Goal: Task Accomplishment & Management: Use online tool/utility

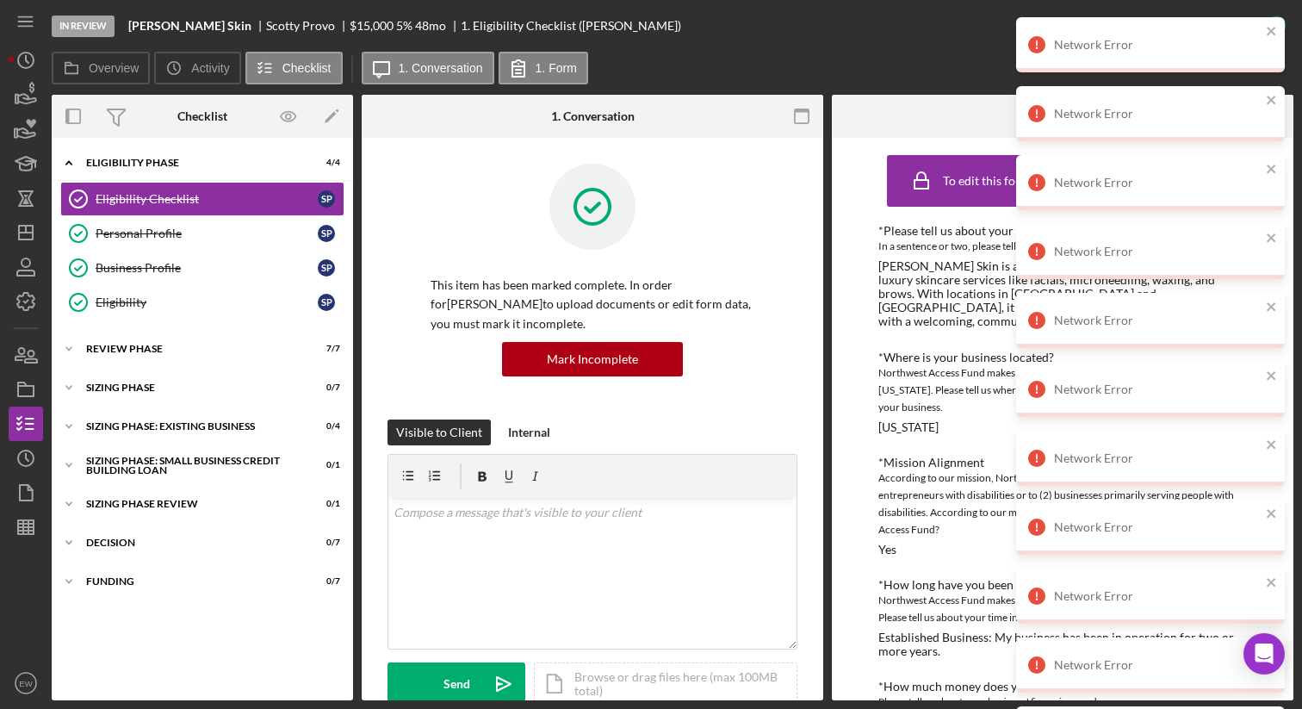
scroll to position [231, 0]
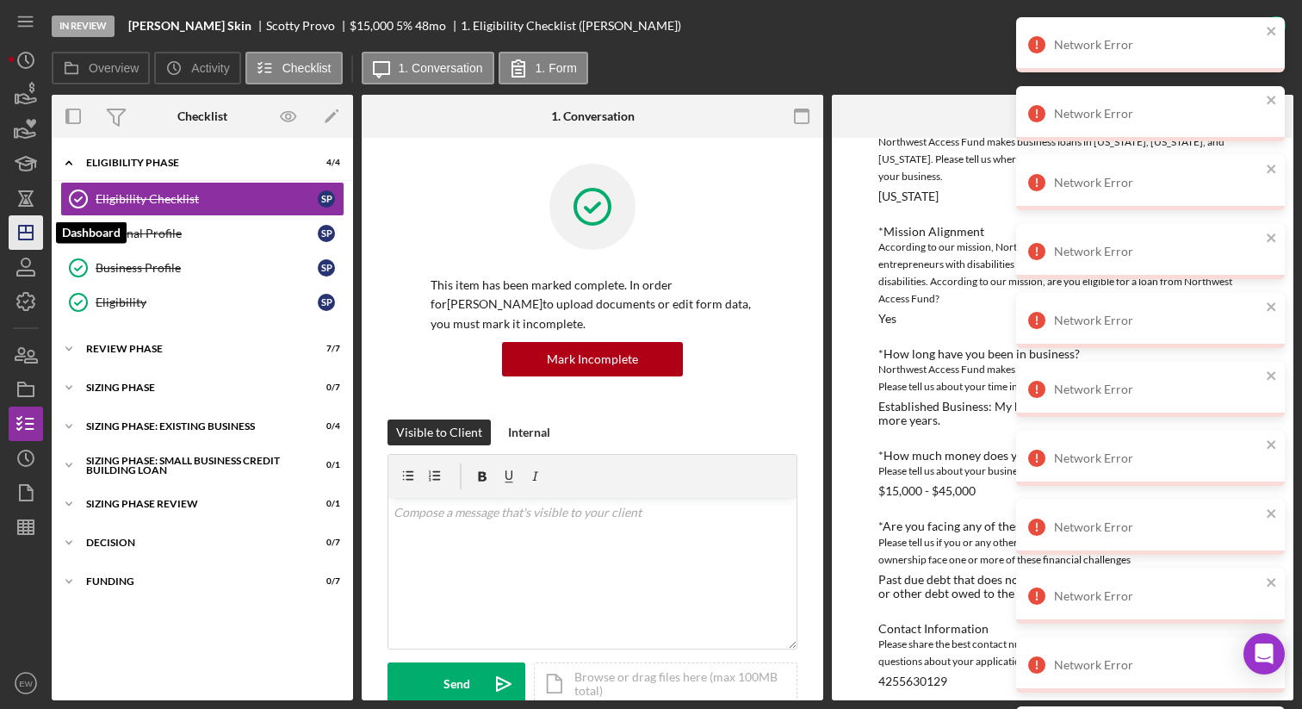
click at [20, 244] on icon "Icon/Dashboard" at bounding box center [25, 232] width 43 height 43
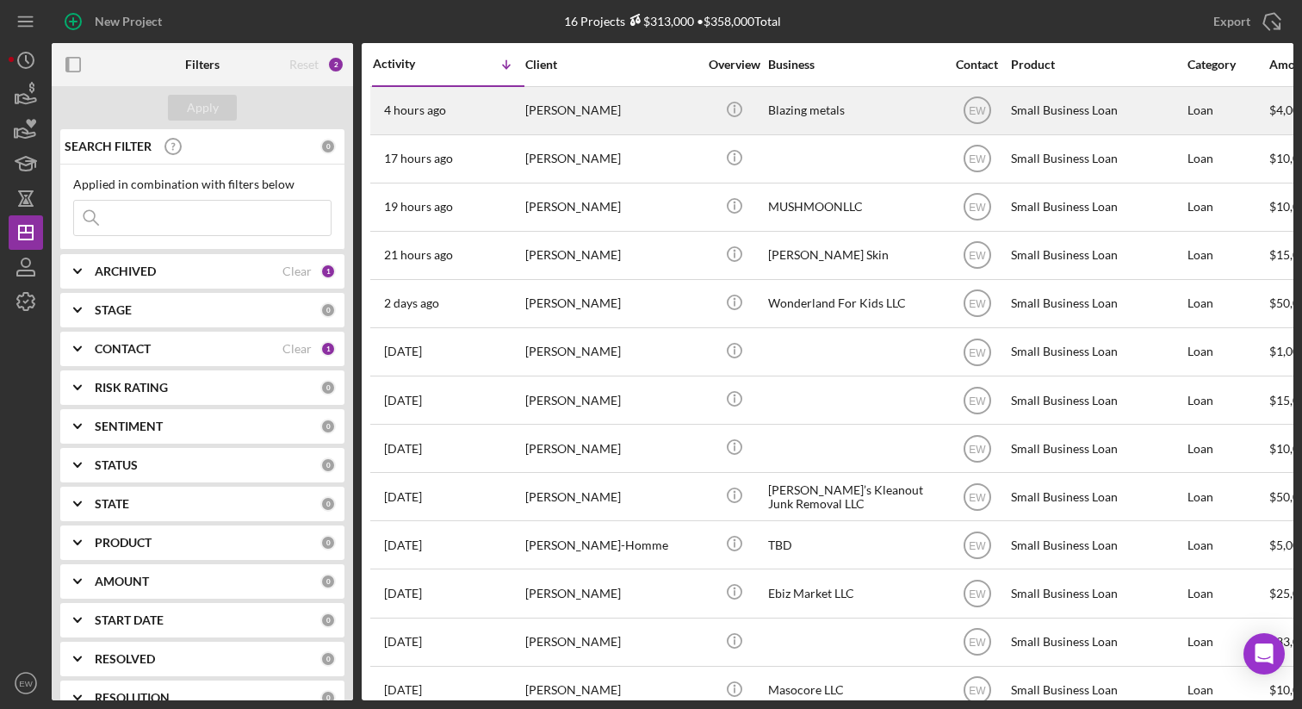
click at [859, 106] on div "Blazing metals" at bounding box center [854, 111] width 172 height 46
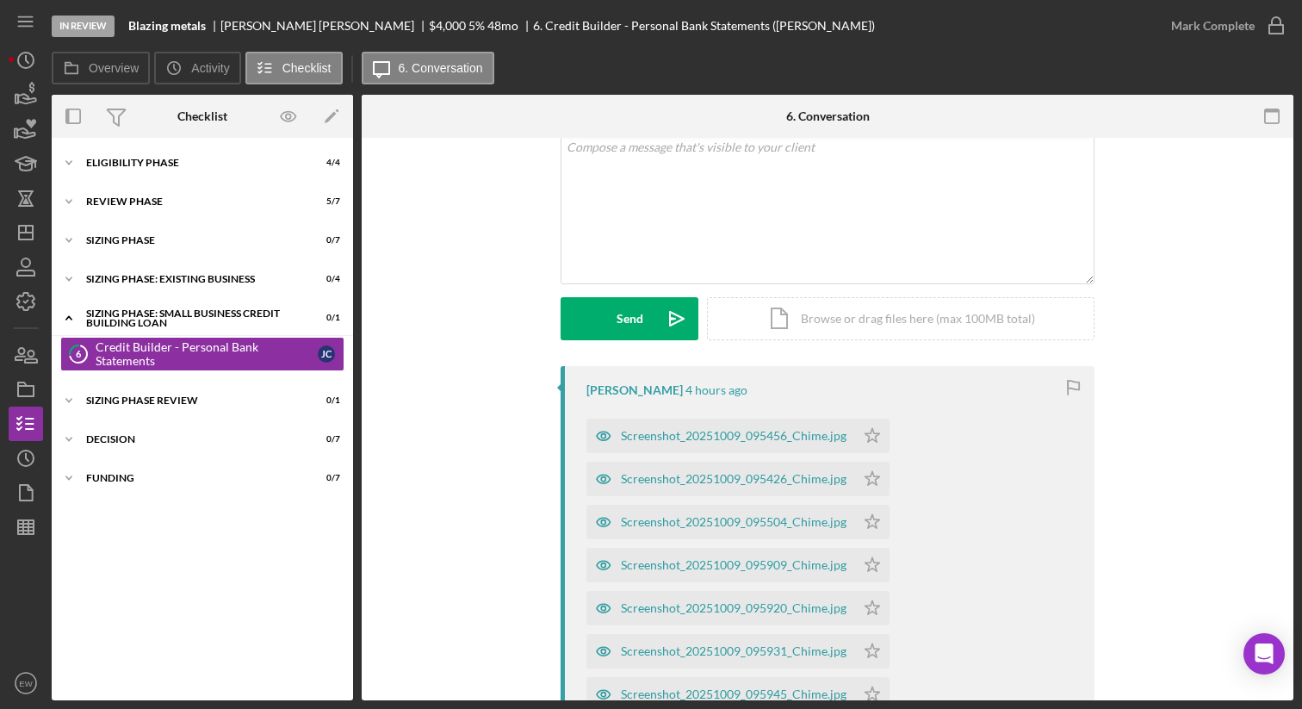
scroll to position [112, 0]
click at [697, 428] on div "Screenshot_20251009_095456_Chime.jpg" at bounding box center [734, 433] width 226 height 14
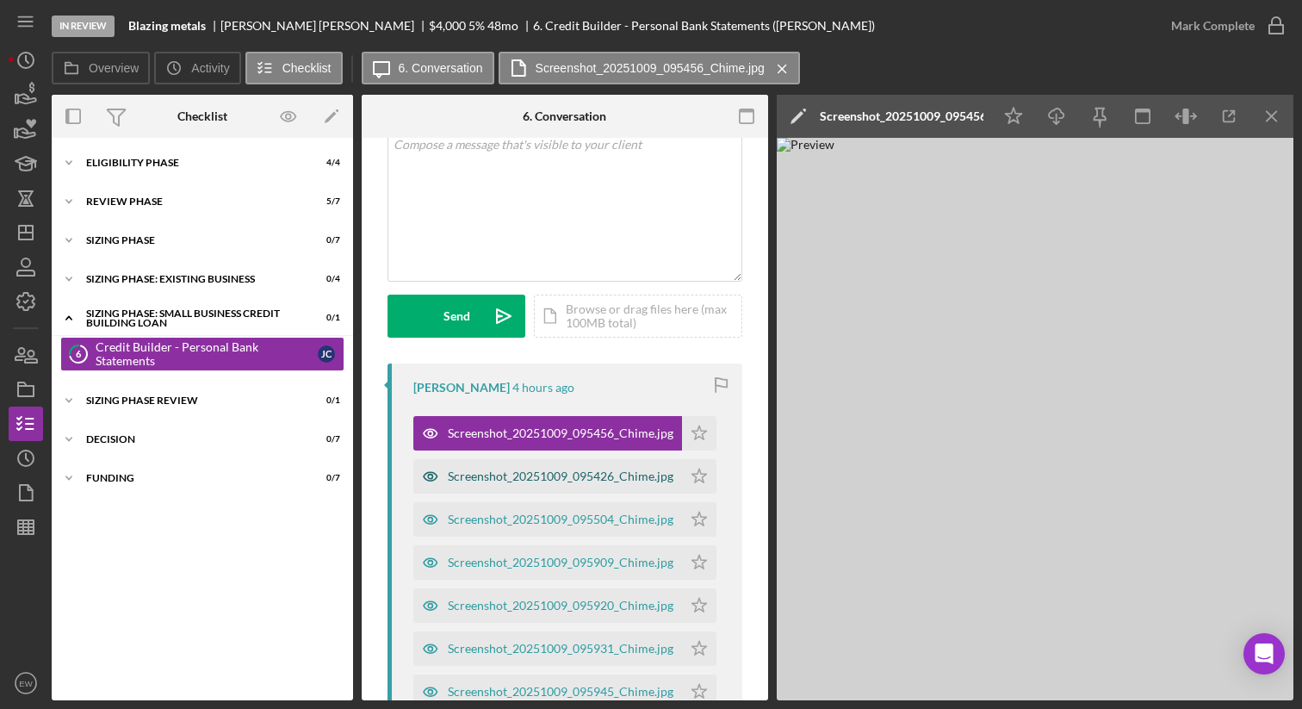
click at [571, 473] on div "Screenshot_20251009_095426_Chime.jpg" at bounding box center [561, 476] width 226 height 14
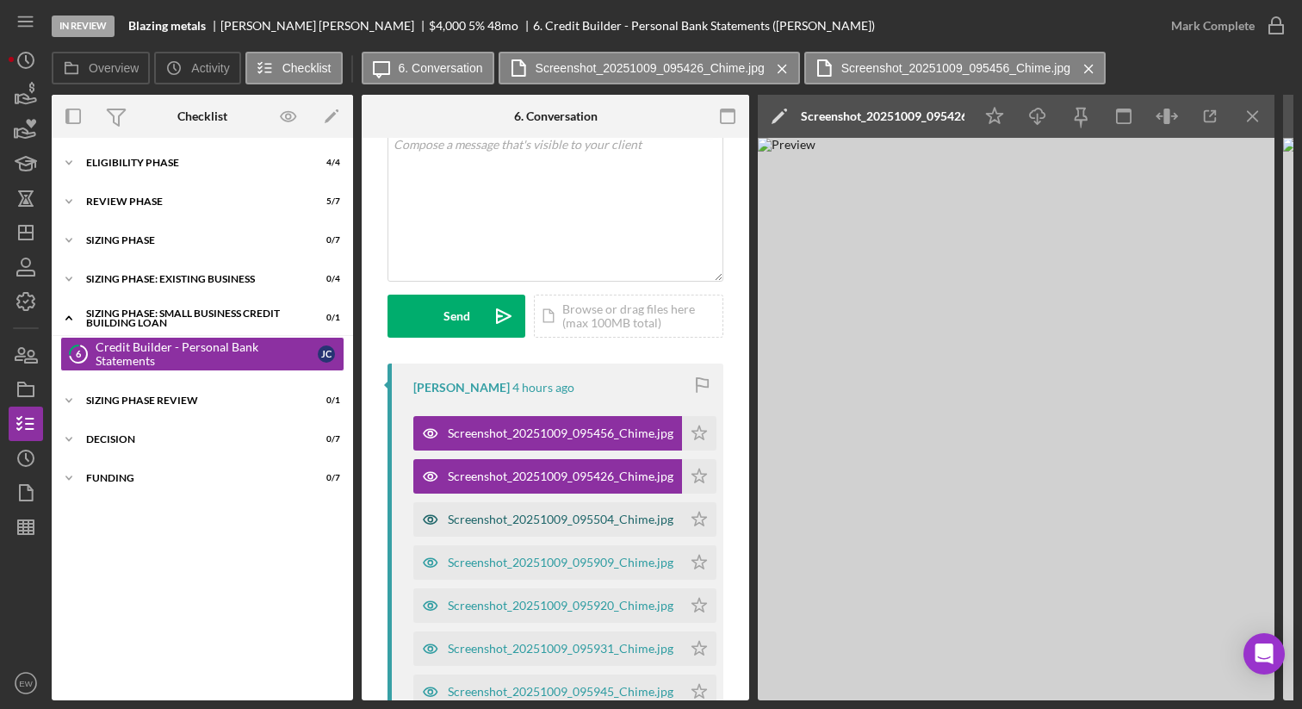
click at [552, 517] on div "Screenshot_20251009_095504_Chime.jpg" at bounding box center [561, 519] width 226 height 14
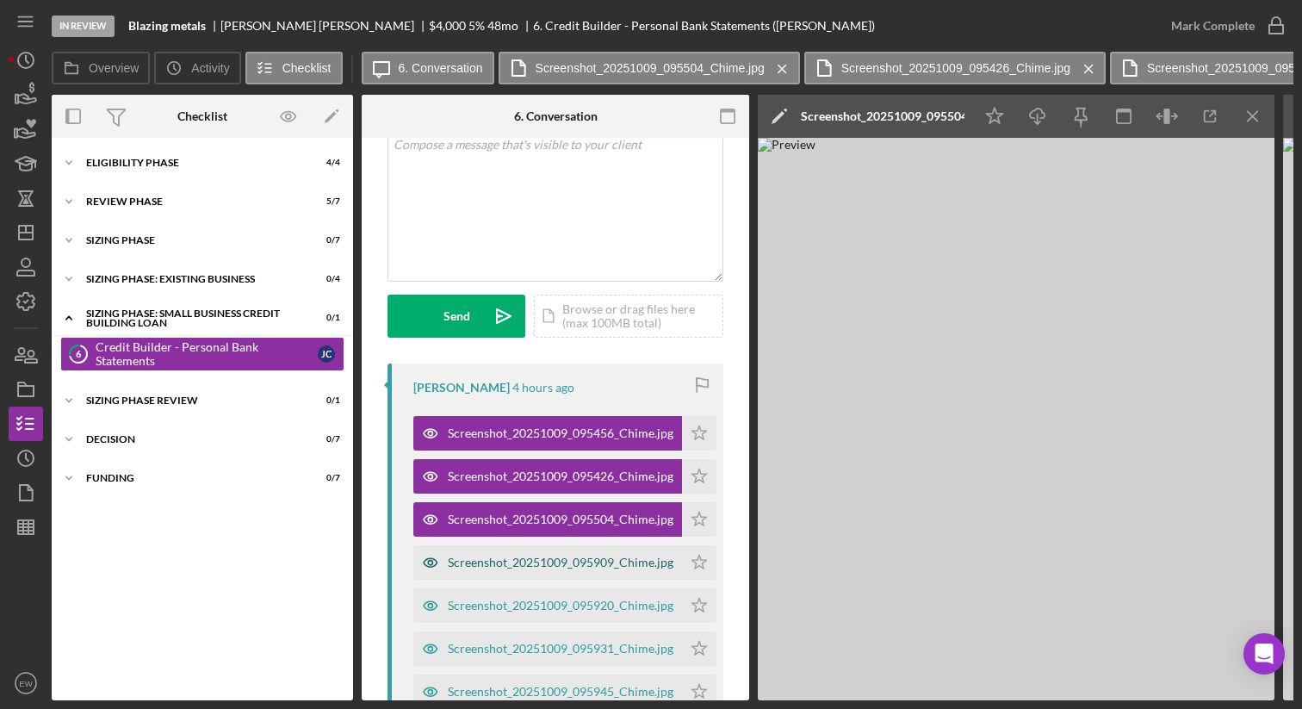
click at [545, 570] on div "Screenshot_20251009_095909_Chime.jpg" at bounding box center [547, 562] width 269 height 34
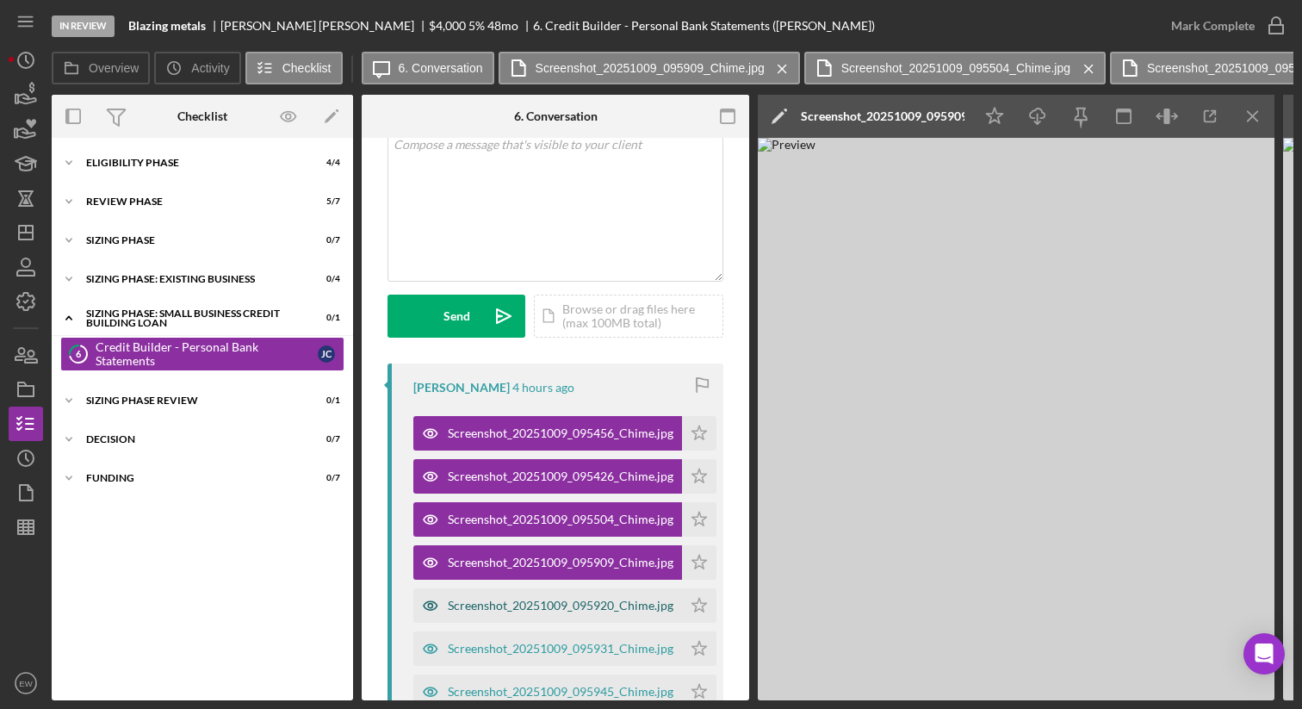
click at [540, 603] on div "Screenshot_20251009_095920_Chime.jpg" at bounding box center [561, 605] width 226 height 14
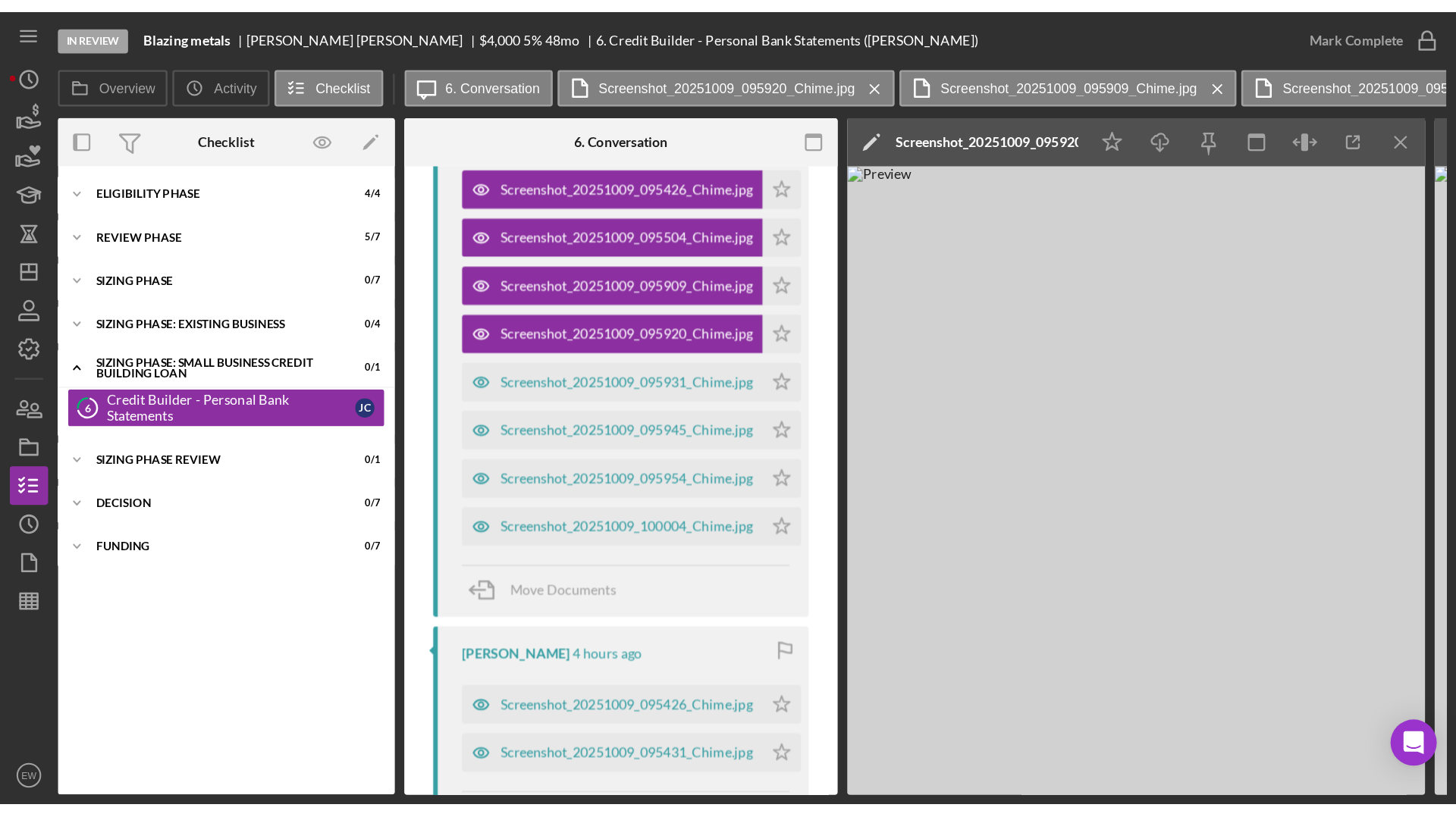
scroll to position [375, 0]
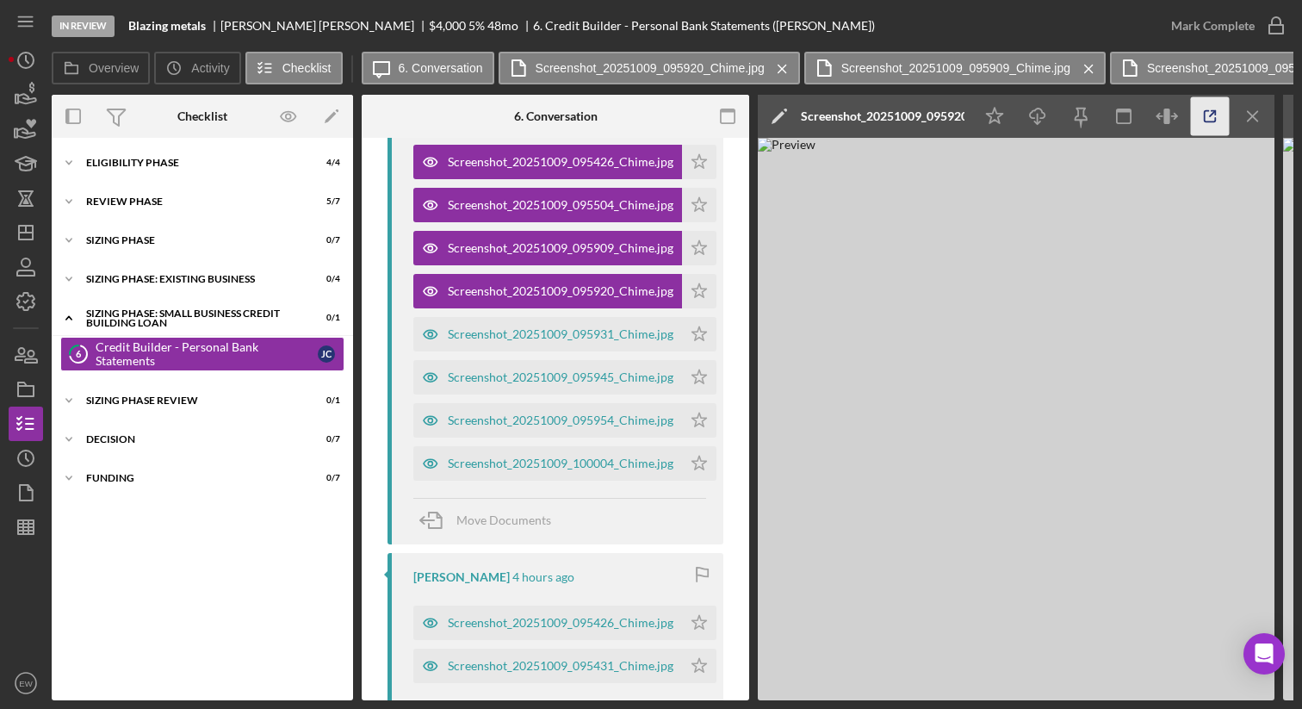
click at [1206, 114] on icon "button" at bounding box center [1210, 116] width 39 height 39
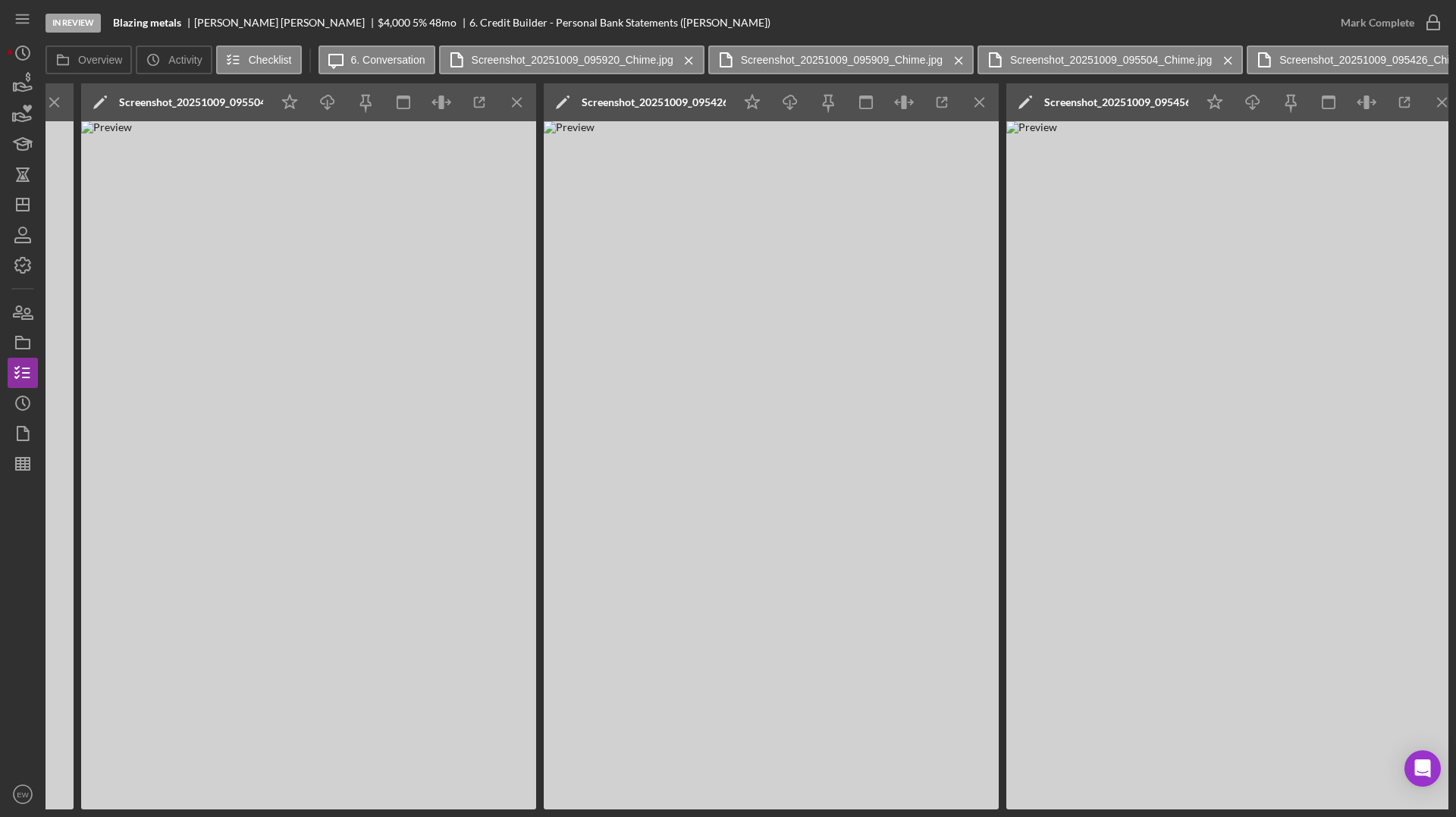
scroll to position [0, 1524]
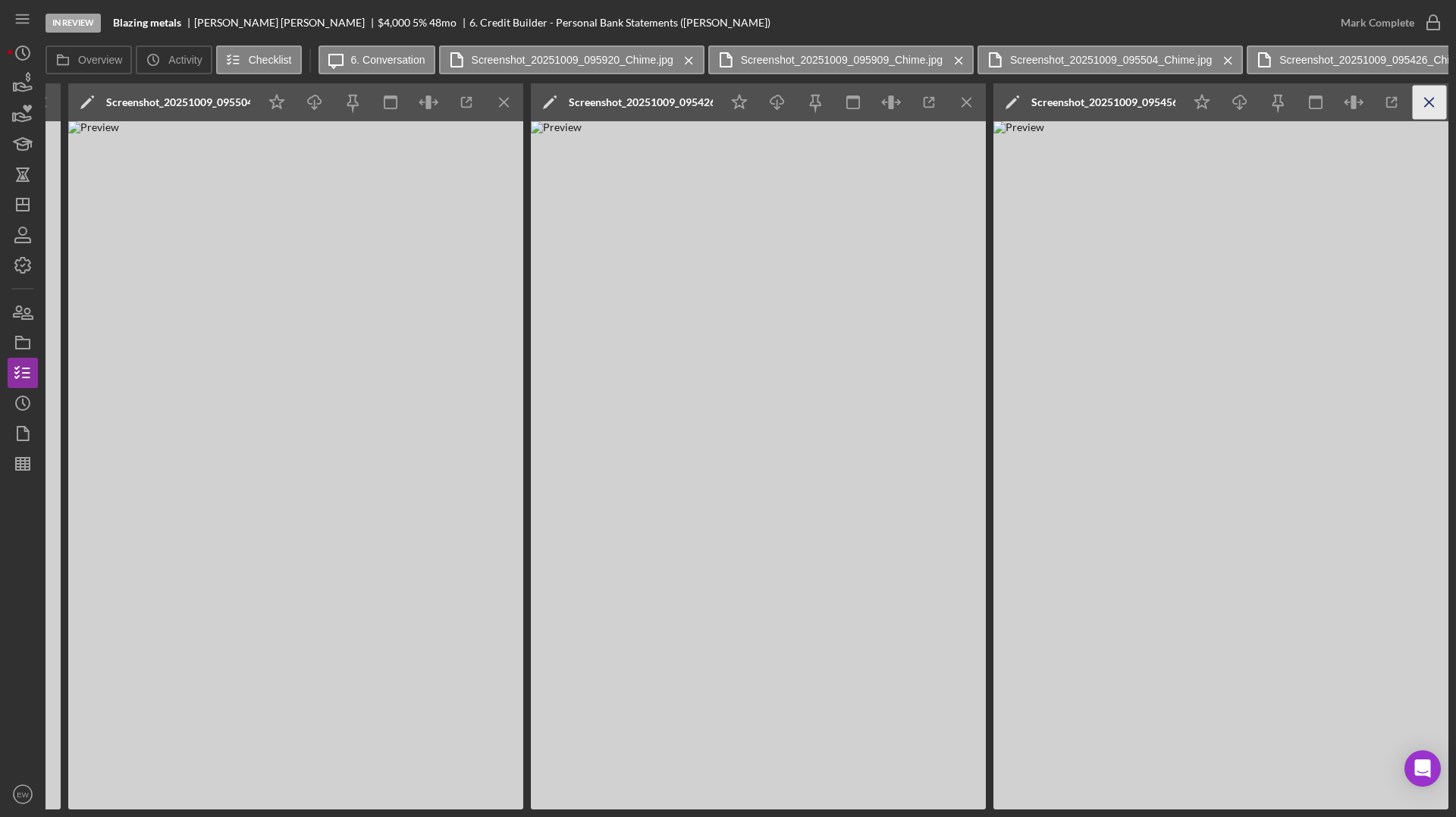
click at [1146, 103] on icon "Icon/Menu Close" at bounding box center [1430, 102] width 34 height 34
click at [974, 100] on icon "Icon/Menu Close" at bounding box center [967, 102] width 34 height 34
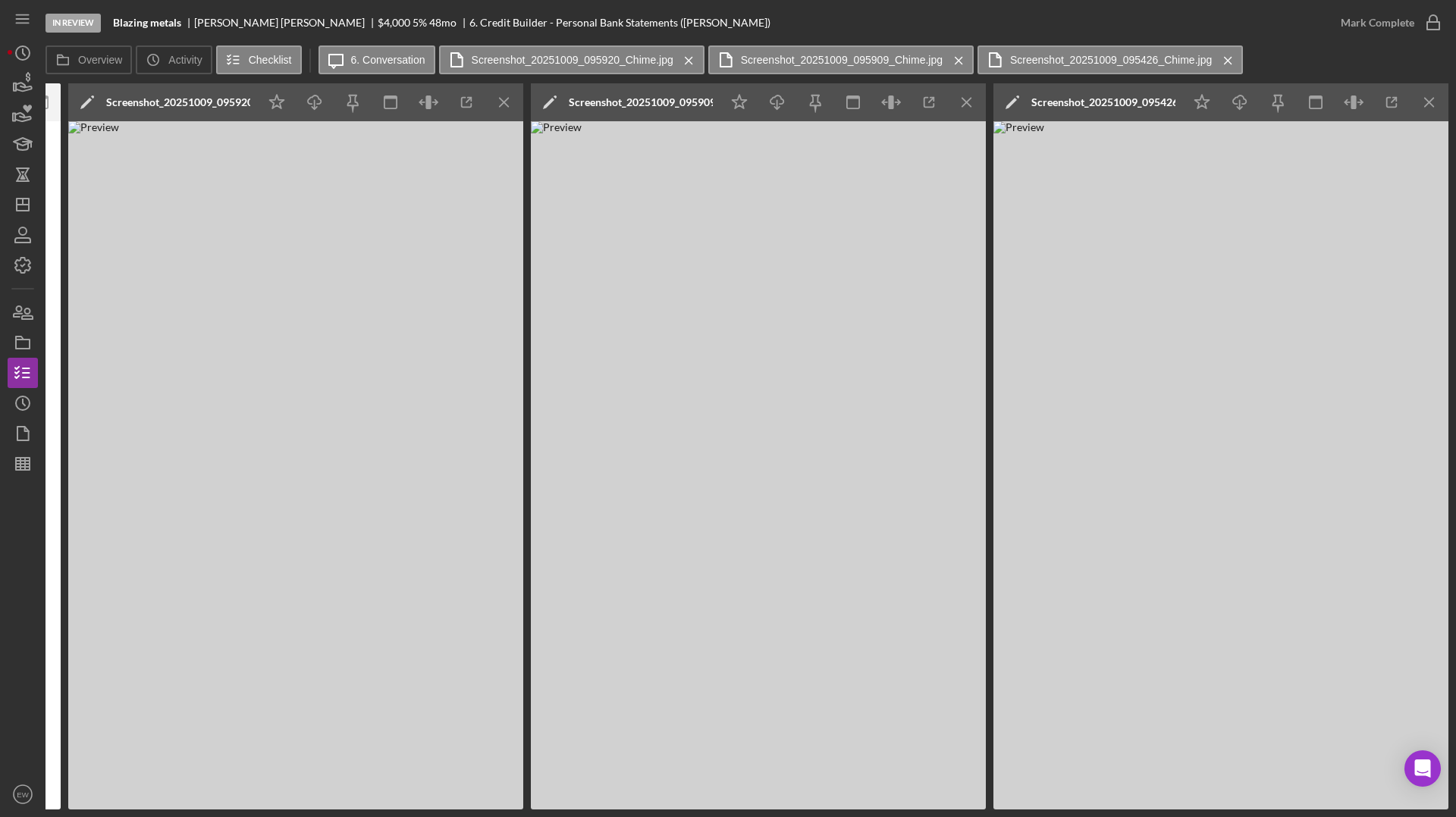
scroll to position [0, 599]
click at [974, 100] on icon "Icon/Menu Close" at bounding box center [967, 102] width 34 height 34
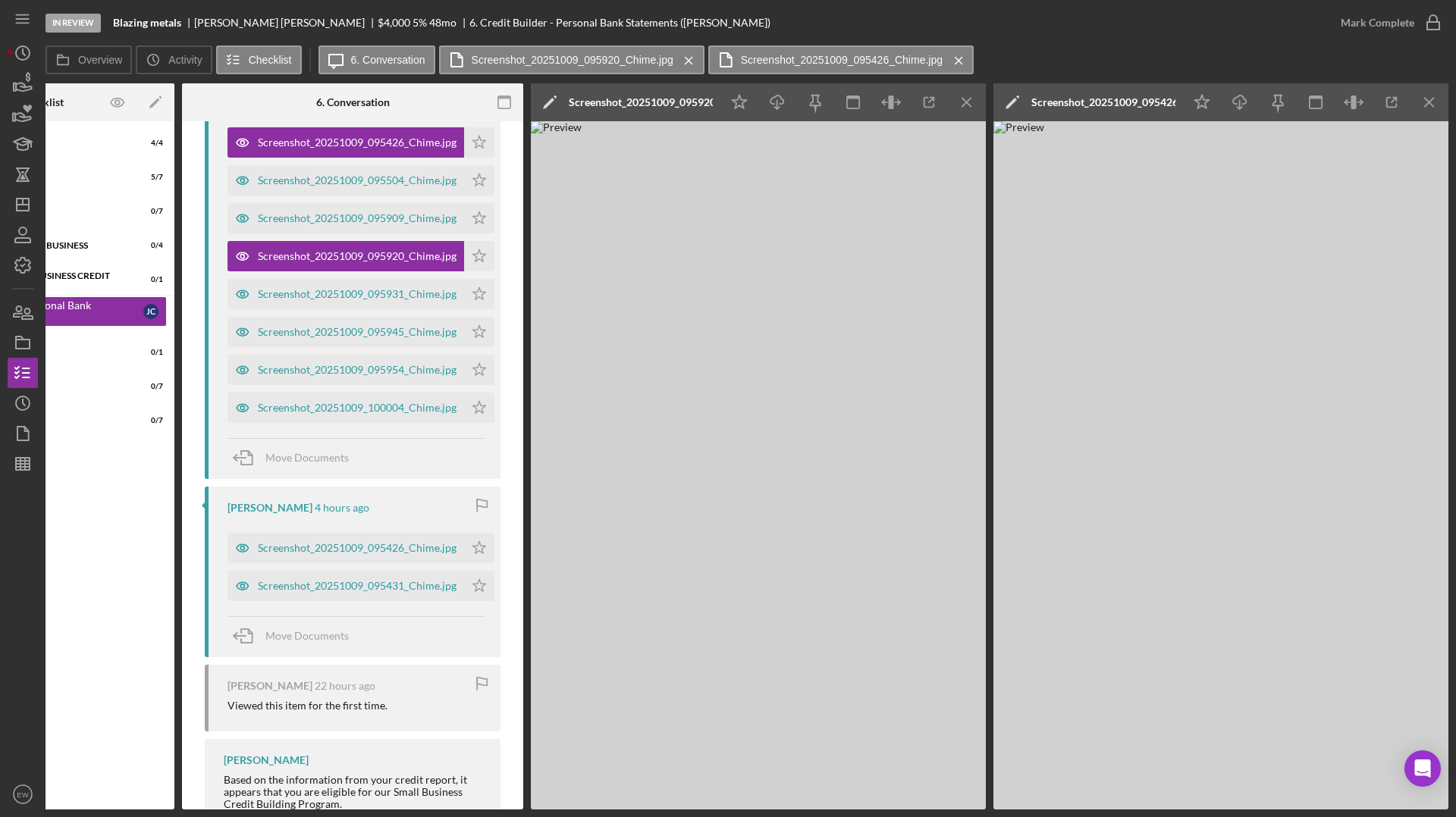
click at [974, 100] on icon "Icon/Menu Close" at bounding box center [967, 102] width 34 height 34
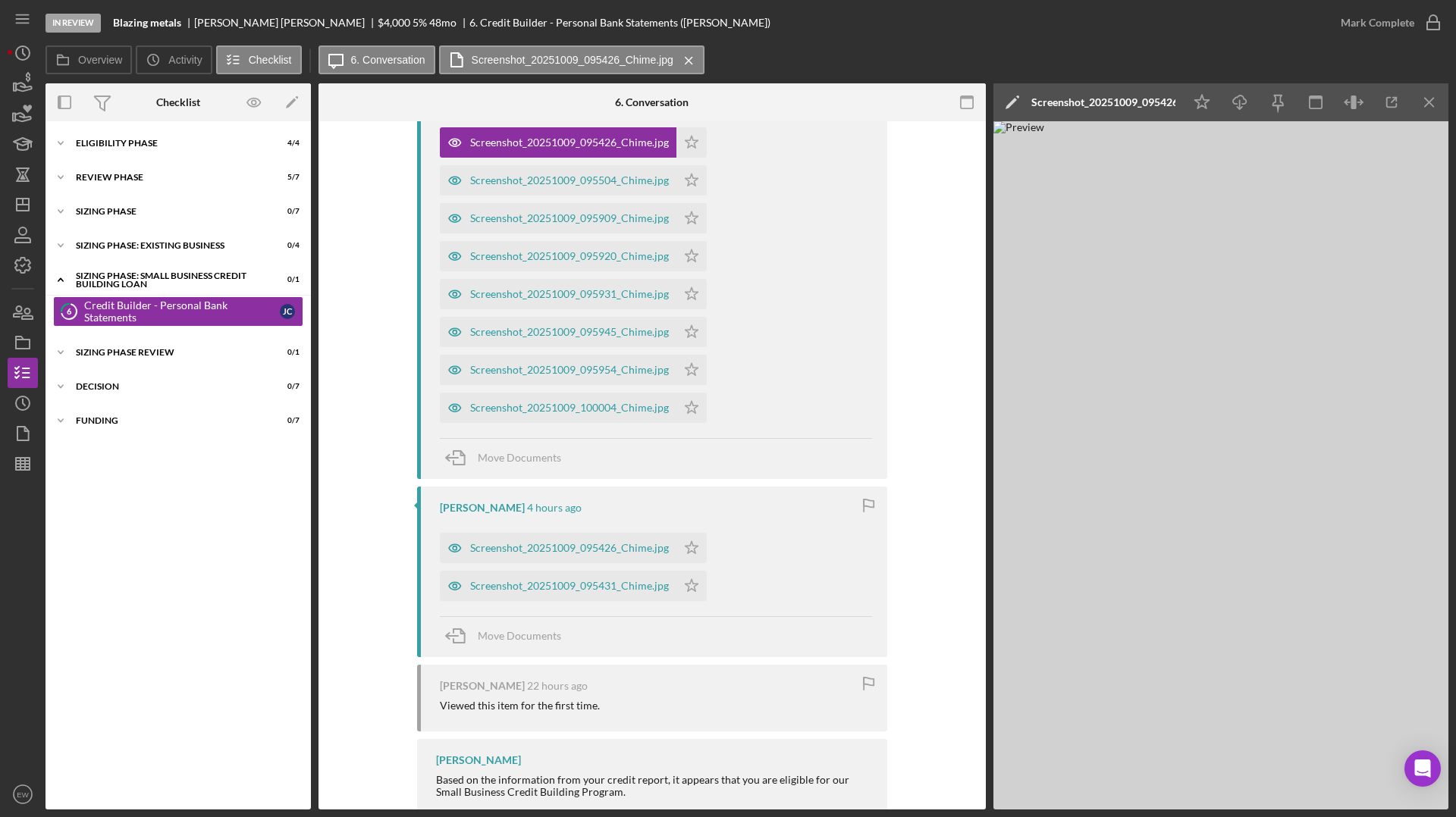
scroll to position [0, 0]
click at [1146, 106] on icon "Icon/Menu Close" at bounding box center [1430, 102] width 34 height 34
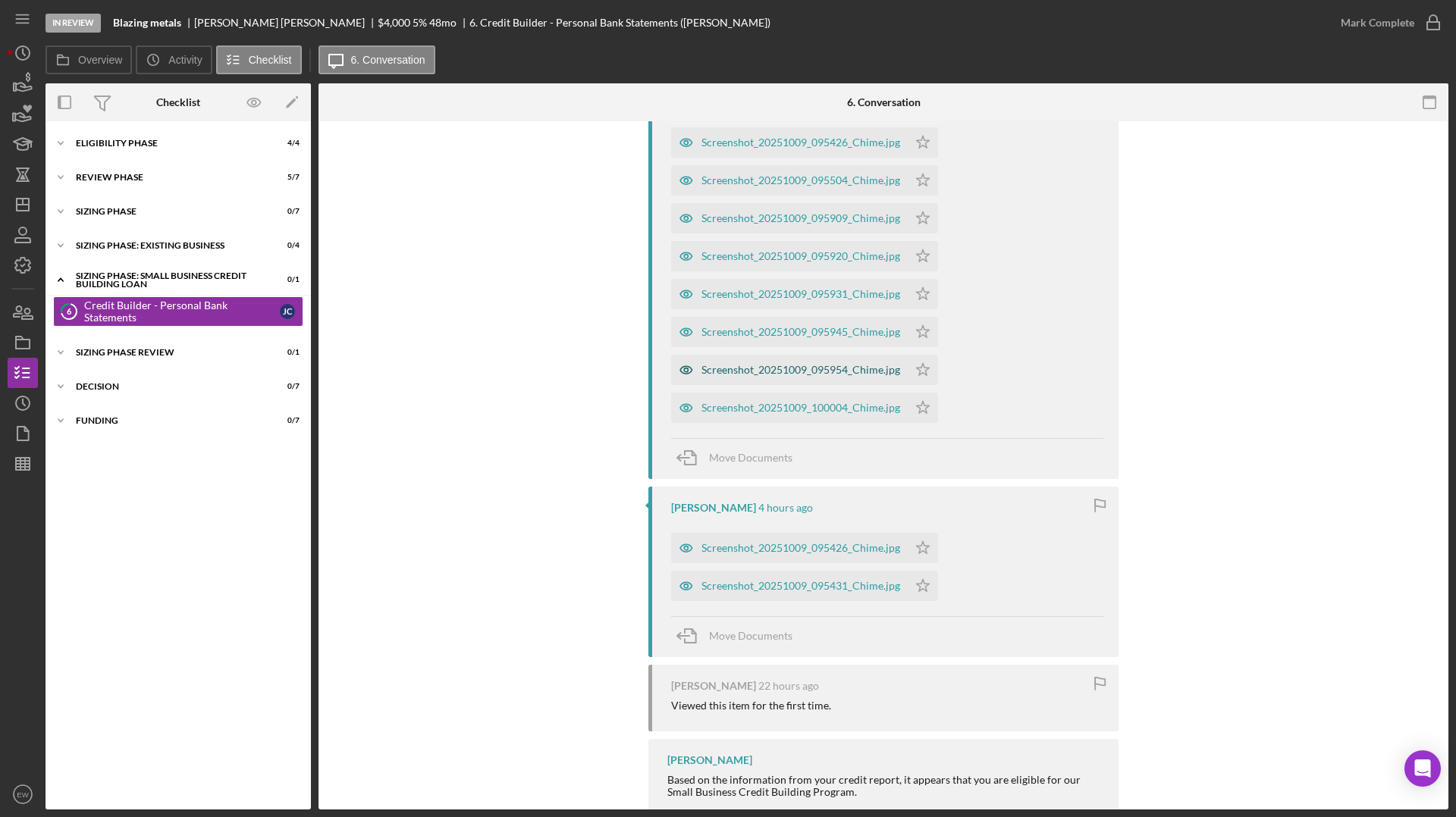
click at [785, 371] on div "Screenshot_20251009_095954_Chime.jpg" at bounding box center [801, 370] width 199 height 12
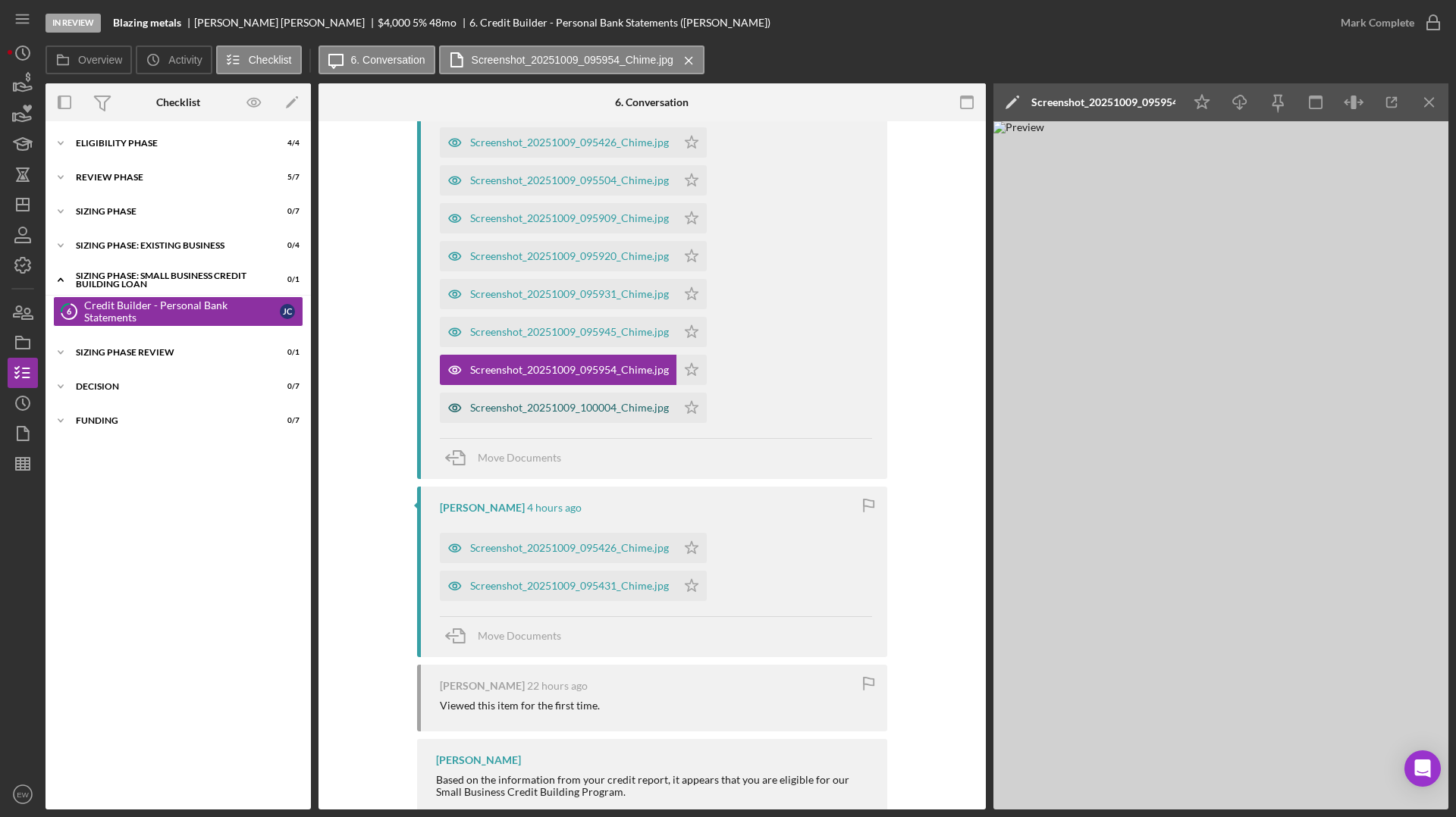
click at [560, 409] on div "Screenshot_20251009_100004_Chime.jpg" at bounding box center [570, 408] width 199 height 12
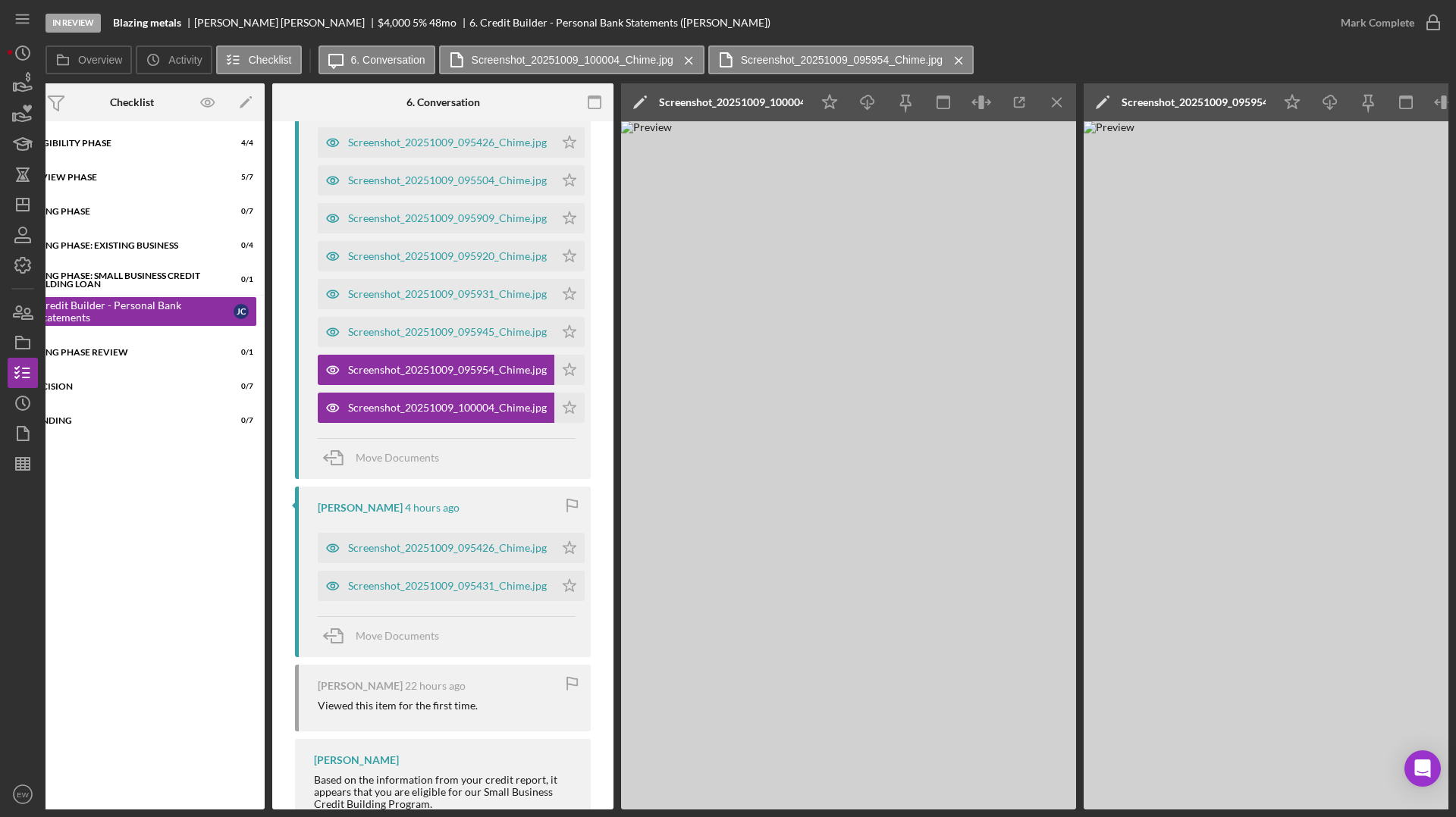
scroll to position [0, 48]
click at [453, 554] on div "Screenshot_20251009_095426_Chime.jpg" at bounding box center [434, 548] width 237 height 30
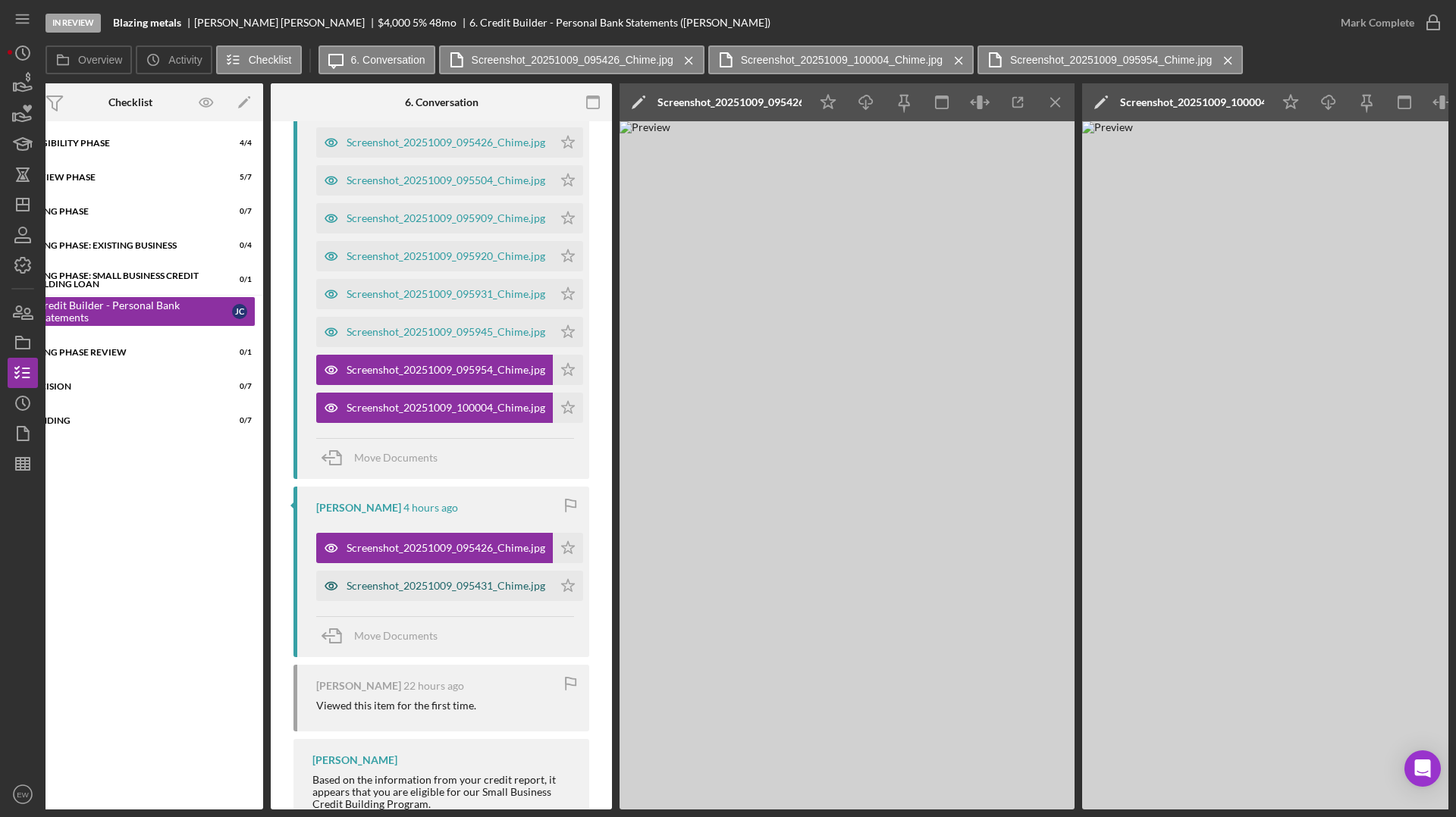
click at [460, 589] on div "Screenshot_20251009_095431_Chime.jpg" at bounding box center [446, 586] width 199 height 12
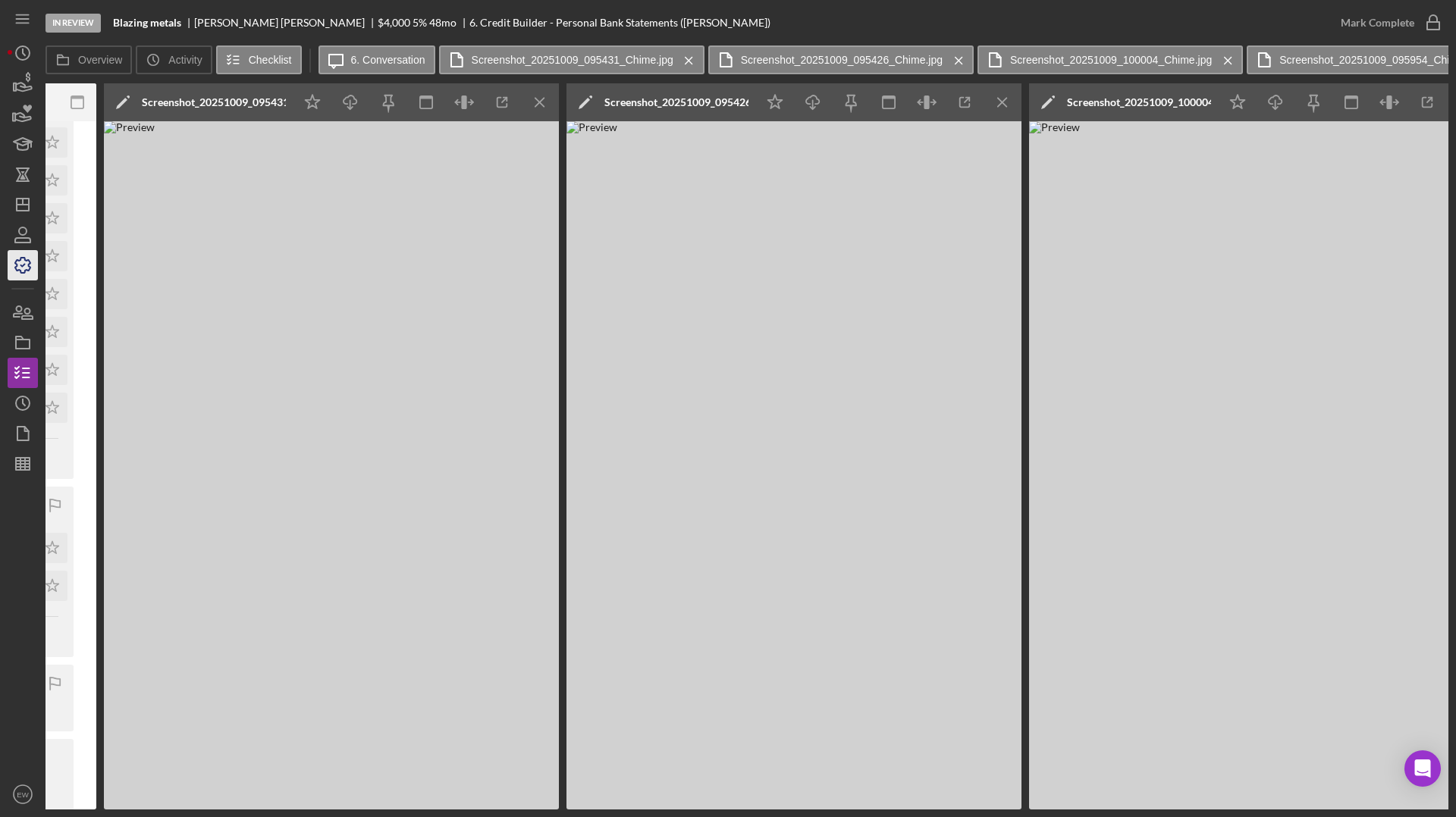
scroll to position [0, 226]
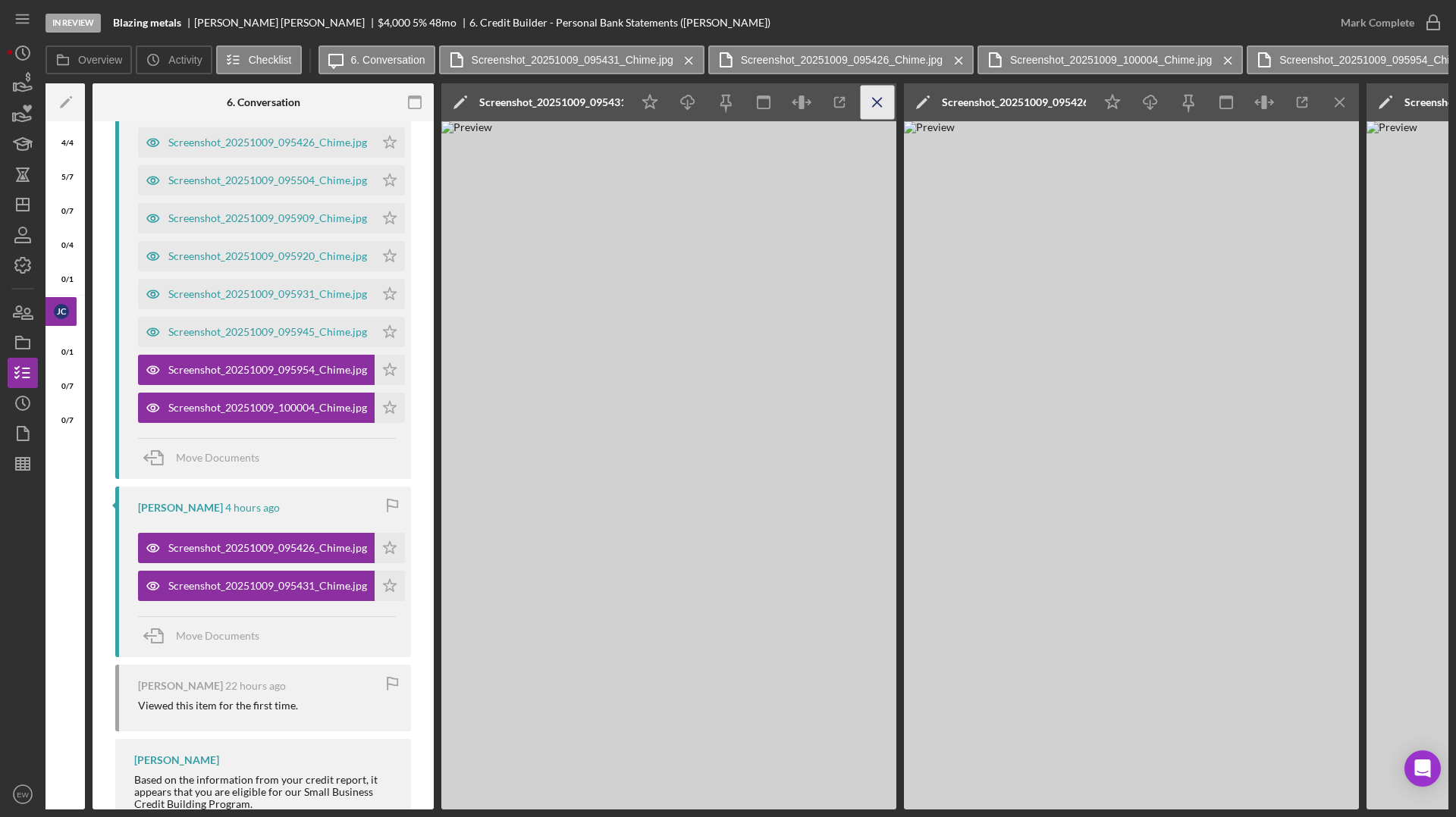
click at [876, 103] on line "button" at bounding box center [876, 101] width 8 height 8
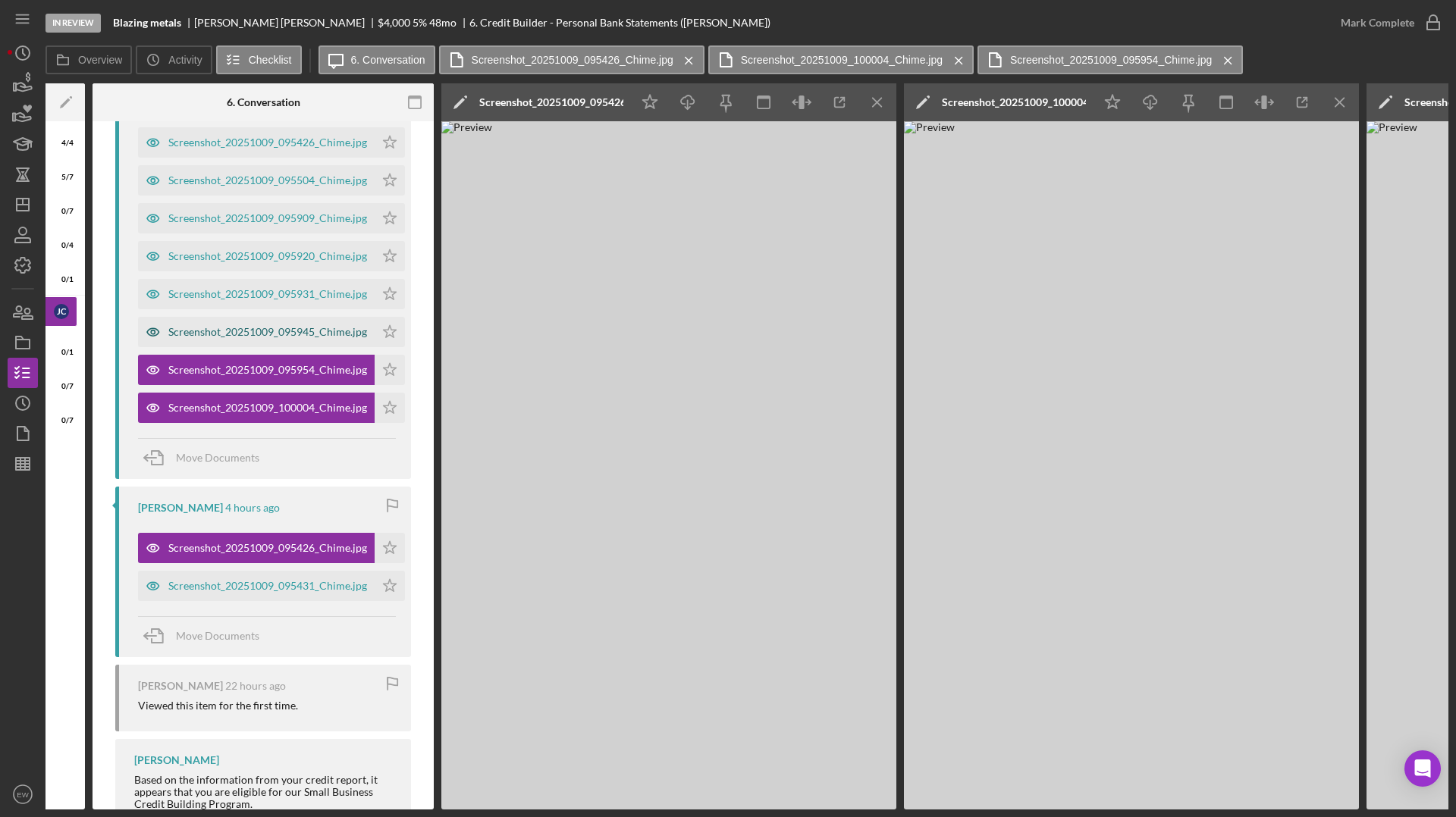
click at [259, 329] on div "Screenshot_20251009_095945_Chime.jpg" at bounding box center [268, 332] width 199 height 12
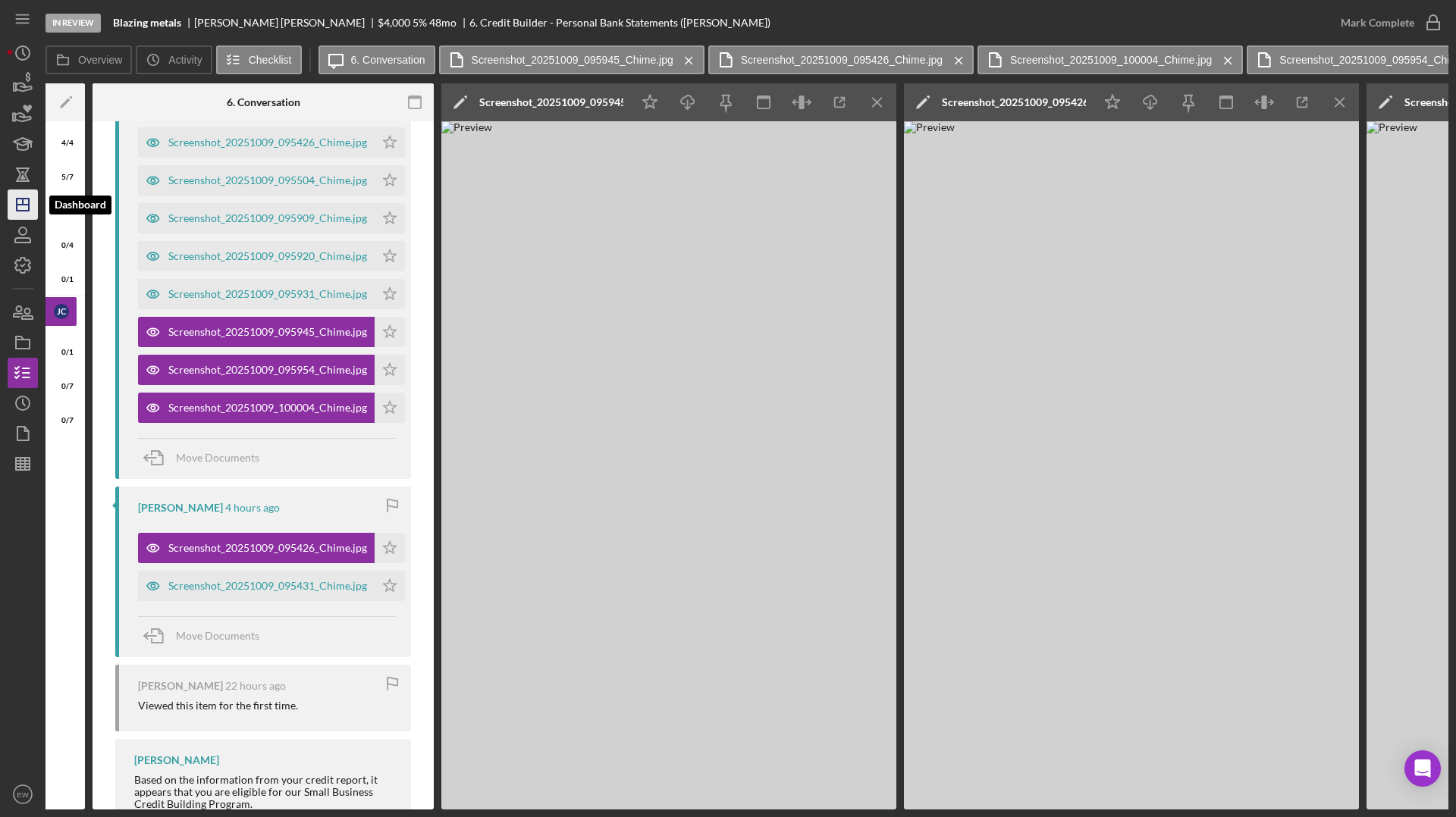
click at [25, 210] on polygon "button" at bounding box center [23, 205] width 12 height 12
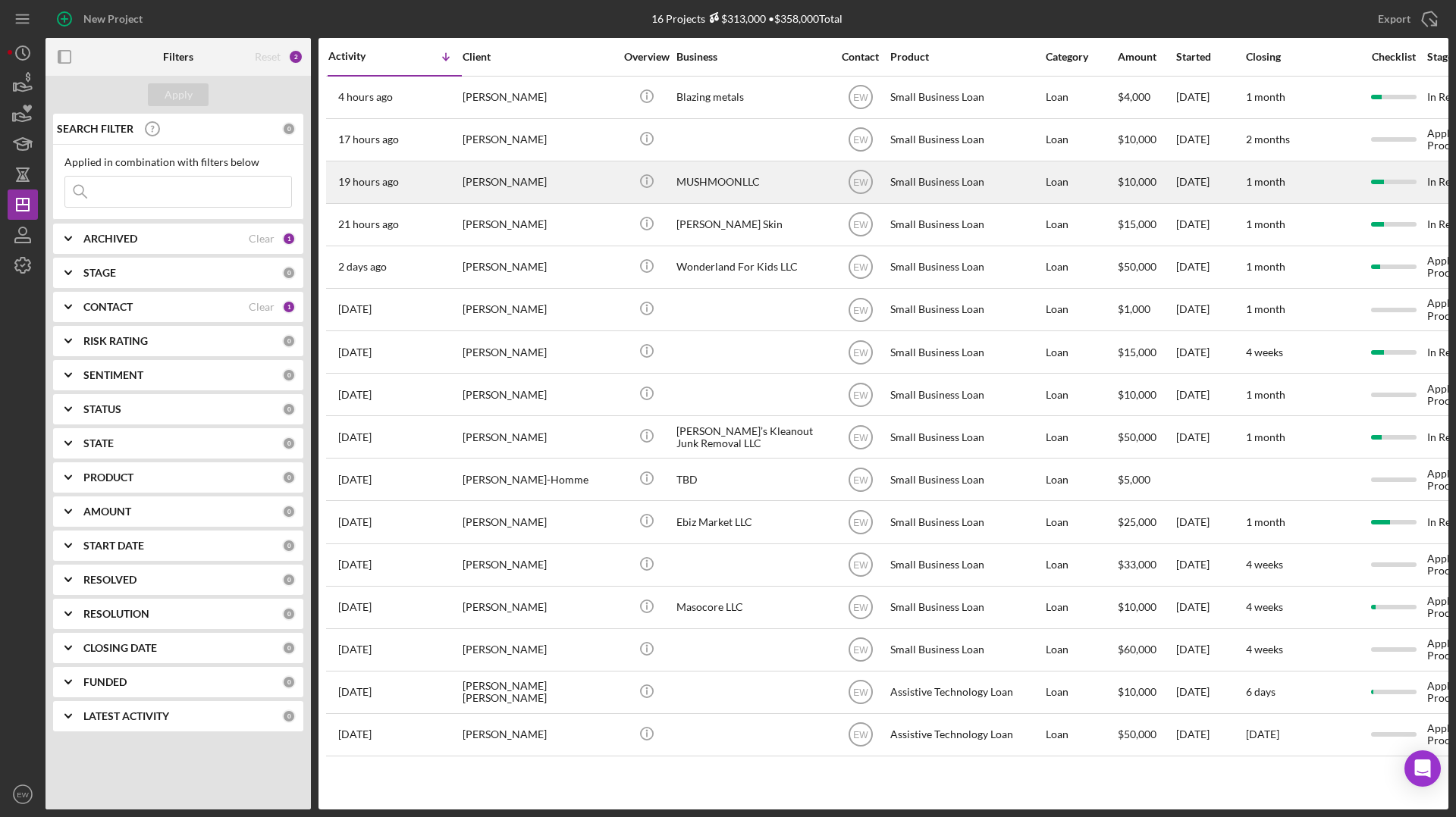
click at [555, 188] on div "[PERSON_NAME]" at bounding box center [538, 182] width 152 height 40
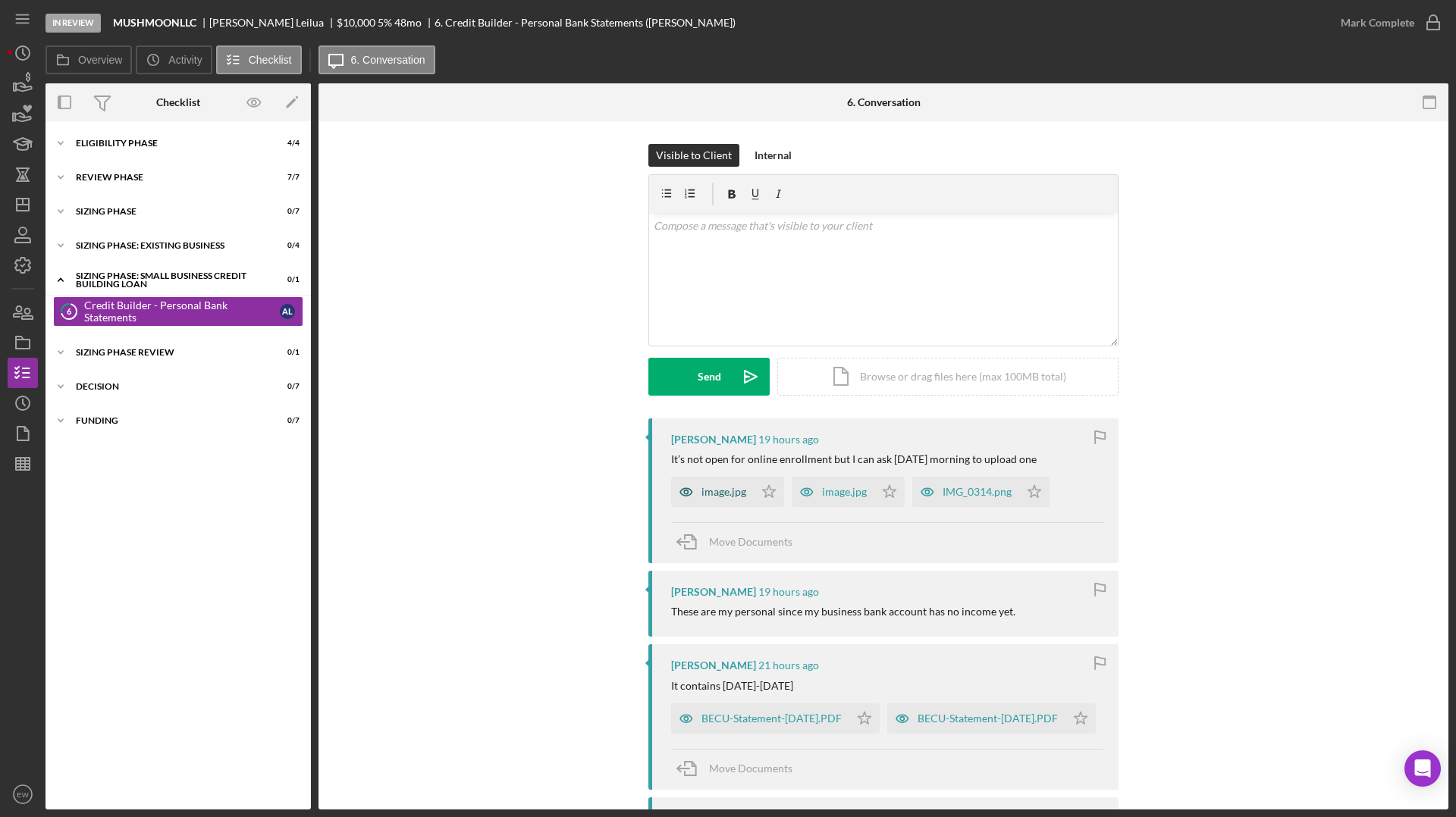
click at [728, 484] on div "image.jpg" at bounding box center [713, 491] width 83 height 30
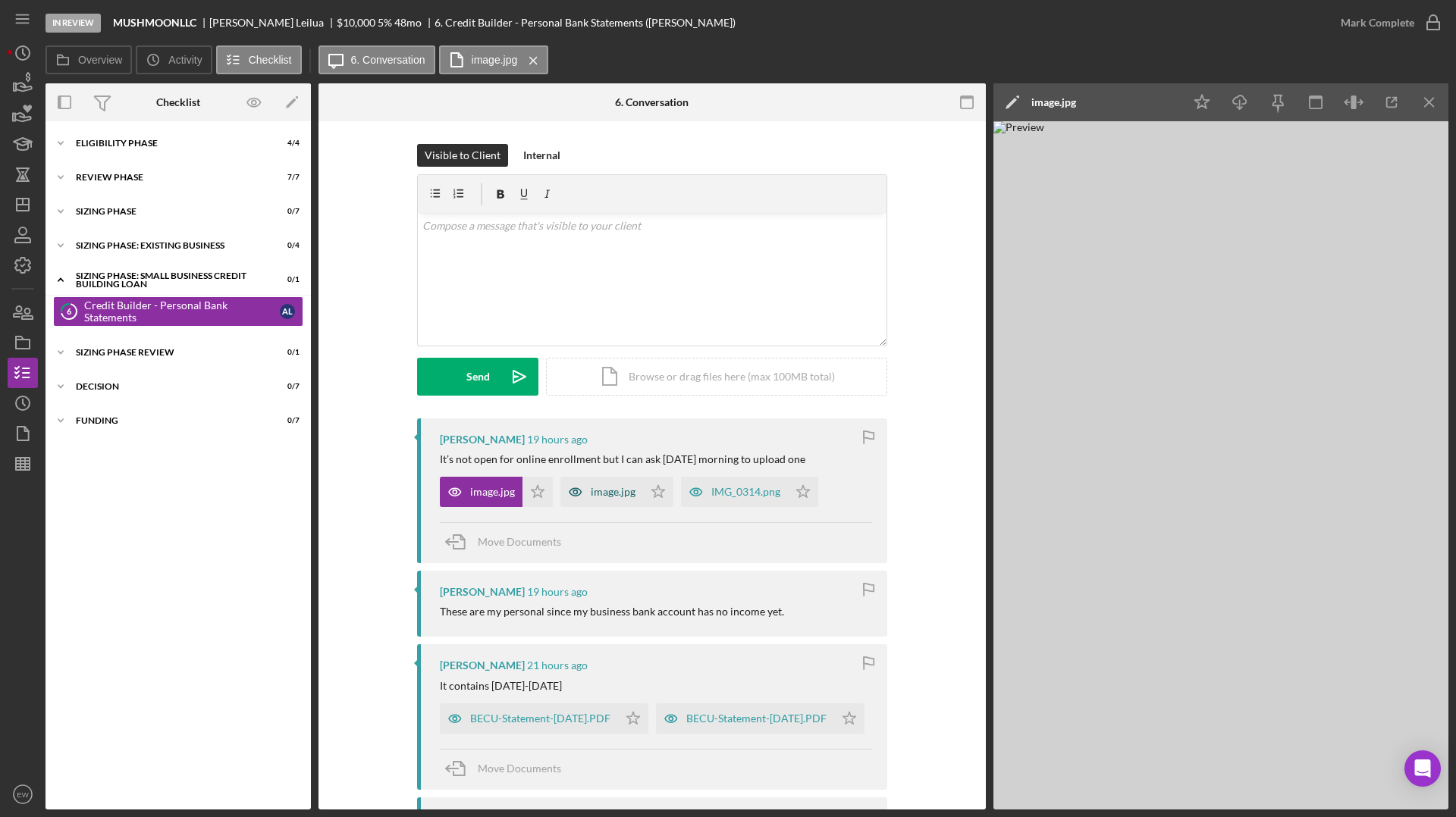
click at [586, 493] on icon "button" at bounding box center [575, 491] width 30 height 30
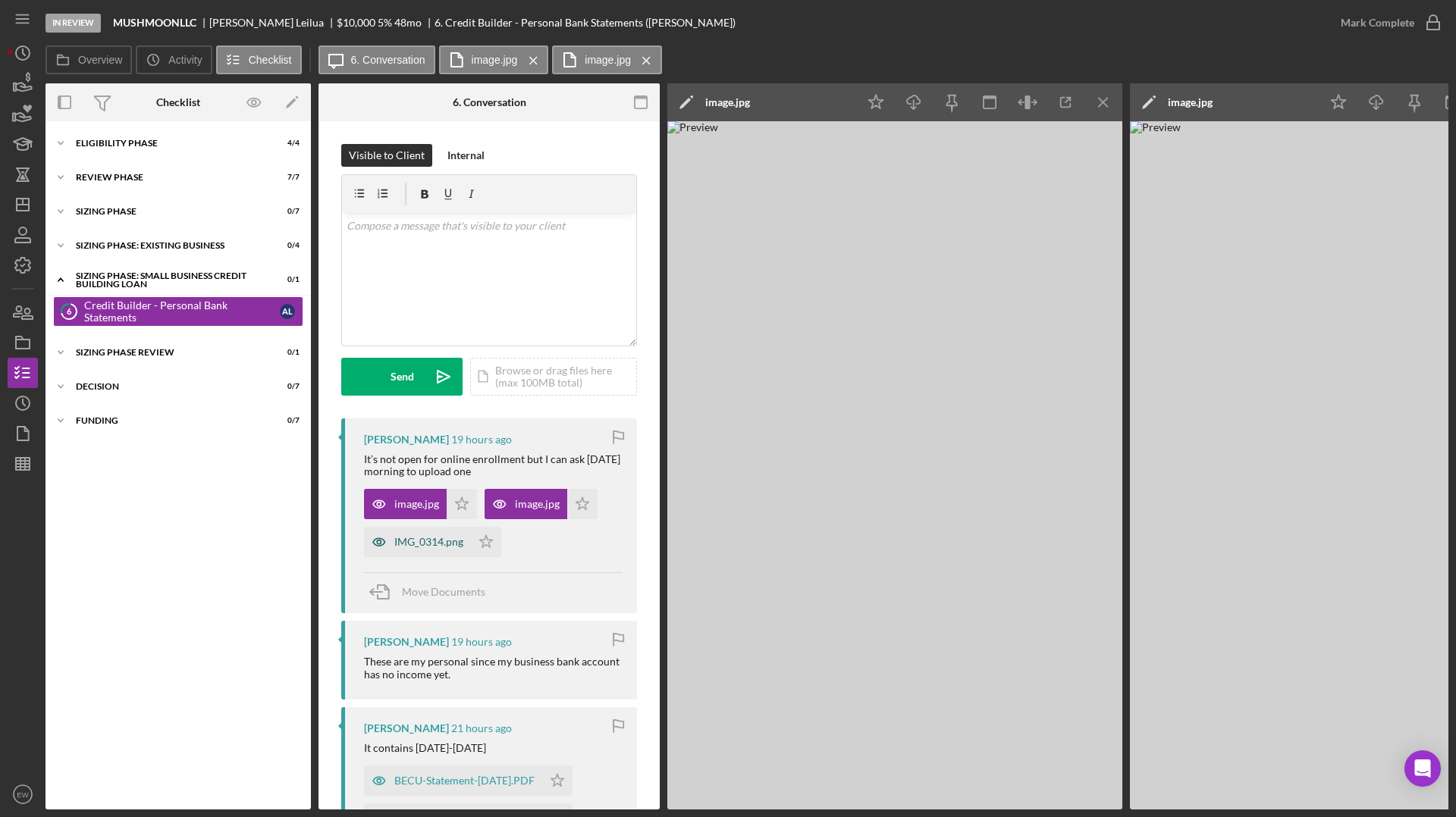
click at [428, 542] on div "IMG_0314.png" at bounding box center [429, 542] width 69 height 12
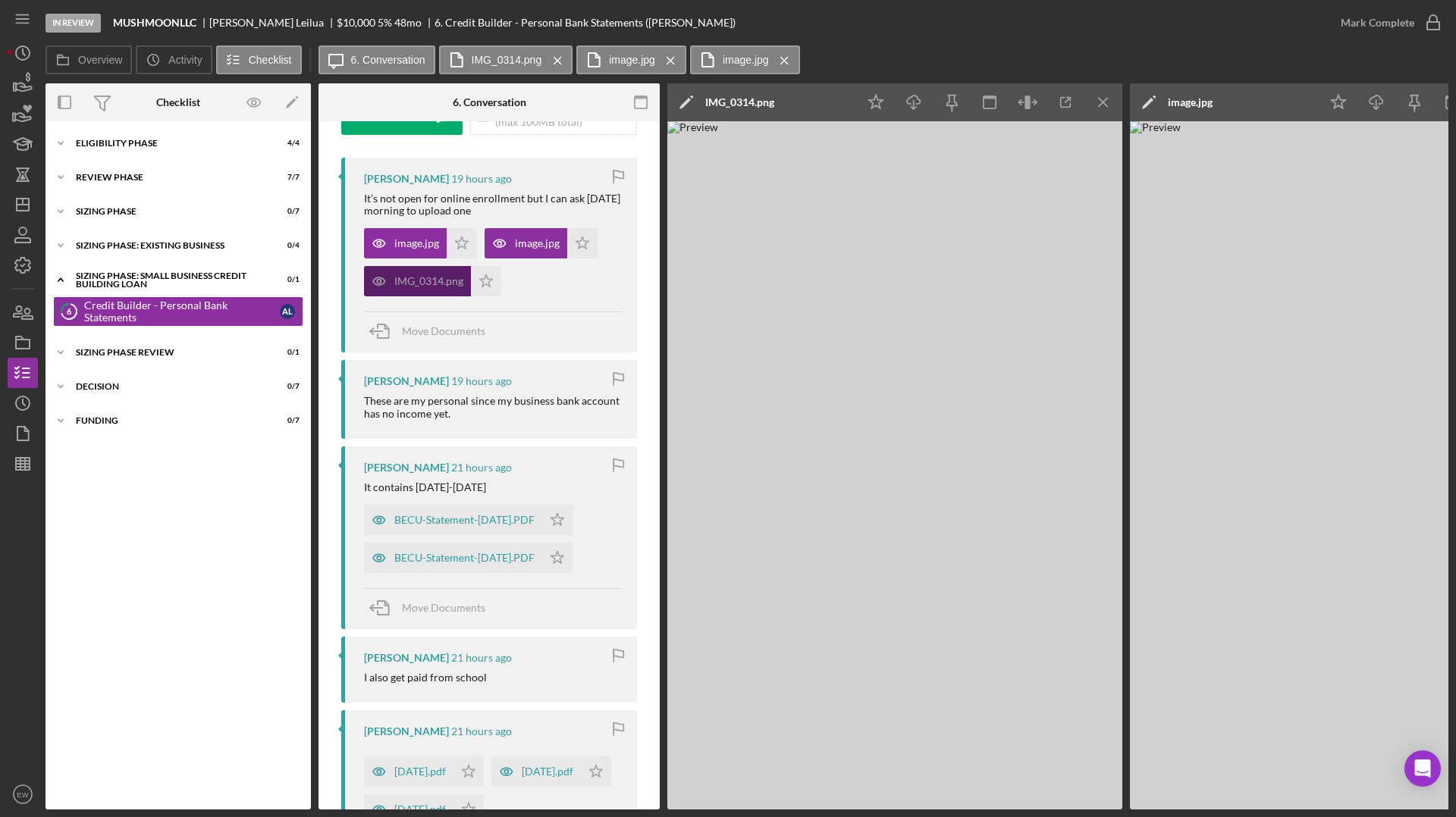
scroll to position [292, 0]
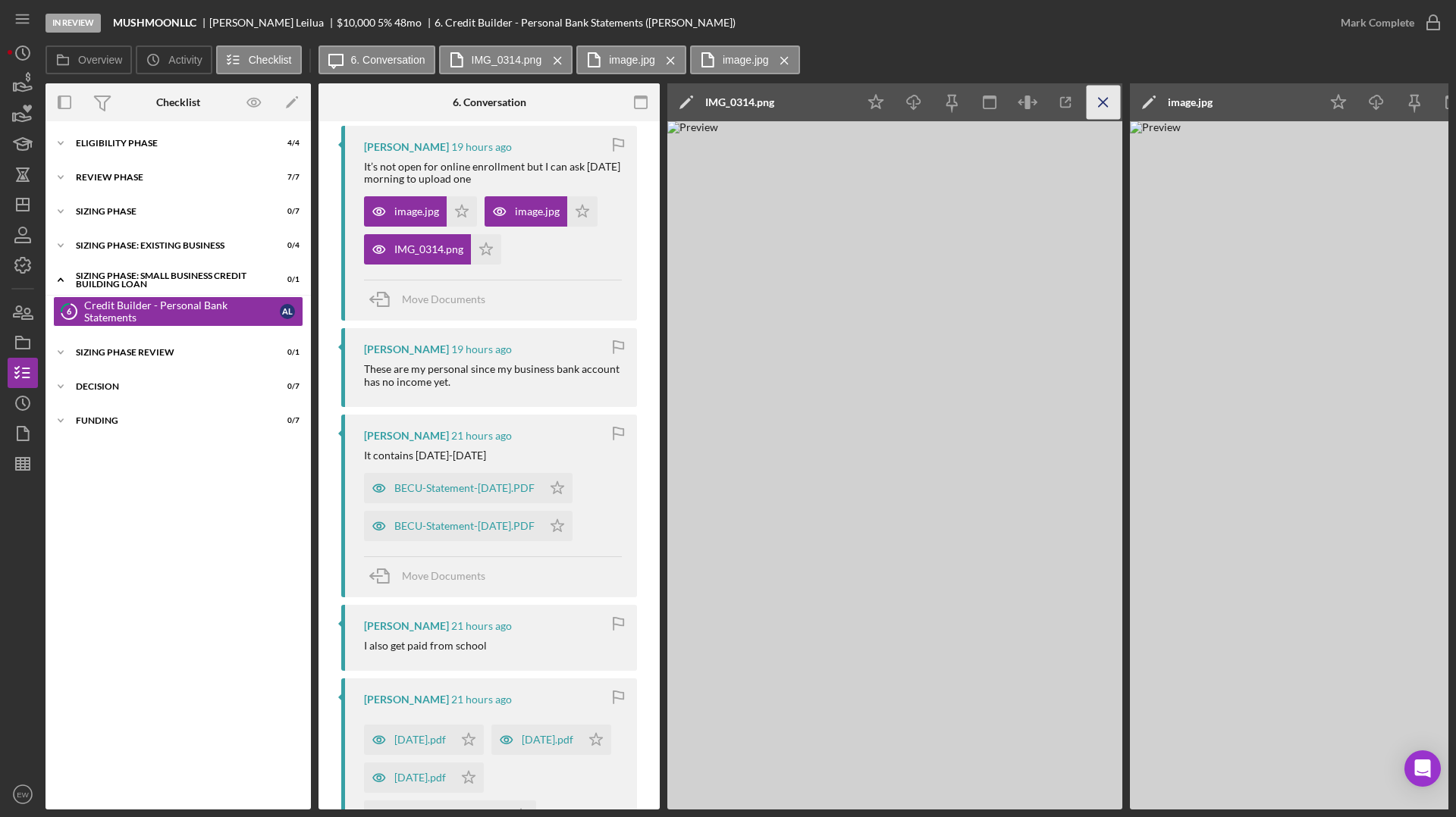
click at [1098, 99] on line "button" at bounding box center [1102, 101] width 8 height 8
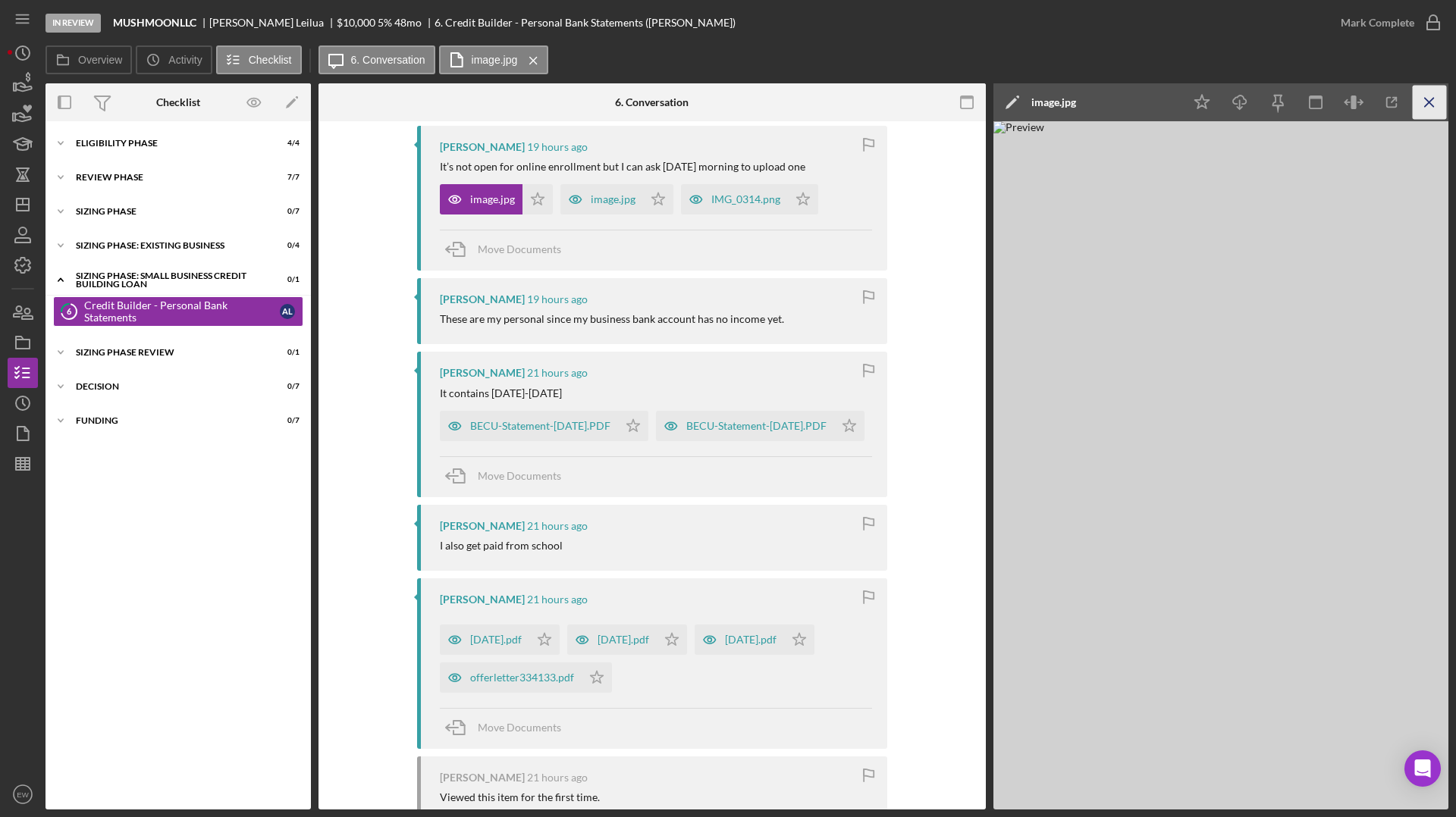
click at [1146, 100] on line "button" at bounding box center [1429, 101] width 8 height 8
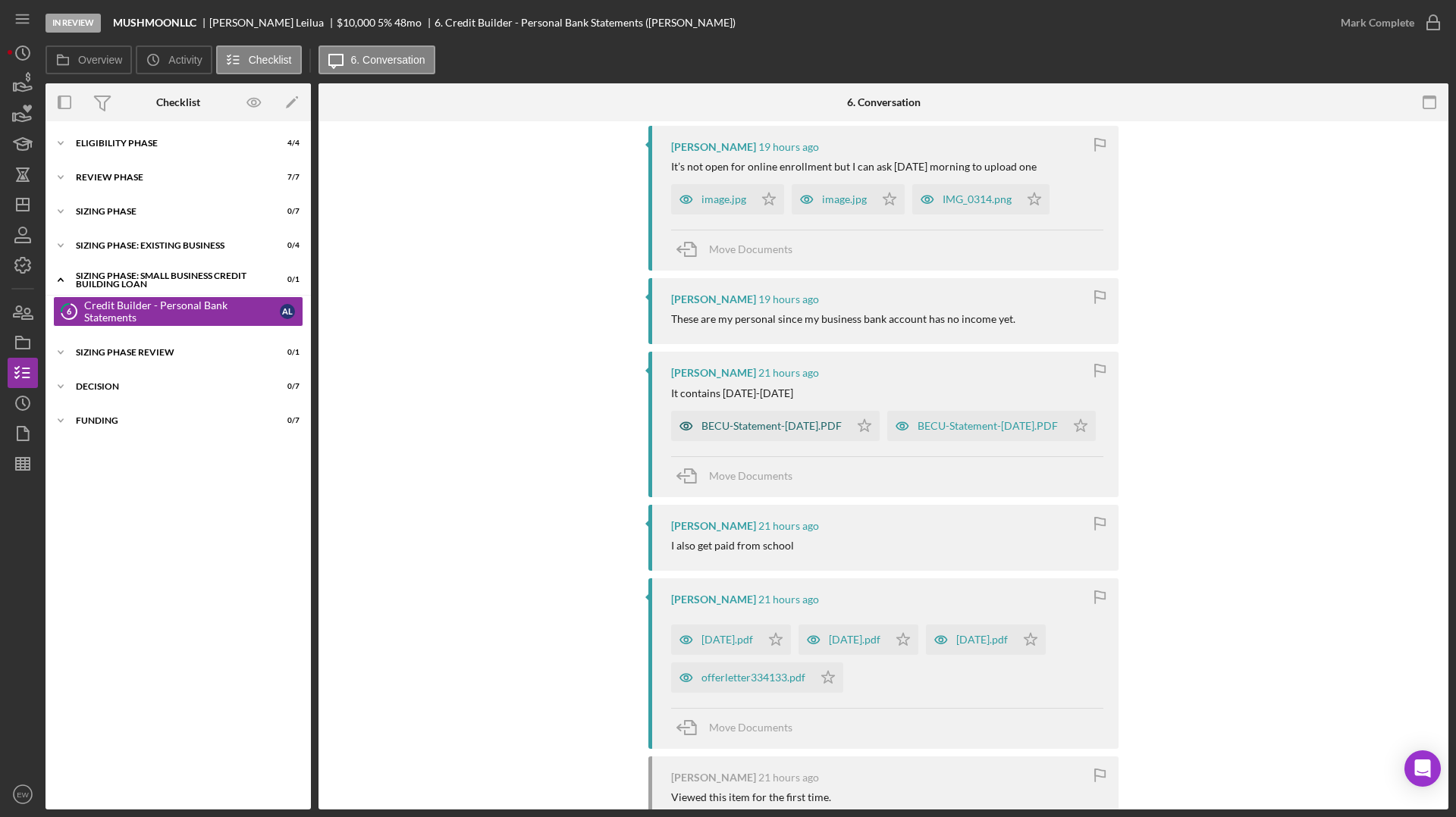
click at [787, 425] on div "BECU-Statement-[DATE].PDF" at bounding box center [771, 426] width 140 height 12
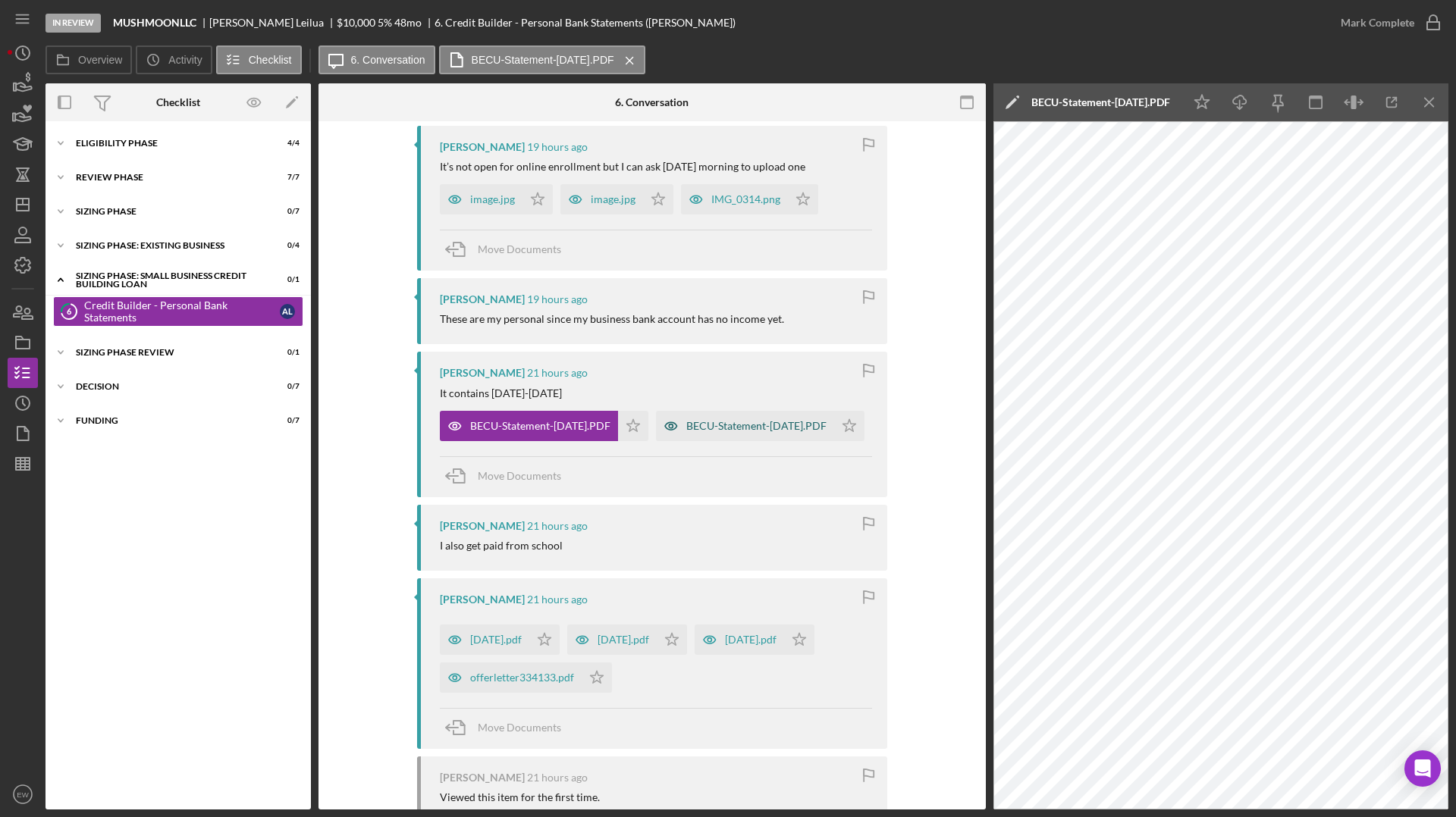
click at [686, 432] on div "BECU-Statement-[DATE].PDF" at bounding box center [756, 426] width 140 height 12
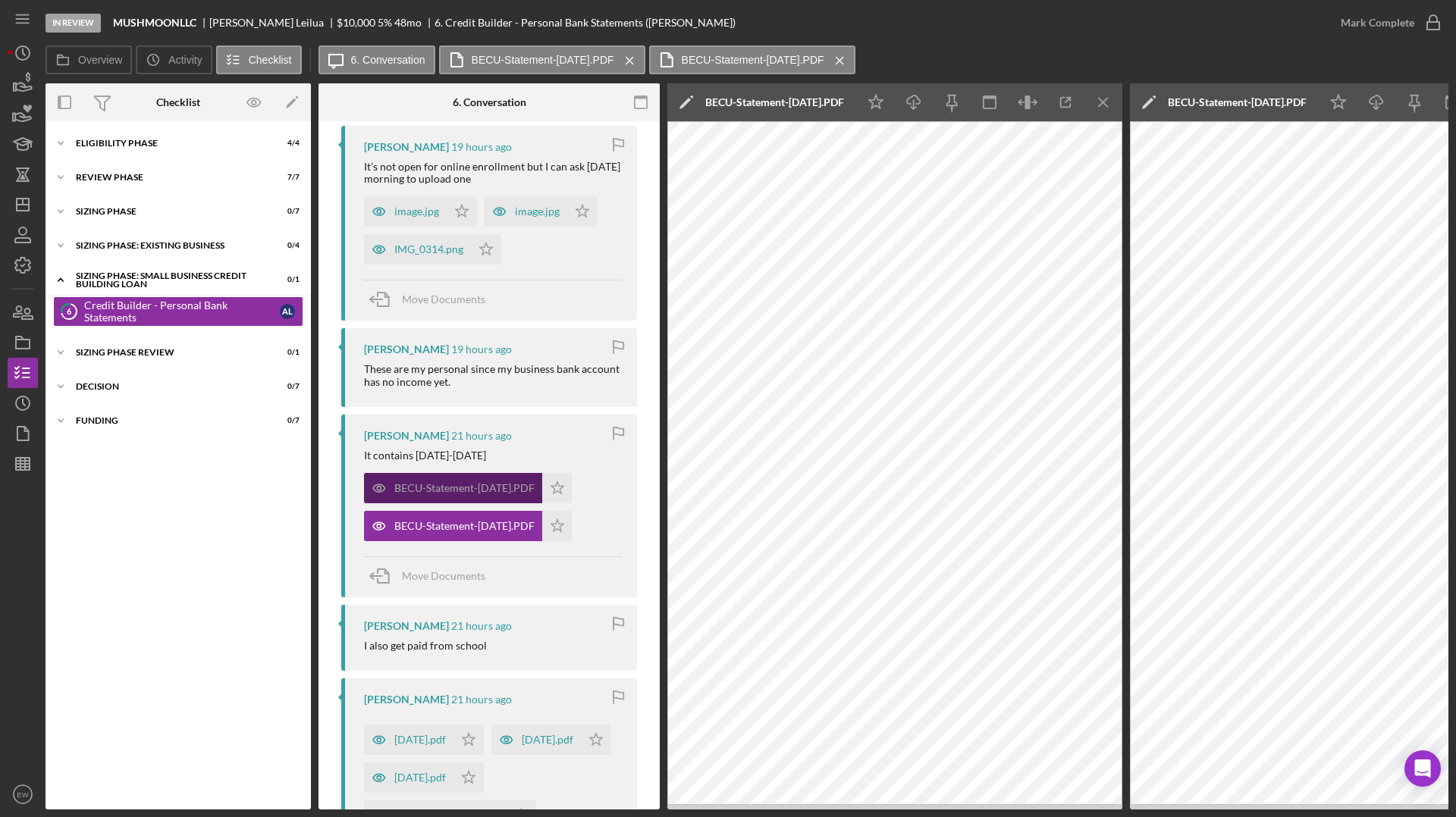
click at [510, 488] on div "BECU-Statement-[DATE].PDF" at bounding box center [464, 489] width 140 height 12
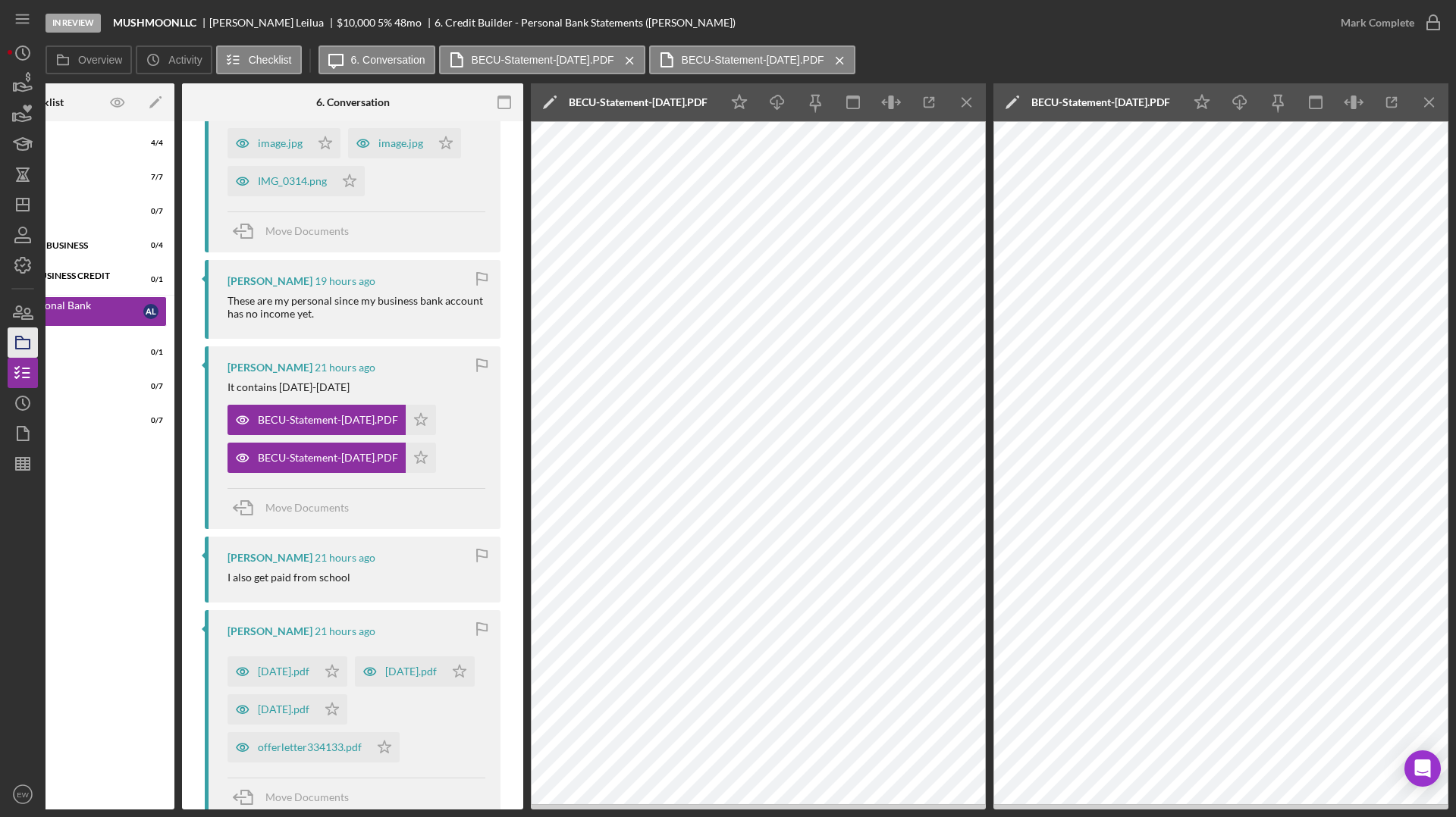
scroll to position [389, 0]
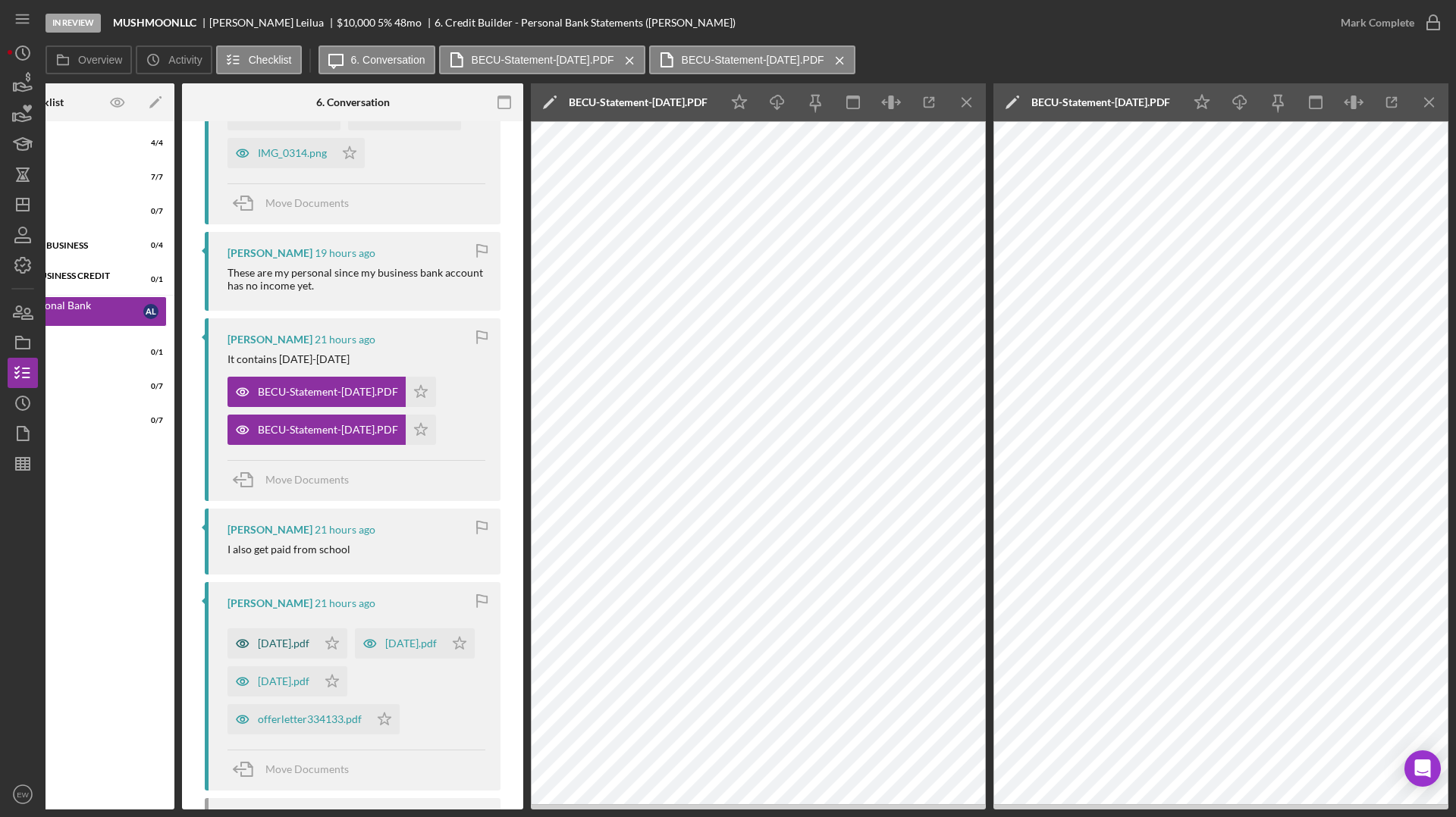
click at [292, 623] on div "[DATE].pdf" at bounding box center [284, 644] width 52 height 12
click at [302, 623] on div "offerletter334133.pdf" at bounding box center [310, 719] width 104 height 12
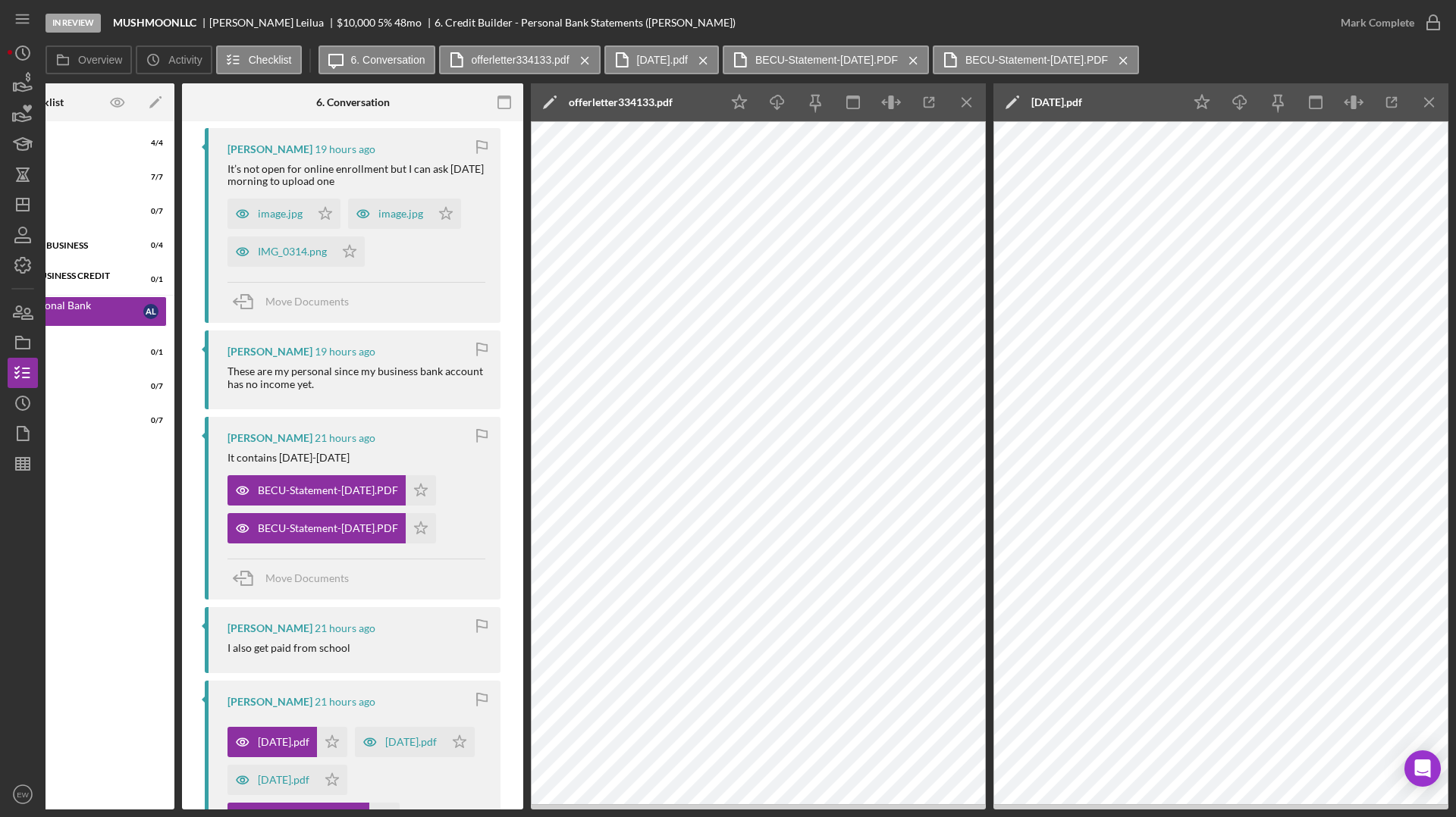
scroll to position [0, 0]
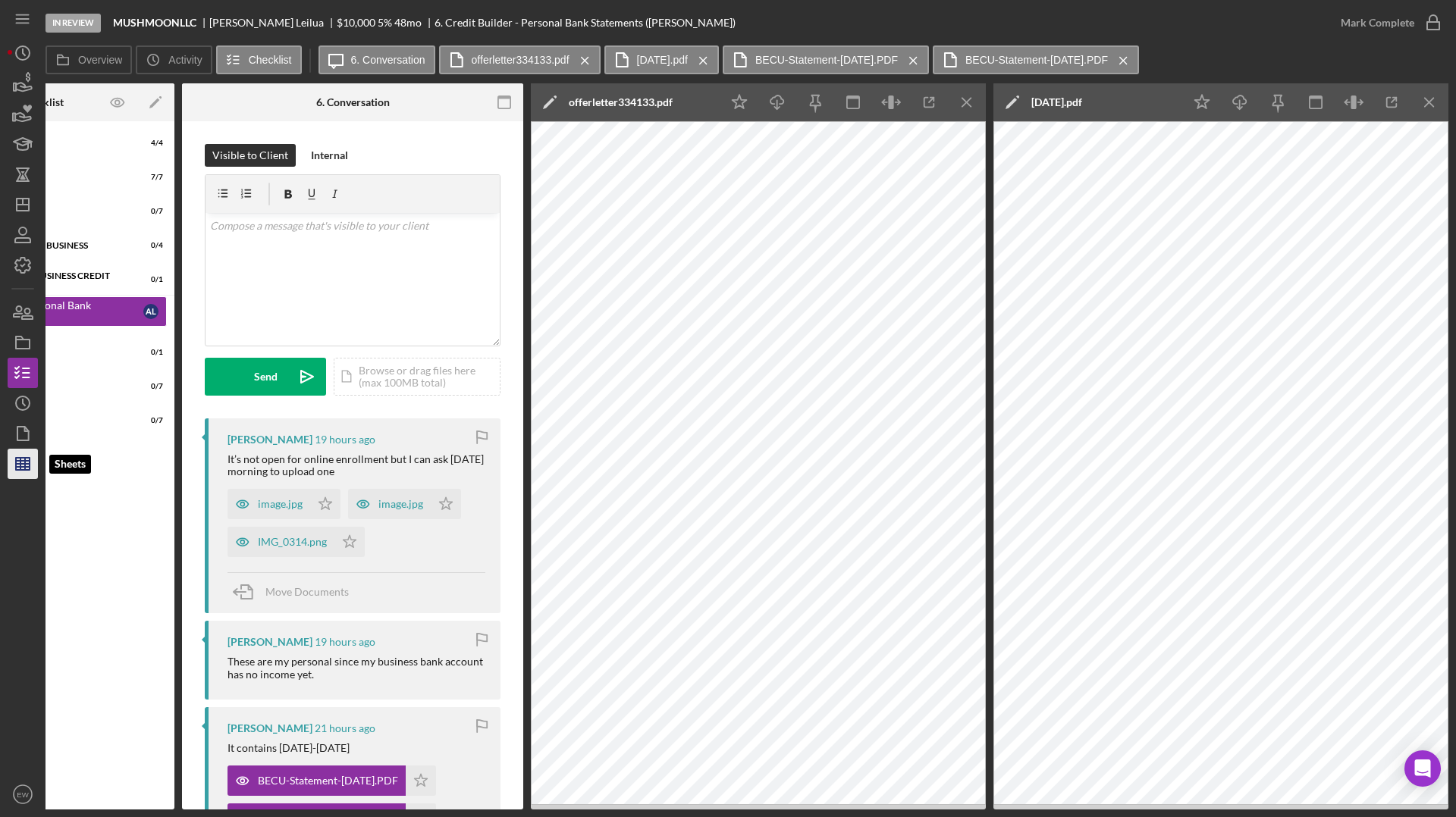
click at [26, 464] on line "button" at bounding box center [22, 464] width 13 height 0
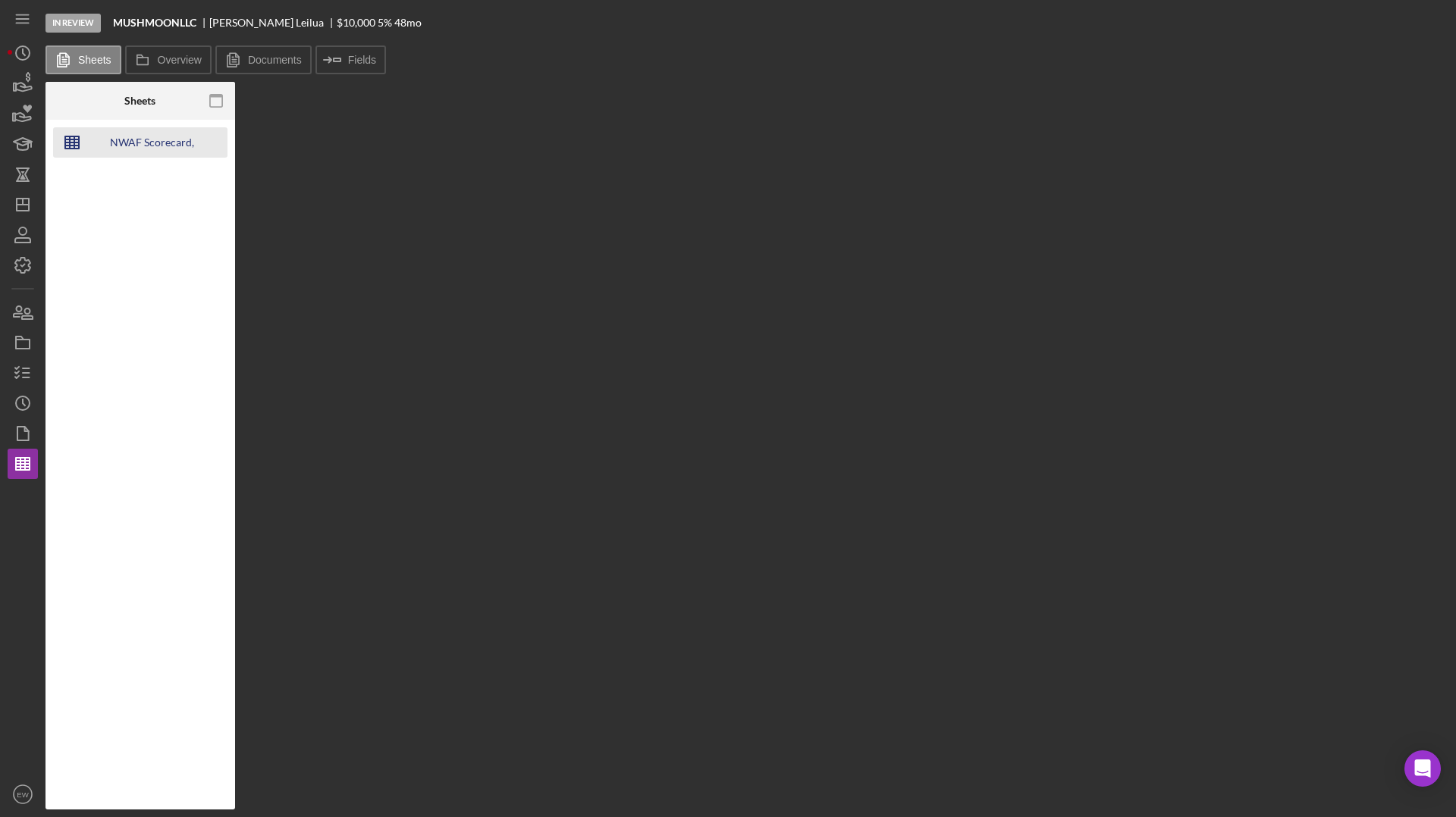
click at [161, 144] on div "NWAF Scorecard, Financial Analysis, and Cash Flow App" at bounding box center [152, 143] width 122 height 30
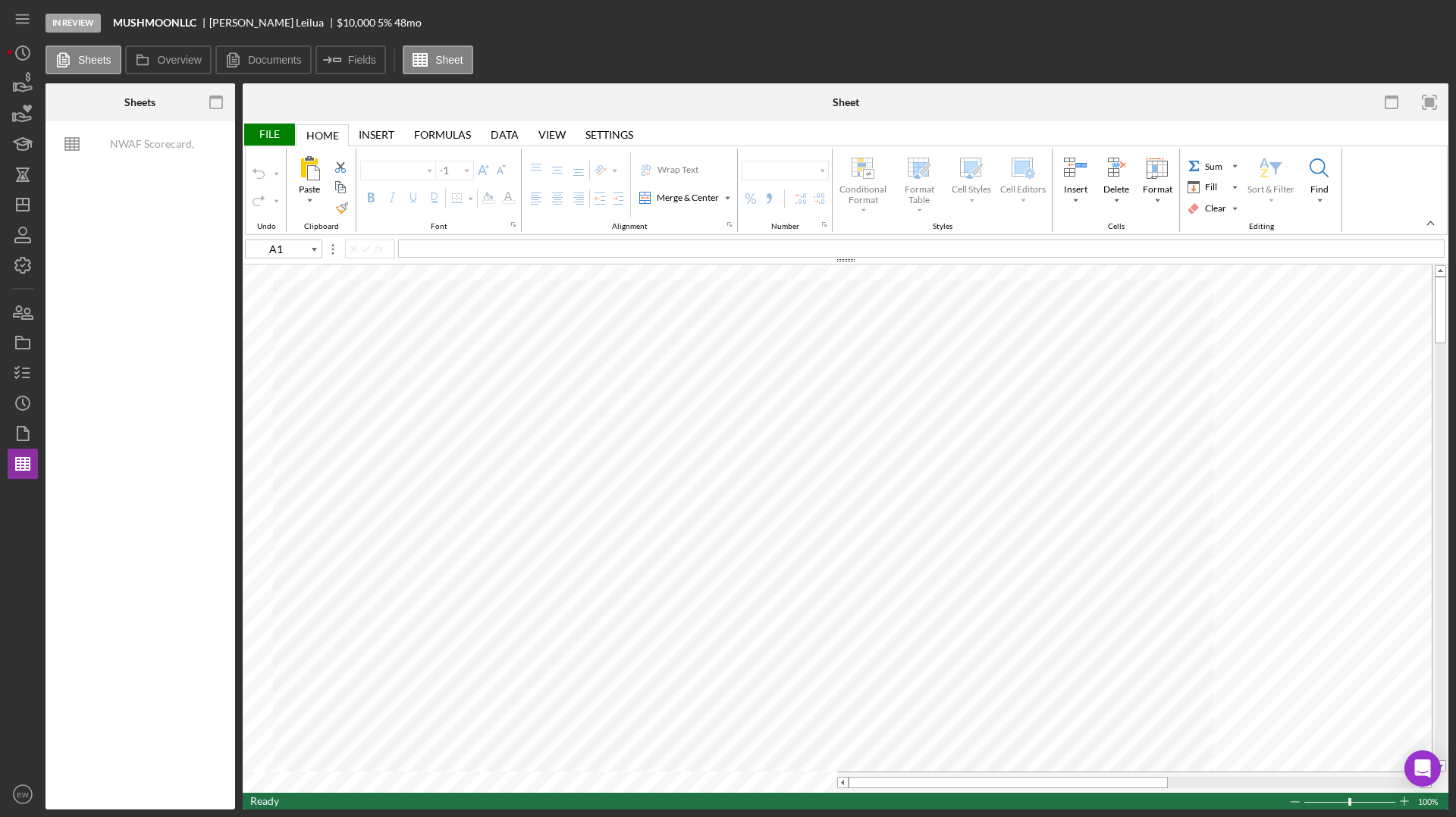
type input "Calibri"
type input "11"
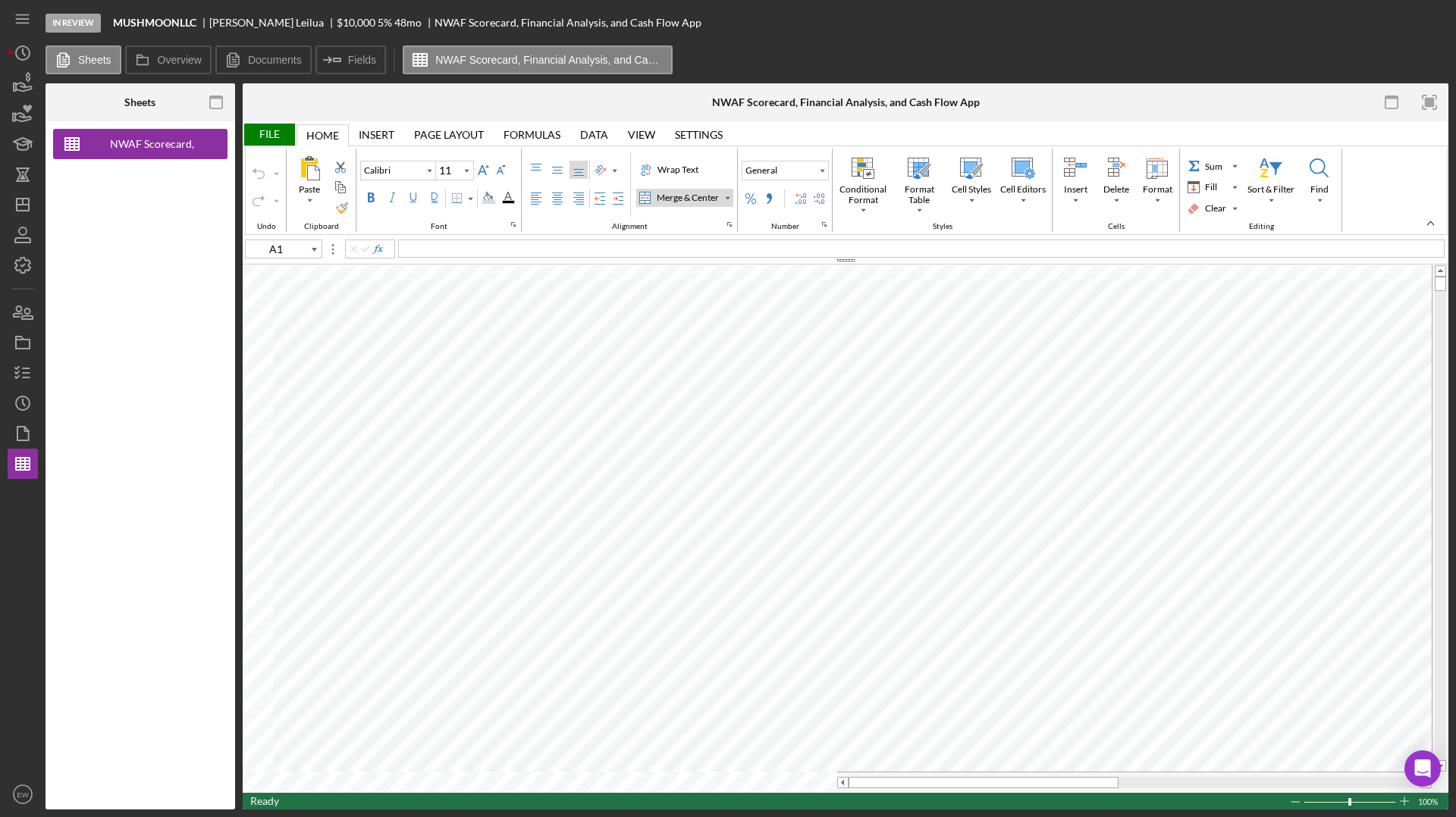
type input "Arial"
type input "10"
click at [34, 202] on icon "Icon/Dashboard" at bounding box center [22, 204] width 38 height 38
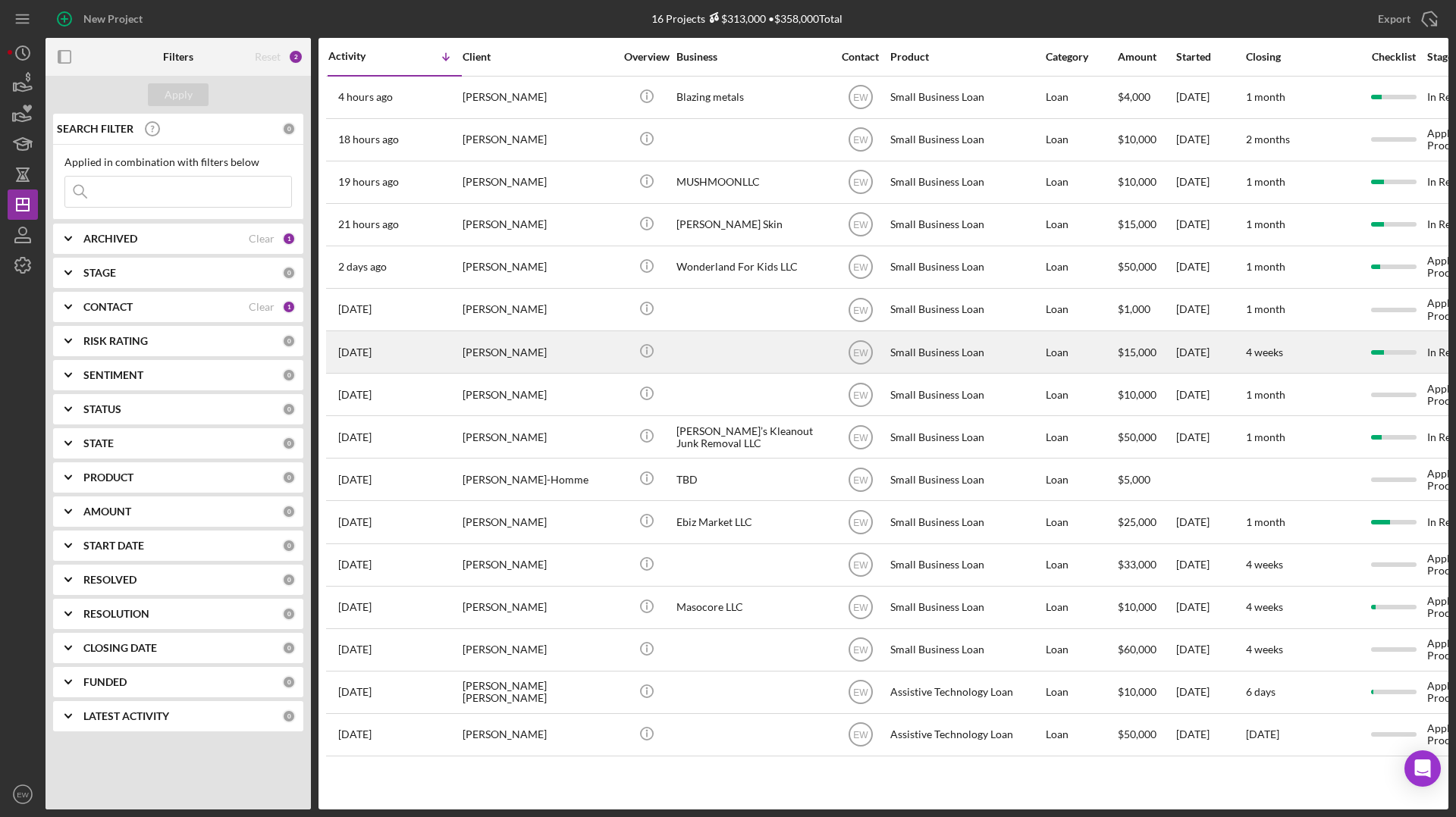
click at [420, 349] on div "[DATE] [PERSON_NAME]" at bounding box center [395, 352] width 133 height 40
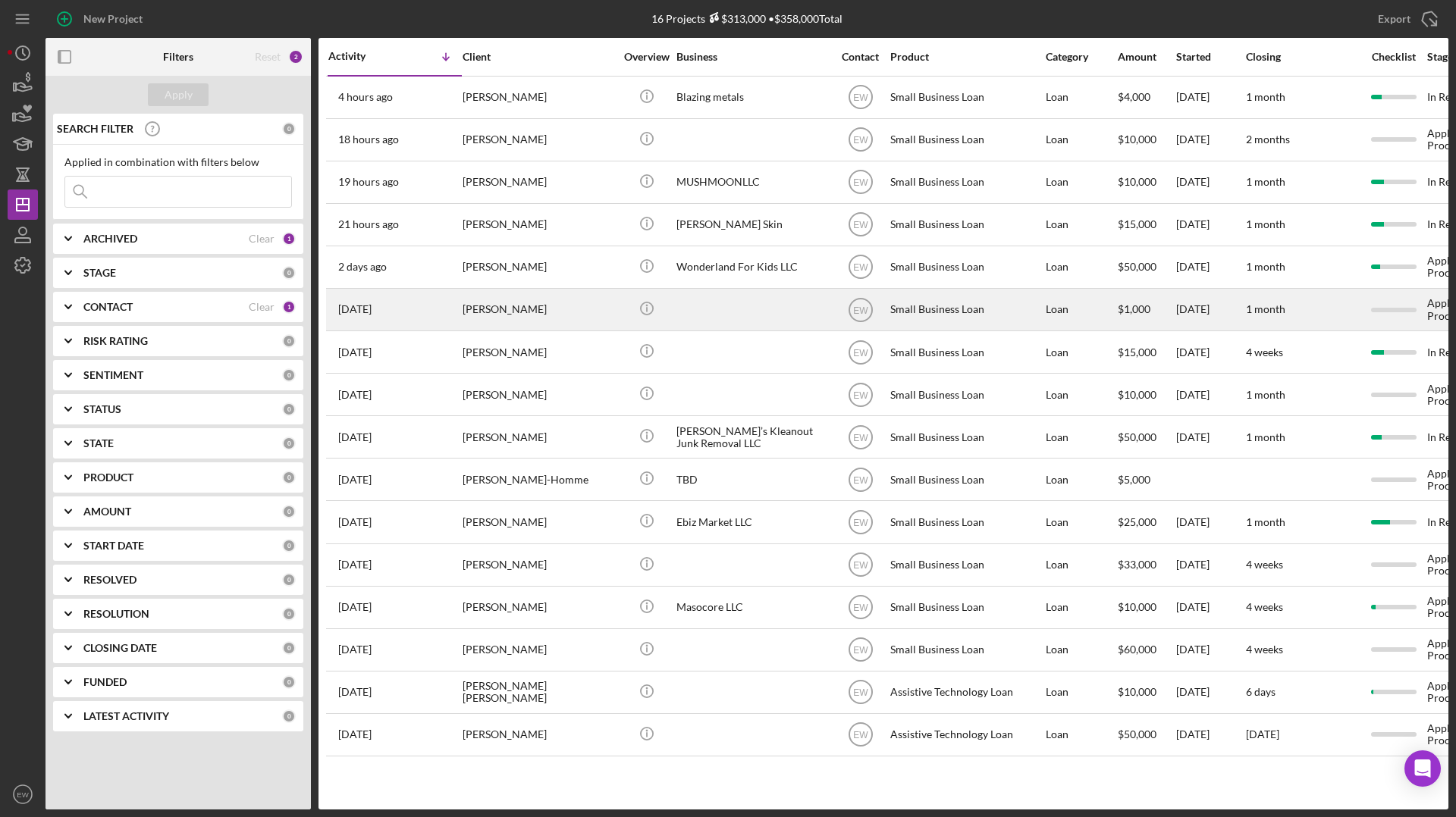
click at [439, 317] on div "[DATE] [PERSON_NAME]" at bounding box center [395, 310] width 133 height 40
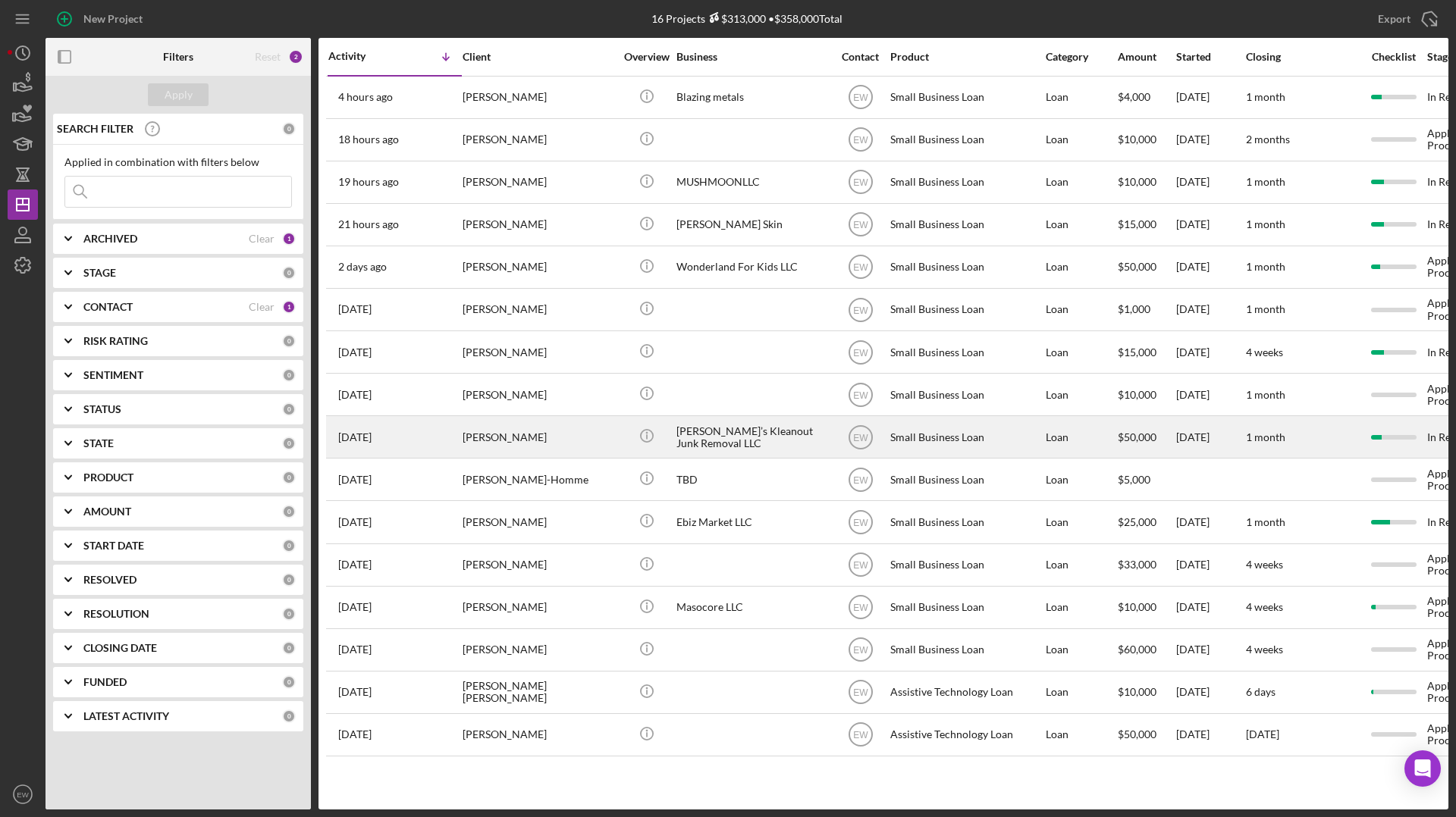
click at [453, 438] on div "[DATE] [PERSON_NAME]" at bounding box center [395, 437] width 133 height 40
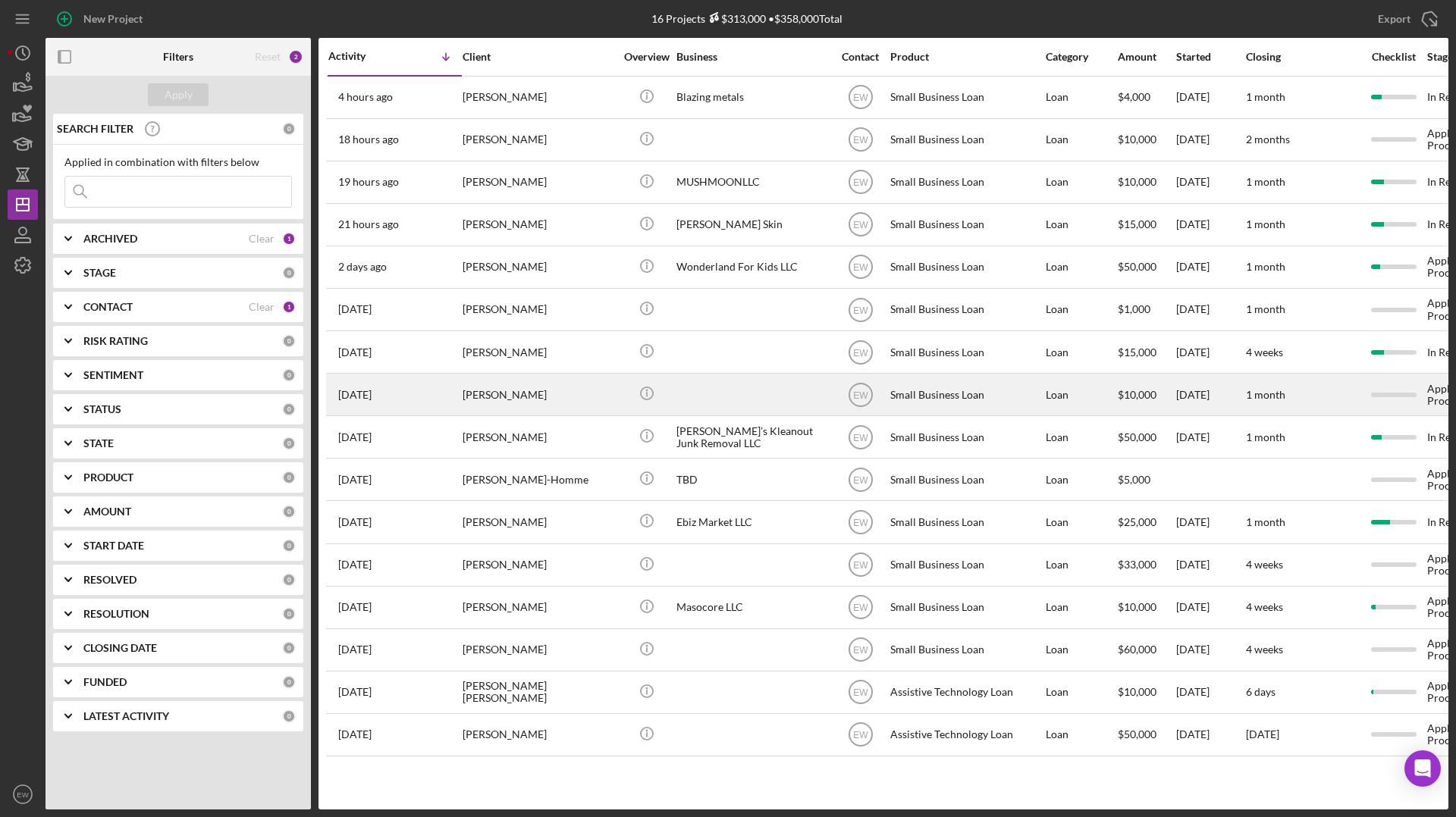
click at [418, 408] on div "[DATE] [PERSON_NAME]" at bounding box center [395, 394] width 133 height 40
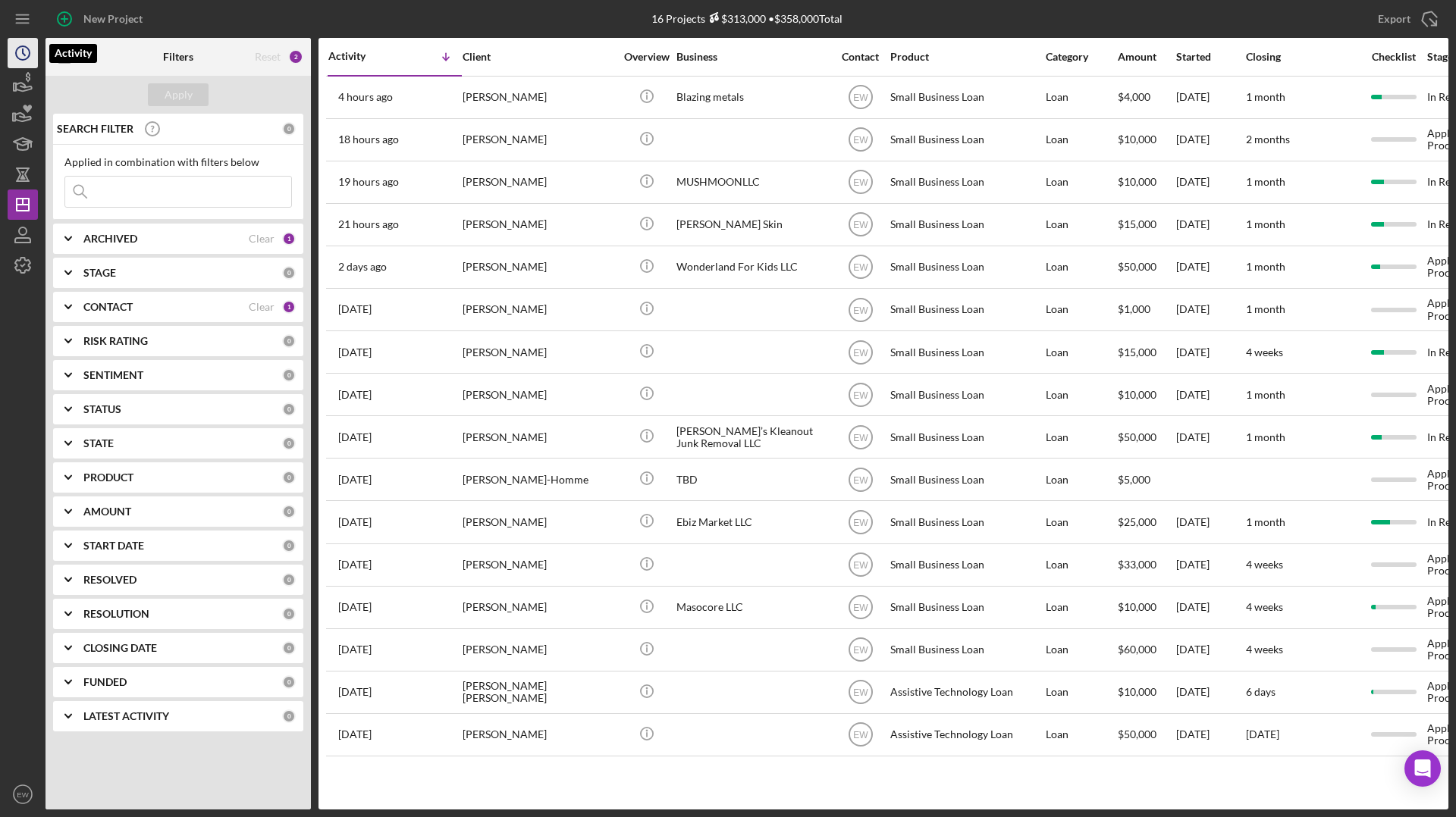
click at [23, 55] on icon "Icon/History" at bounding box center [22, 53] width 38 height 38
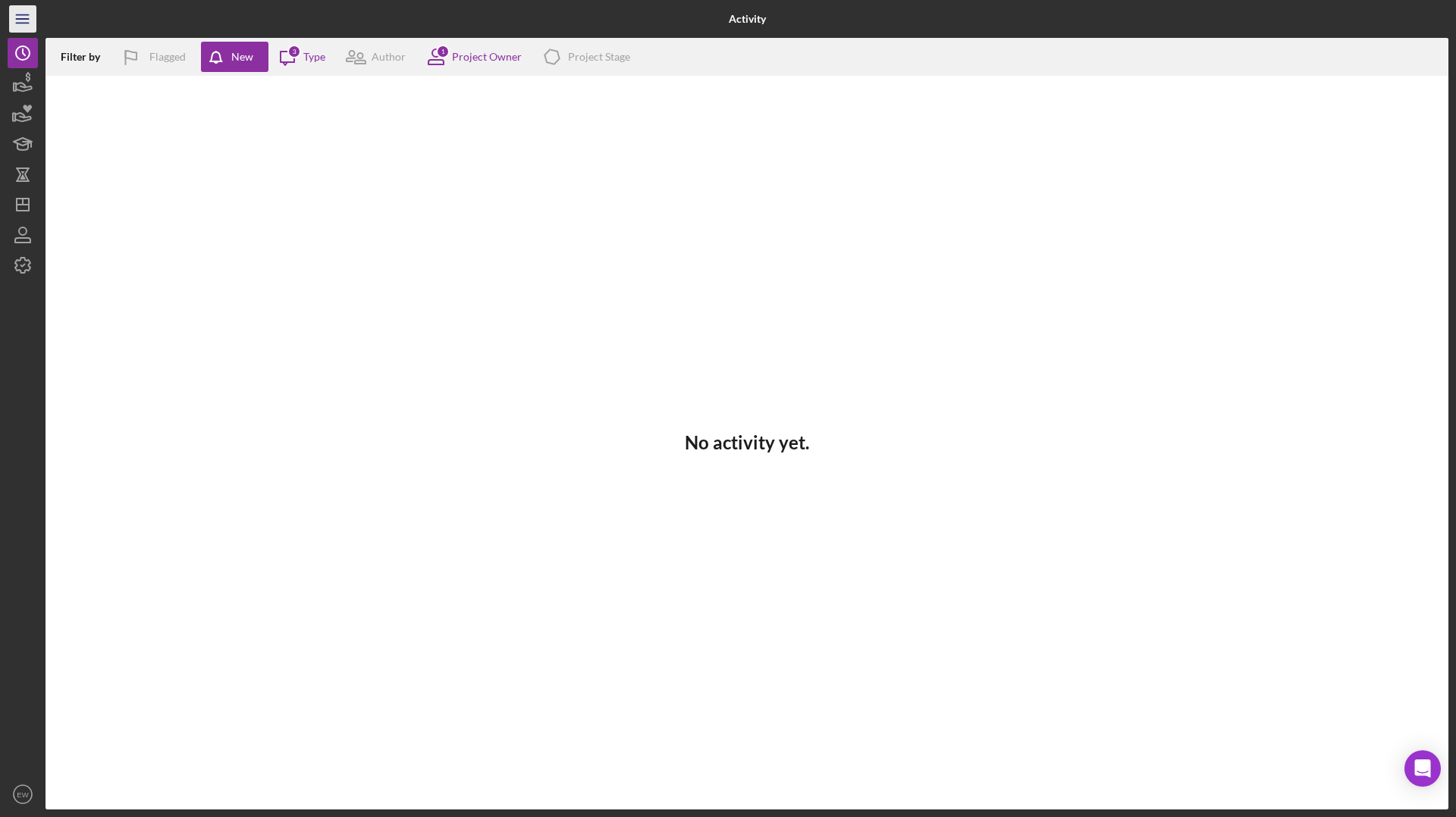
click at [28, 18] on icon "Icon/Menu" at bounding box center [23, 19] width 34 height 34
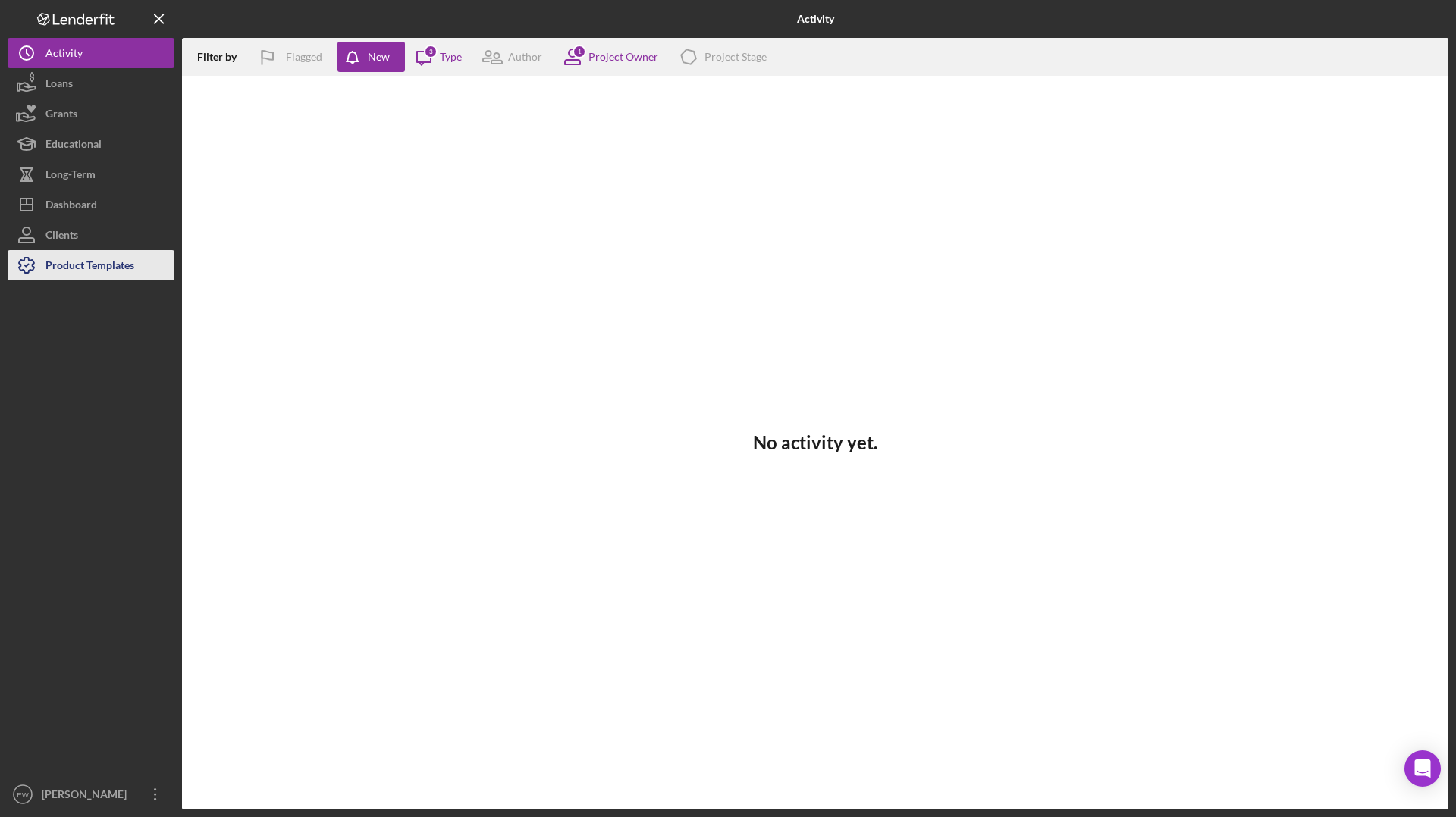
click at [90, 264] on div "Product Templates" at bounding box center [90, 267] width 89 height 34
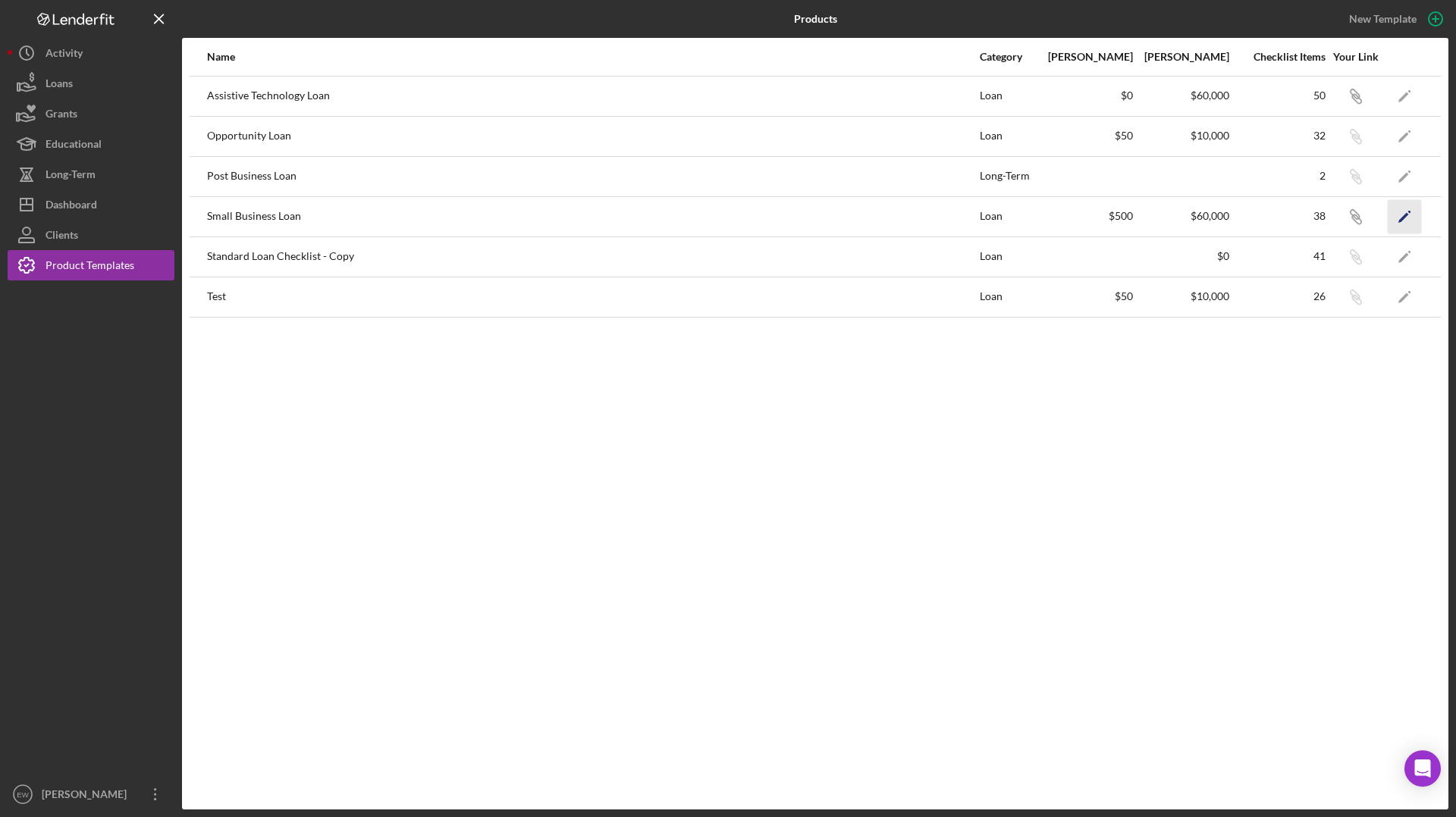
click at [1146, 210] on icon "Icon/Edit" at bounding box center [1404, 216] width 34 height 34
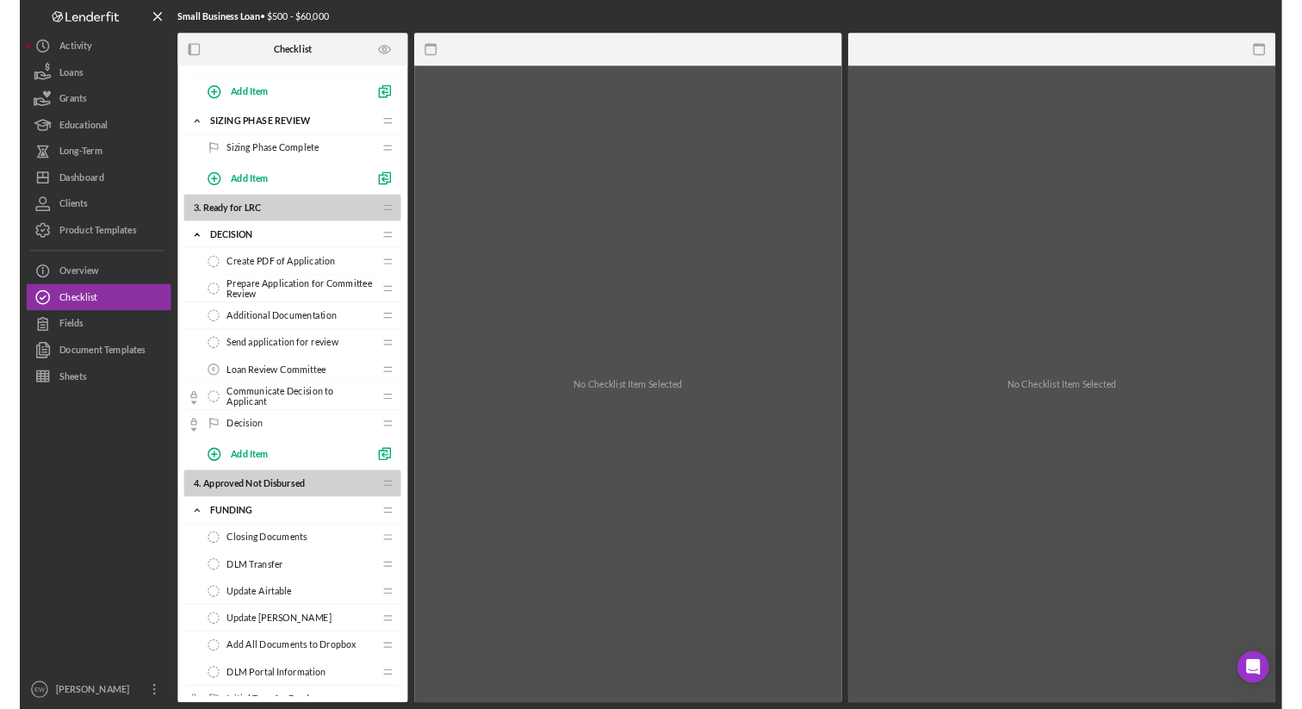
scroll to position [1266, 0]
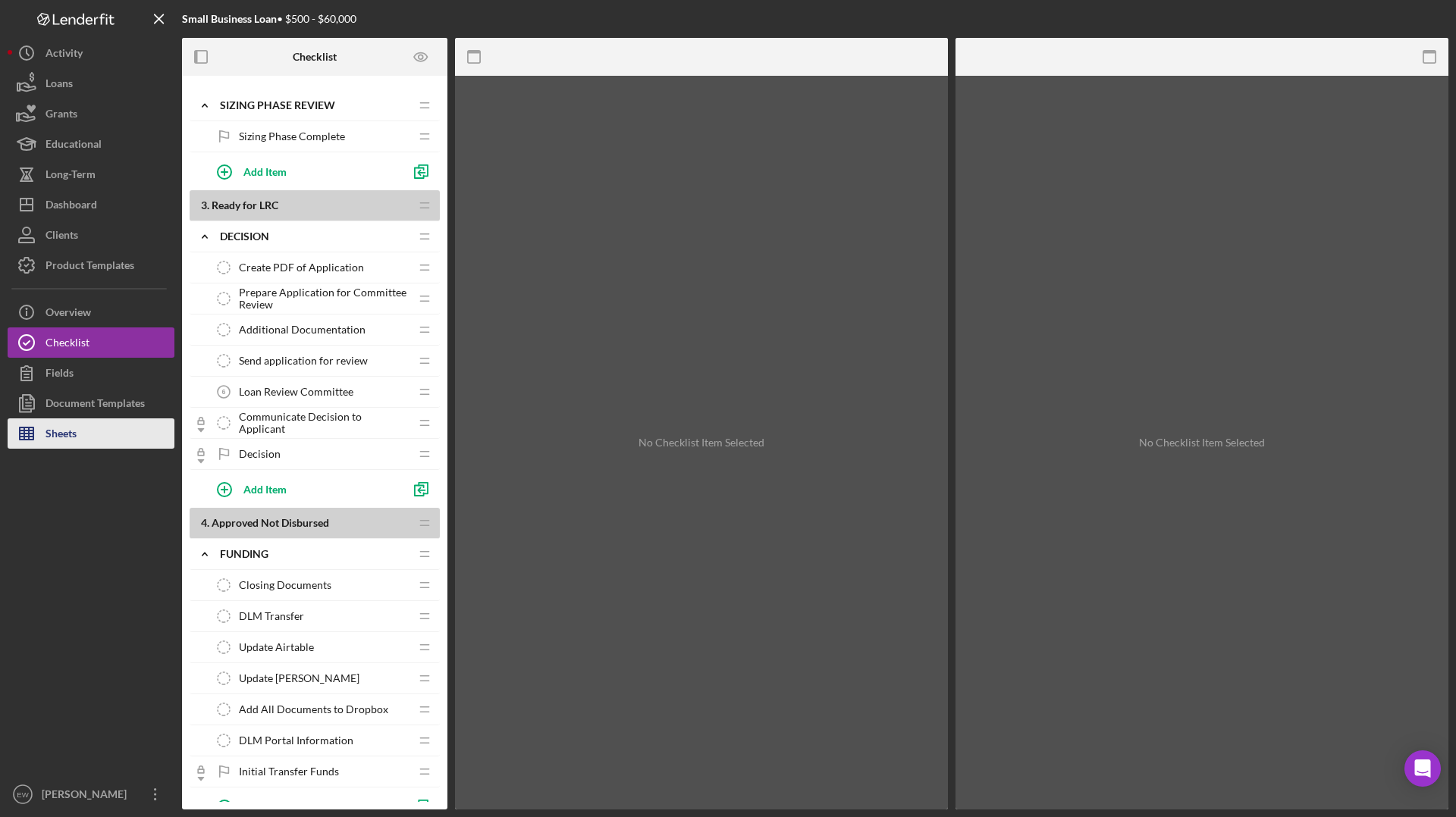
click at [80, 433] on button "Sheets" at bounding box center [91, 433] width 166 height 30
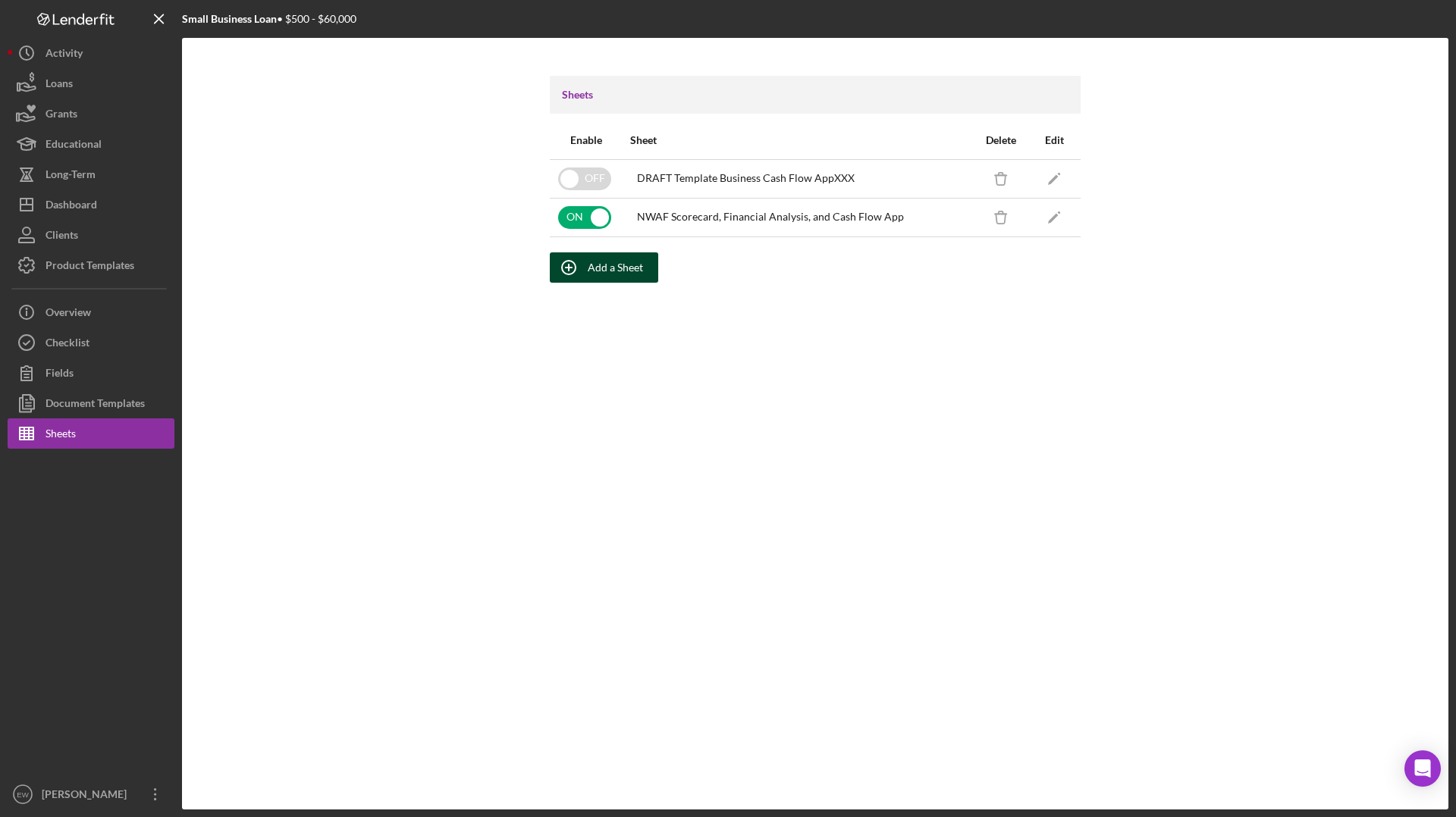
click at [617, 267] on div "Add a Sheet" at bounding box center [615, 268] width 55 height 30
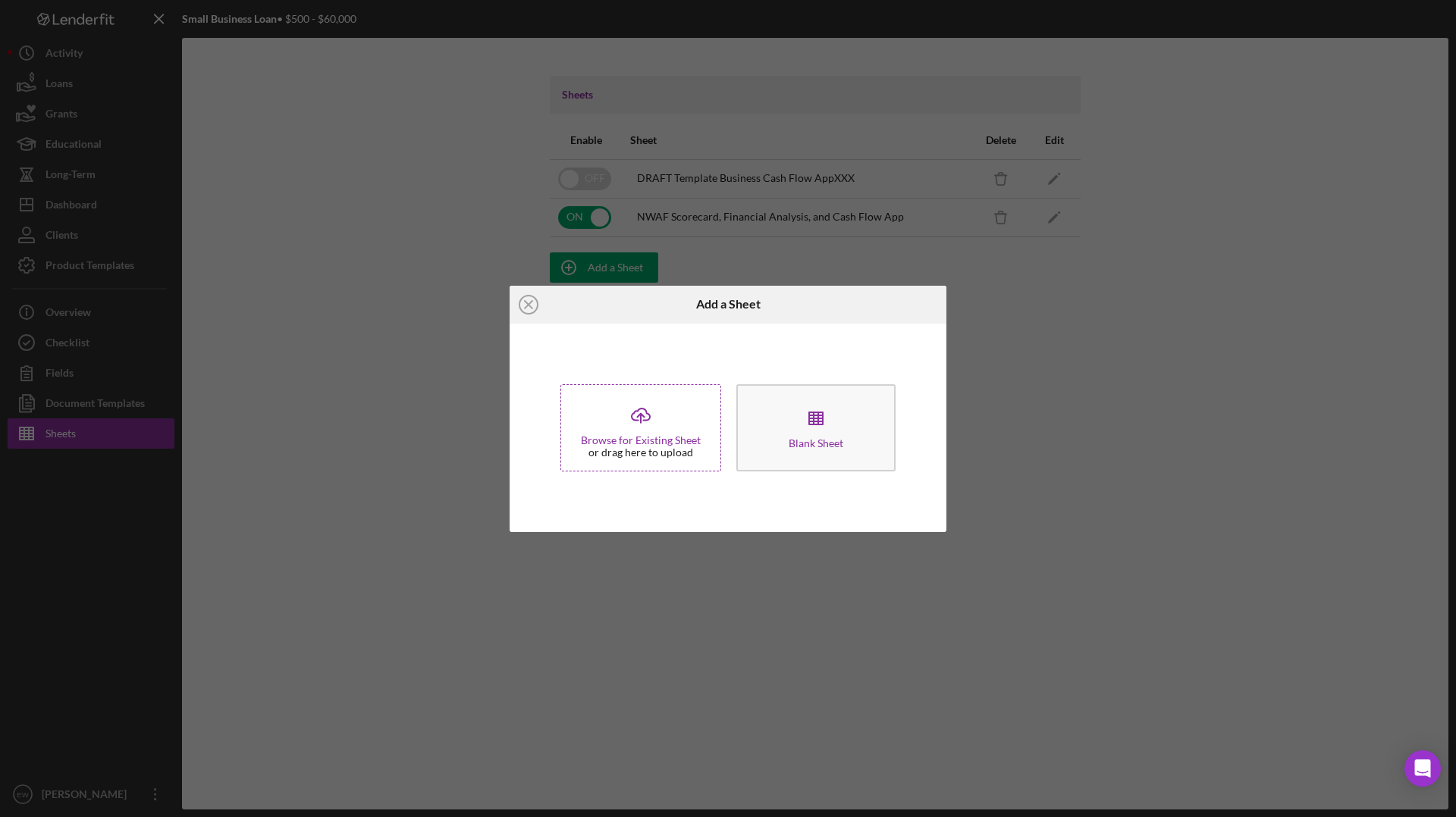
click at [654, 444] on div "Browse for Existing Sheet" at bounding box center [640, 440] width 120 height 12
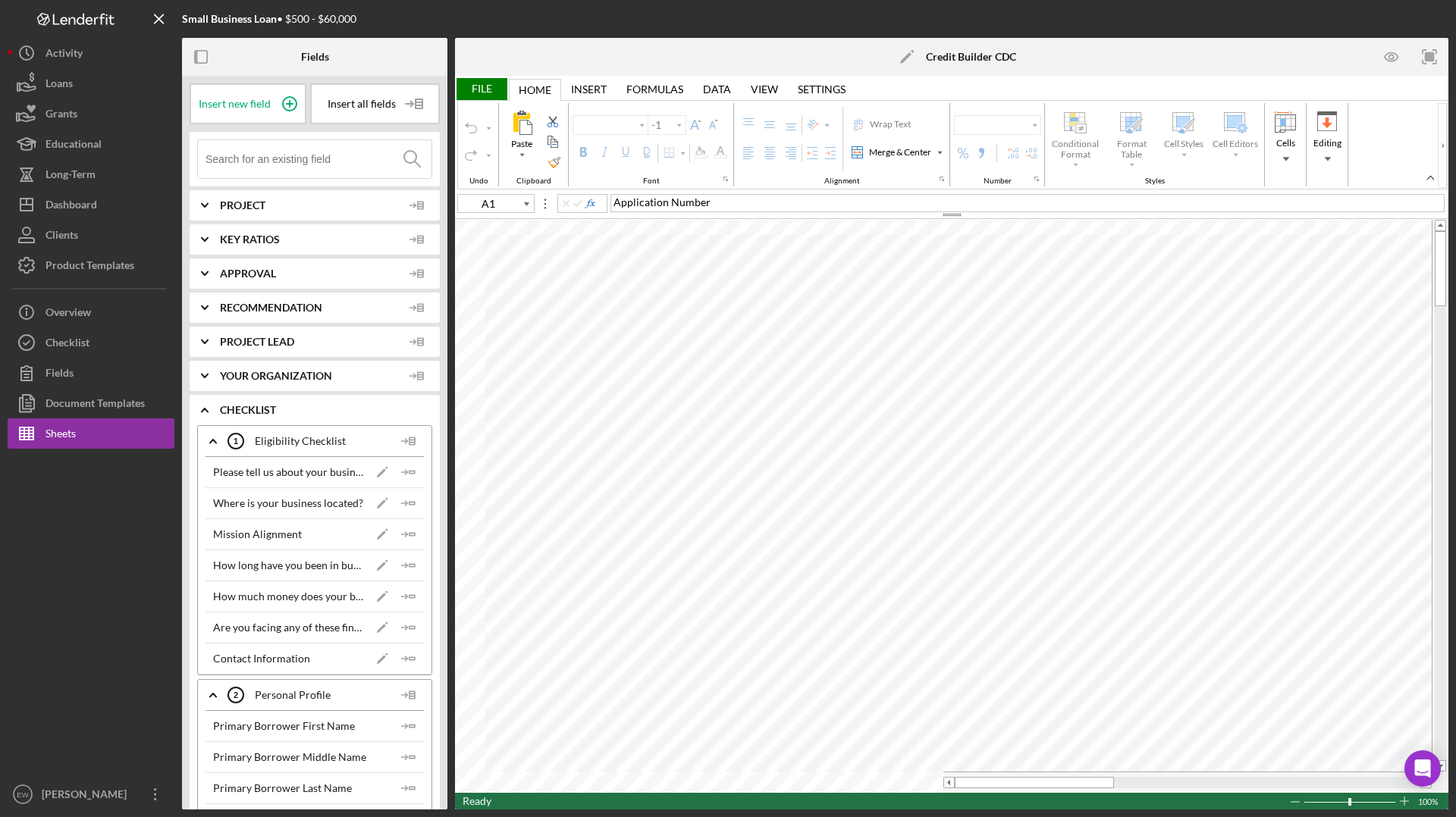
type input "Arial"
type input "10"
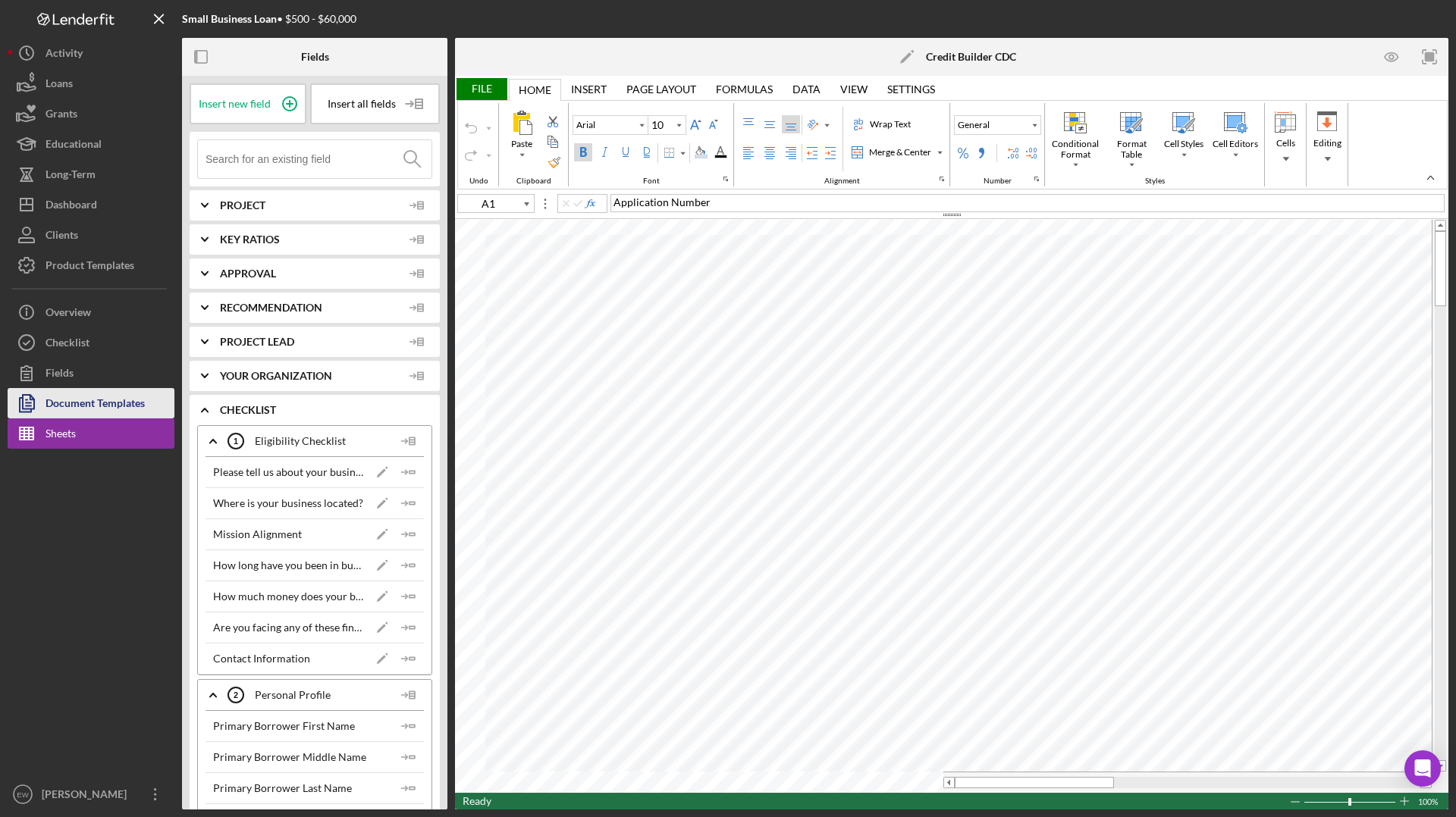
click at [112, 393] on div "Document Templates" at bounding box center [95, 405] width 100 height 34
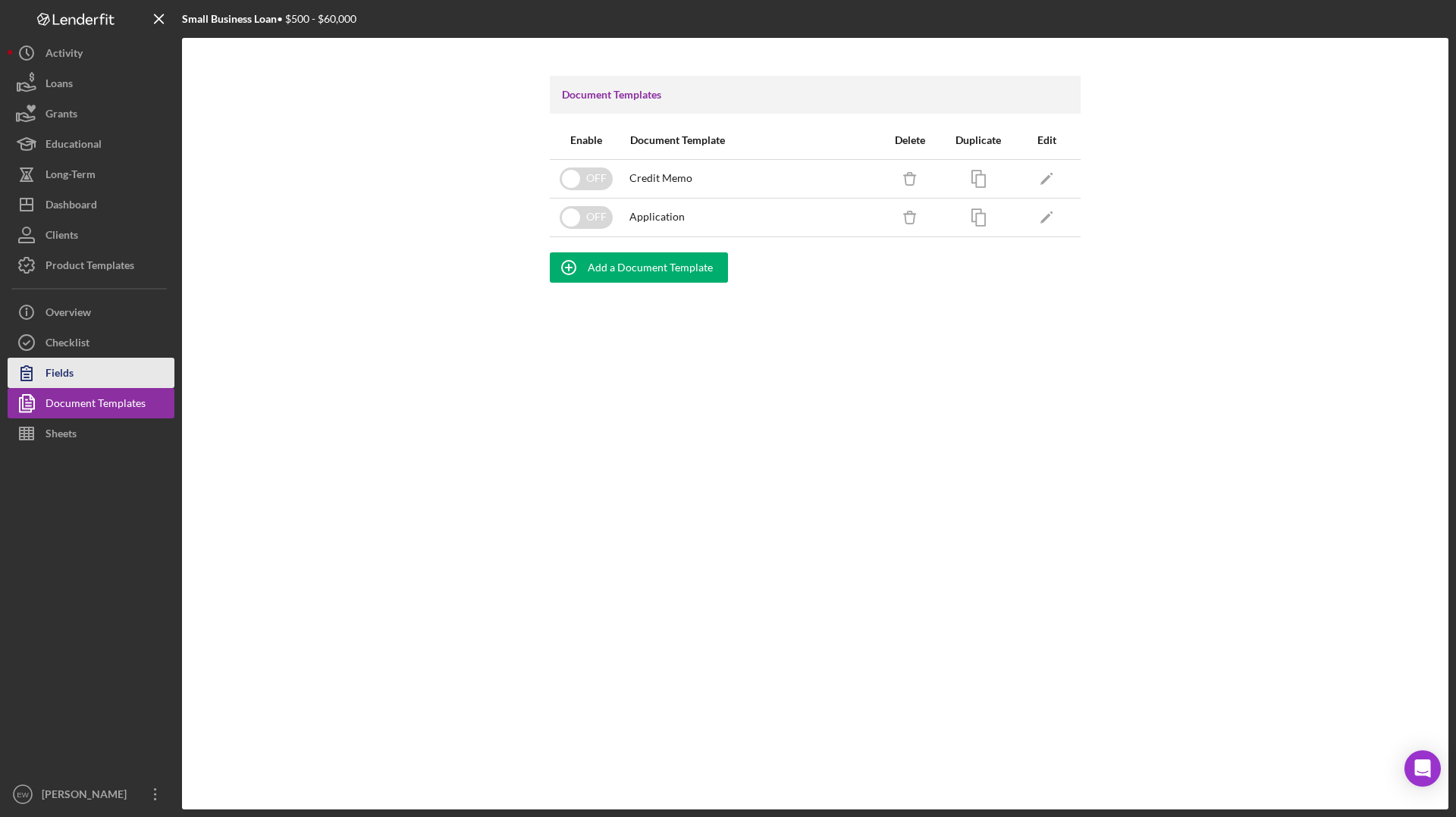
click at [103, 370] on button "Fields" at bounding box center [91, 372] width 166 height 30
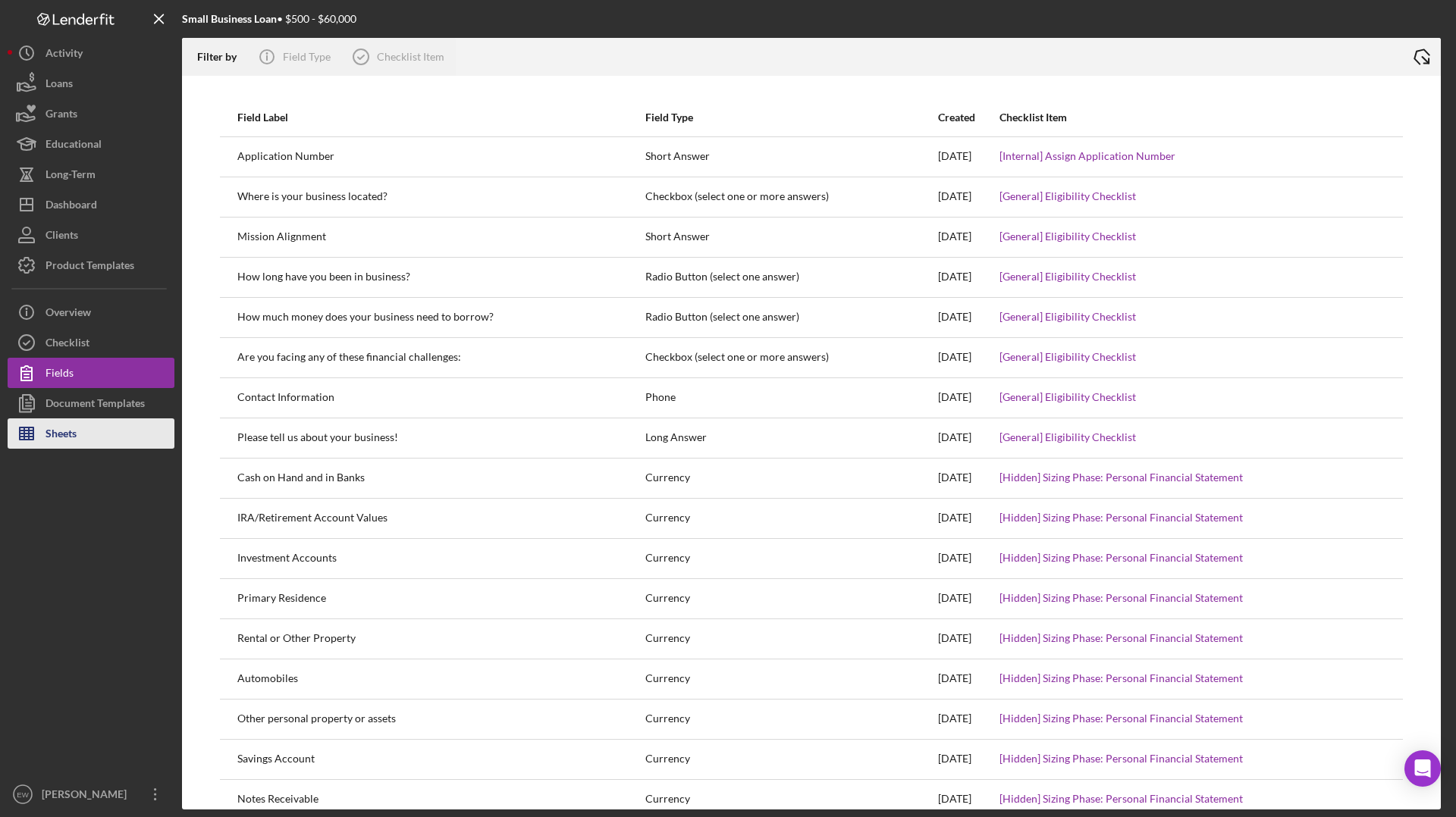
click at [107, 432] on button "Sheets" at bounding box center [91, 433] width 166 height 30
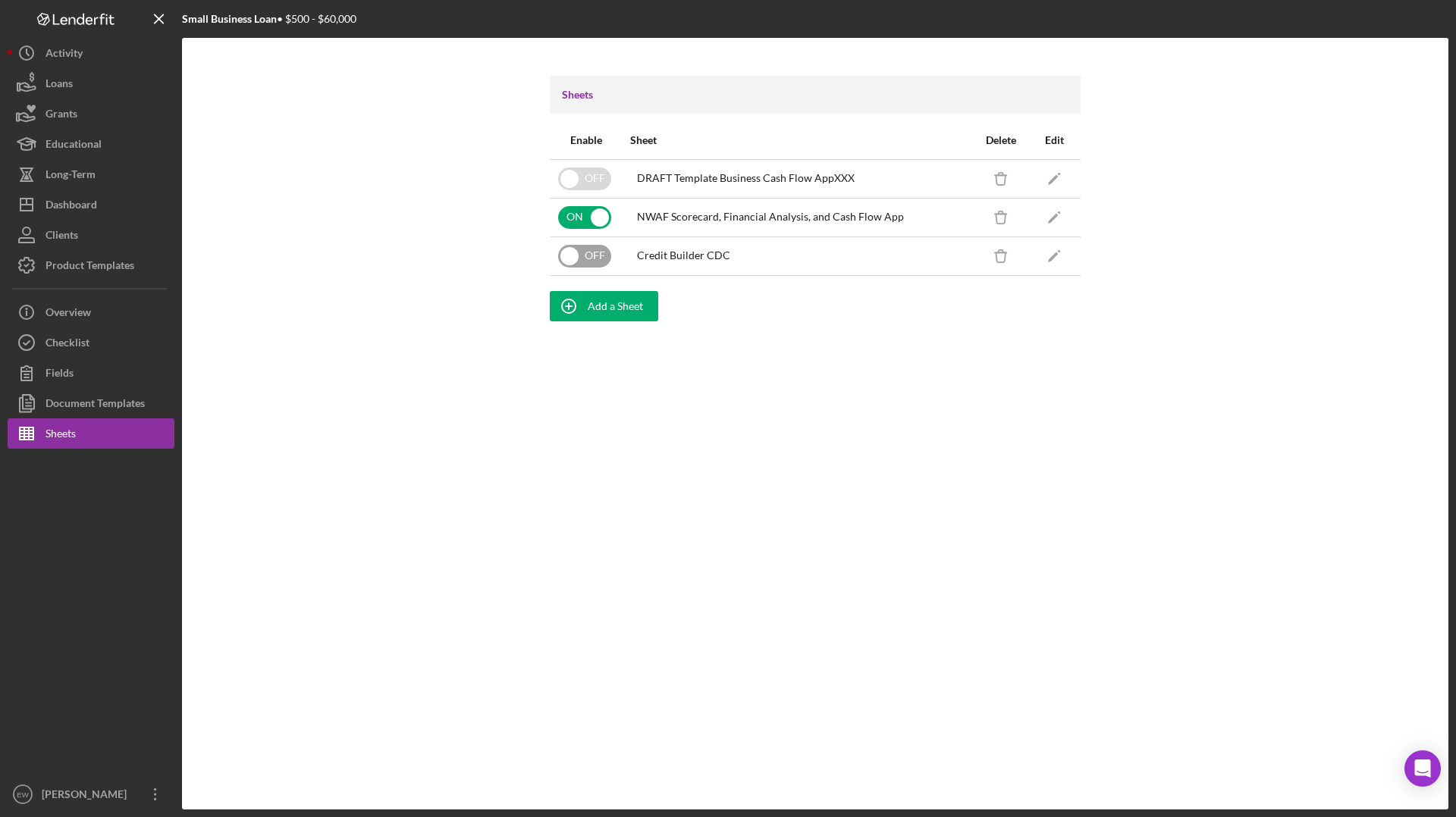
click at [597, 256] on input "checkbox" at bounding box center [585, 256] width 53 height 23
checkbox input "true"
click at [414, 423] on div "Sheets Enable Sheet Delete Edit OFF DRAFT Template Business Cash Flow AppXXX Ic…" at bounding box center [816, 423] width 1267 height 771
click at [998, 178] on icon "Icon/Delete" at bounding box center [1001, 178] width 34 height 34
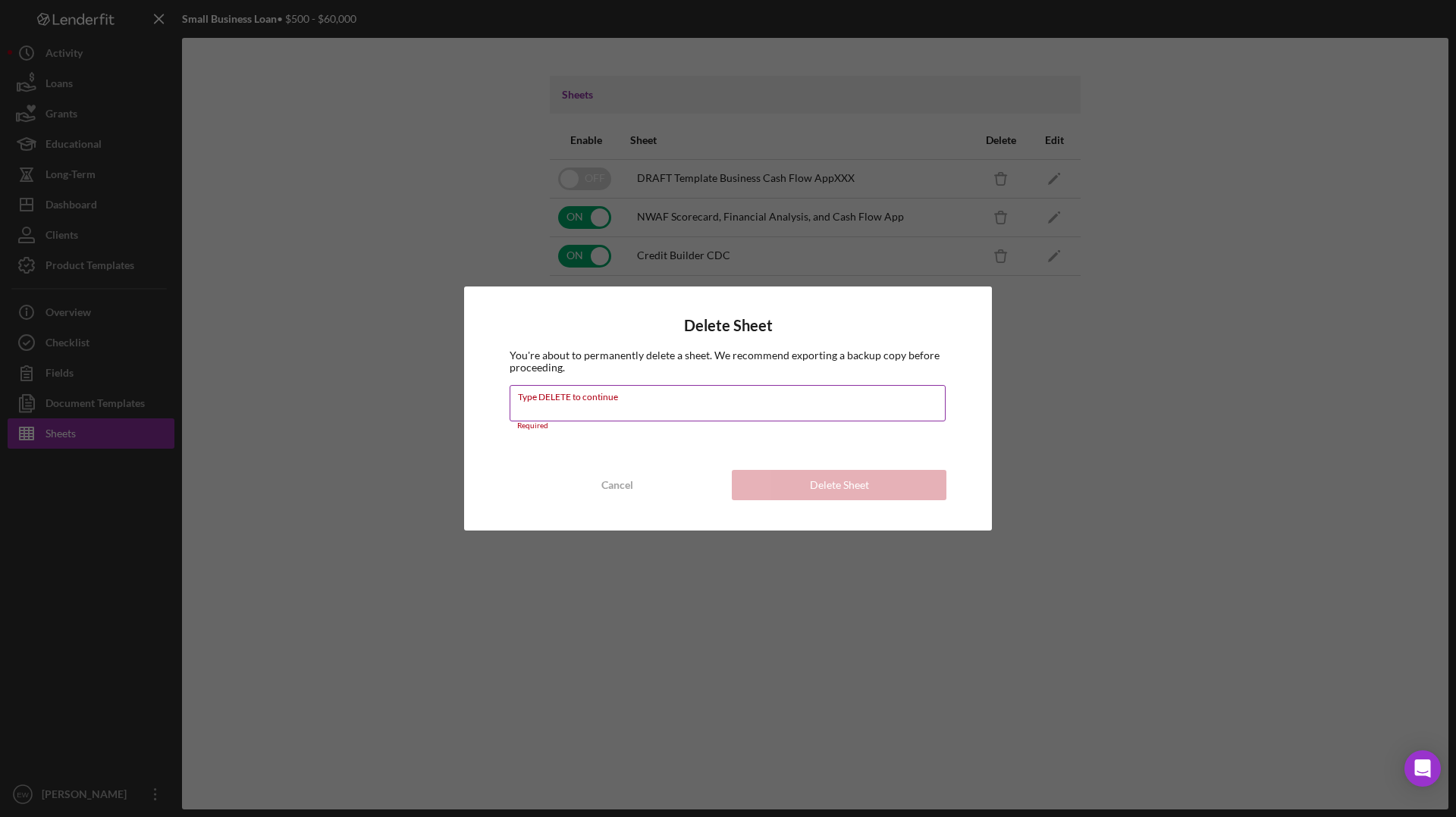
click at [661, 403] on input "Type DELETE to continue" at bounding box center [728, 402] width 436 height 36
type input "DELE"
click at [608, 472] on div "Cancel" at bounding box center [617, 485] width 32 height 30
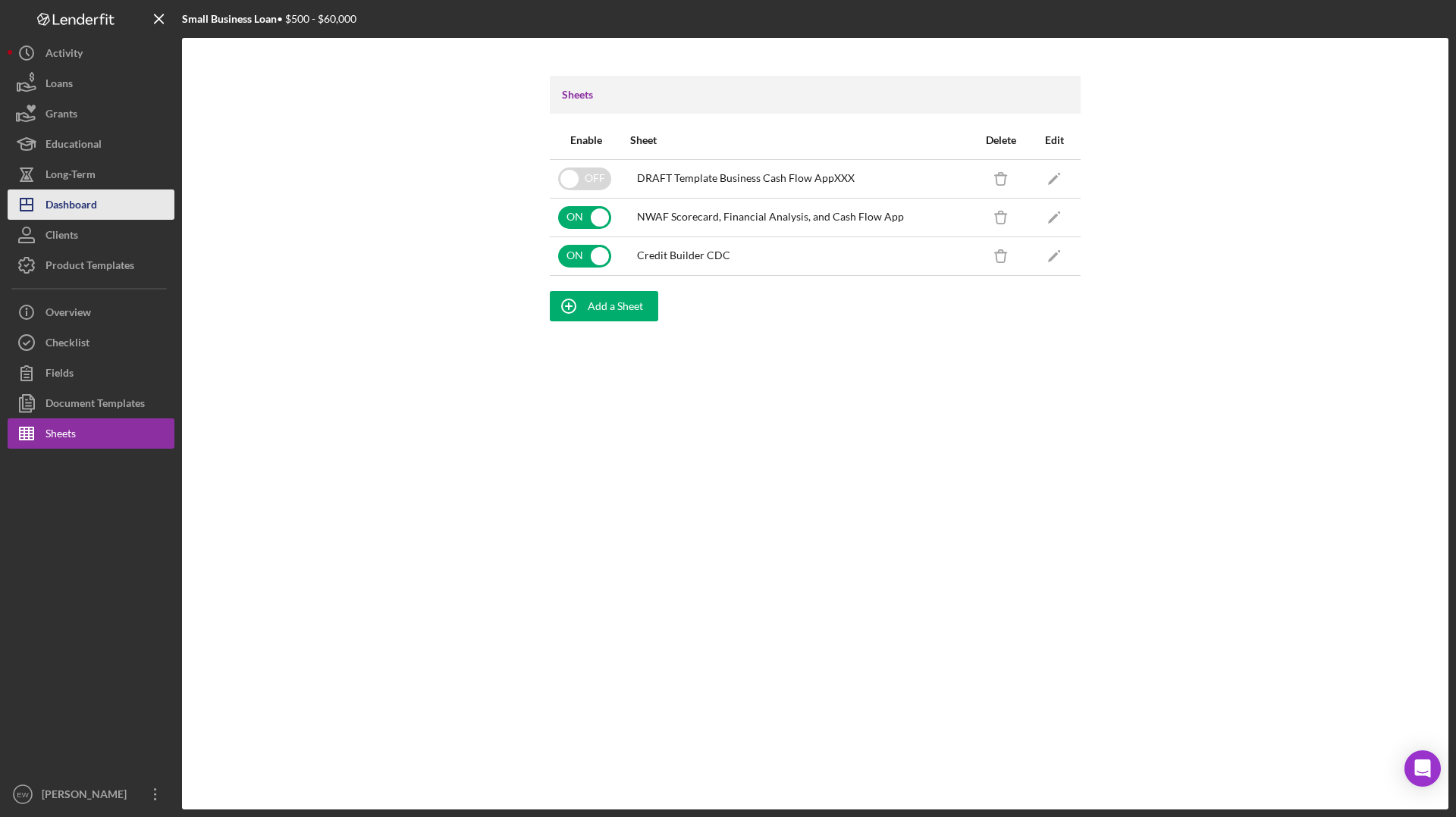
click at [116, 211] on button "Icon/Dashboard Dashboard" at bounding box center [91, 204] width 166 height 30
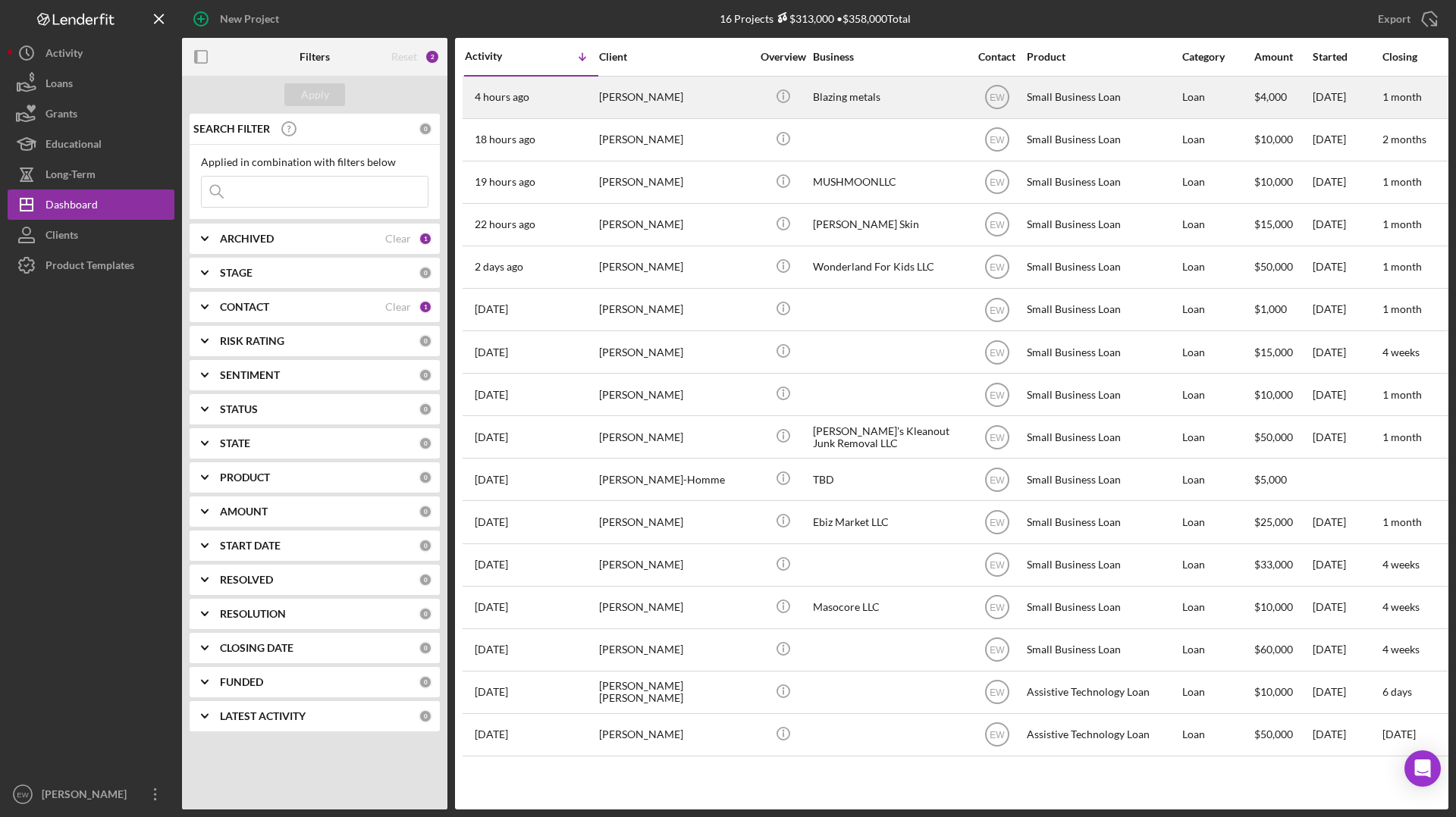
click at [612, 96] on div "[PERSON_NAME]" at bounding box center [675, 98] width 152 height 40
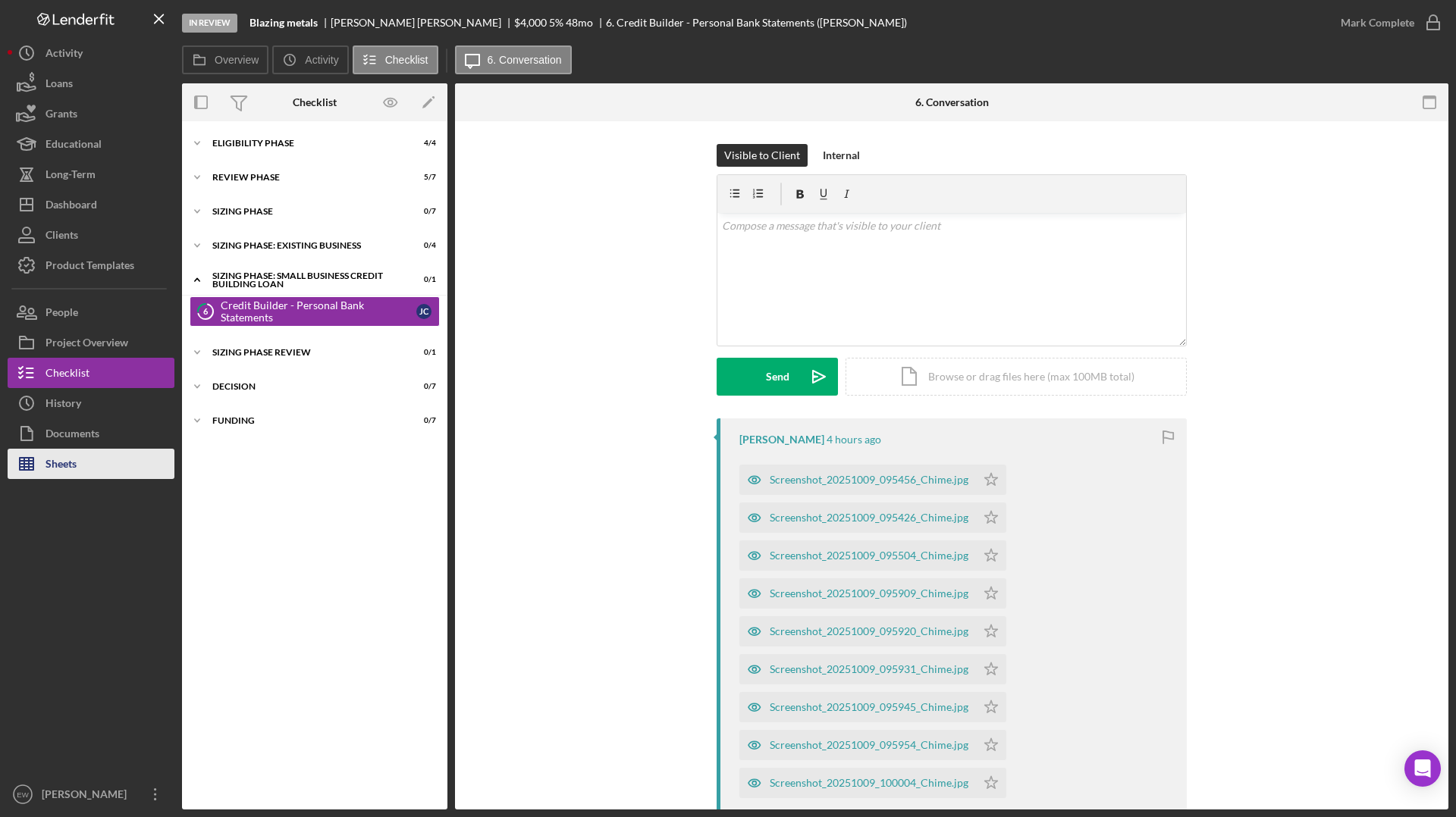
click at [89, 465] on button "Sheets" at bounding box center [91, 464] width 166 height 30
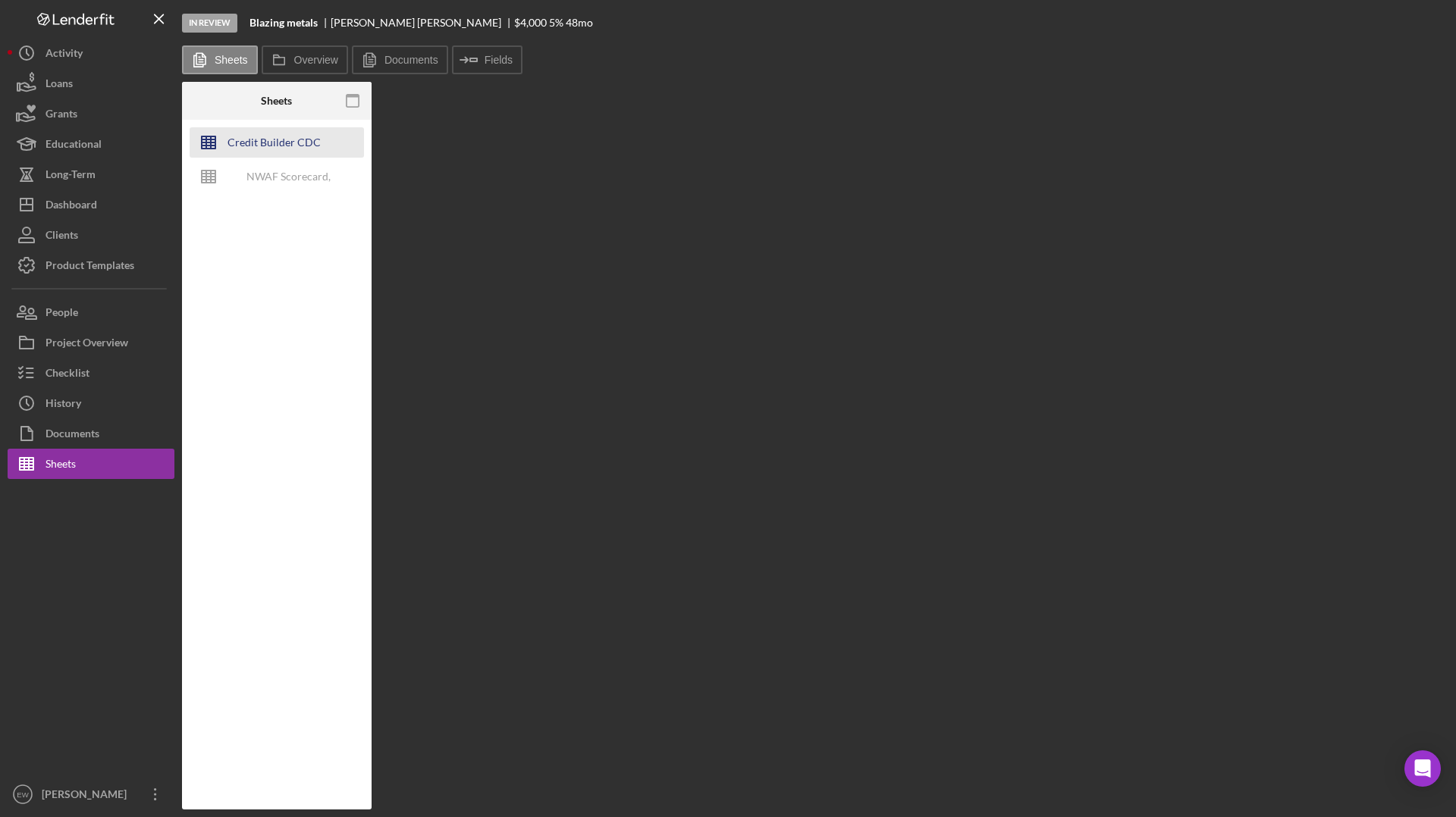
click at [307, 146] on div "Credit Builder CDC" at bounding box center [274, 143] width 93 height 30
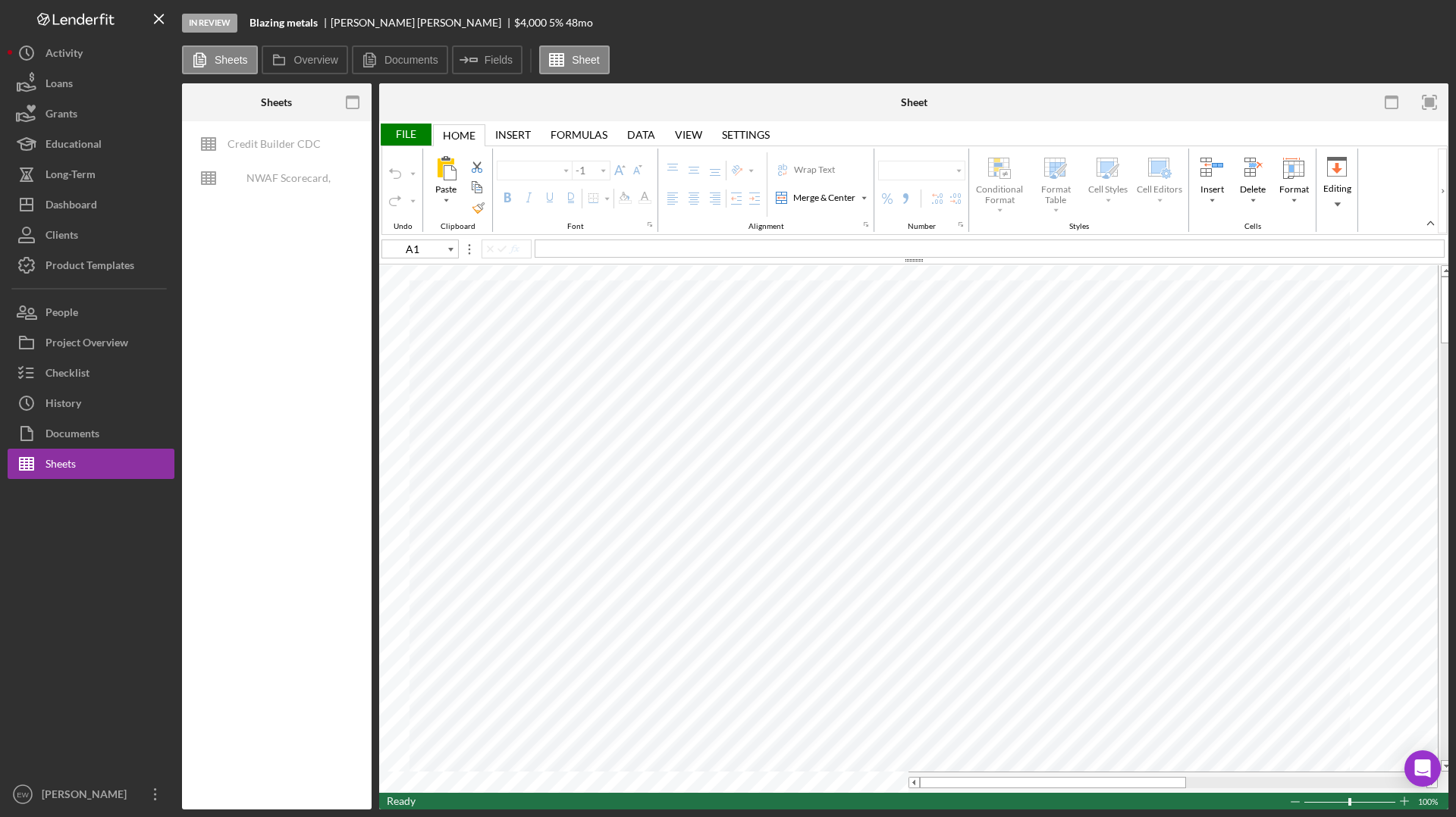
type input "Arial"
type input "10"
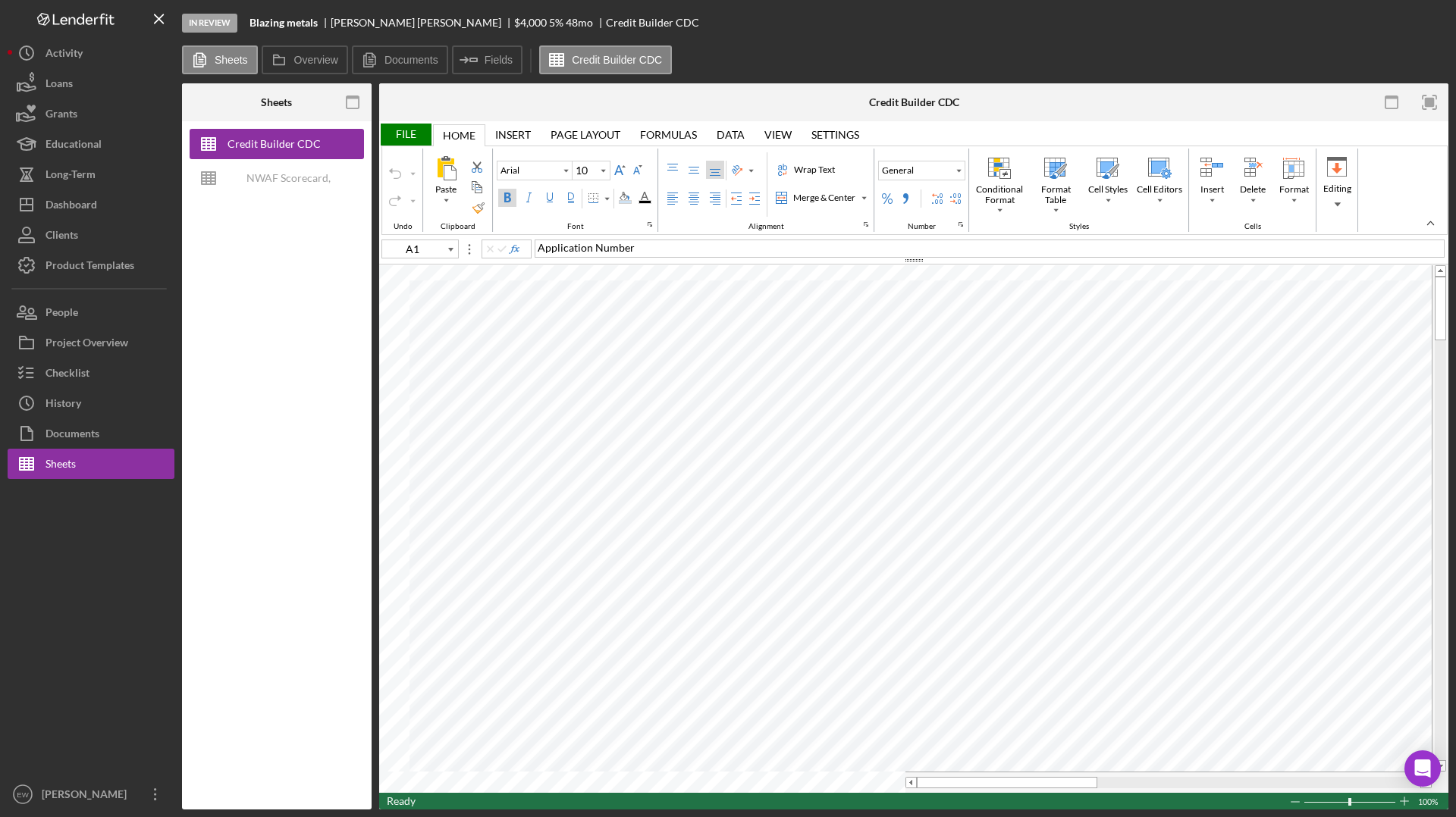
type input "B1"
type input "A1"
type input "Times New Roman"
type input "B1"
type input "B3"
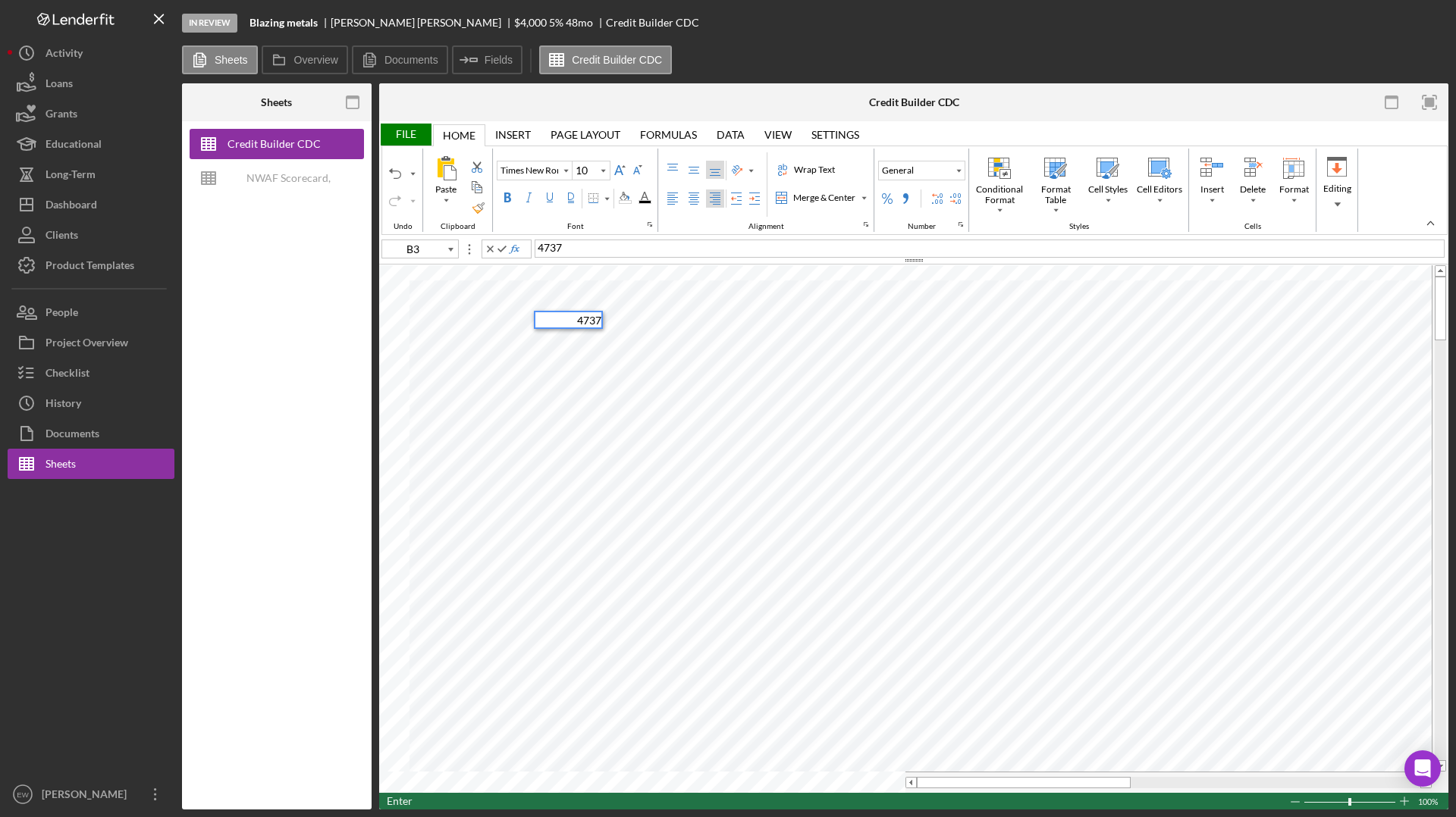
type input "B9"
type input "C6"
type input "C7"
type input "A11"
click at [403, 446] on div "Paste Cut Copy AutoFill BBS Month 1 BBS Month 1" at bounding box center [913, 528] width 1069 height 527
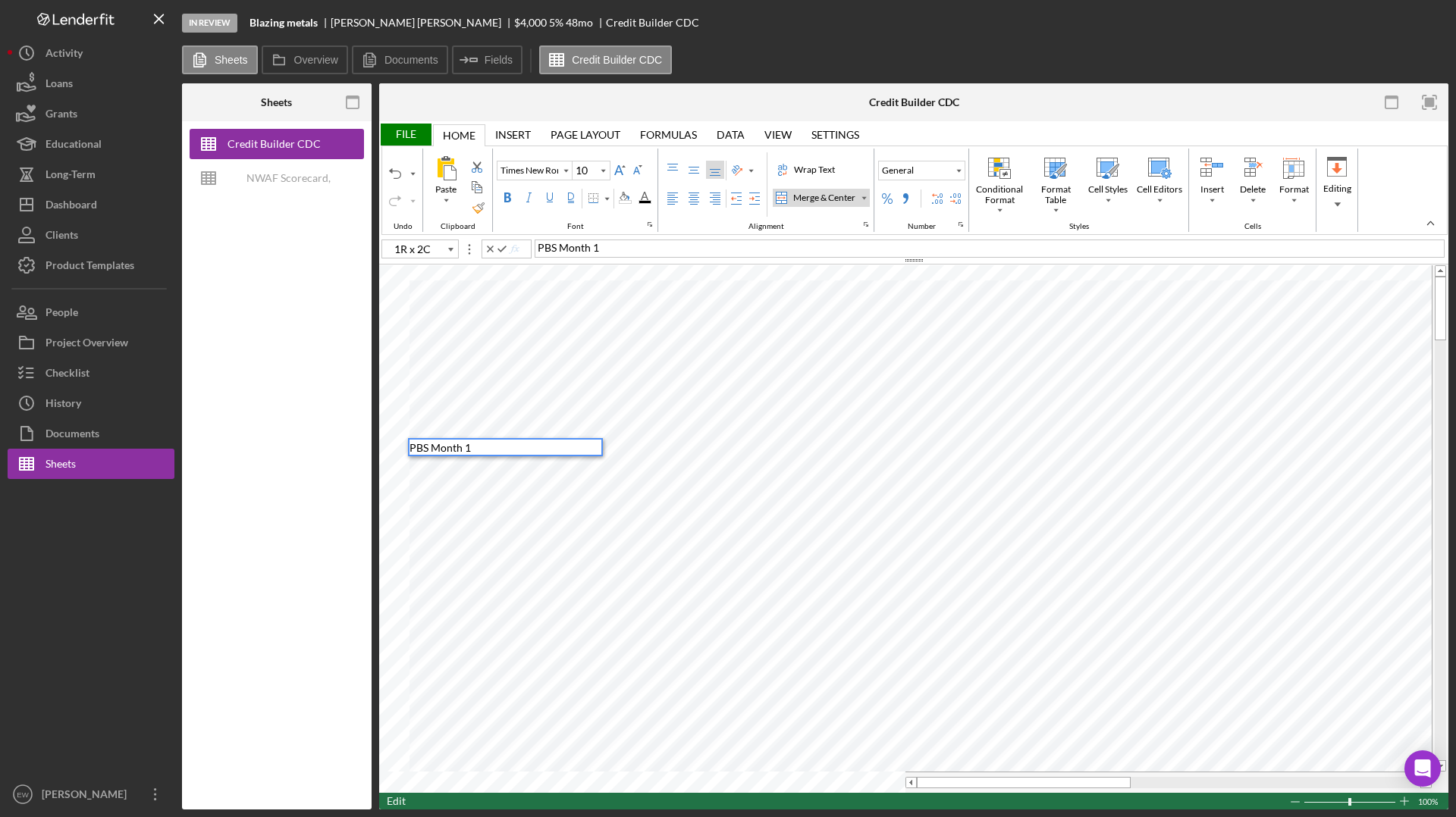
type input "A12"
drag, startPoint x: 428, startPoint y: 464, endPoint x: 417, endPoint y: 462, distance: 11.2
click at [417, 462] on span "BBS Month 2" at bounding box center [440, 463] width 62 height 13
type input "A13"
click at [384, 480] on div "Paste Cut Copy AutoFill BBS Month 3 BBS Month 3" at bounding box center [913, 528] width 1069 height 527
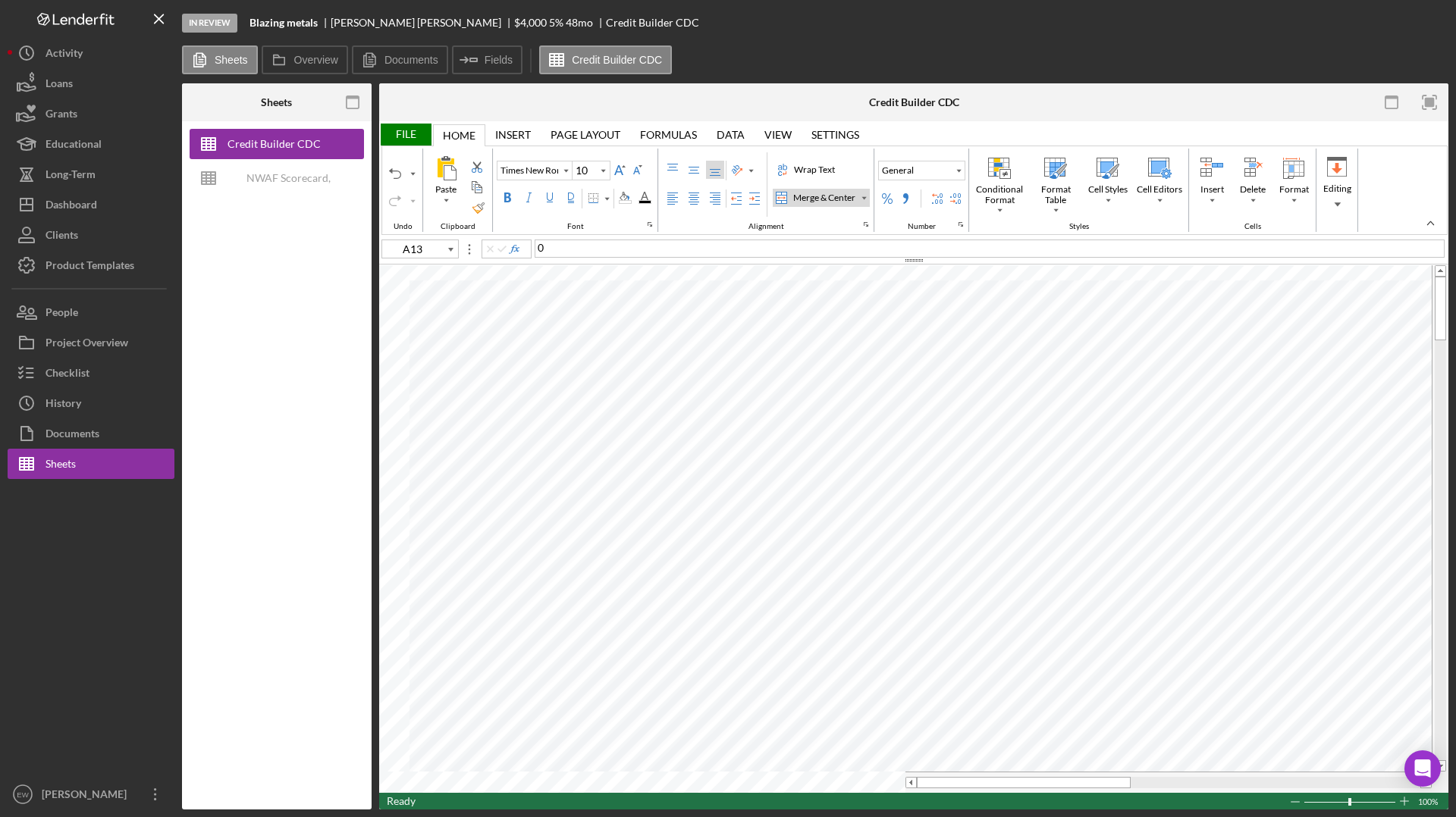
type input "C13"
type input "C14"
type input "Times New Roman"
type input "C13"
type input "C14"
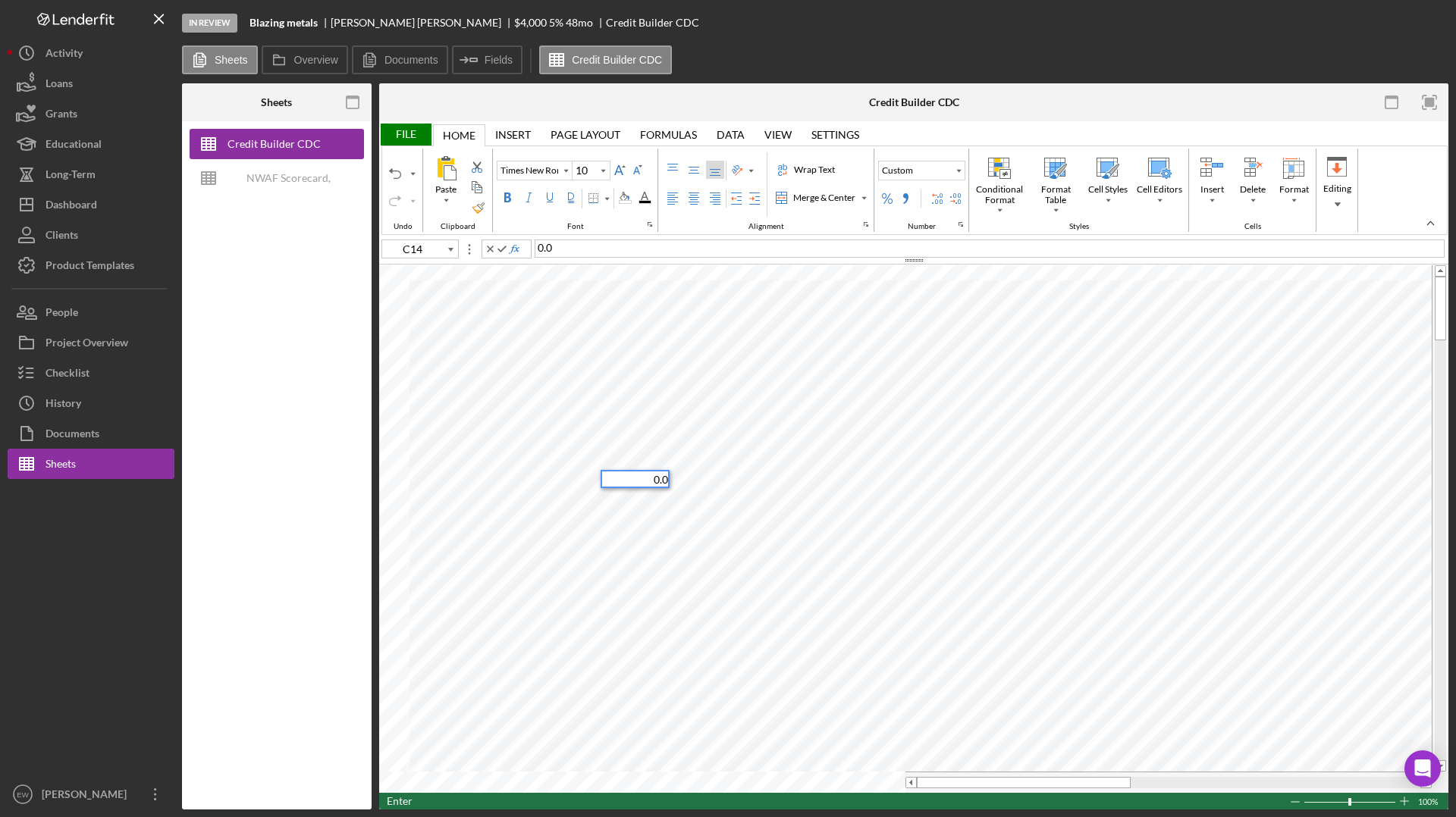
type input "Arial"
click at [674, 622] on input "image" at bounding box center [675, 623] width 13 height 13
click at [651, 623] on option "Y" at bounding box center [635, 637] width 65 height 13
click at [677, 623] on input "image" at bounding box center [675, 639] width 13 height 13
click at [661, 623] on option "Y" at bounding box center [635, 653] width 65 height 13
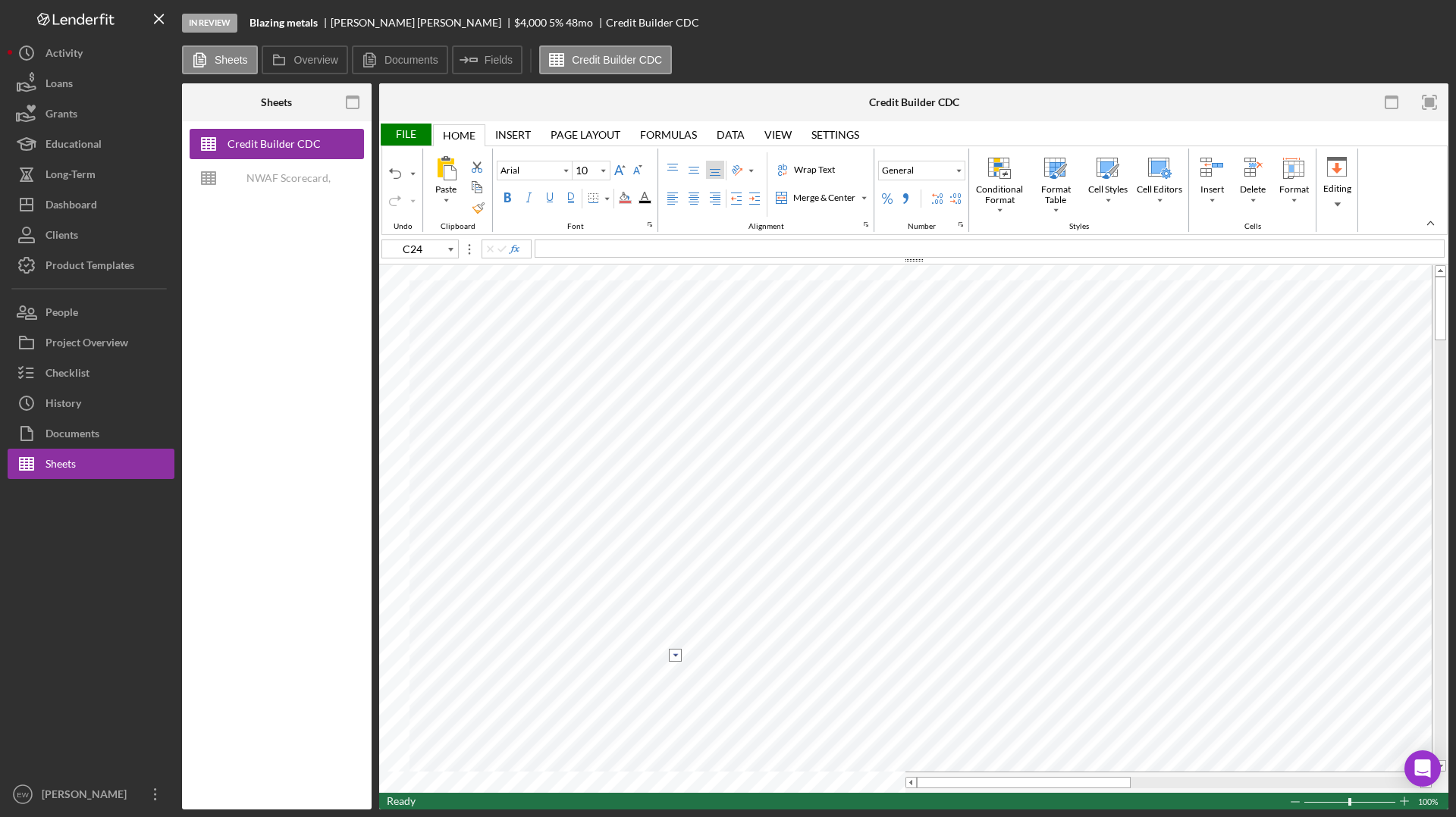
type input "C25"
type input "E27"
type input "Times New Roman"
type input "C19"
click at [987, 199] on div "Conditional Format" at bounding box center [1000, 195] width 53 height 25
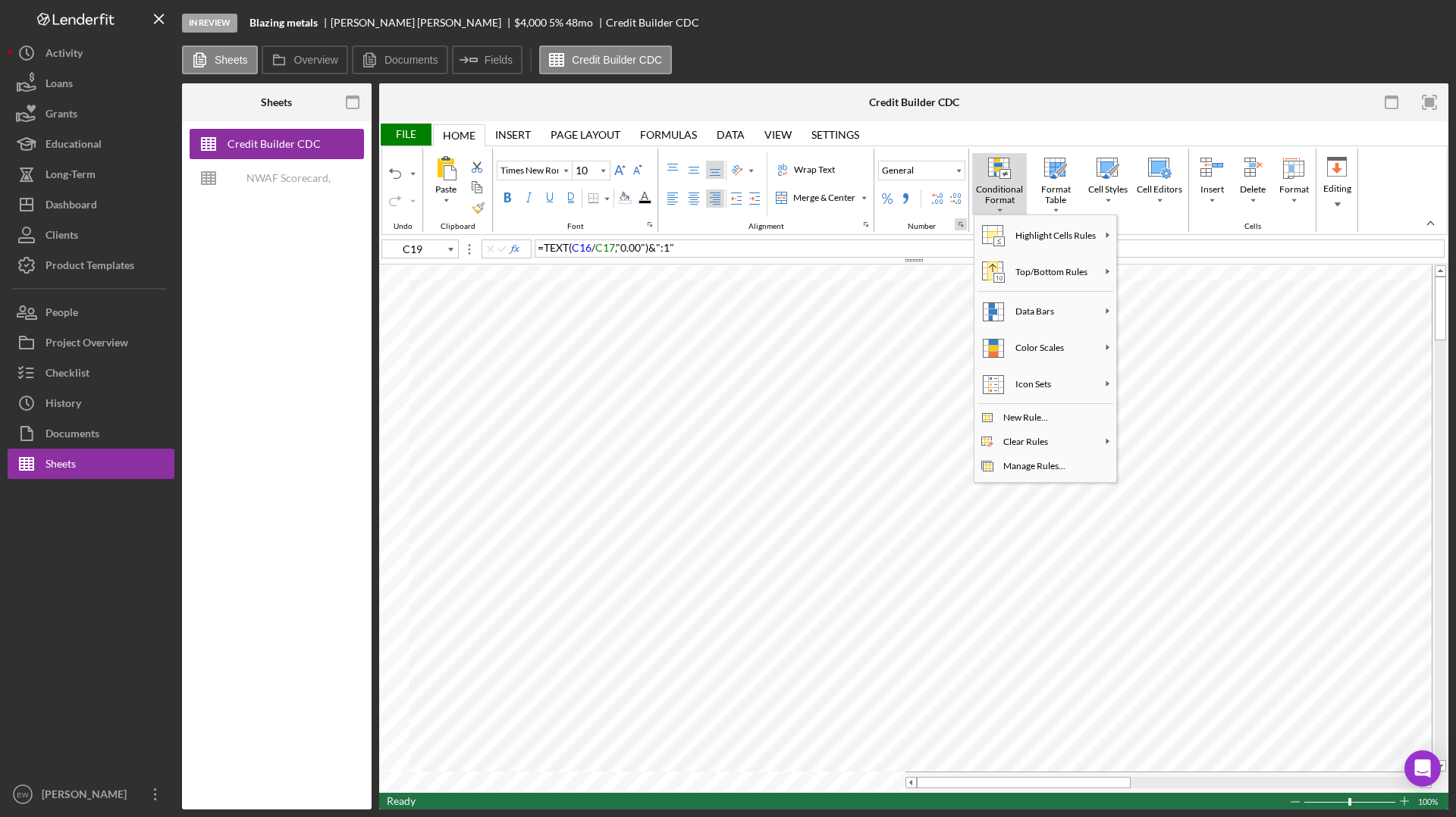
type input "Arial"
type input "C22"
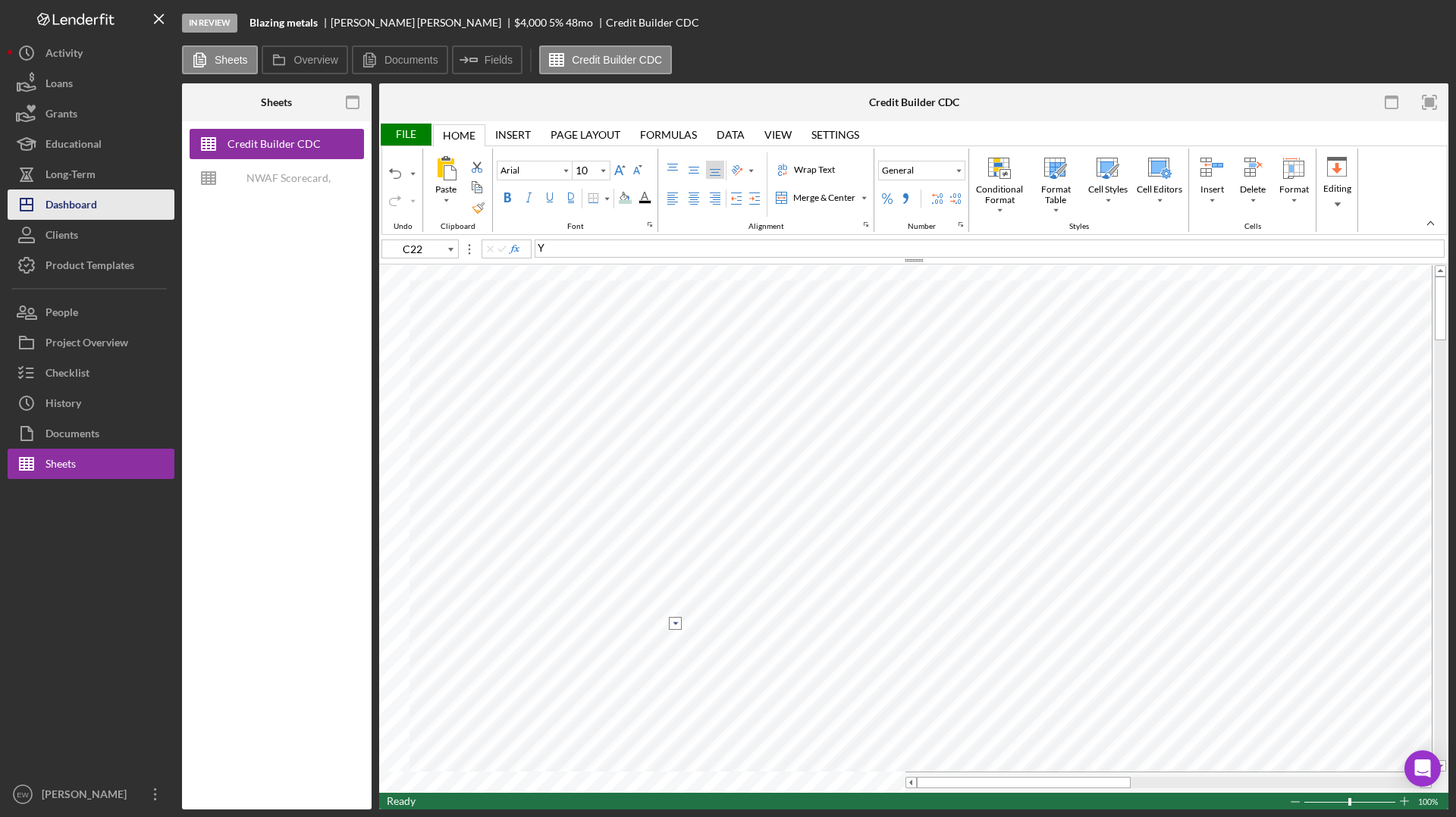
click at [140, 204] on button "Icon/Dashboard Dashboard" at bounding box center [91, 204] width 166 height 30
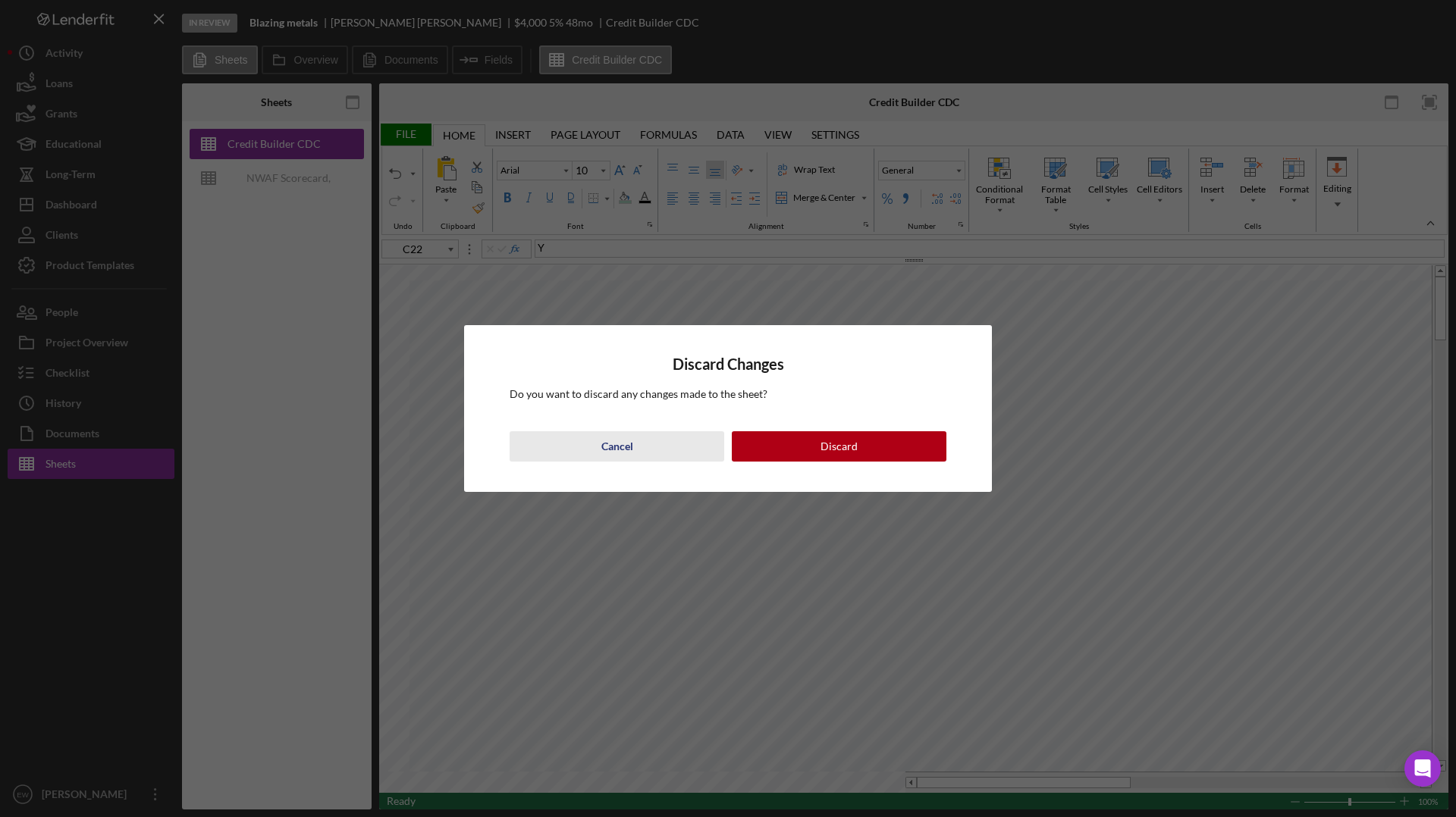
click at [611, 439] on div "Cancel" at bounding box center [617, 446] width 32 height 30
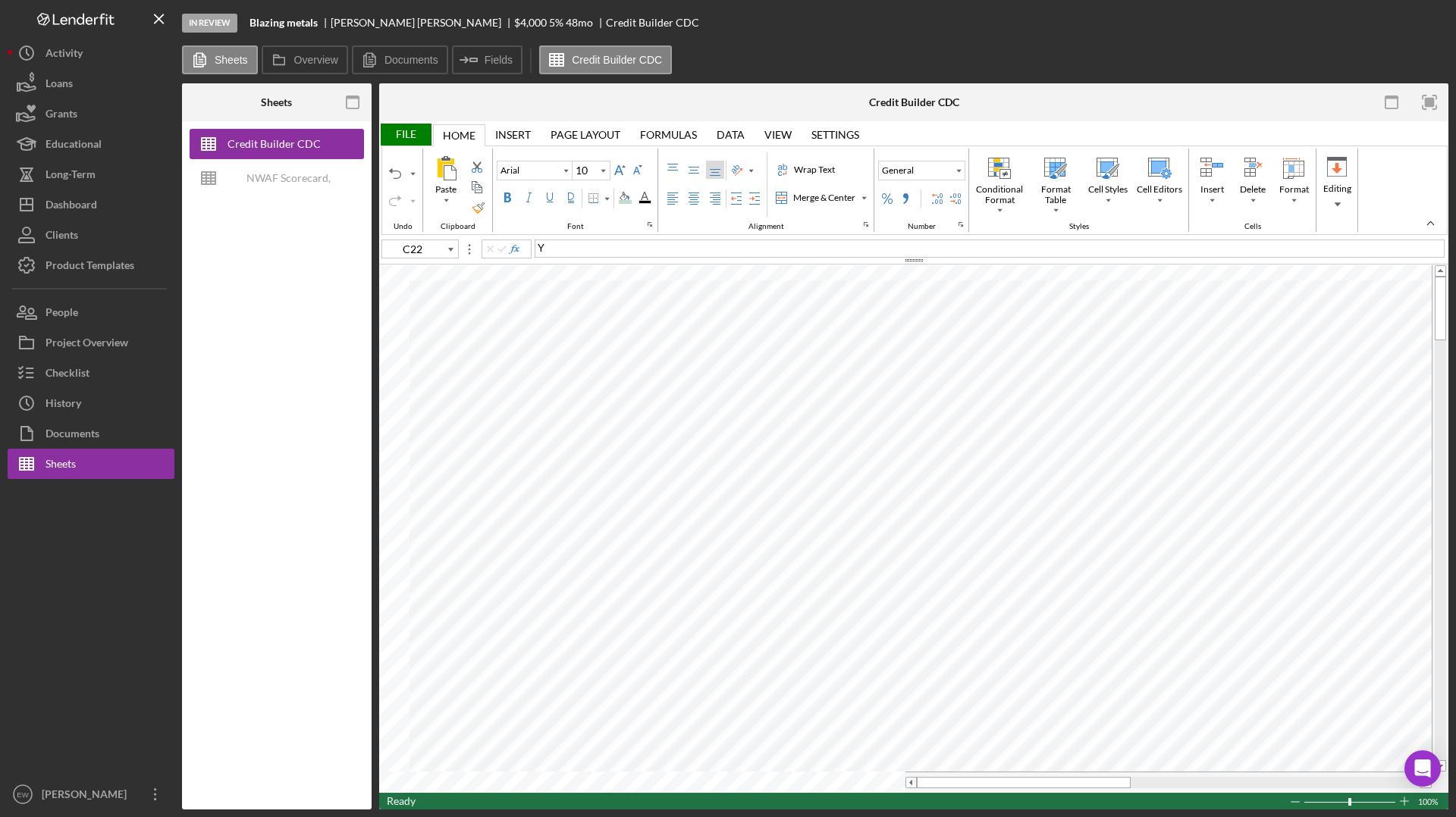
click at [765, 70] on div "Sheets Overview Documents Icon/Insert Field Fields Credit Builder CDC" at bounding box center [816, 61] width 1267 height 30
click at [103, 213] on button "Icon/Dashboard Dashboard" at bounding box center [91, 204] width 166 height 30
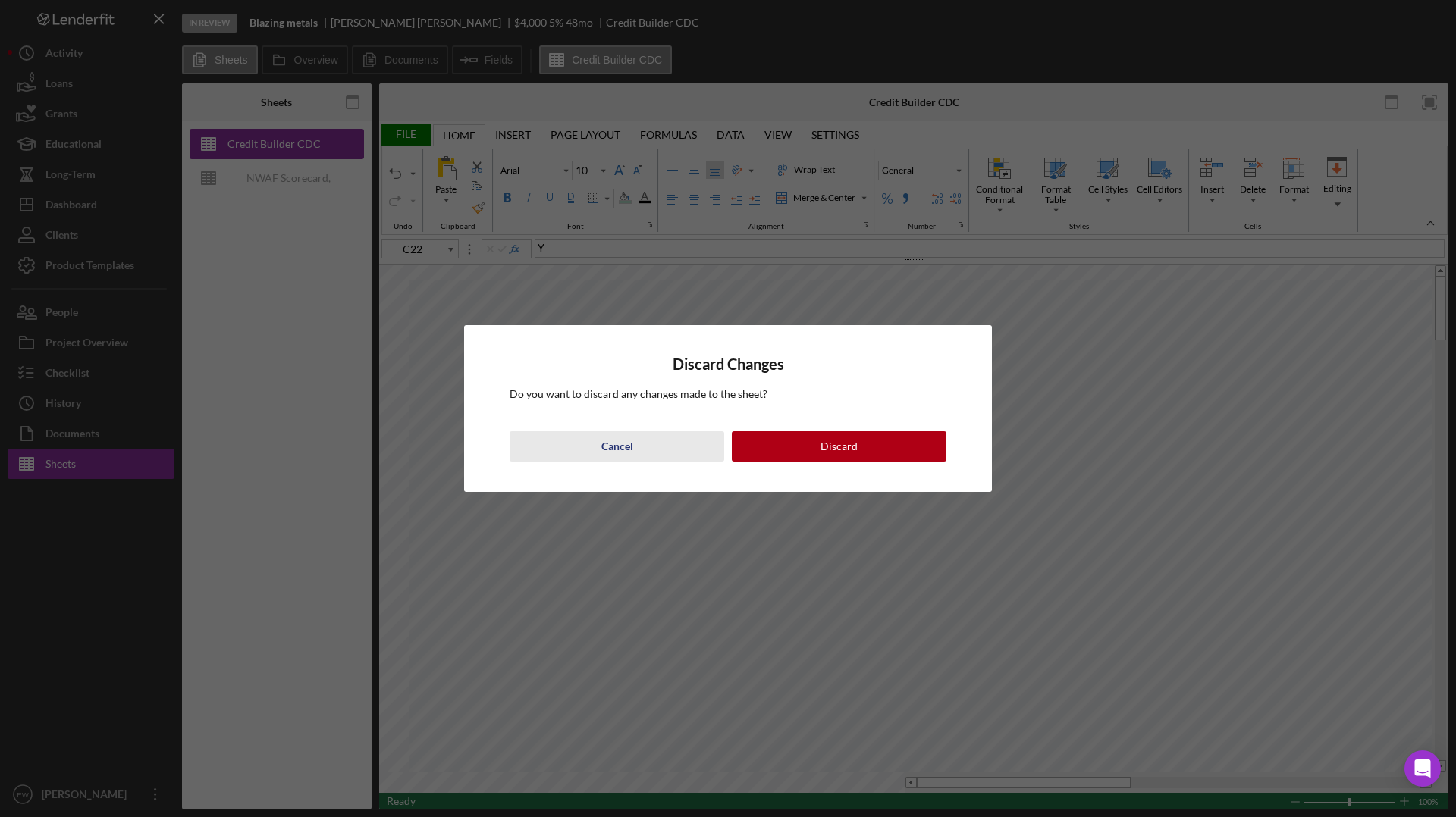
click at [595, 448] on button "Cancel" at bounding box center [617, 446] width 215 height 30
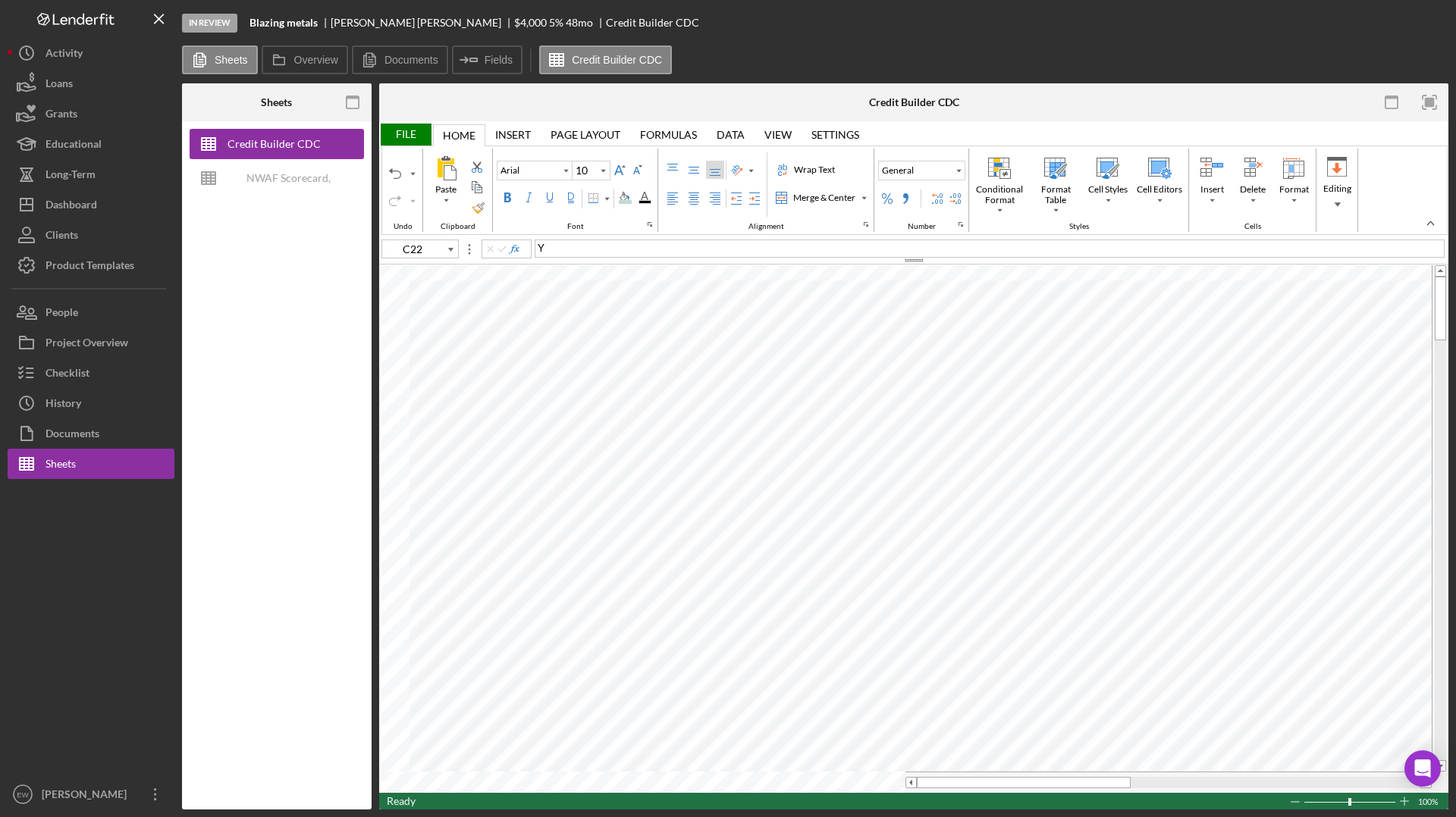
click at [411, 138] on div "File" at bounding box center [404, 134] width 52 height 22
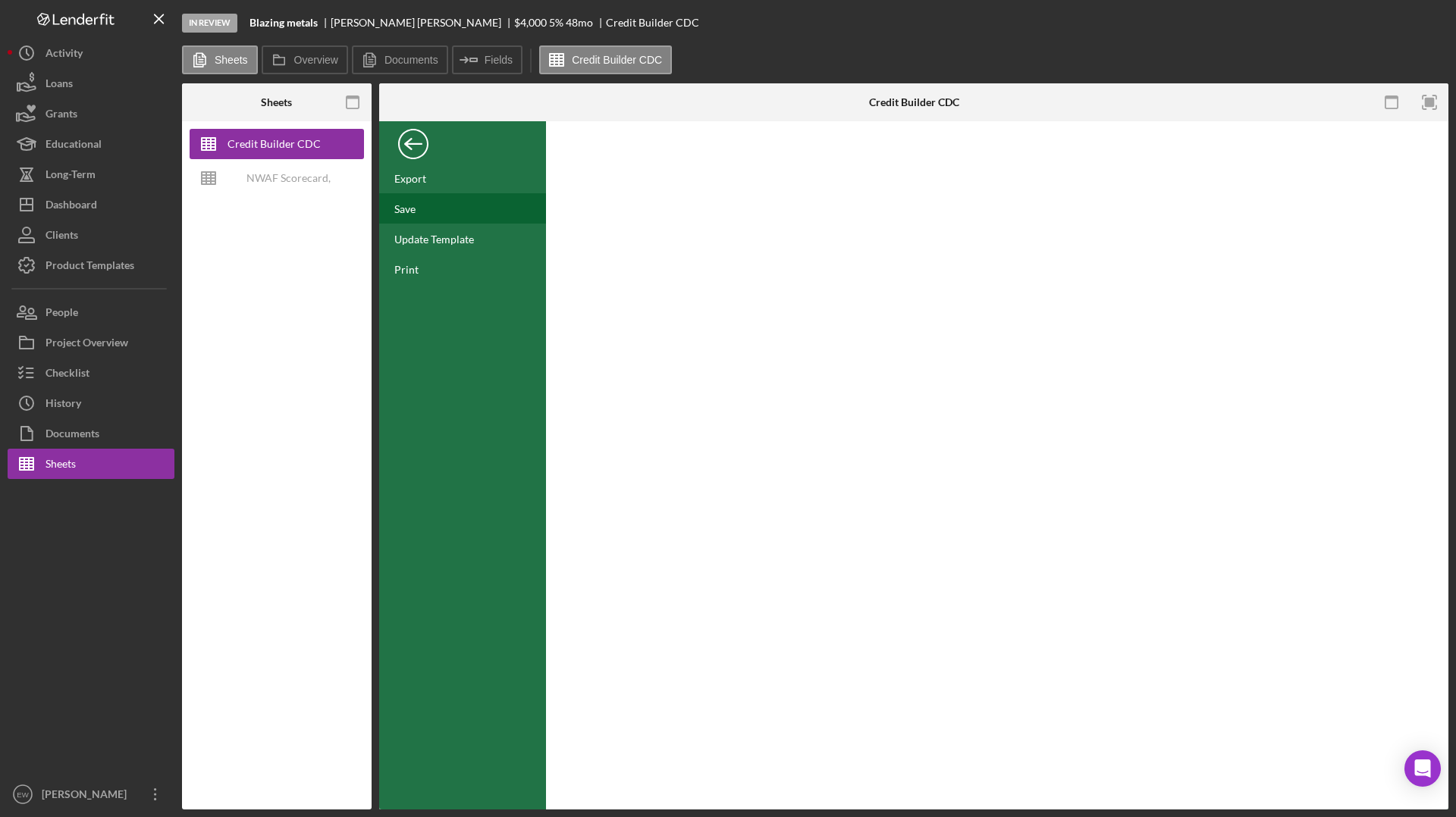
click at [413, 219] on div "Save" at bounding box center [462, 209] width 166 height 30
click at [411, 137] on div "Back" at bounding box center [413, 140] width 30 height 30
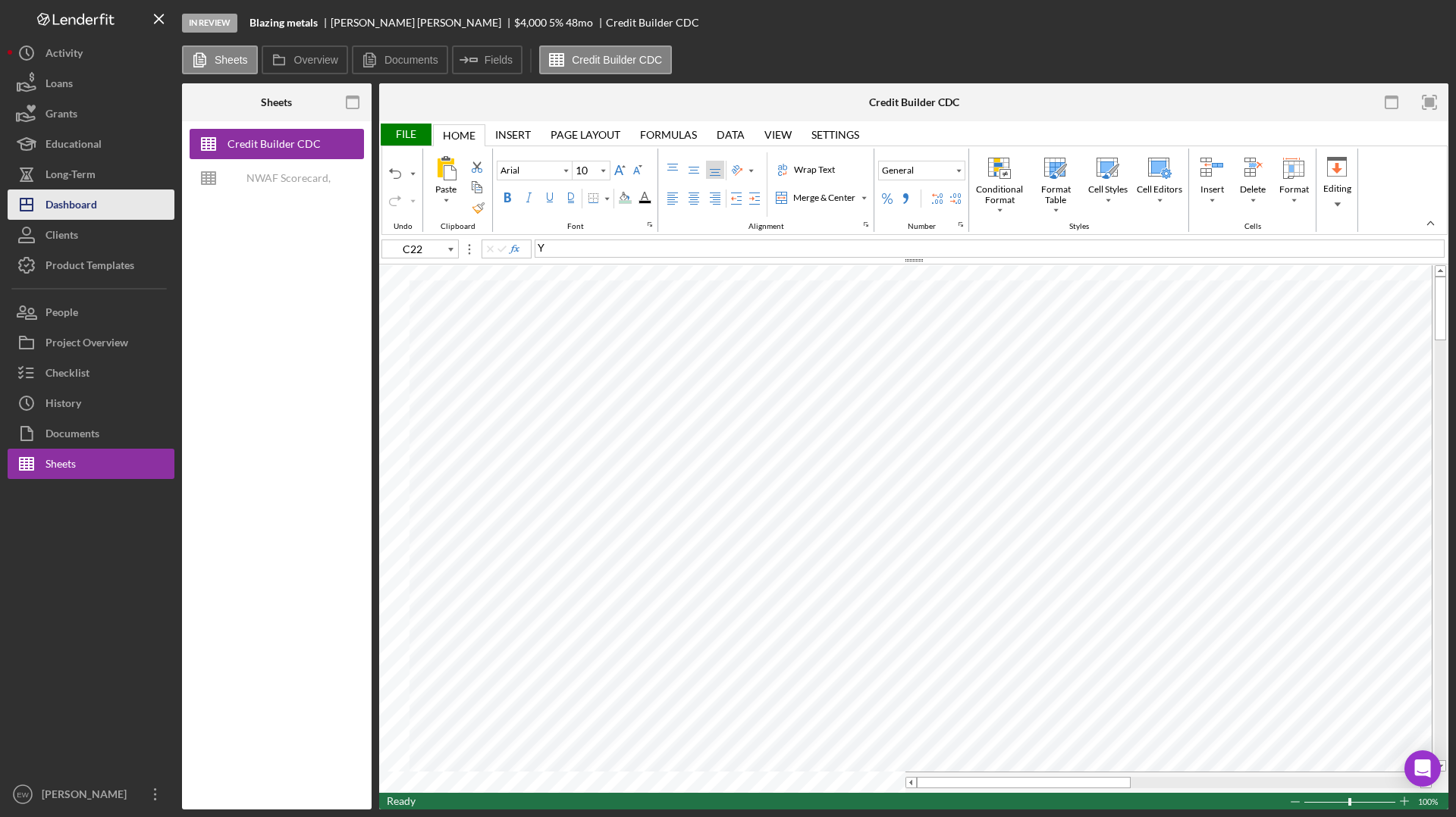
click at [90, 206] on div "Dashboard" at bounding box center [71, 206] width 52 height 34
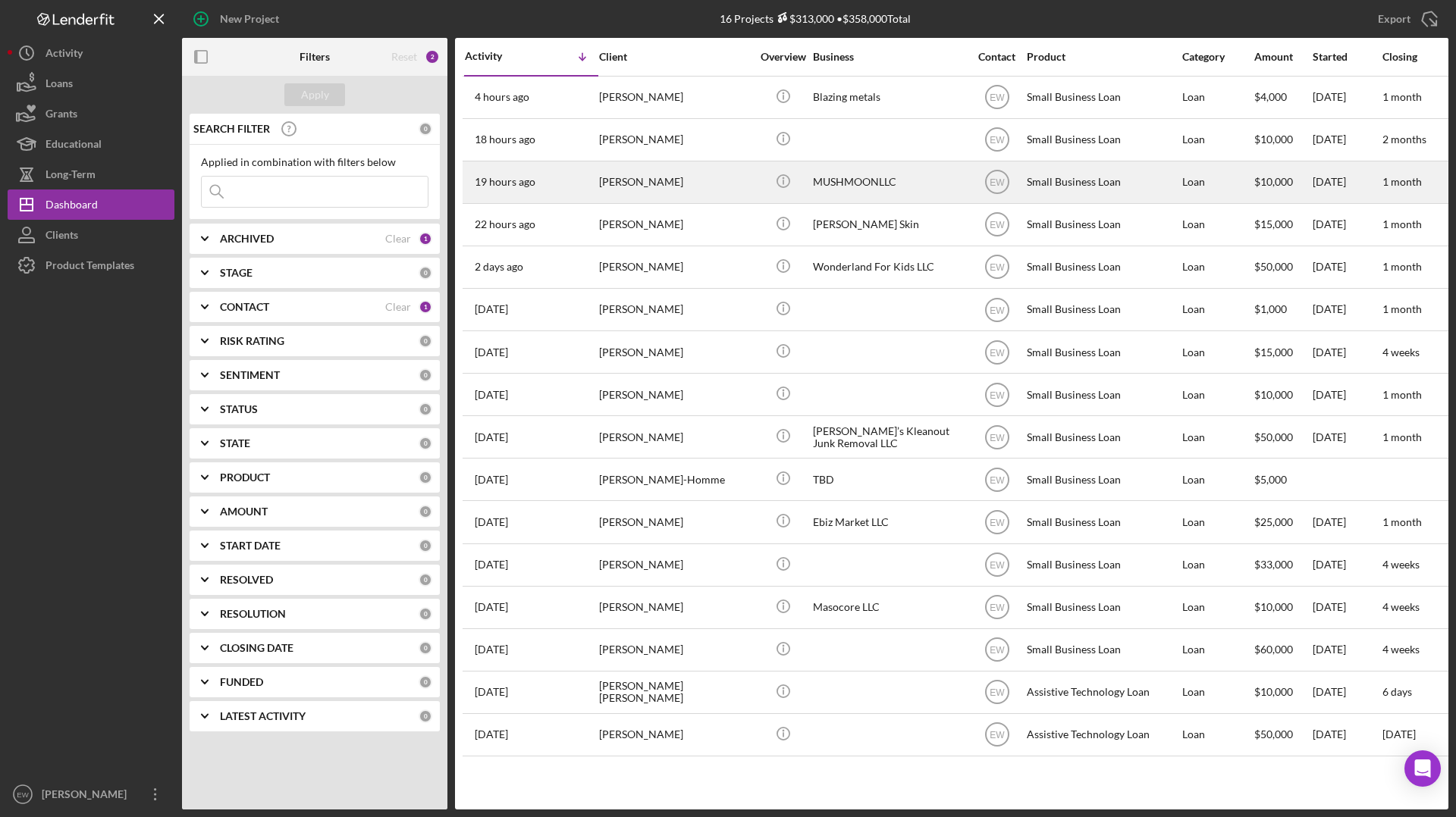
click at [628, 168] on div "[PERSON_NAME]" at bounding box center [675, 182] width 152 height 40
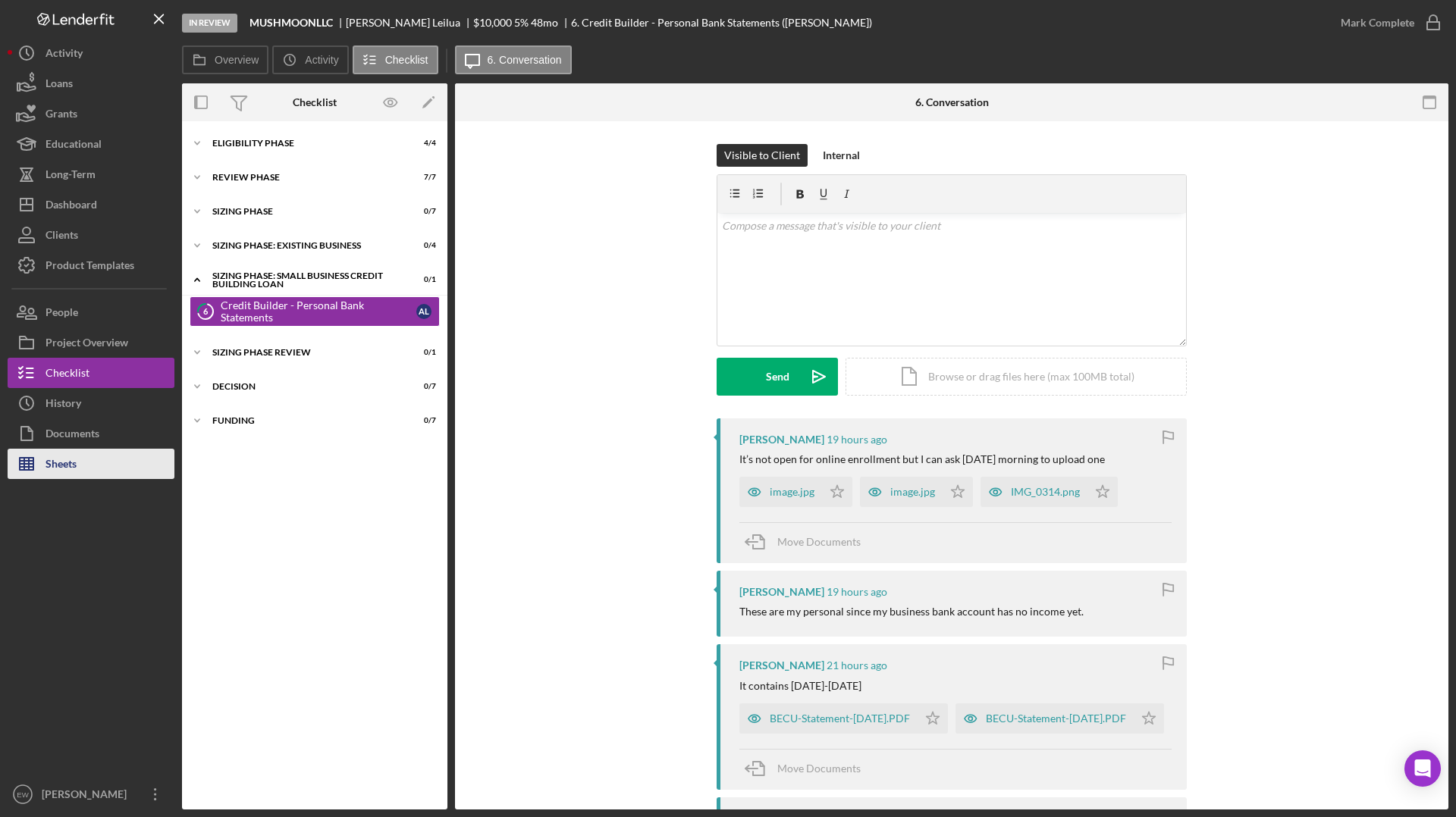
click at [108, 472] on button "Sheets" at bounding box center [91, 464] width 166 height 30
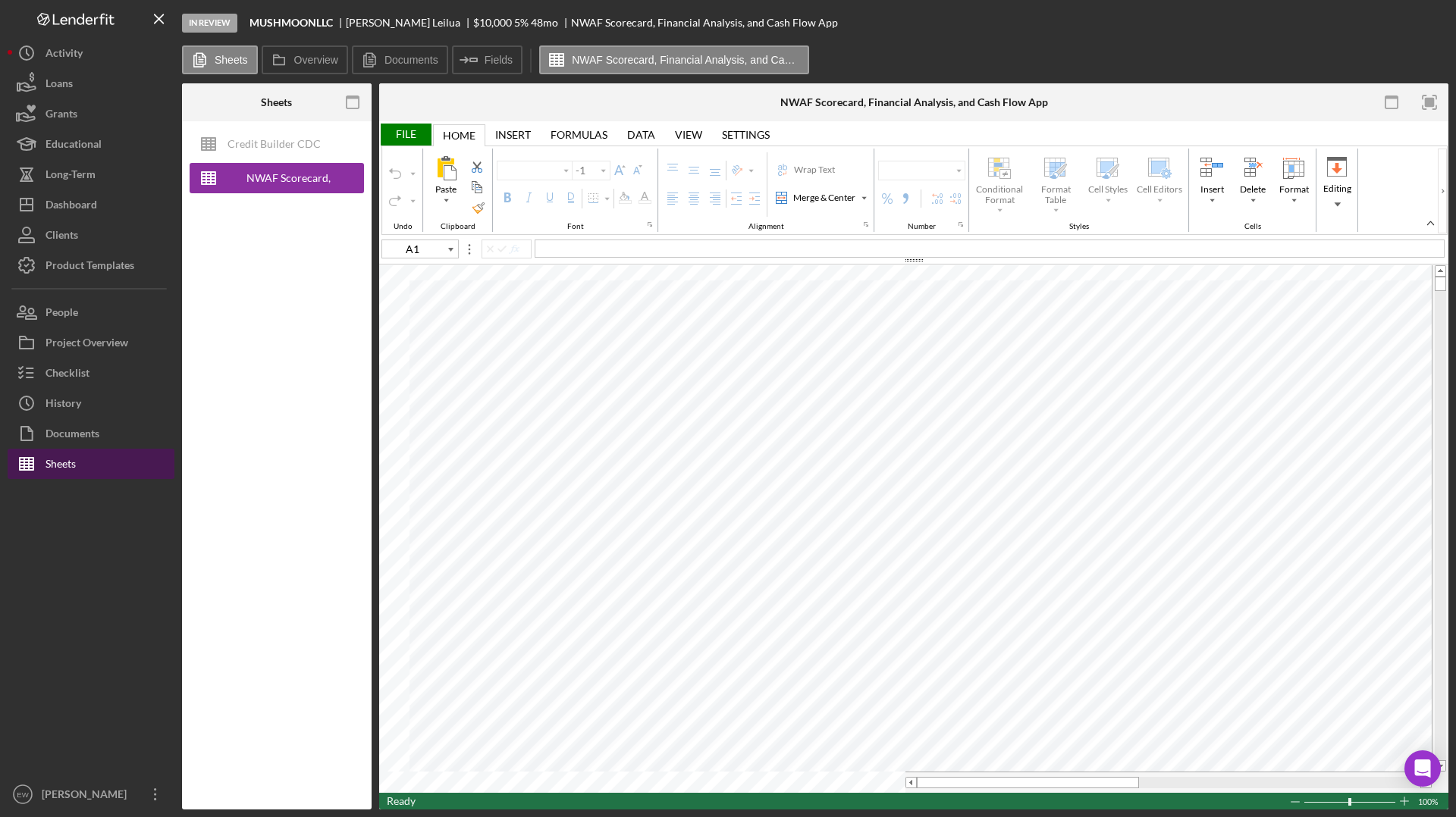
type input "Arial"
type input "10"
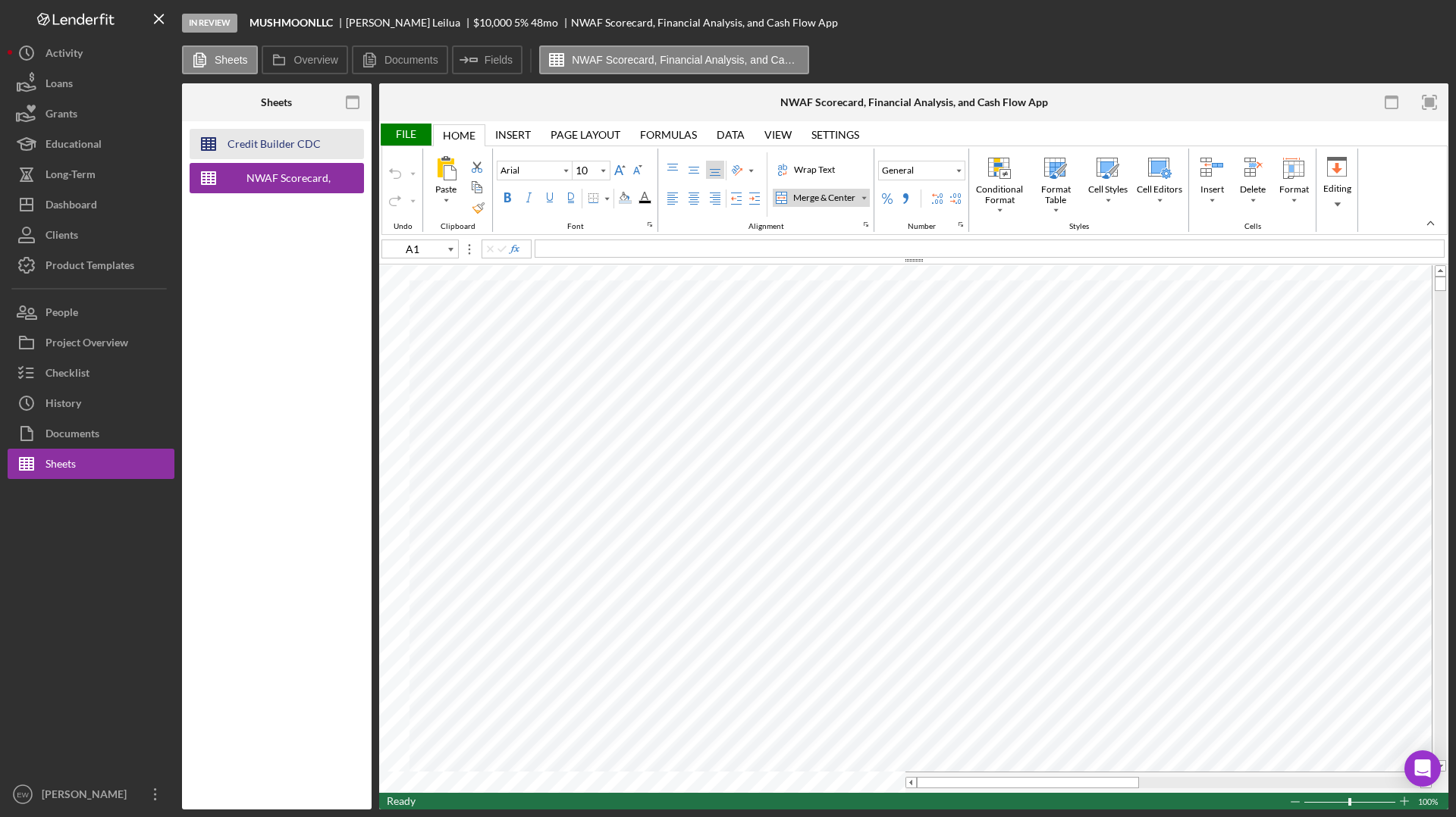
click at [286, 136] on div "Credit Builder CDC" at bounding box center [274, 144] width 93 height 30
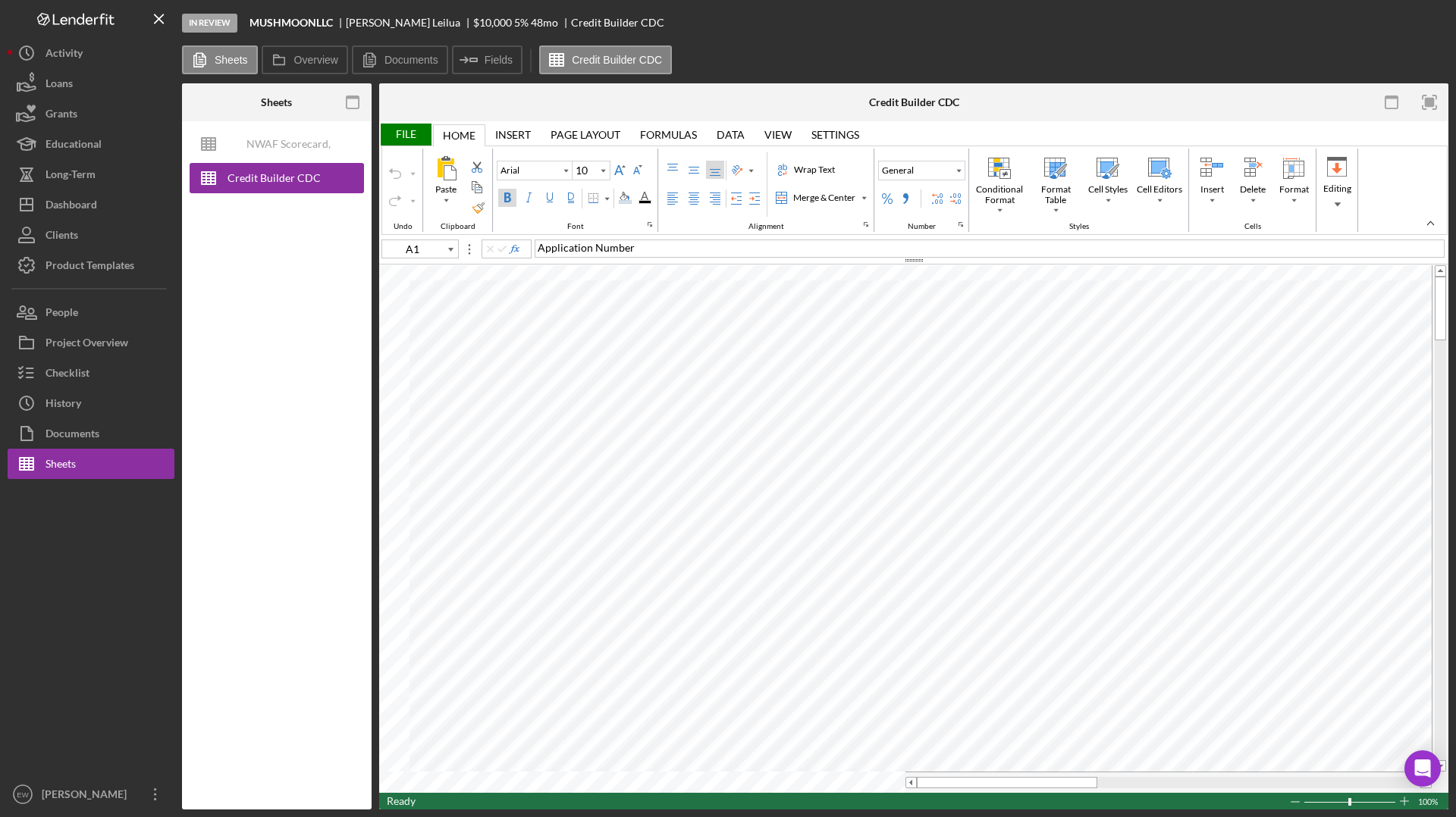
type input "C1"
type input "A1"
type input "Times New Roman"
type input "B3"
type input "C5"
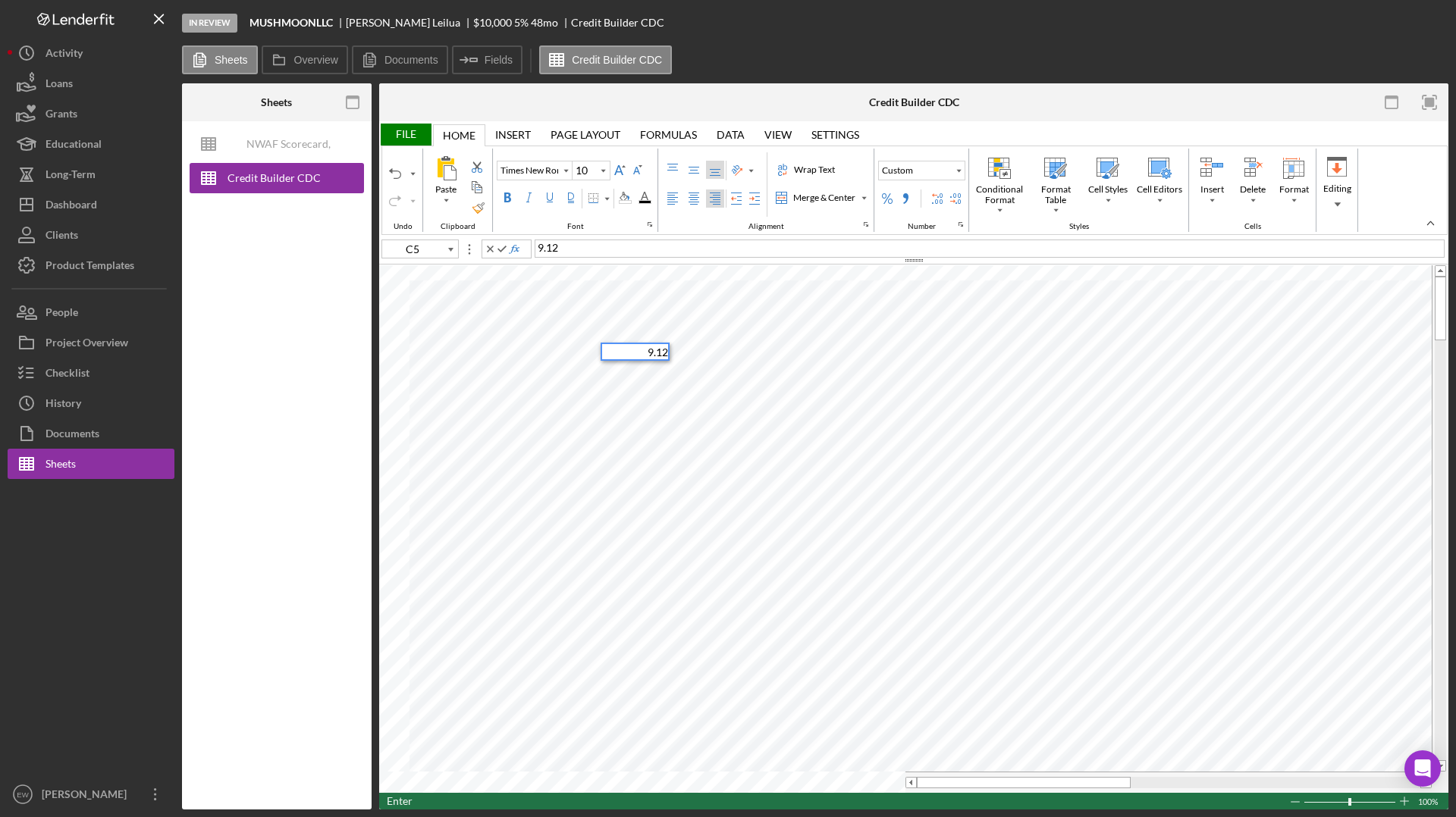
type input "C6"
type input "C8"
type input "Arial"
type input "B9"
type input "Times New Roman"
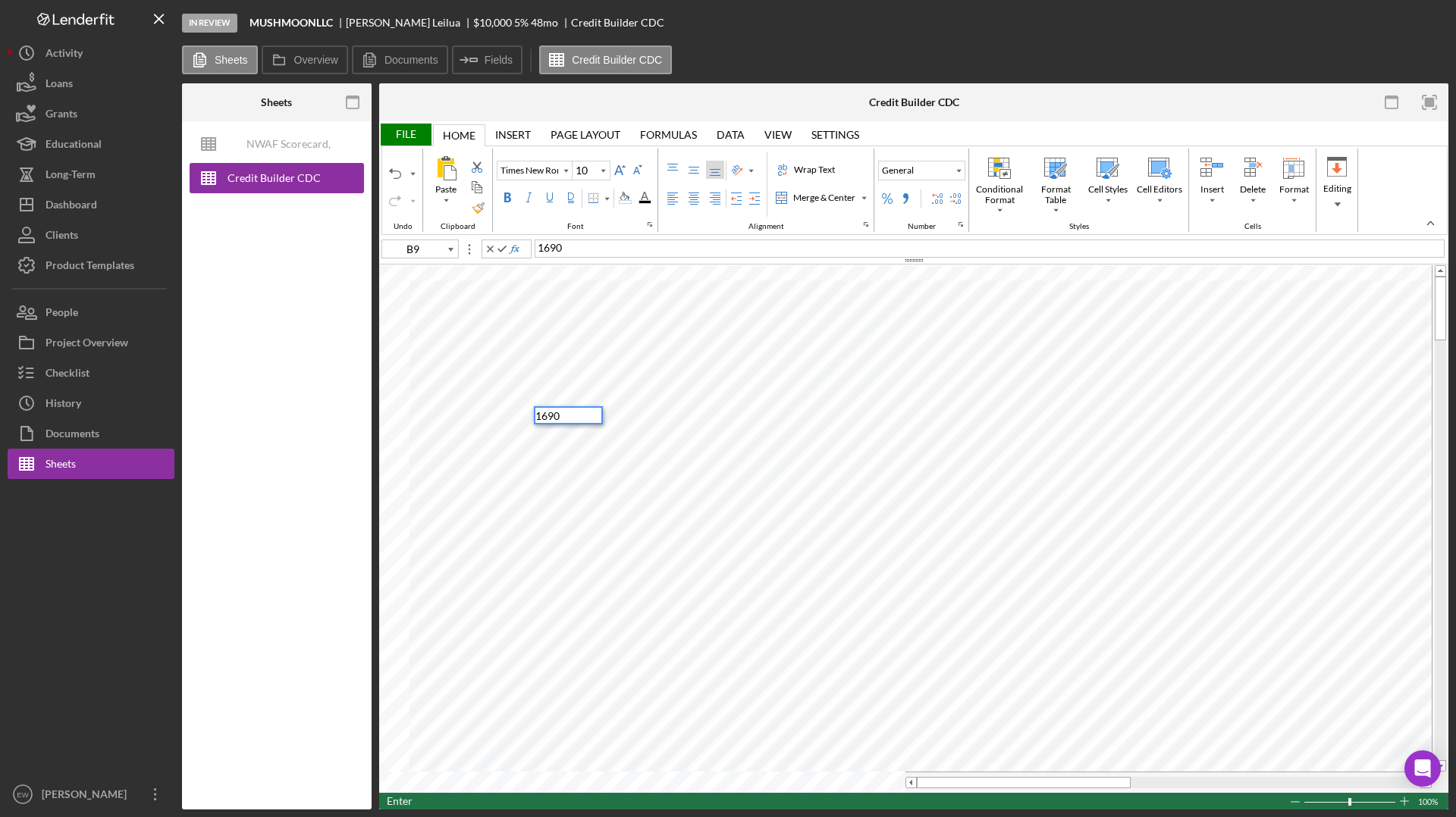
type input "B10"
type input "Times New Roman"
type input "A11"
drag, startPoint x: 430, startPoint y: 445, endPoint x: 408, endPoint y: 445, distance: 22.0
click at [408, 445] on div "BBS Month 1" at bounding box center [505, 447] width 195 height 18
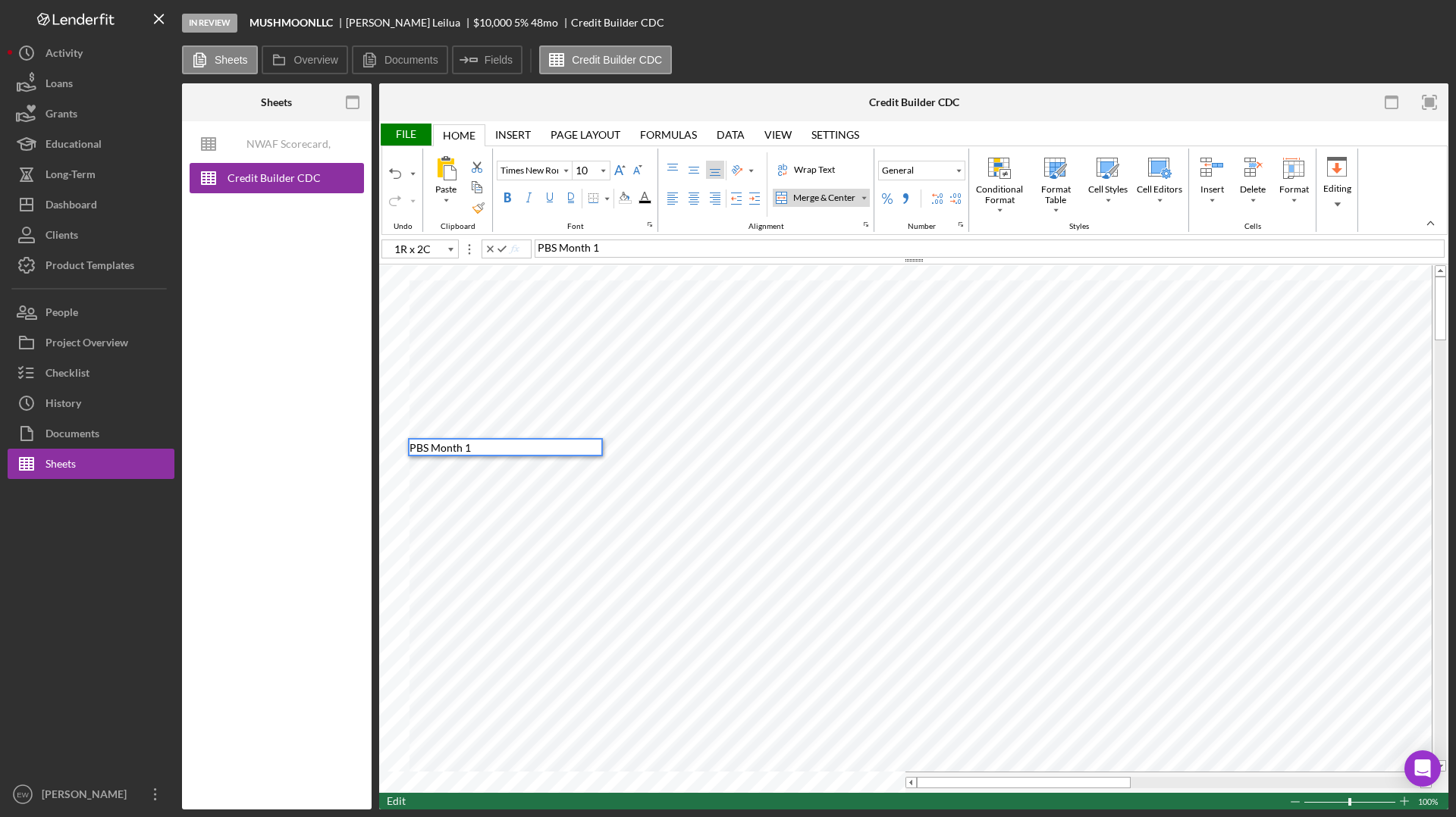
type input "A12"
click at [392, 460] on div "Paste Cut Copy AutoFill BBS Month 2 BBS Month 2" at bounding box center [913, 528] width 1069 height 527
type input "A13"
click at [403, 475] on div "Paste Cut Copy AutoFill BBS Month 3 BBS Month 3" at bounding box center [913, 528] width 1069 height 527
type input "C11"
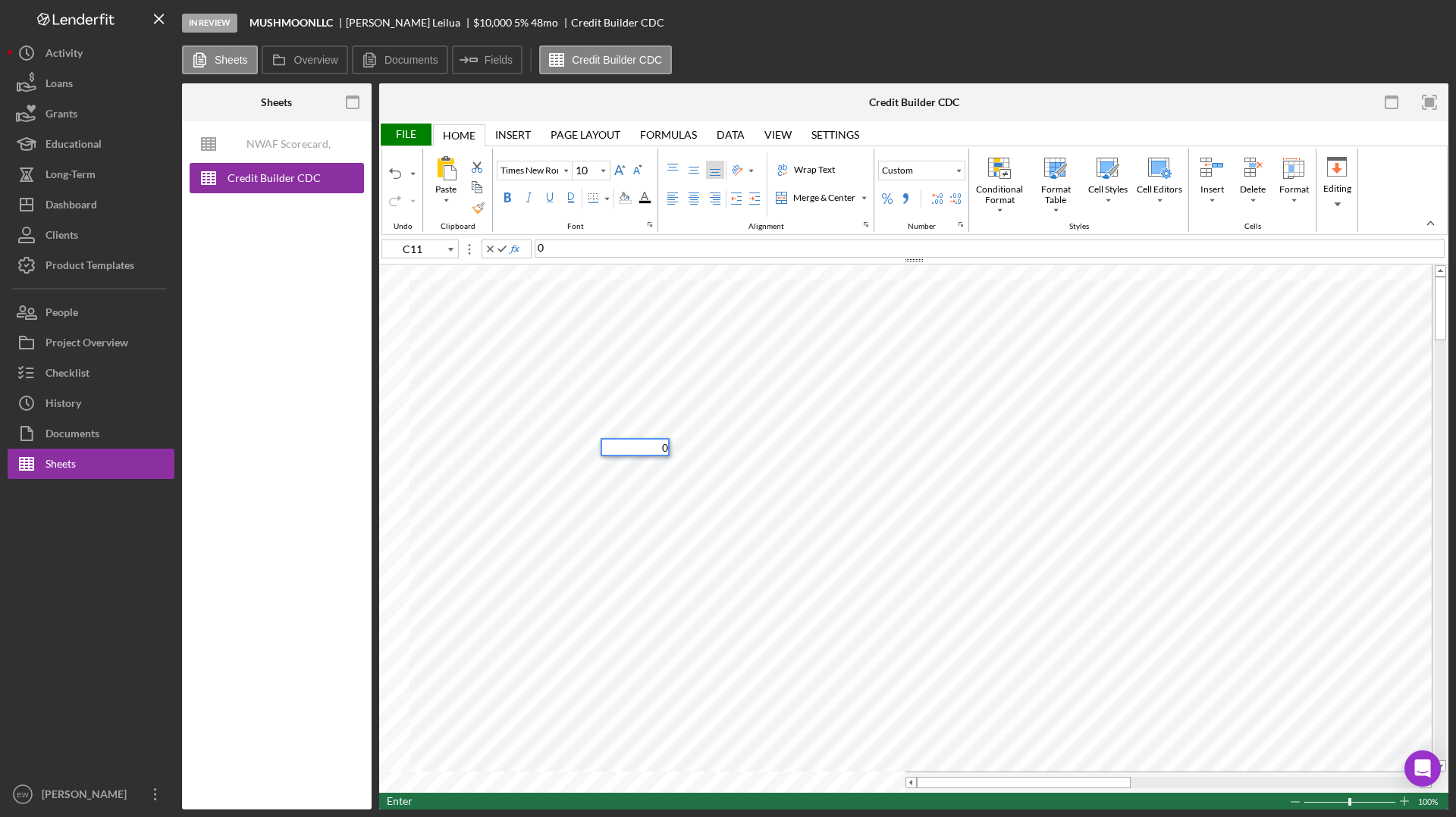
type input "C12"
type input "C13"
type input "C14"
type input "Arial"
click at [673, 623] on input "image" at bounding box center [675, 623] width 13 height 13
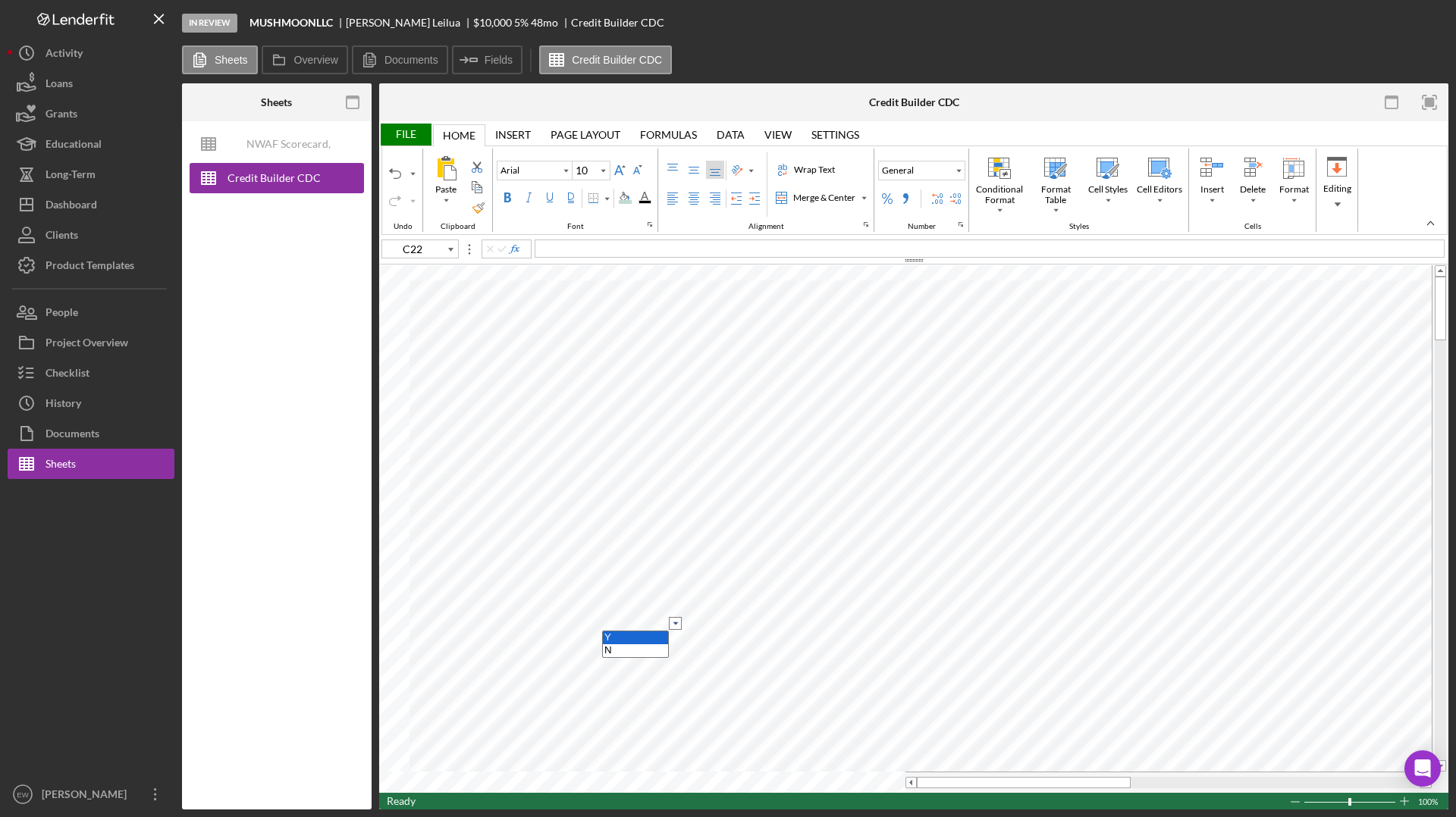
click at [654, 623] on option "Y" at bounding box center [635, 637] width 65 height 13
click at [675, 623] on input "image" at bounding box center [675, 639] width 13 height 13
click at [648, 623] on option "Y" at bounding box center [635, 653] width 65 height 13
click at [676, 623] on input "image" at bounding box center [675, 655] width 13 height 13
click at [651, 623] on option "N" at bounding box center [635, 682] width 65 height 13
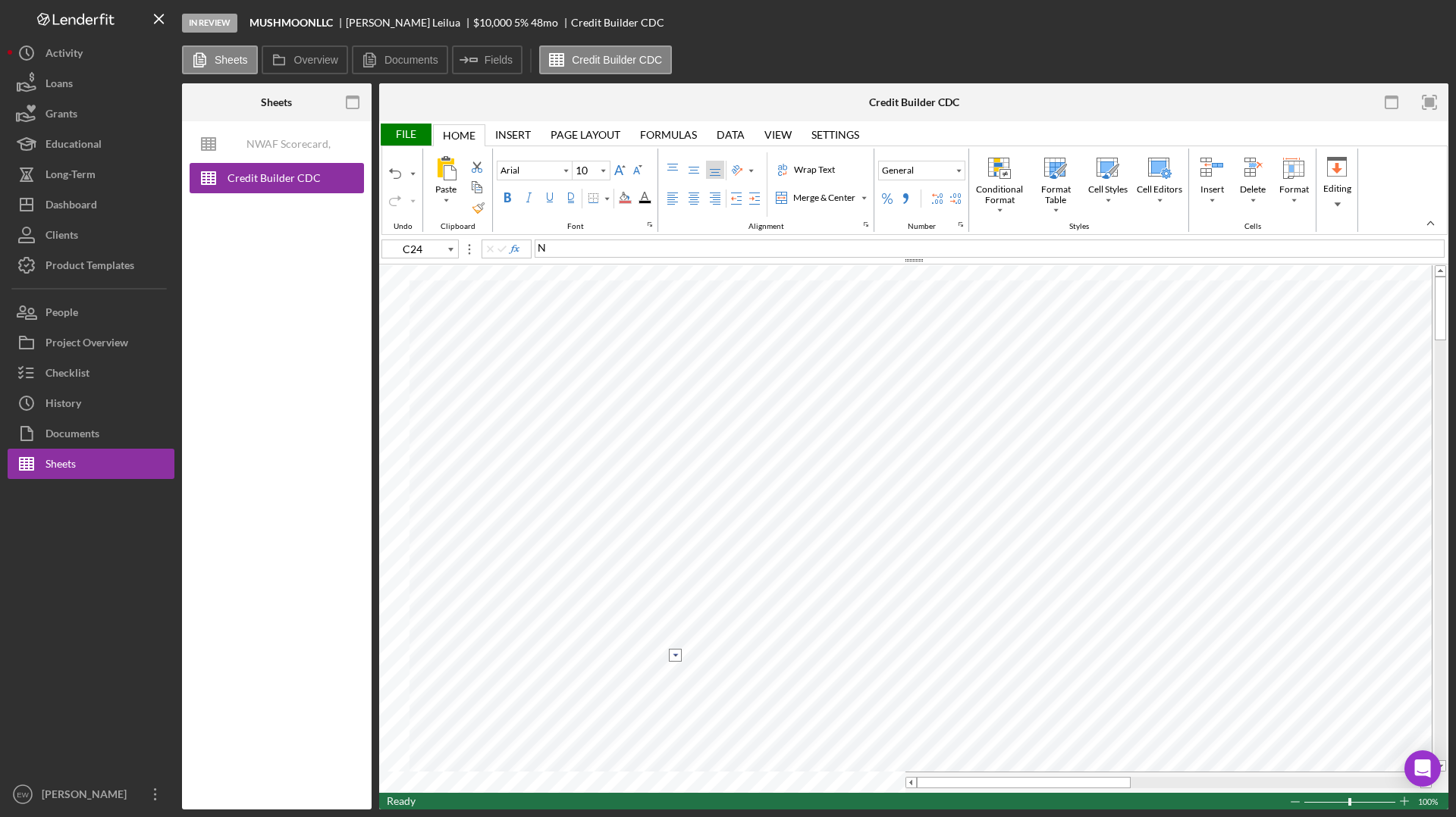
type input "C25"
type input "C26"
click at [405, 134] on div "File" at bounding box center [404, 134] width 52 height 22
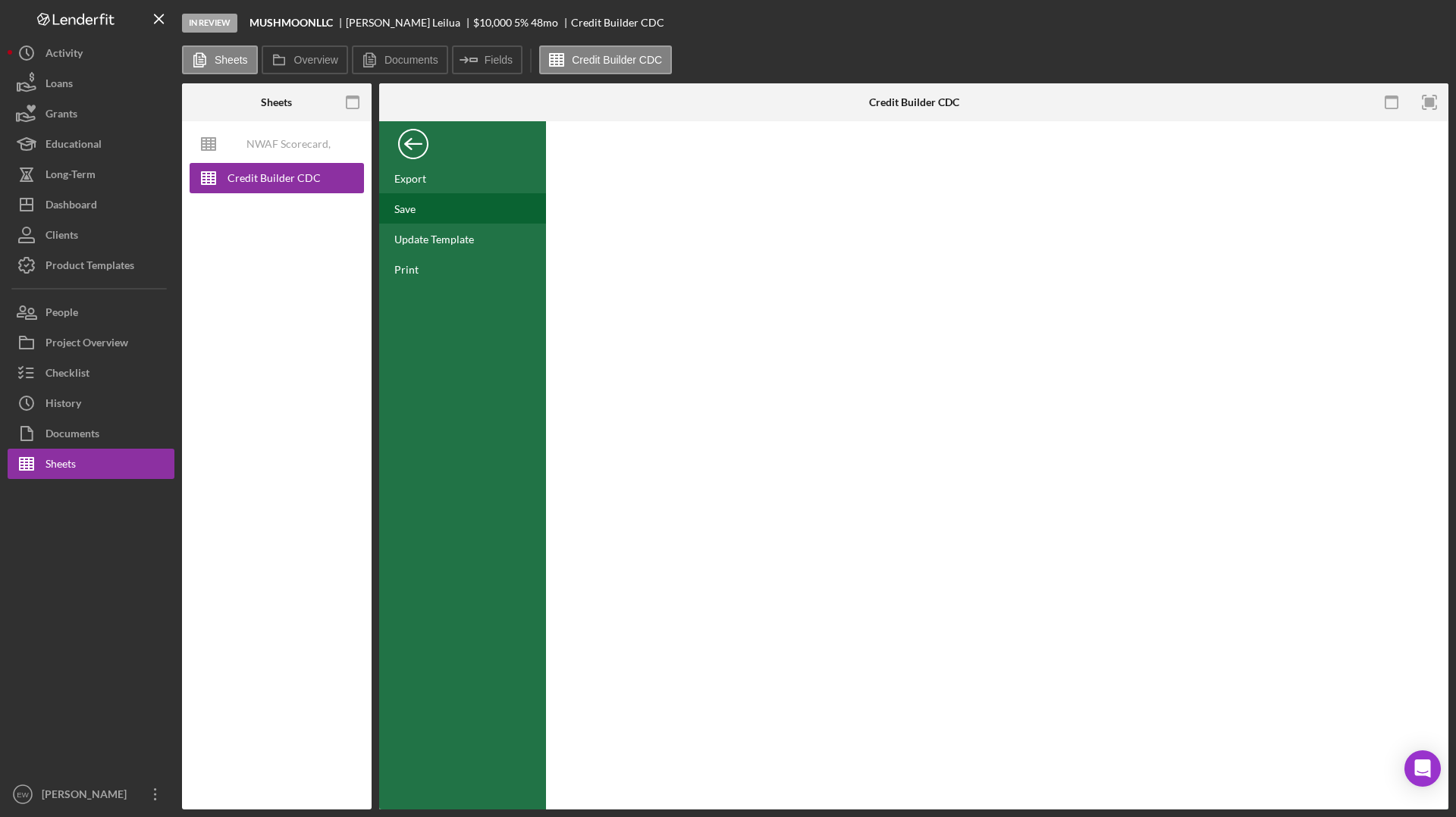
click at [407, 211] on div "Save" at bounding box center [405, 209] width 21 height 13
click at [78, 213] on div "Dashboard" at bounding box center [71, 206] width 52 height 34
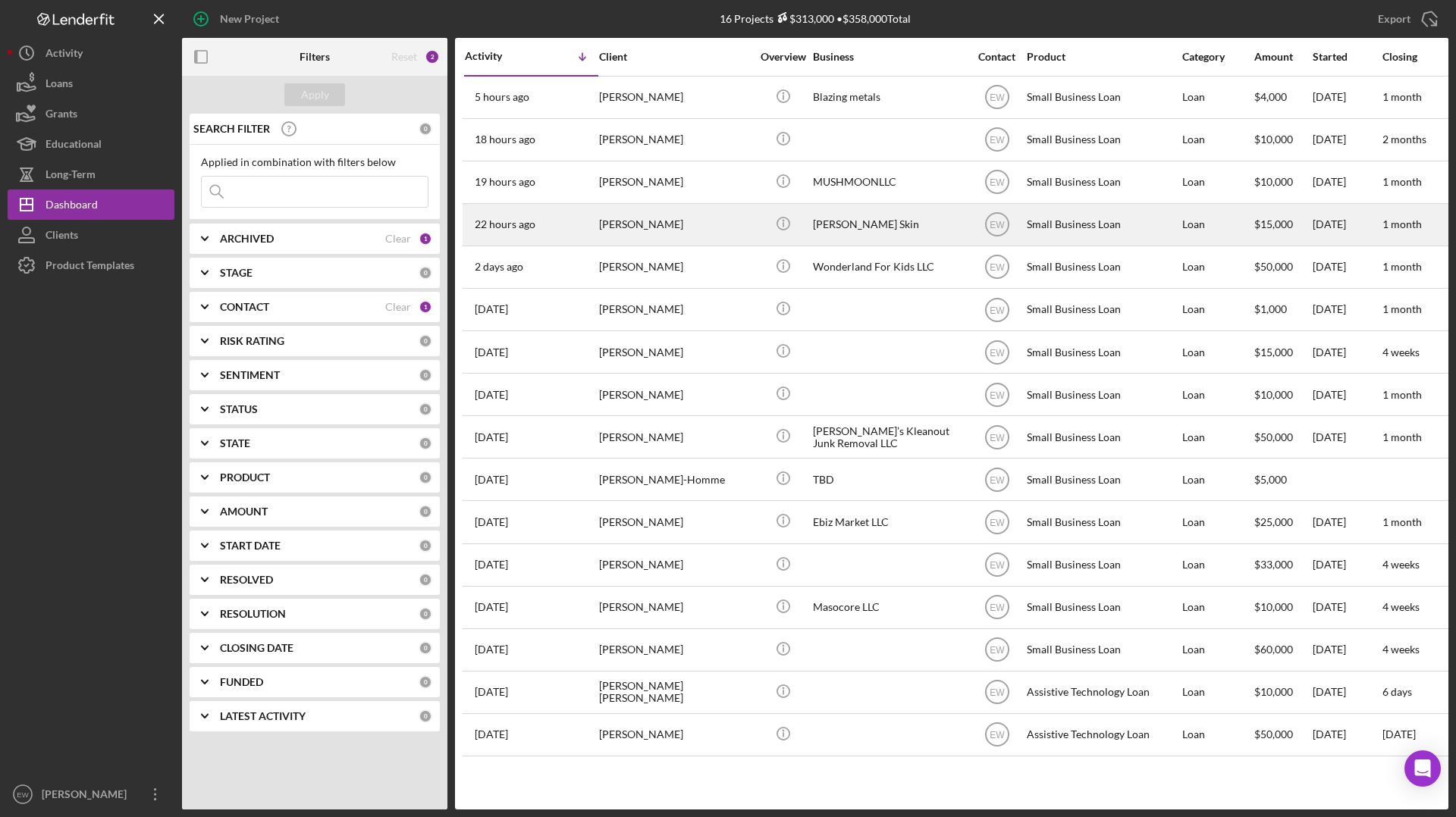
click at [571, 217] on div "22 hours ago [PERSON_NAME]" at bounding box center [531, 224] width 133 height 40
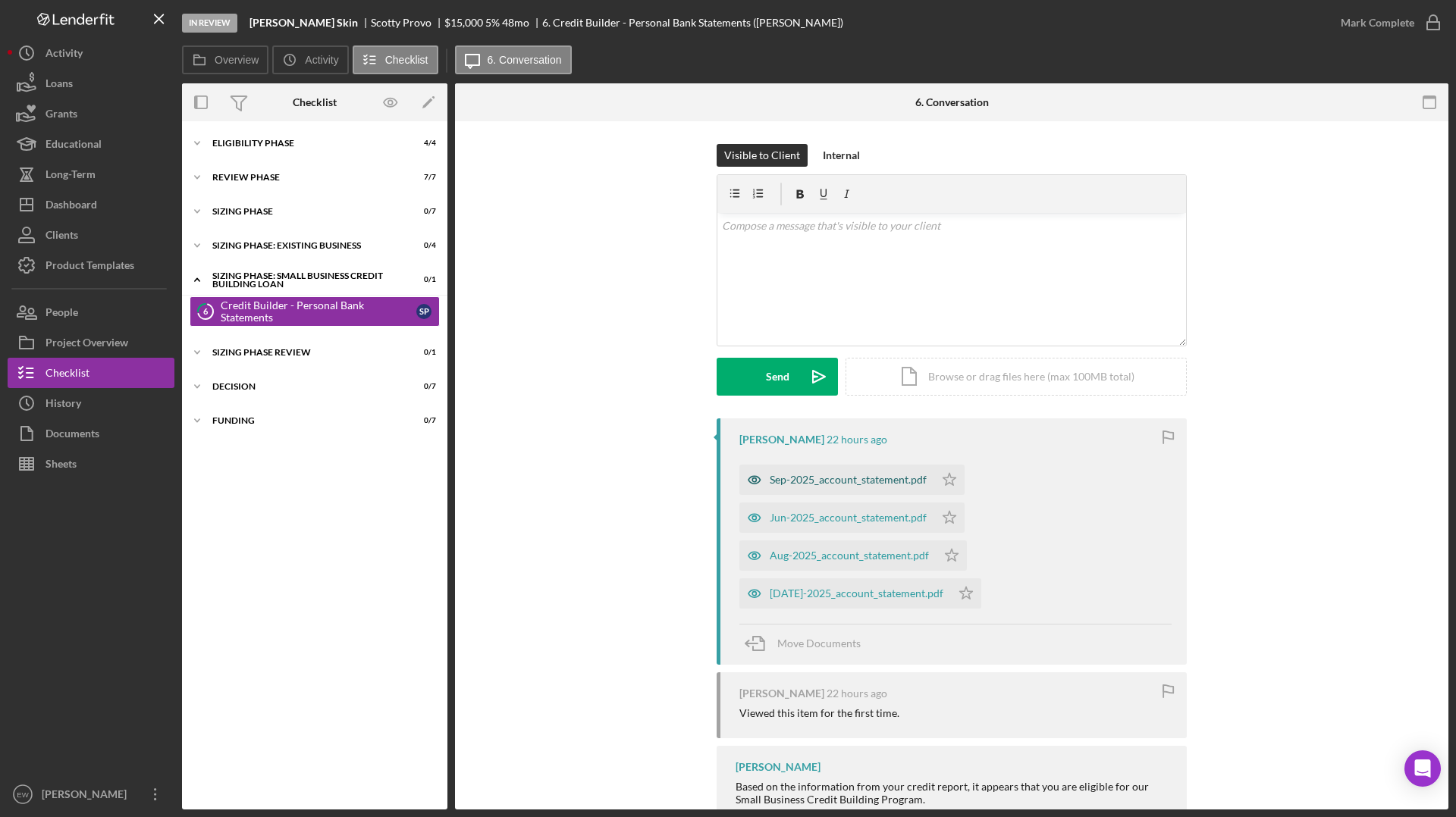
click at [809, 476] on div "Sep-2025_account_statement.pdf" at bounding box center [848, 480] width 157 height 12
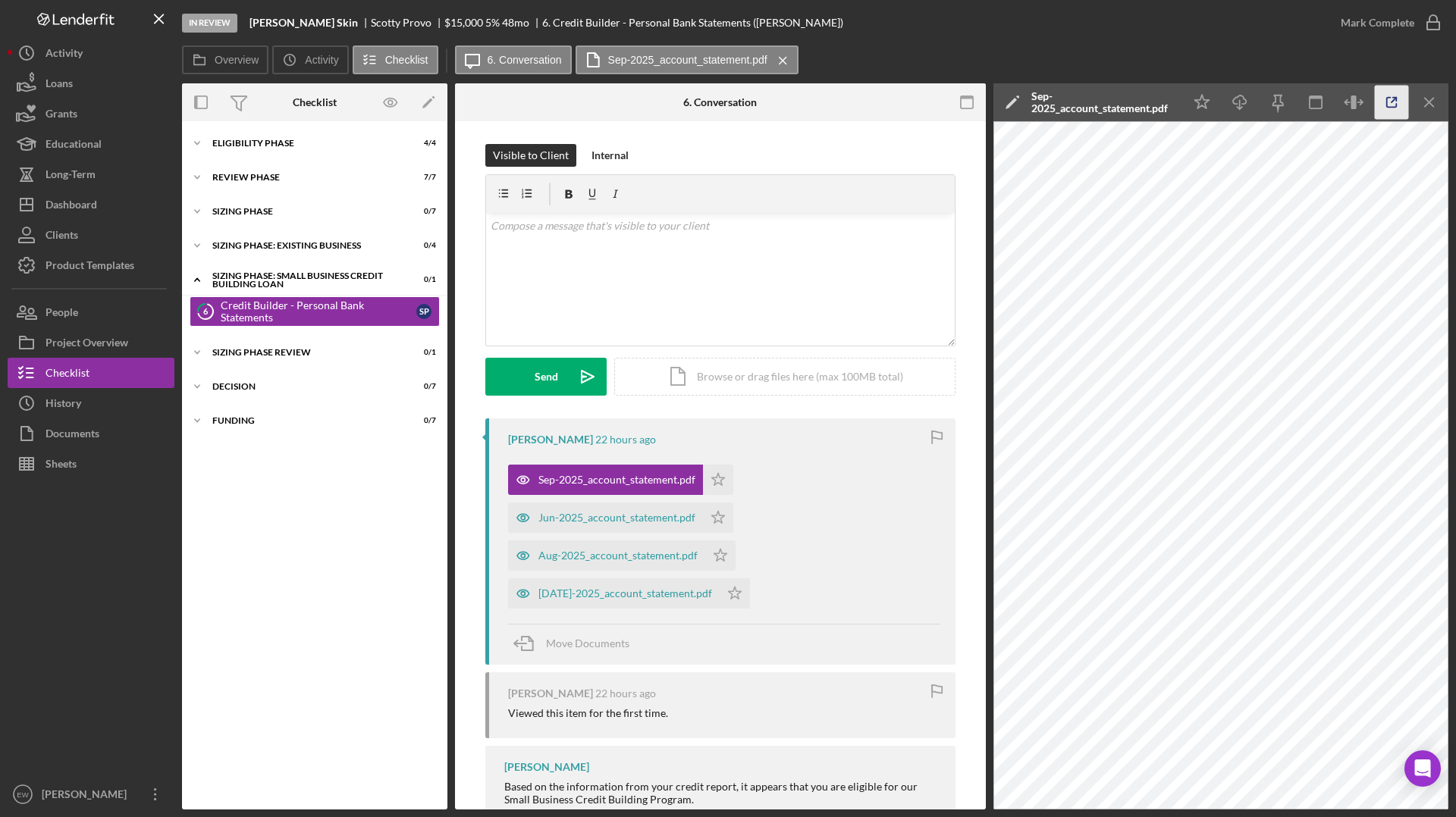
click at [1146, 107] on icon "button" at bounding box center [1392, 102] width 10 height 10
click at [109, 462] on button "Sheets" at bounding box center [91, 464] width 166 height 30
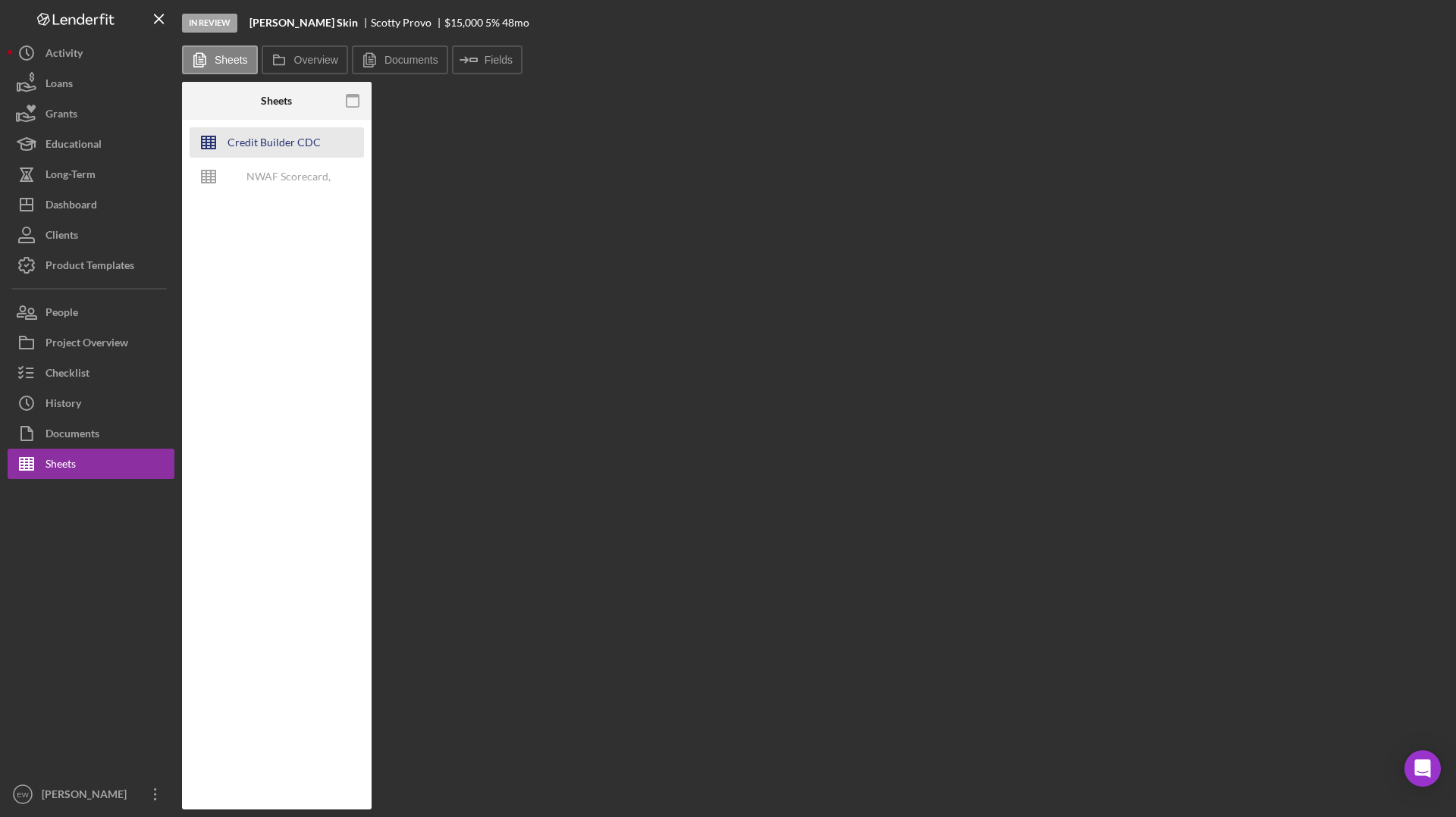
click at [267, 139] on div "Credit Builder CDC" at bounding box center [274, 143] width 93 height 30
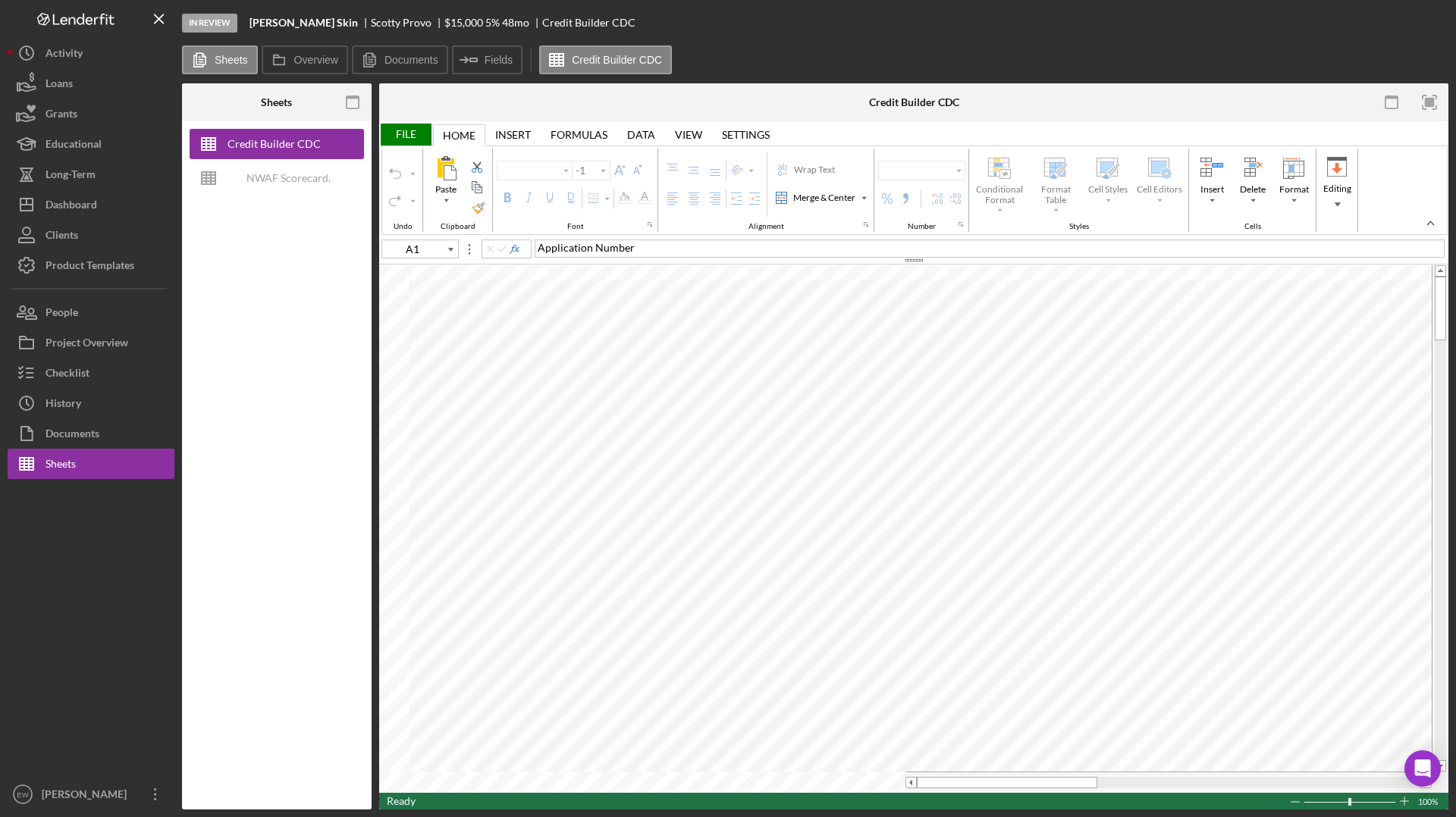
type input "Arial"
type input "10"
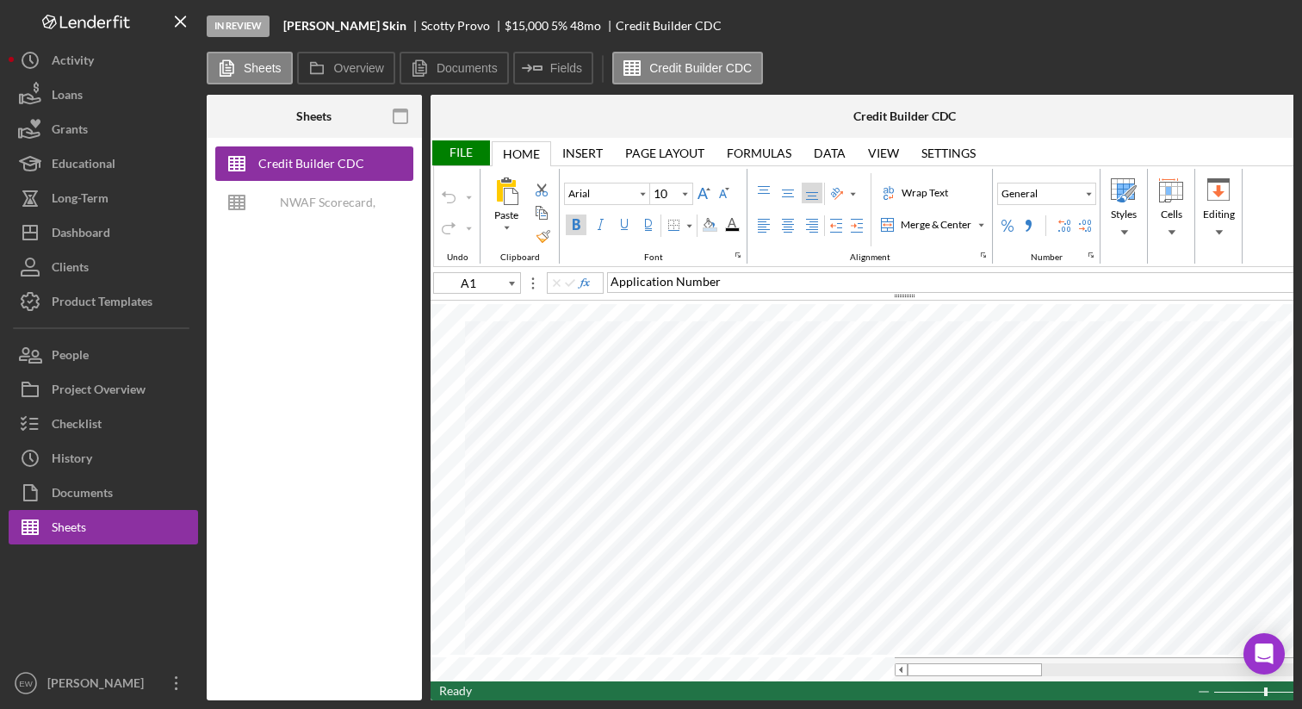
type input "C1"
type input "A1"
type input "Arial"
type input "B1"
type input "Times New Roman"
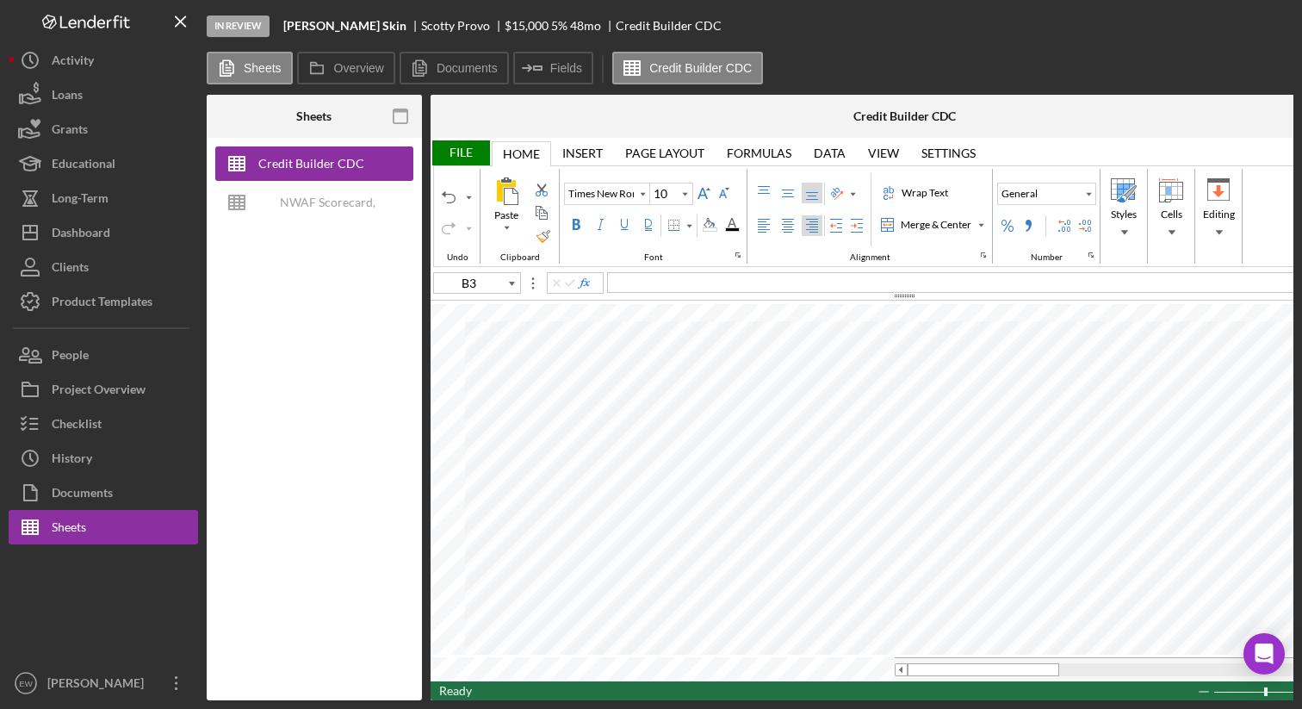
type input "B9"
type input "C11"
type input "C12"
type input "C13"
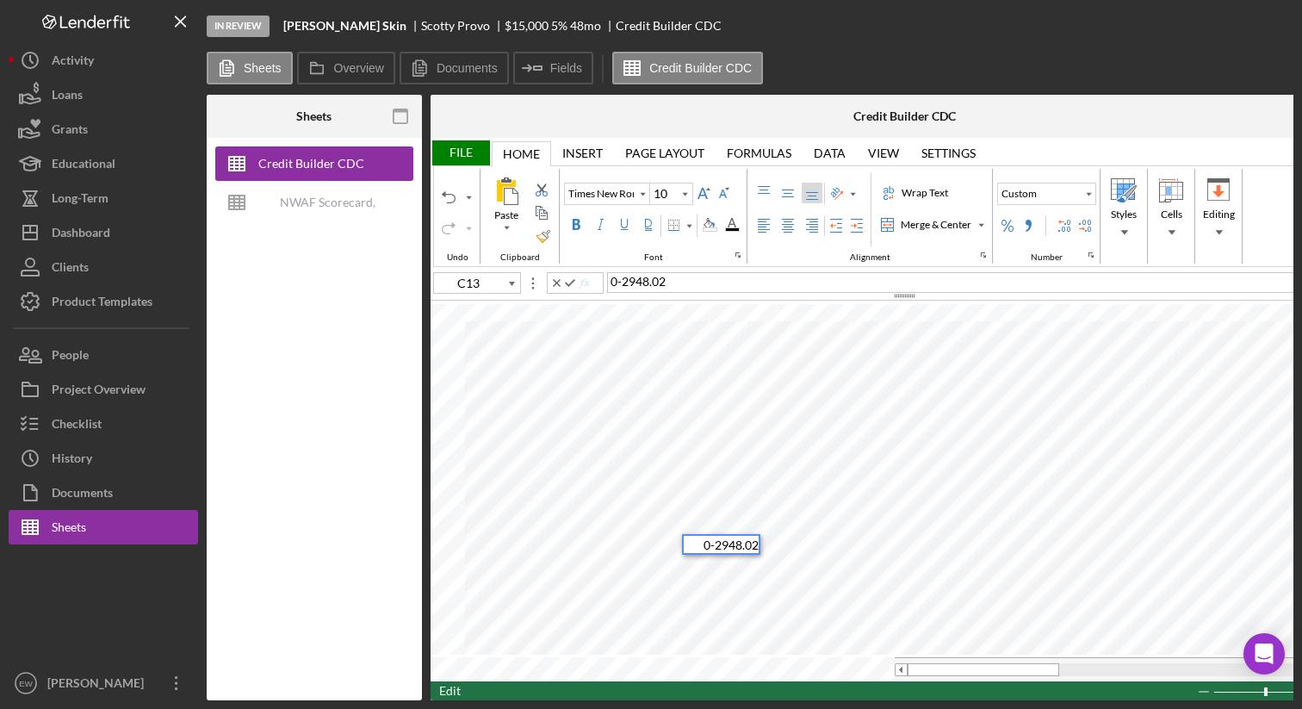
type input "C14"
type input "Times New Roman"
type input "C13"
type input "C14"
type input "Arial"
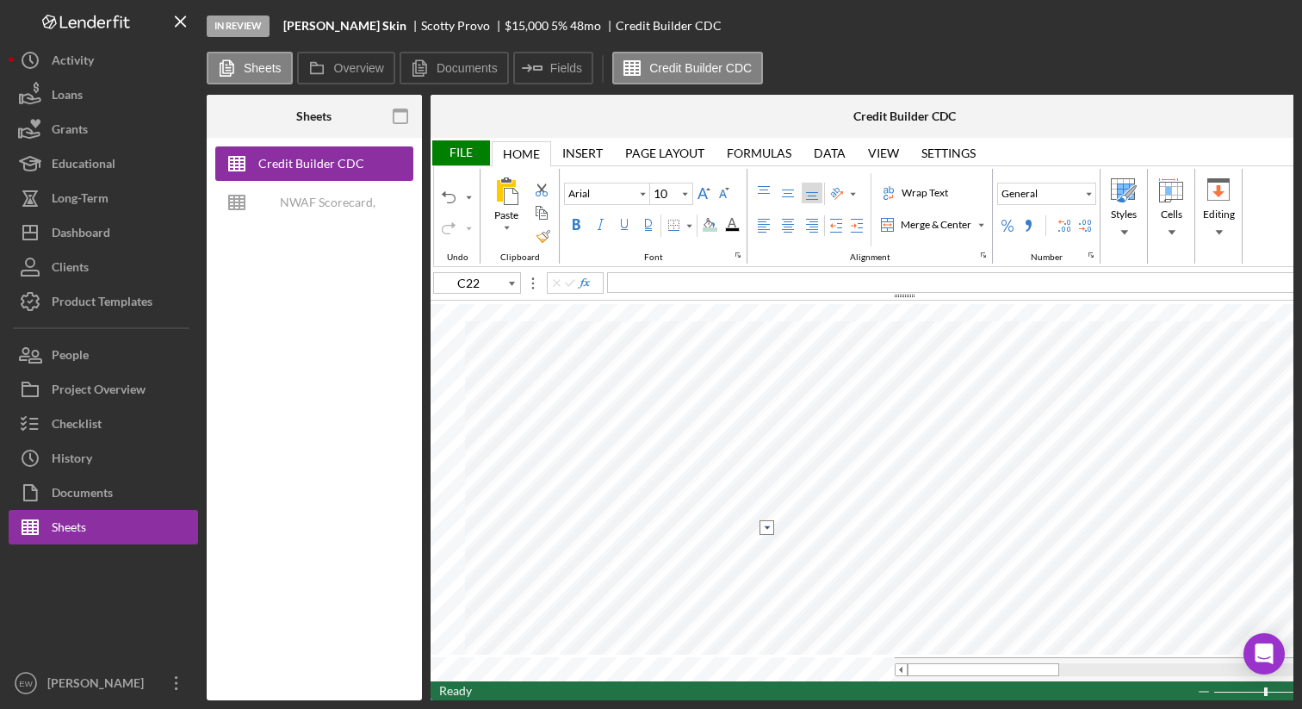
click at [765, 527] on input "image" at bounding box center [766, 527] width 15 height 15
click at [734, 555] on option "N" at bounding box center [721, 558] width 74 height 15
type input "C23"
click at [764, 561] on input "image" at bounding box center [766, 563] width 15 height 15
click at [728, 577] on option "Y" at bounding box center [721, 579] width 74 height 15
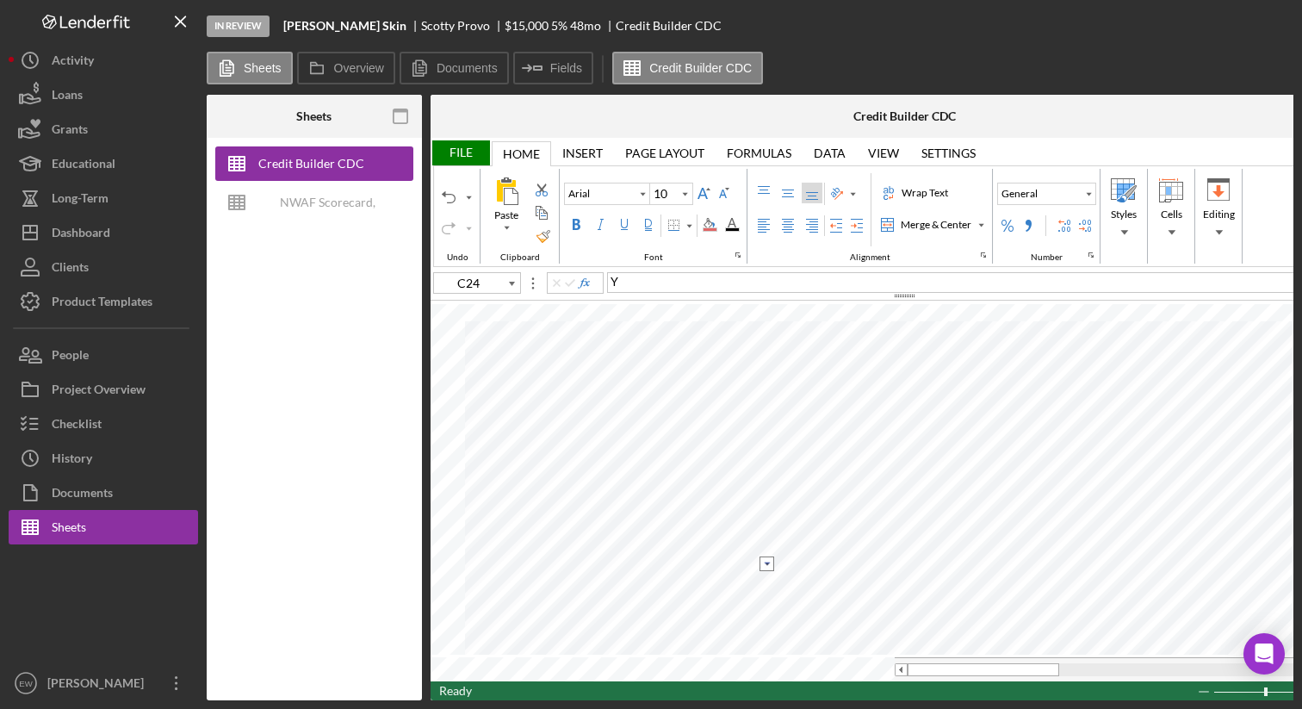
type input "C25"
type input "A28"
type input "B28"
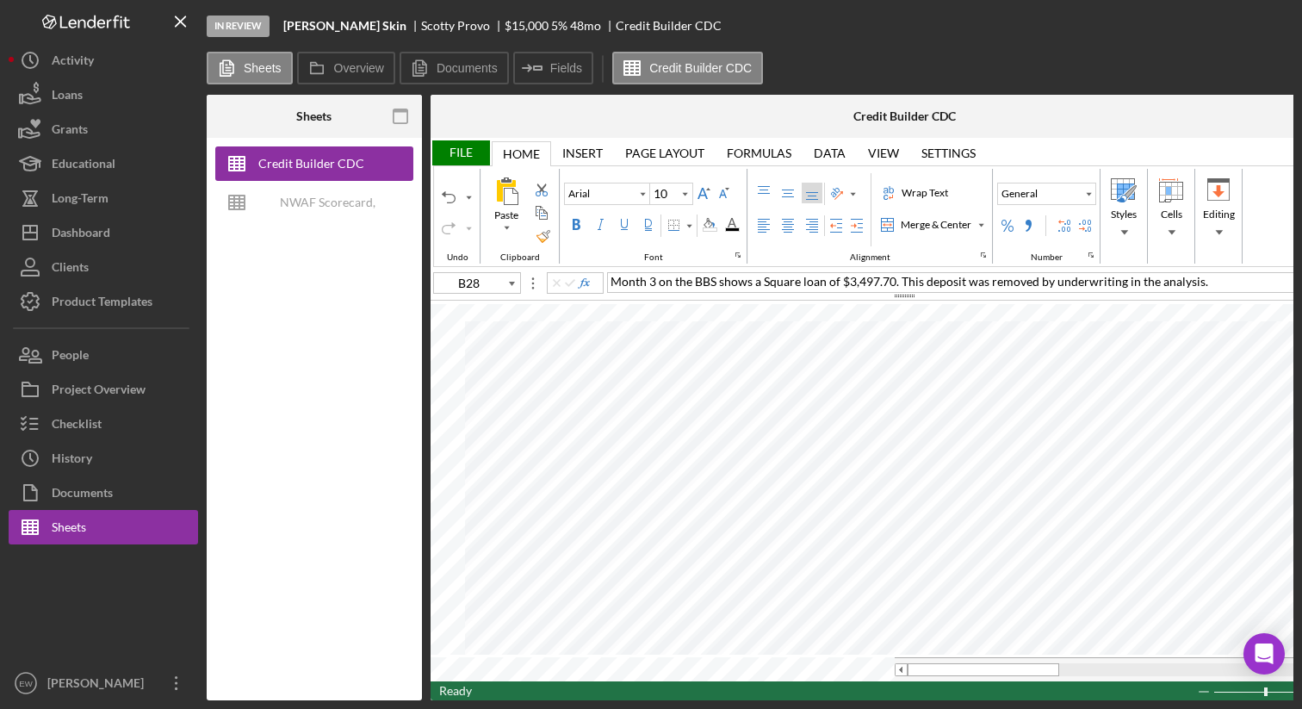
click at [878, 151] on div "View" at bounding box center [883, 153] width 31 height 14
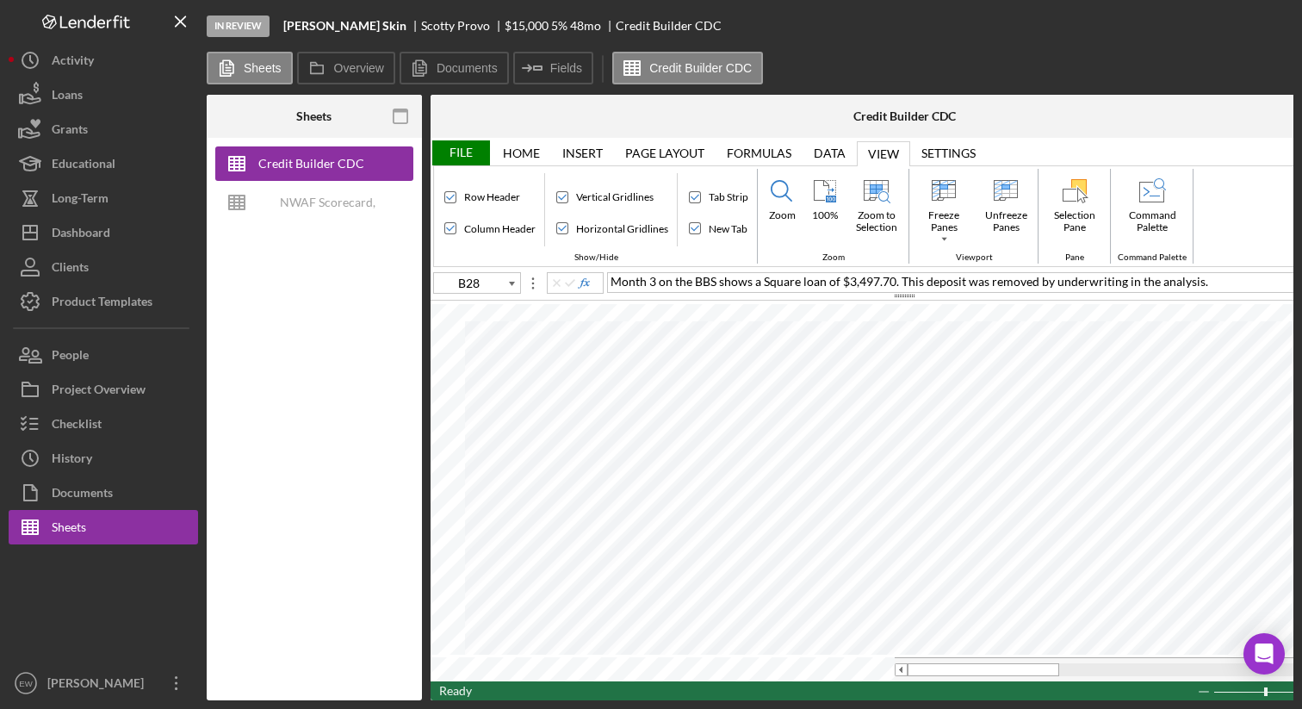
click at [520, 152] on div "Home" at bounding box center [521, 153] width 37 height 14
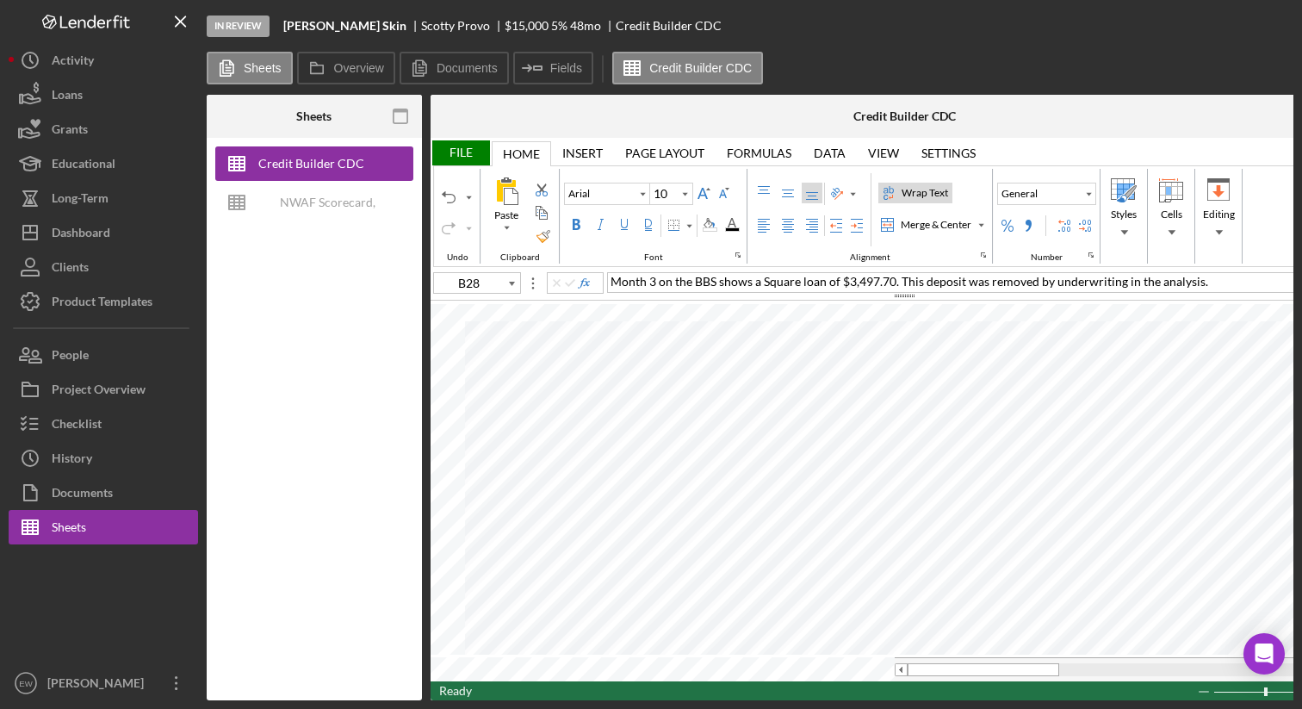
click at [928, 189] on div "Wrap Text" at bounding box center [924, 192] width 53 height 15
click at [920, 227] on div "Merge & Center" at bounding box center [935, 224] width 77 height 15
click at [770, 189] on div "Top Align" at bounding box center [764, 193] width 14 height 14
click at [754, 225] on label "Left Align" at bounding box center [763, 225] width 21 height 21
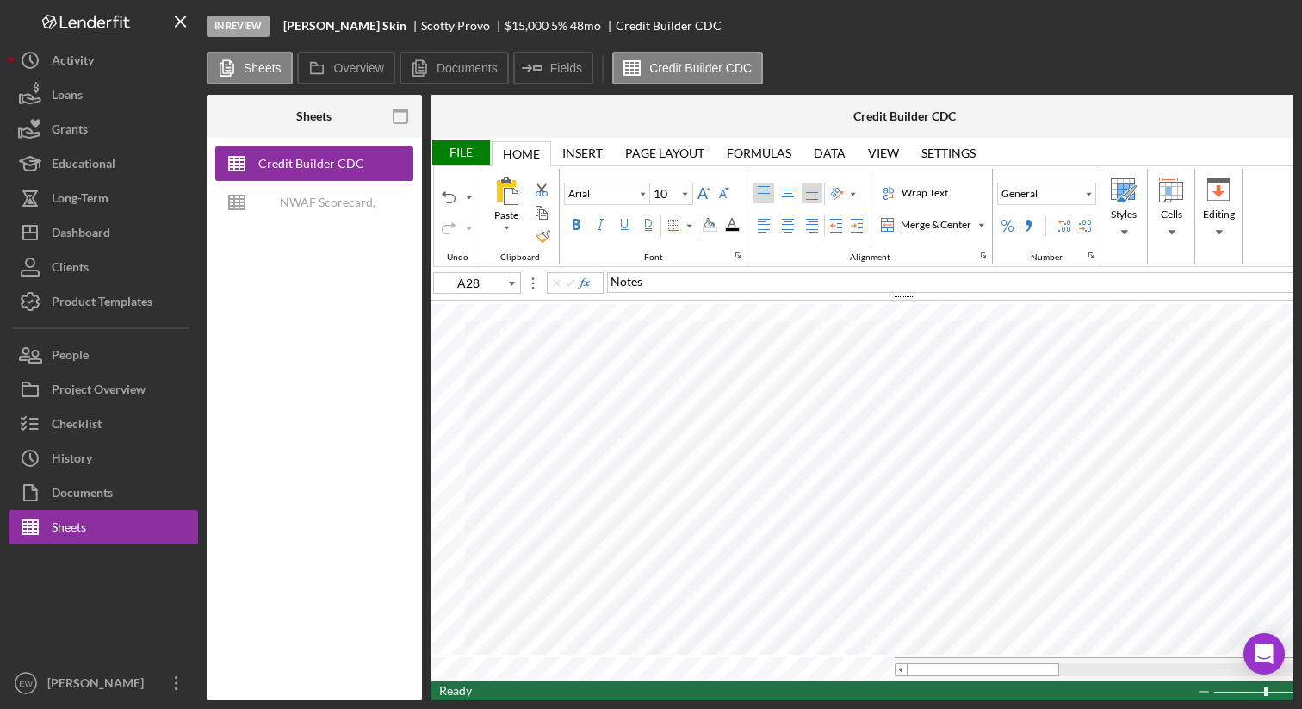
click at [763, 198] on div "Top Align" at bounding box center [764, 193] width 14 height 14
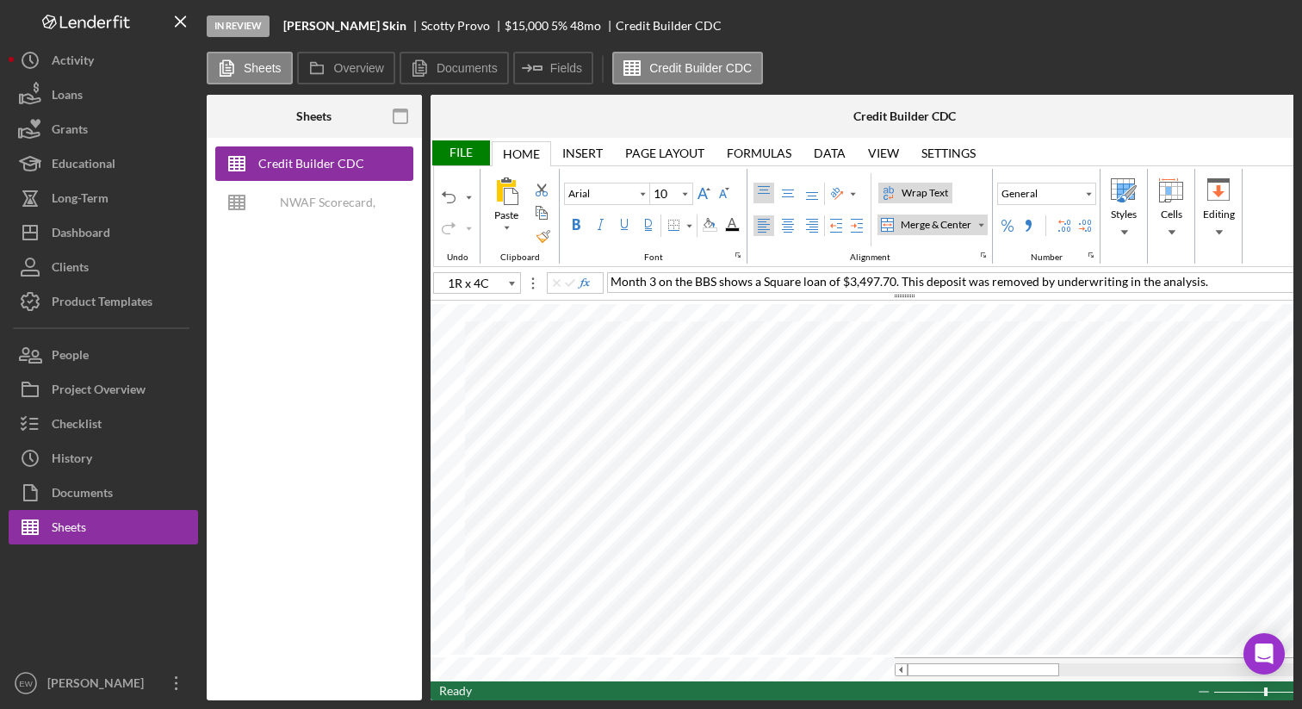
type input "B28"
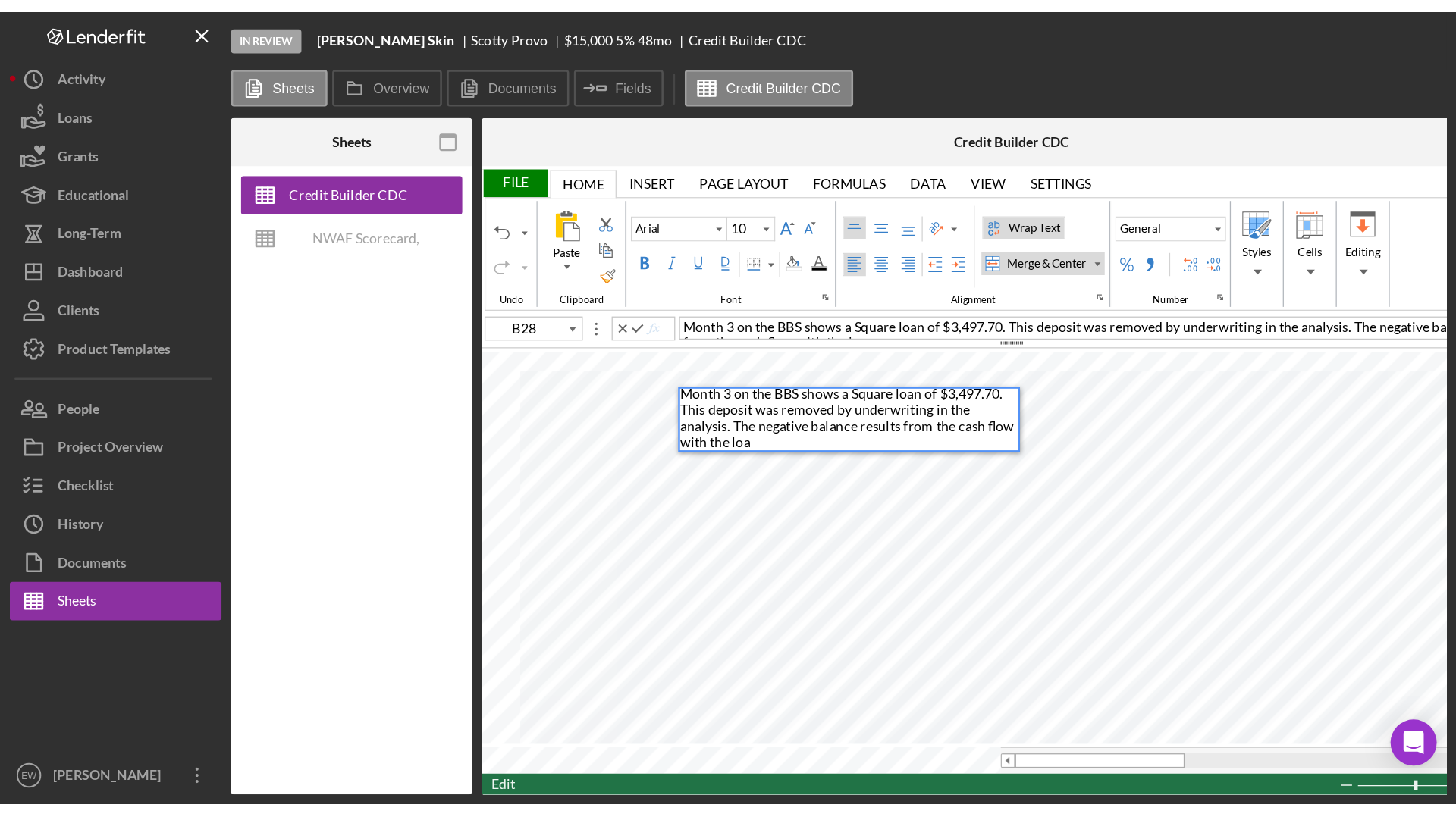
scroll to position [4, 0]
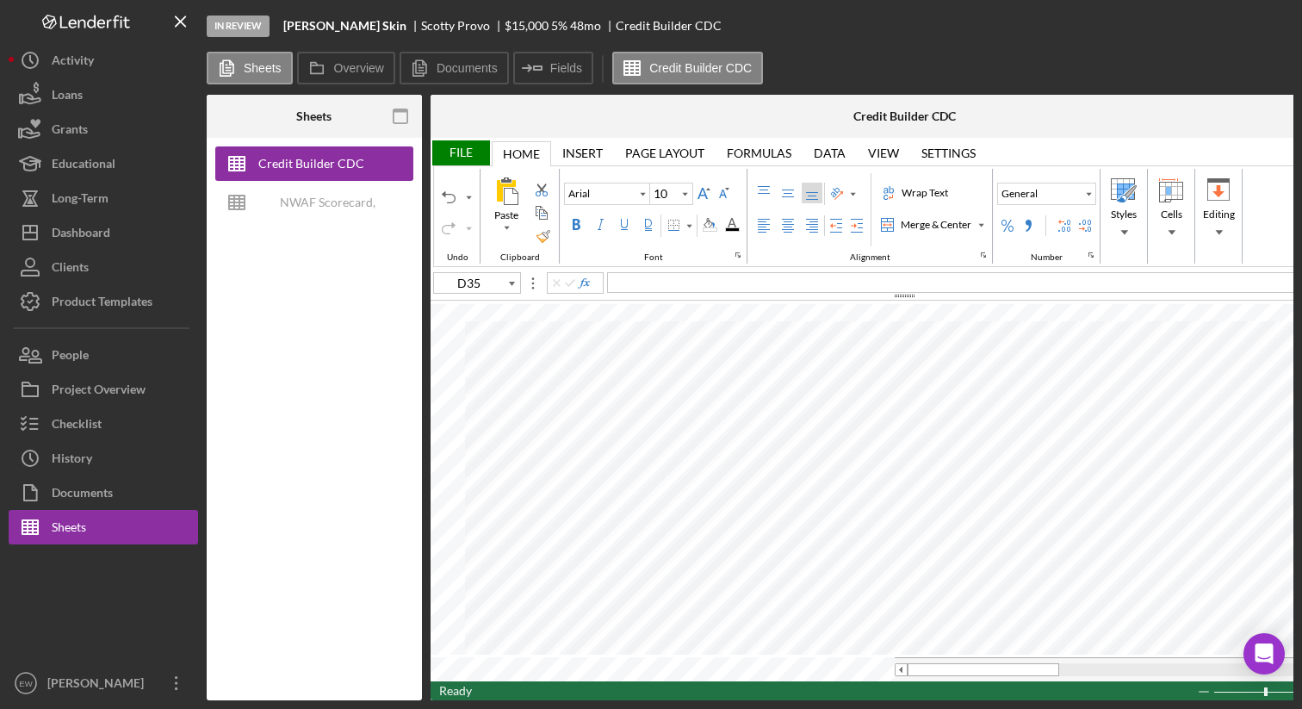
type input "B32"
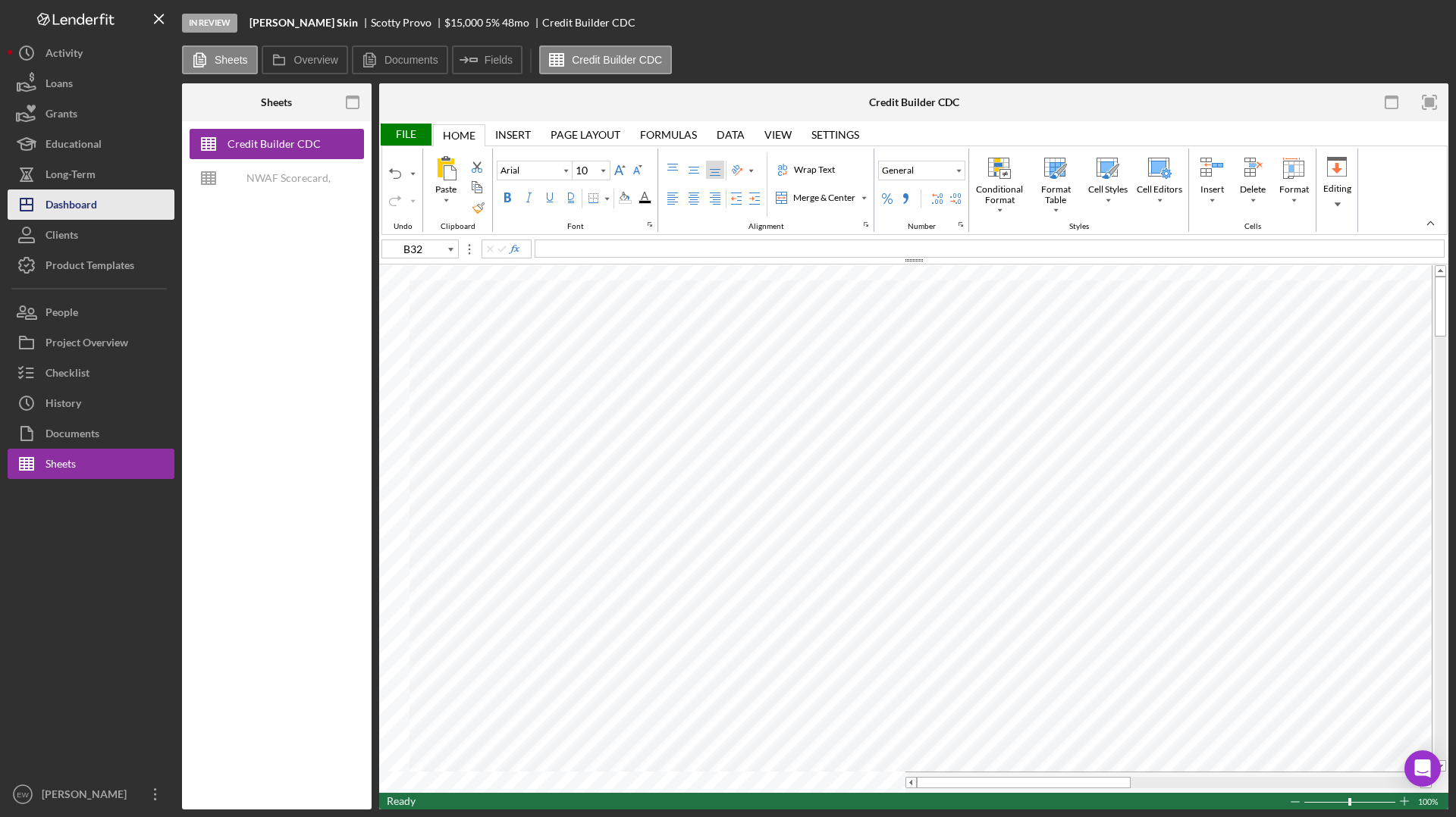
click at [99, 211] on button "Icon/Dashboard Dashboard" at bounding box center [91, 204] width 166 height 30
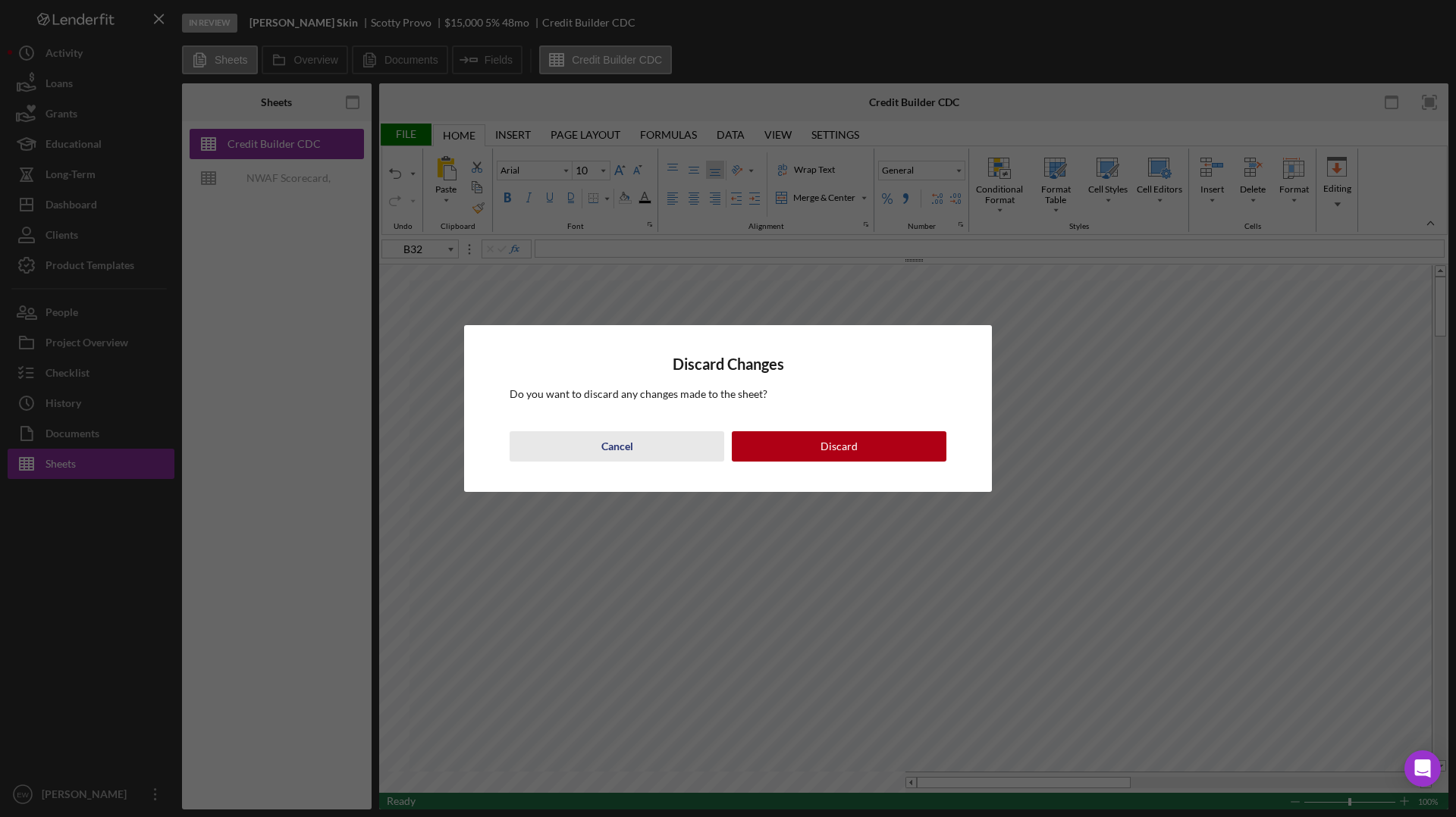
click at [614, 450] on div "Cancel" at bounding box center [617, 446] width 32 height 30
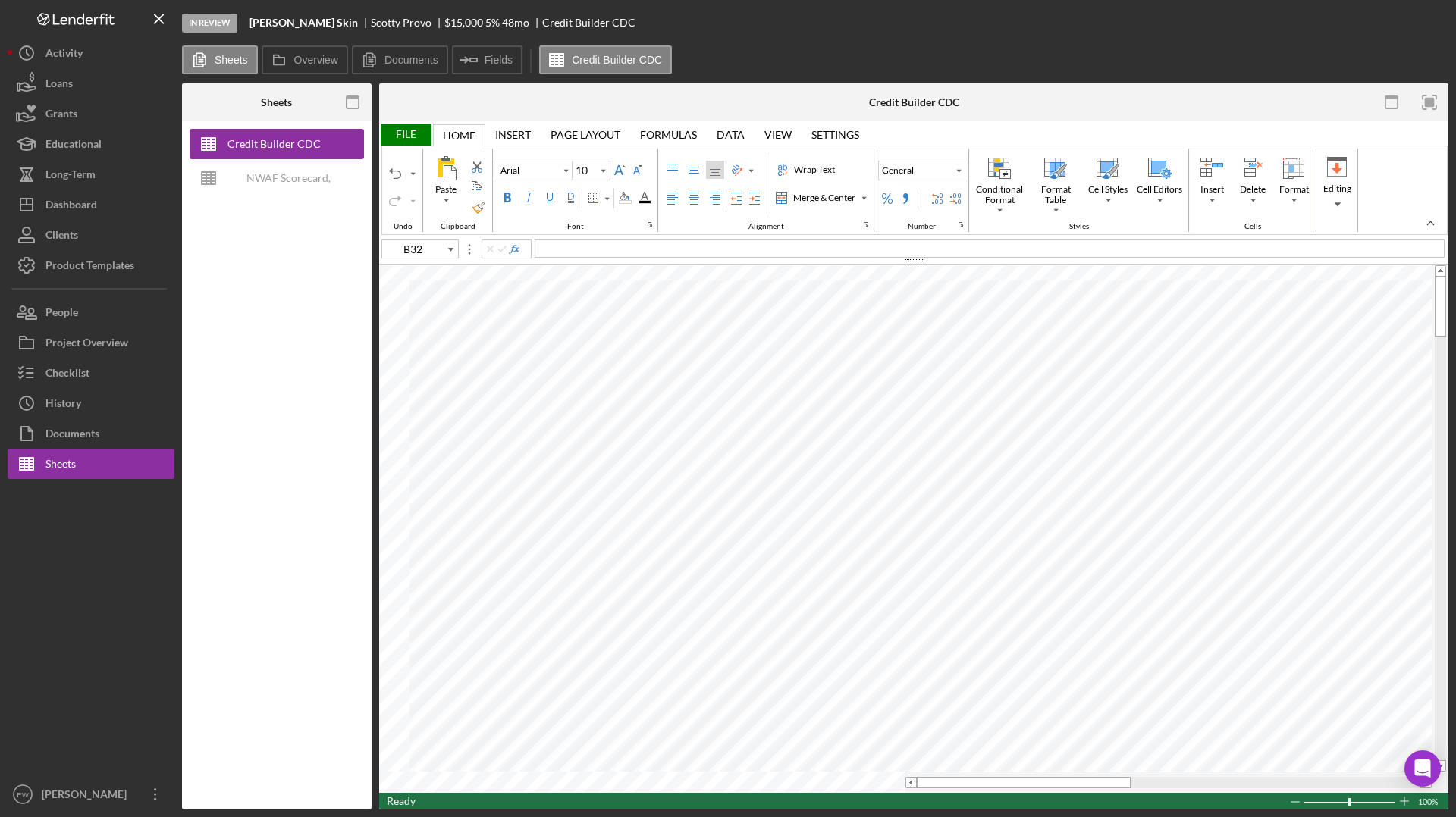
click at [406, 137] on div "File" at bounding box center [404, 134] width 52 height 22
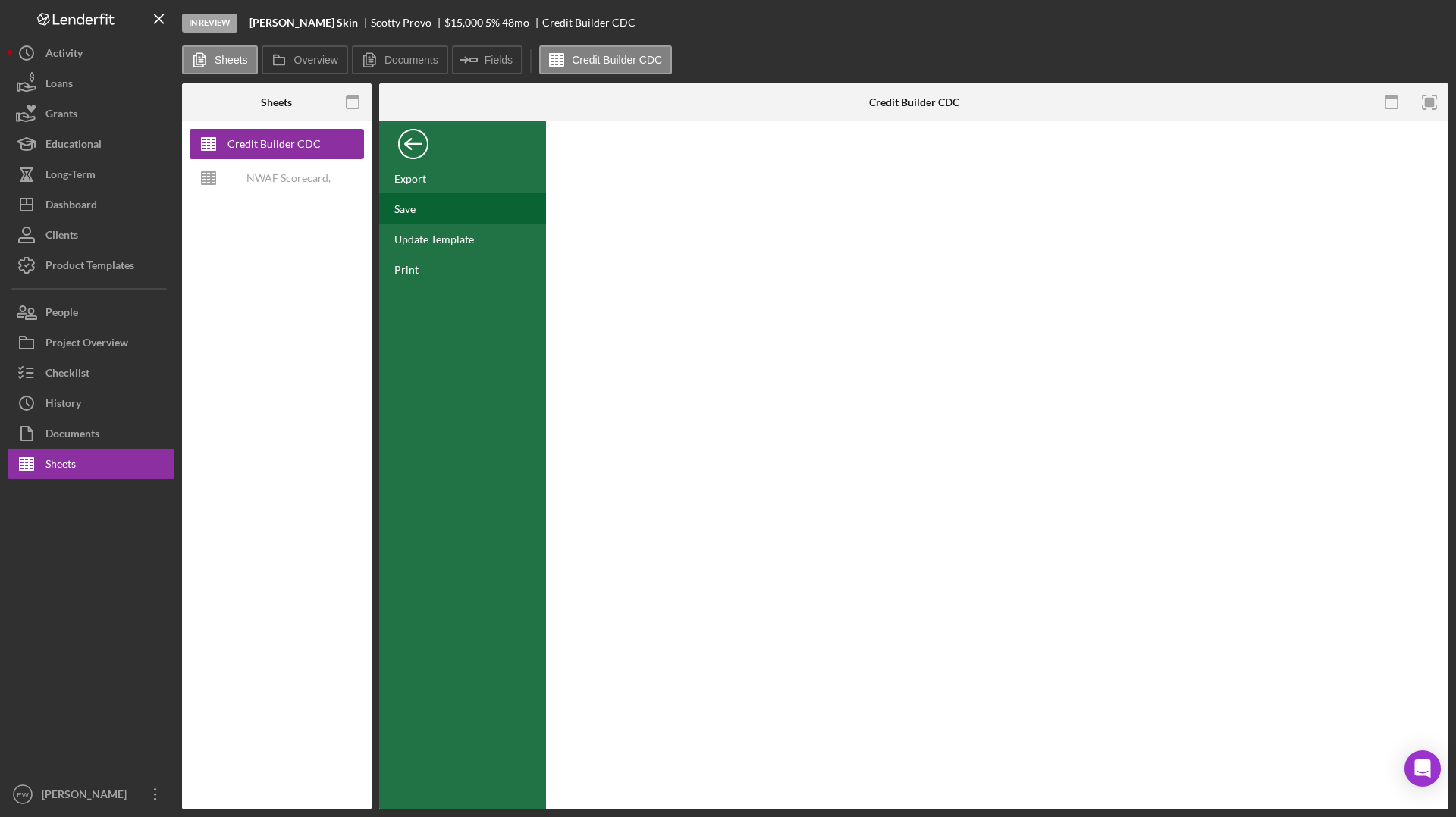
click at [424, 212] on div "Save" at bounding box center [462, 209] width 166 height 30
click at [86, 206] on div "Dashboard" at bounding box center [71, 206] width 52 height 34
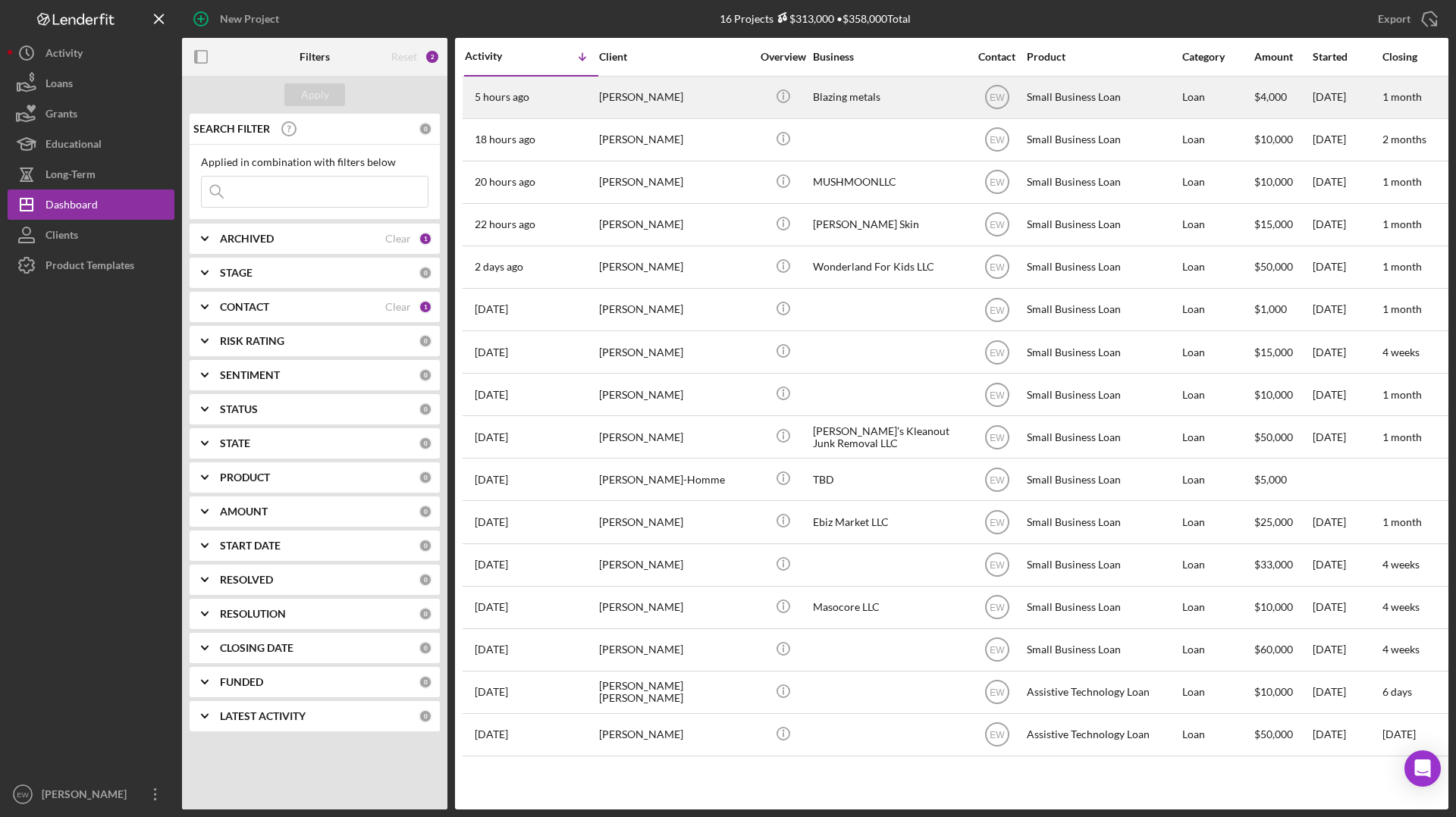
click at [575, 100] on div "5 hours ago [PERSON_NAME]" at bounding box center [531, 98] width 133 height 40
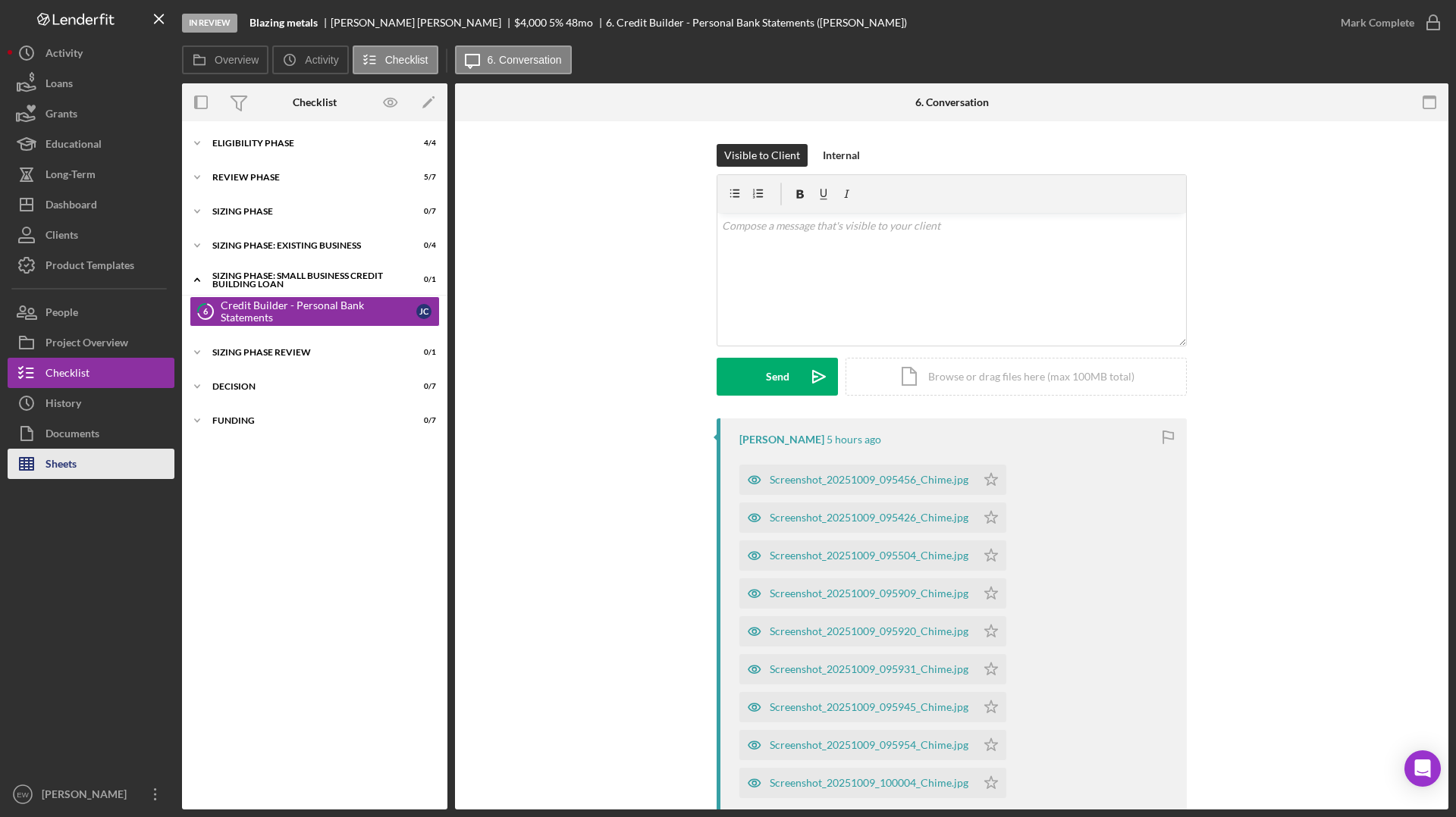
click at [101, 462] on button "Sheets" at bounding box center [91, 464] width 166 height 30
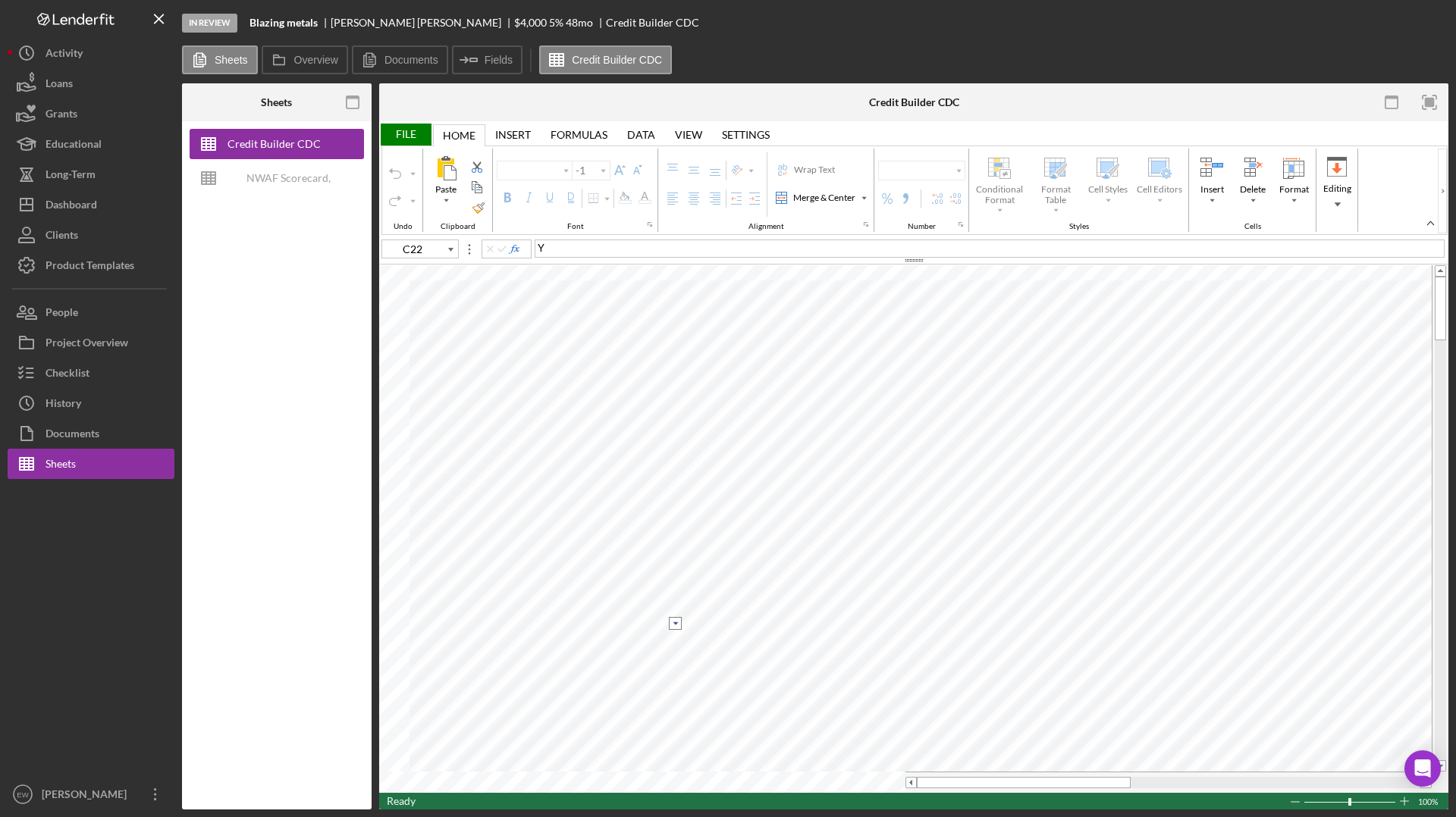
type input "Arial"
type input "10"
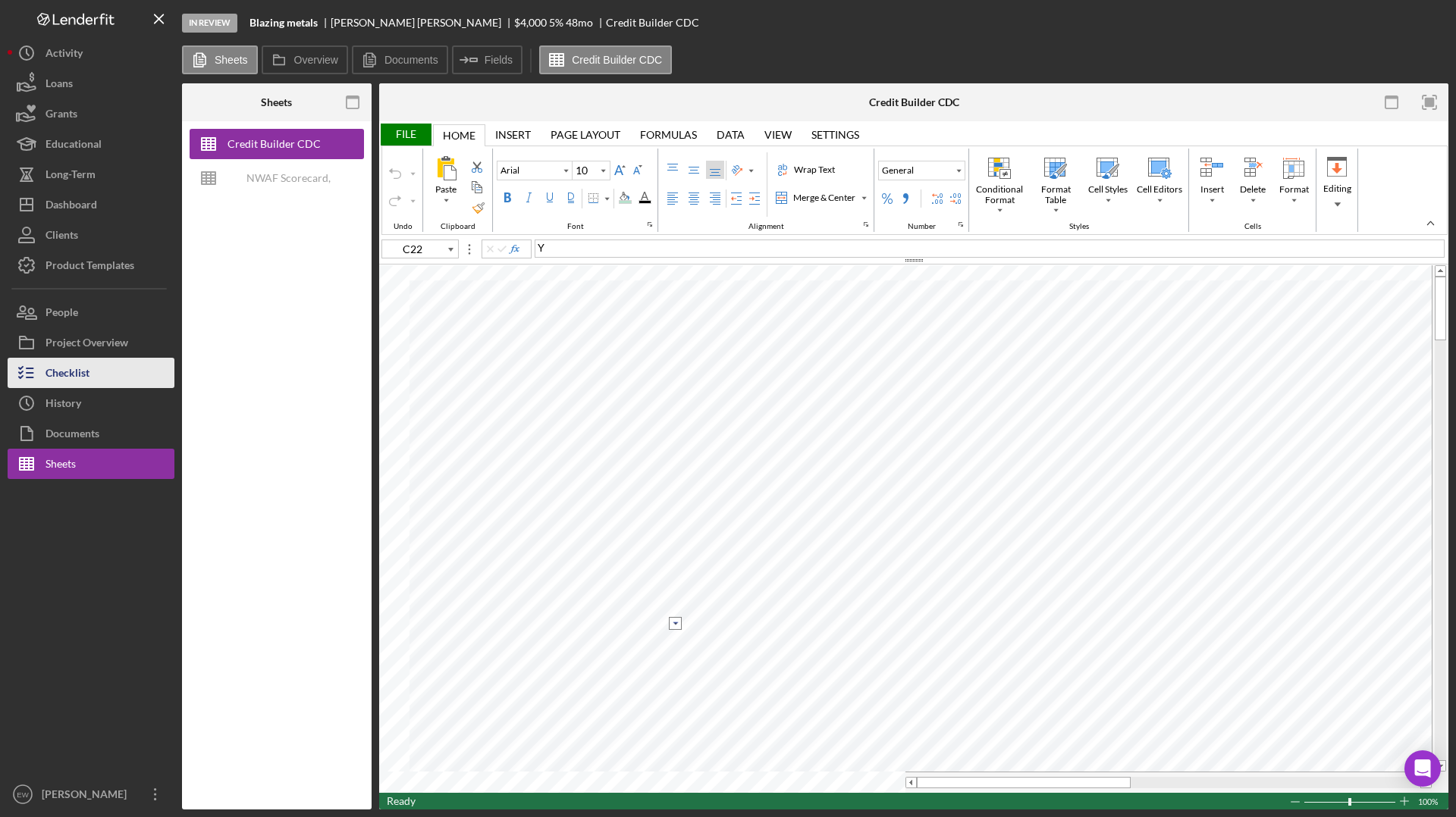
click at [80, 376] on div "Checklist" at bounding box center [68, 374] width 44 height 34
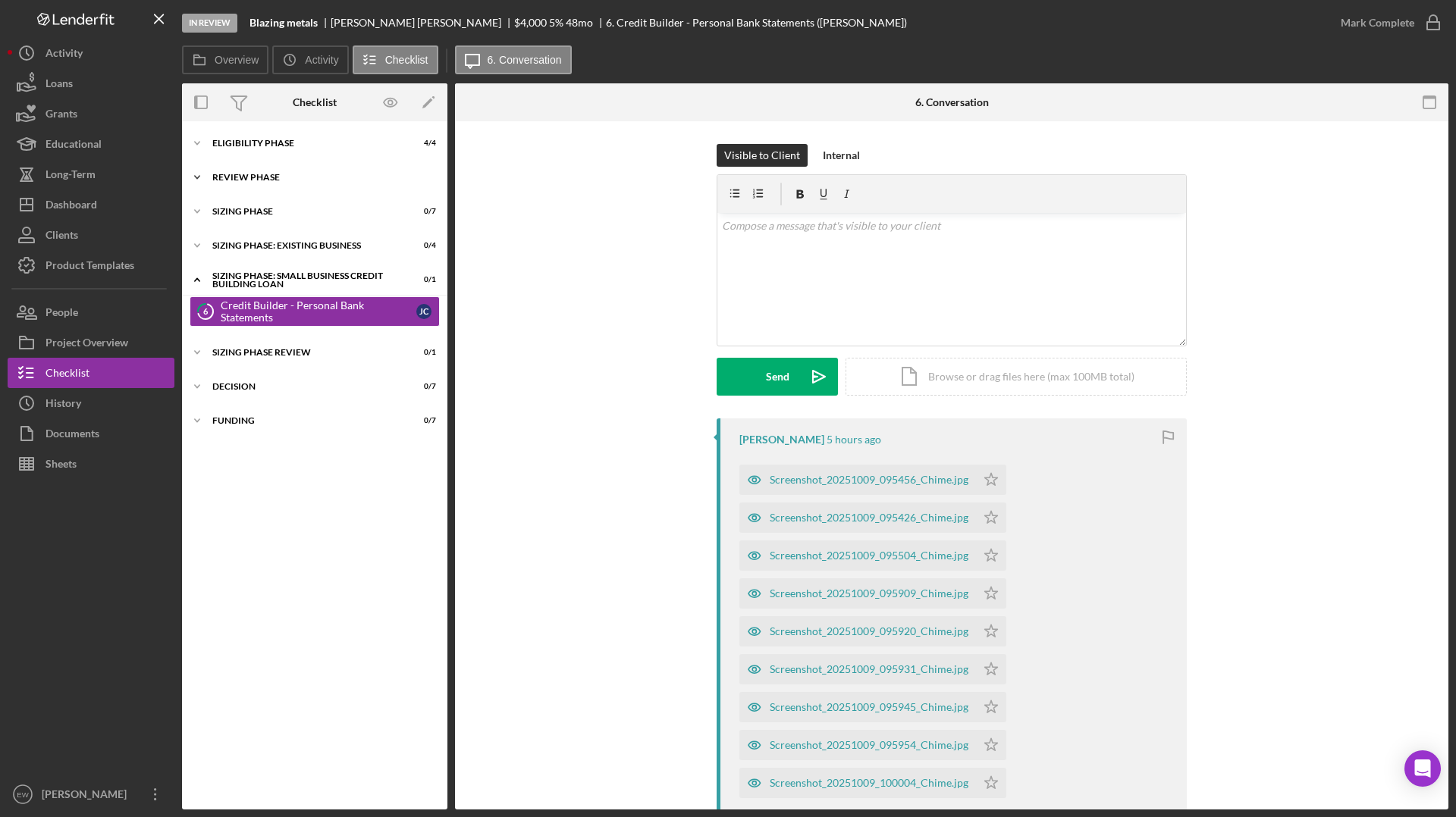
click at [301, 177] on div "REVIEW PHASE" at bounding box center [320, 177] width 216 height 9
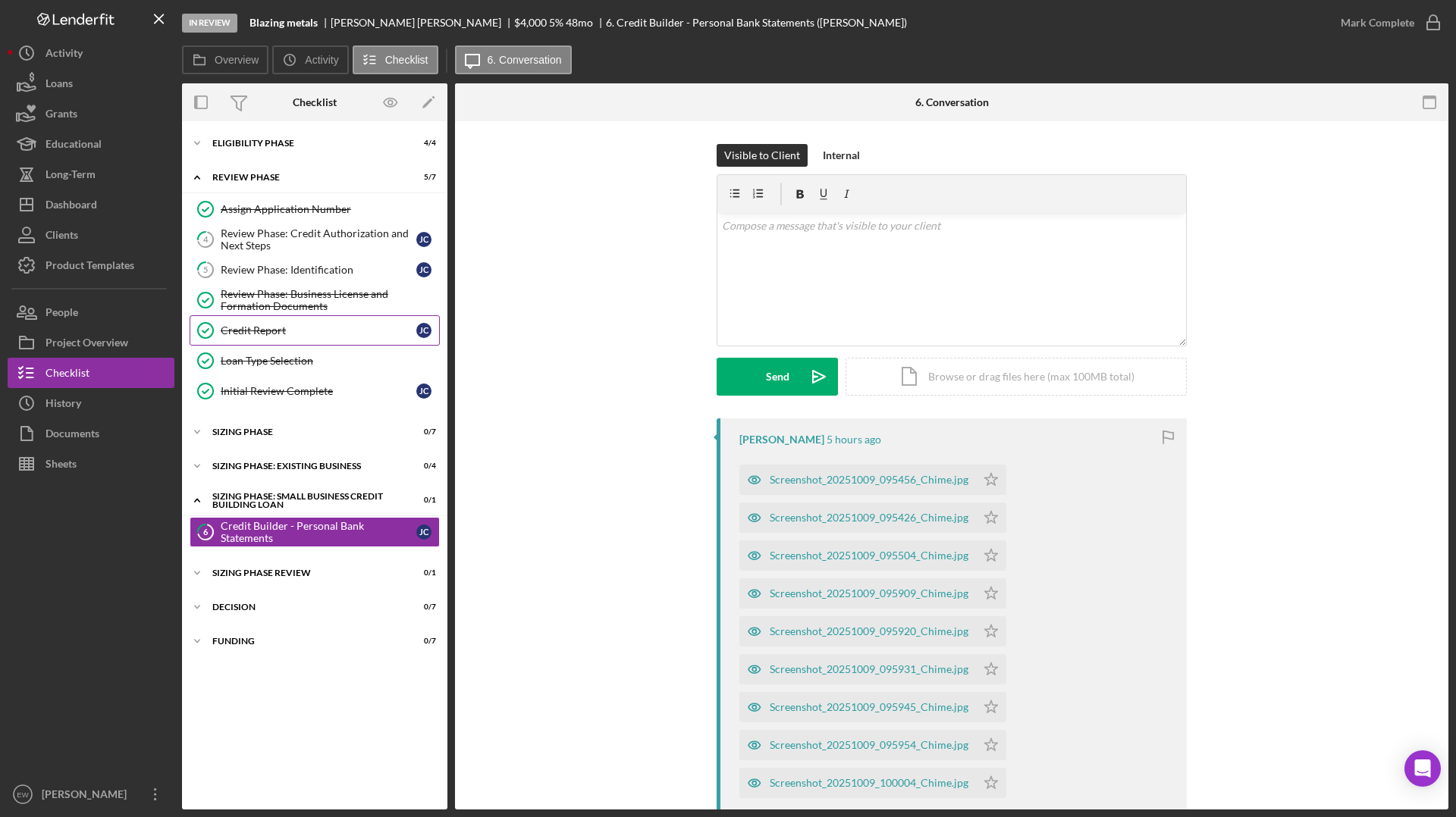
click at [281, 332] on div "Credit Report" at bounding box center [319, 330] width 196 height 12
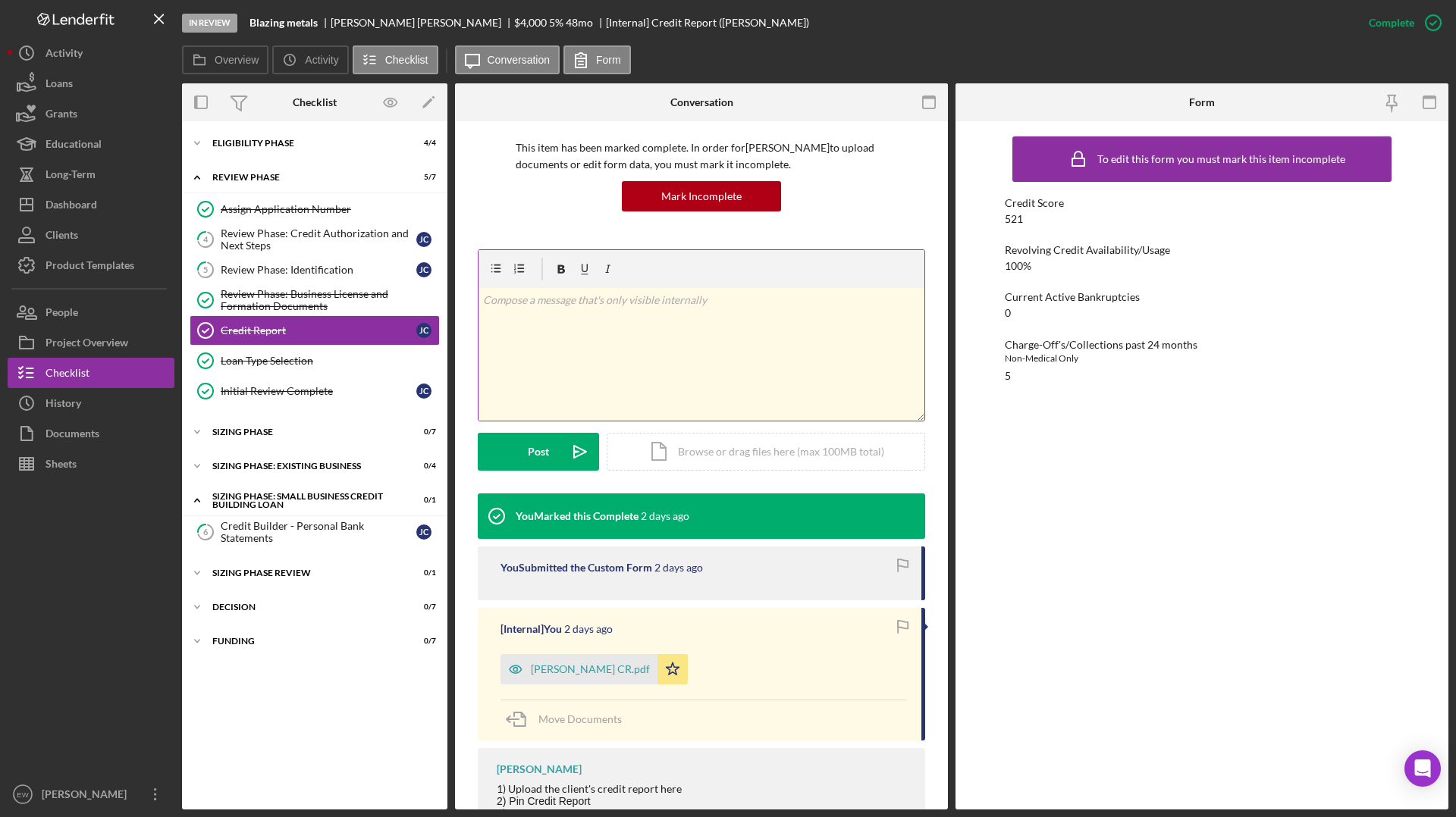
scroll to position [147, 0]
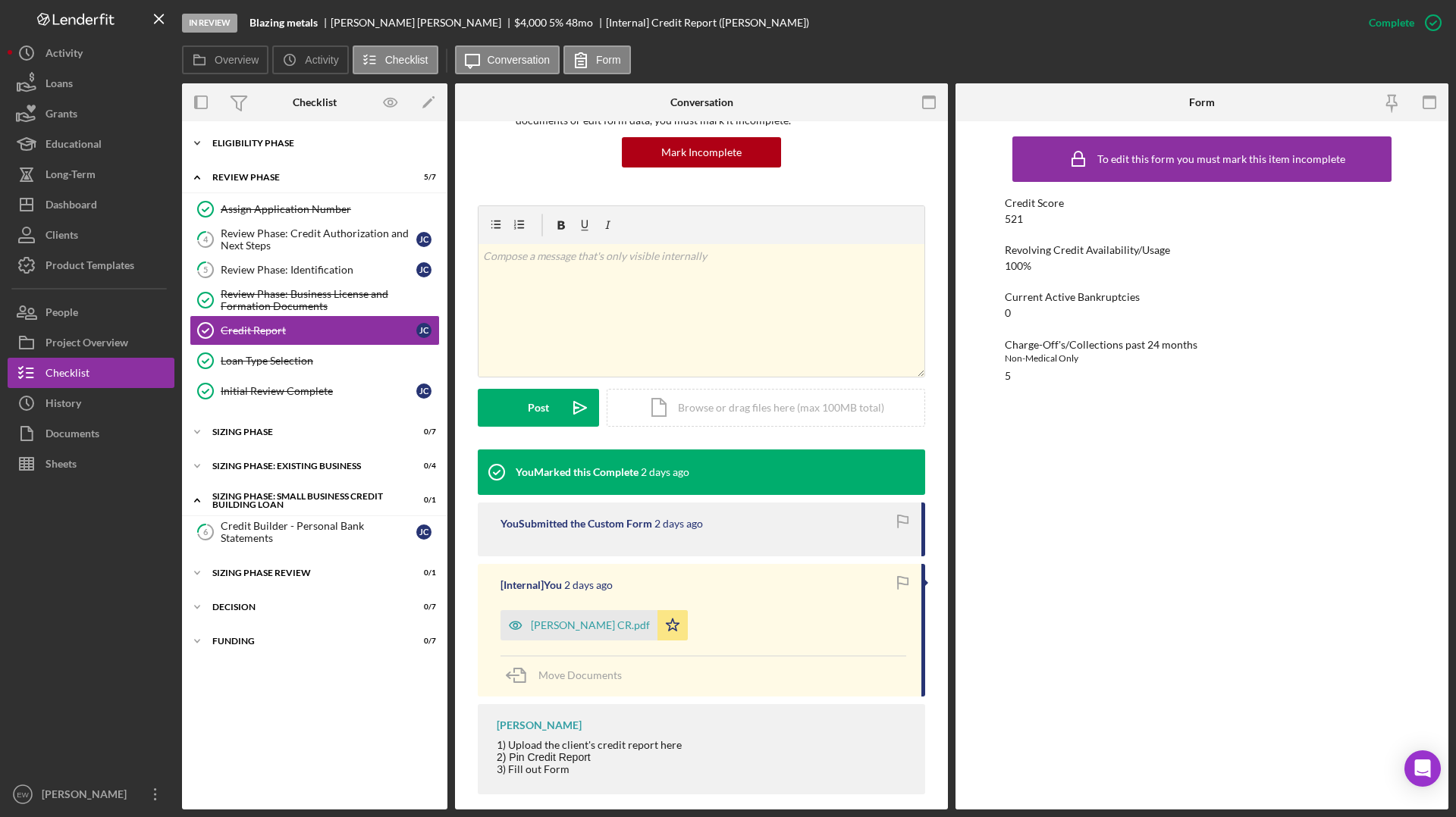
click at [273, 146] on div "Eligibility Phase" at bounding box center [320, 144] width 216 height 9
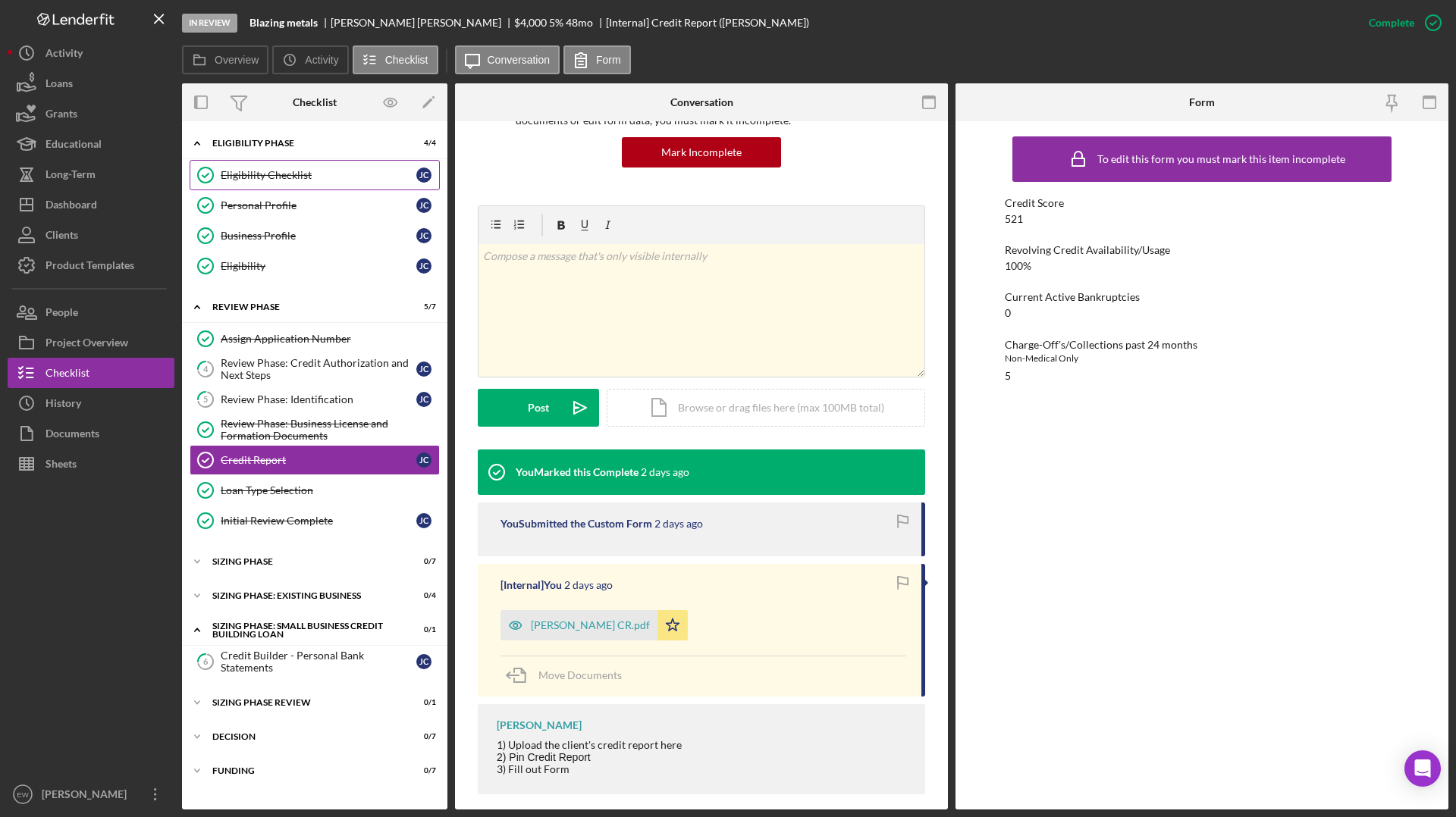
click at [273, 177] on div "Eligibility Checklist" at bounding box center [319, 175] width 196 height 12
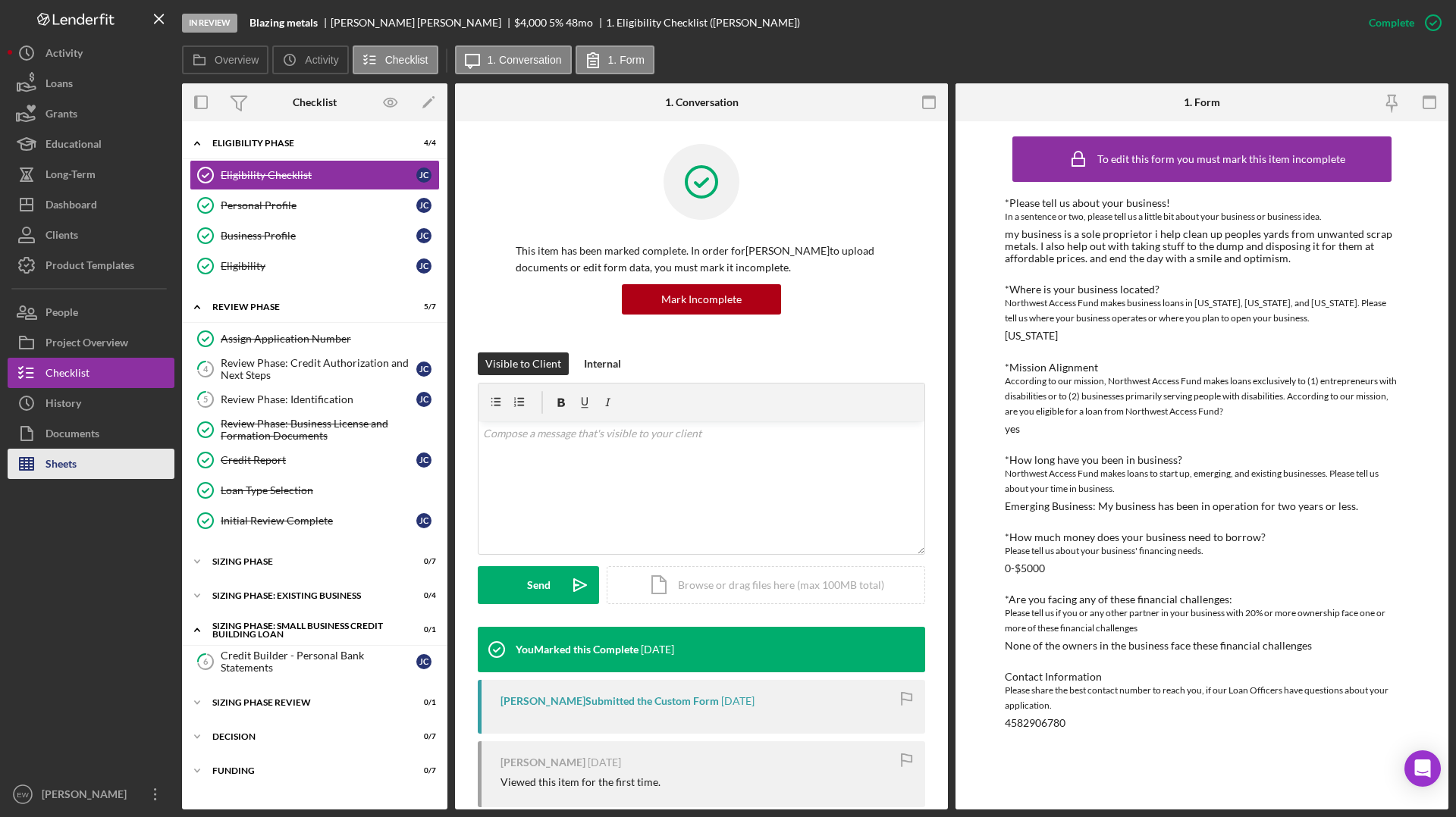
click at [79, 464] on button "Sheets" at bounding box center [91, 464] width 166 height 30
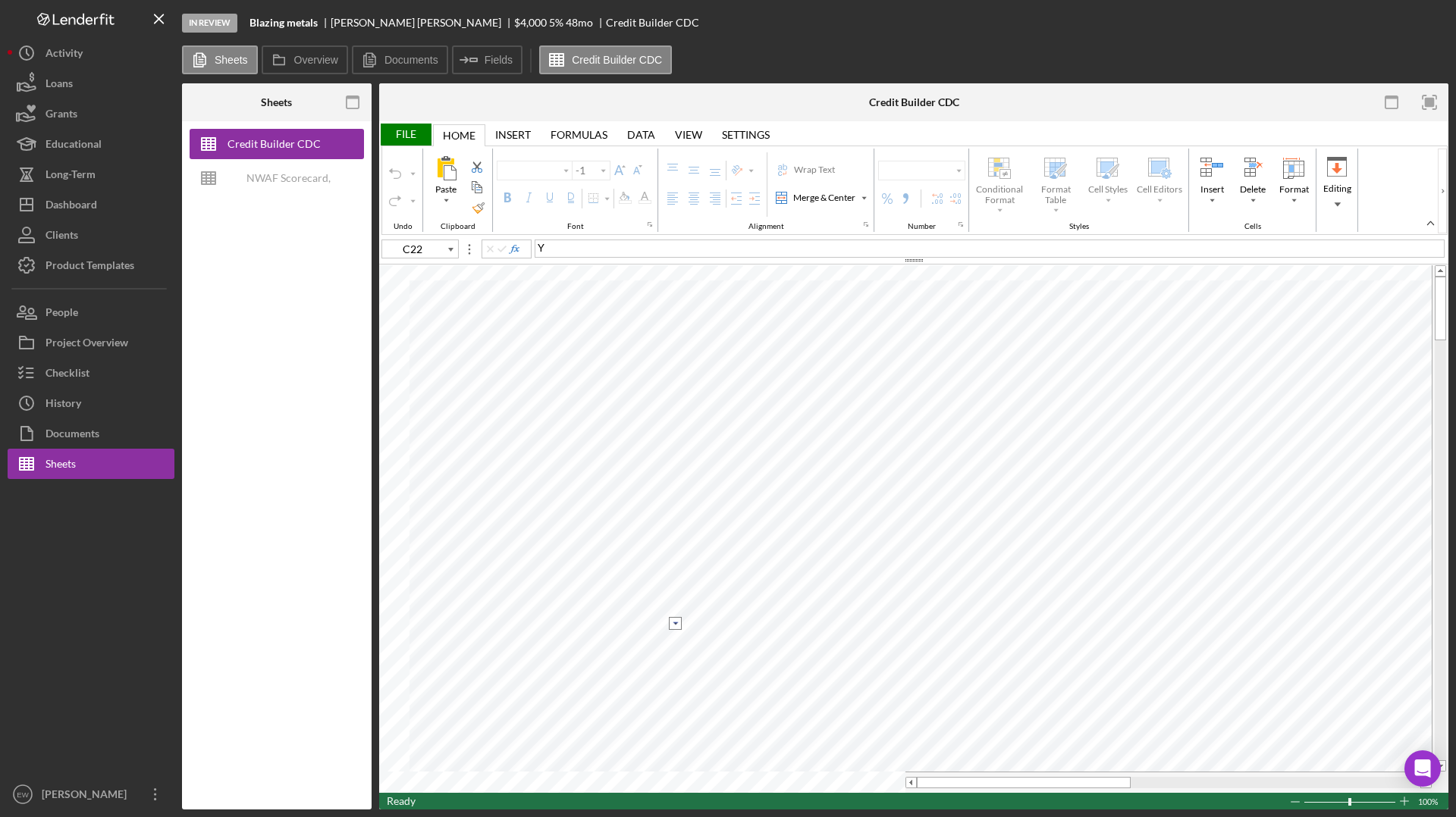
type input "Arial"
type input "10"
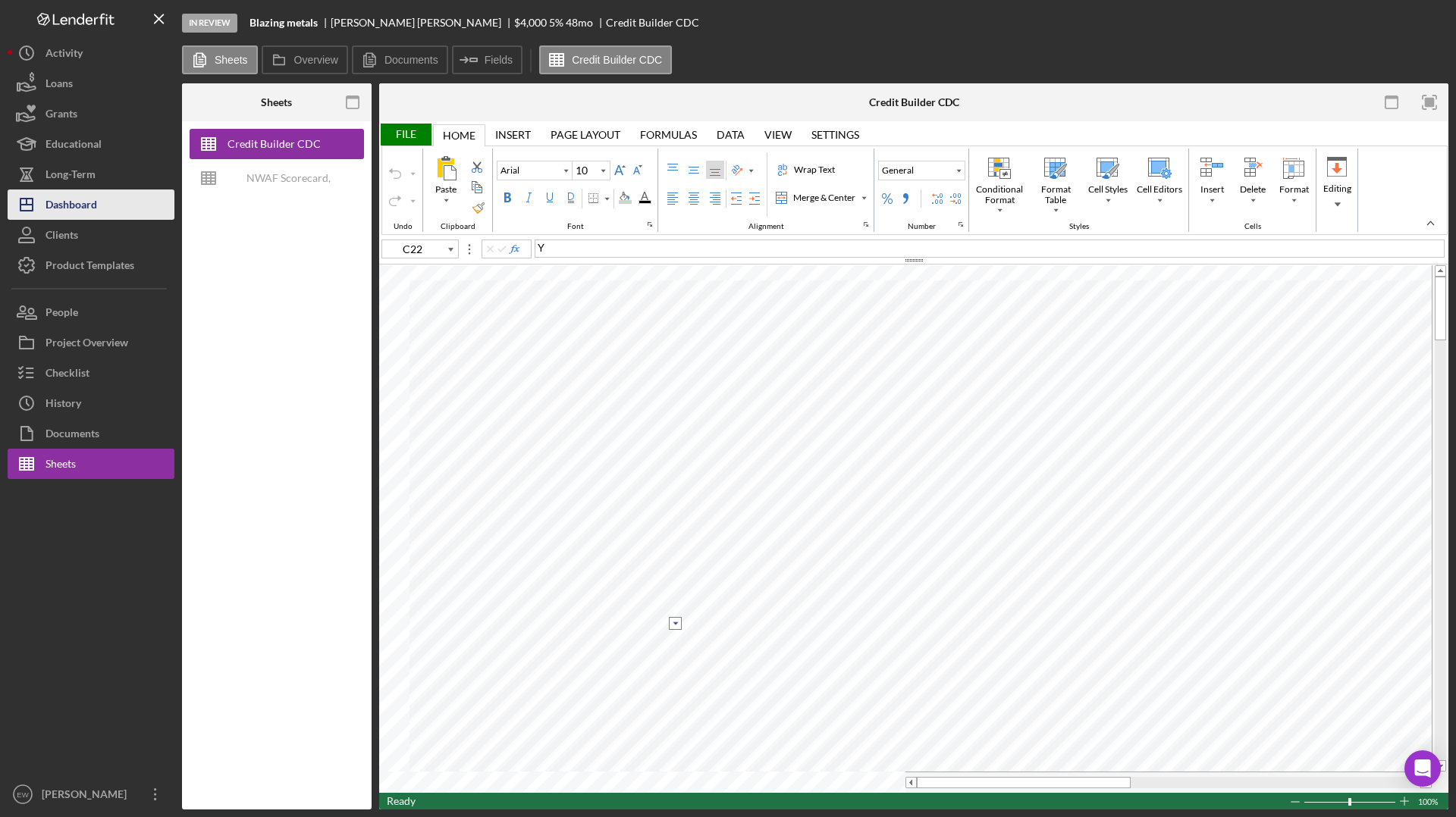
click at [87, 205] on div "Dashboard" at bounding box center [71, 206] width 52 height 34
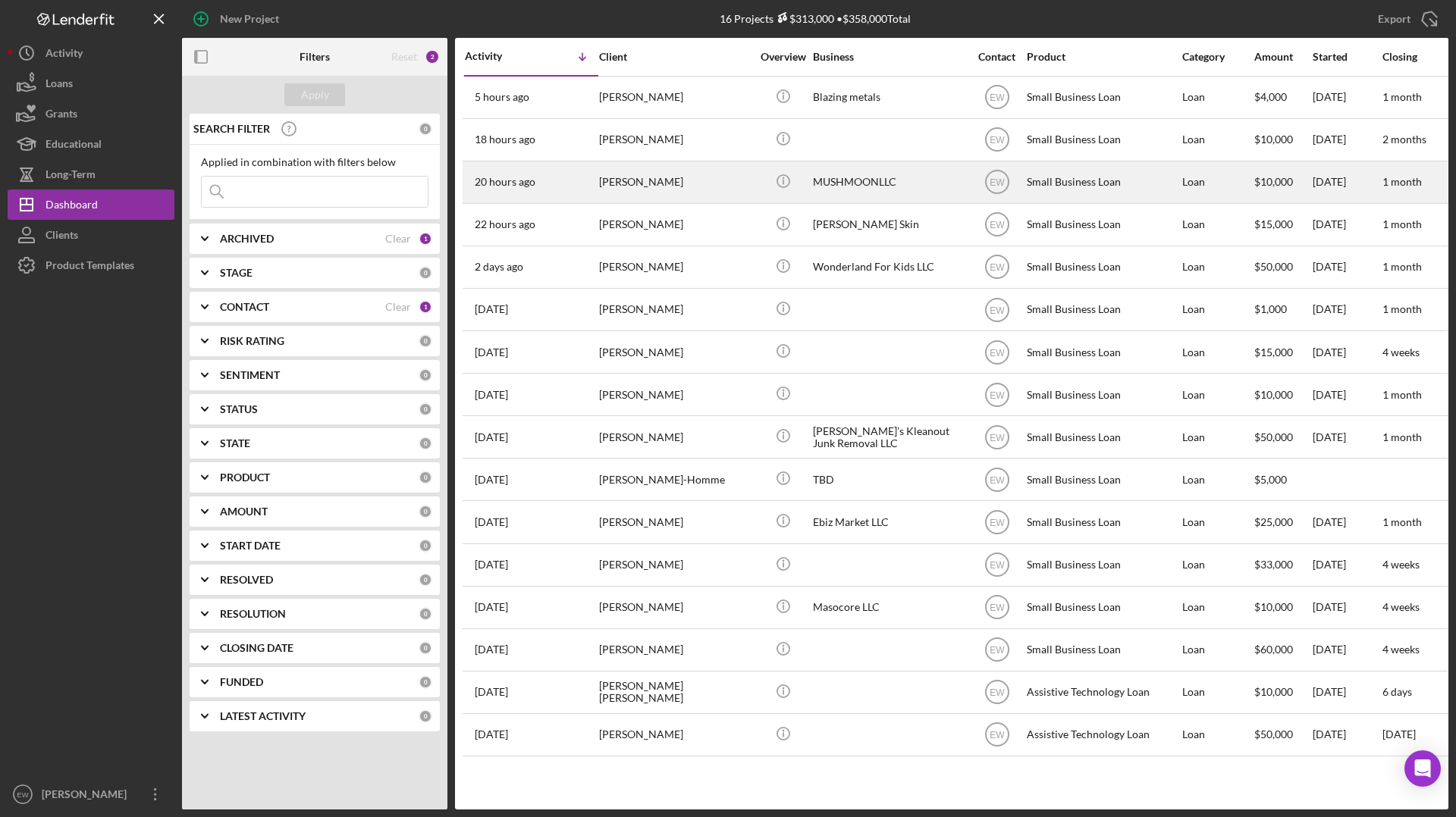
click at [581, 193] on div "20 hours ago [PERSON_NAME]" at bounding box center [531, 182] width 133 height 40
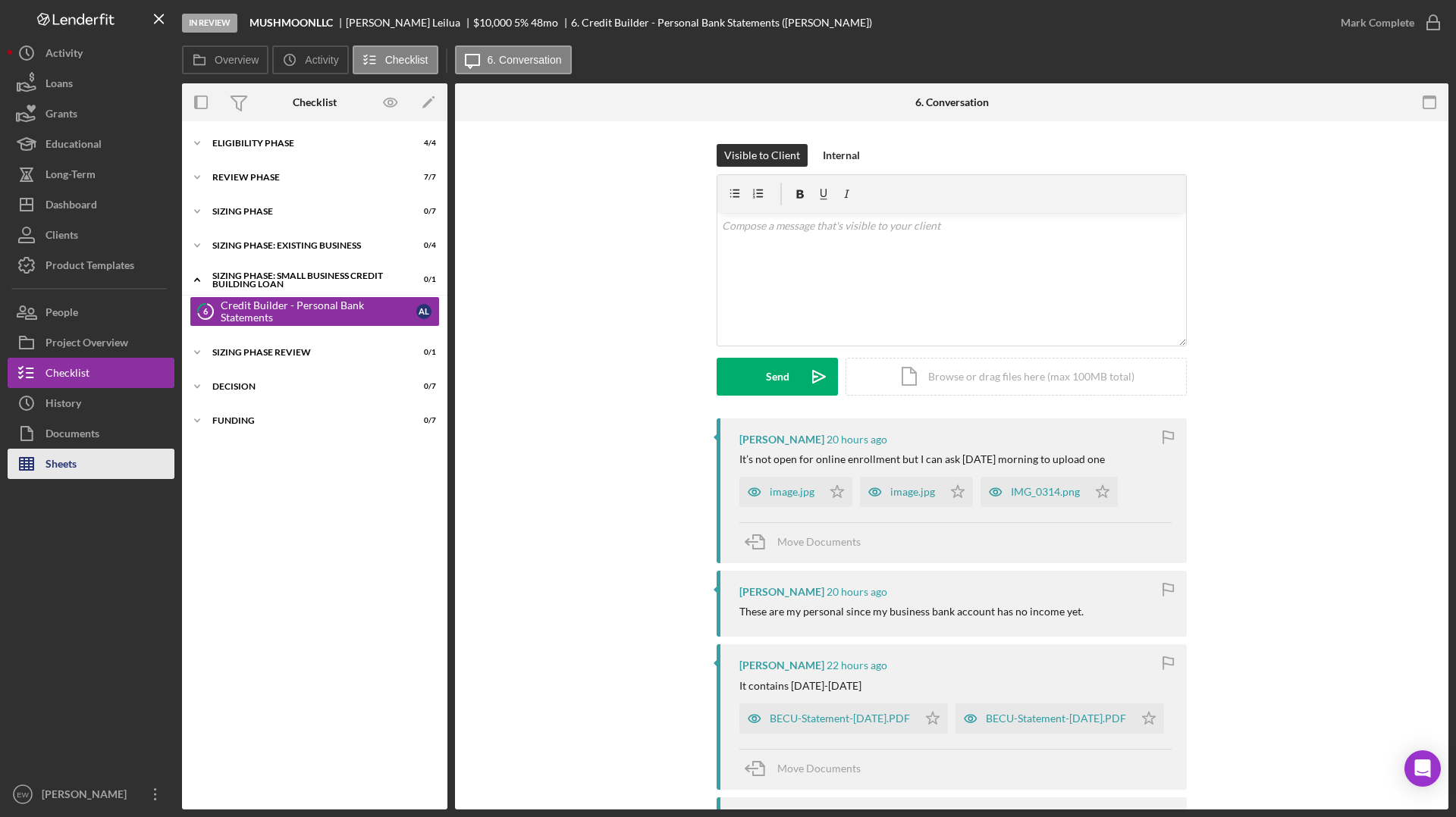
click at [94, 464] on button "Sheets" at bounding box center [91, 464] width 166 height 30
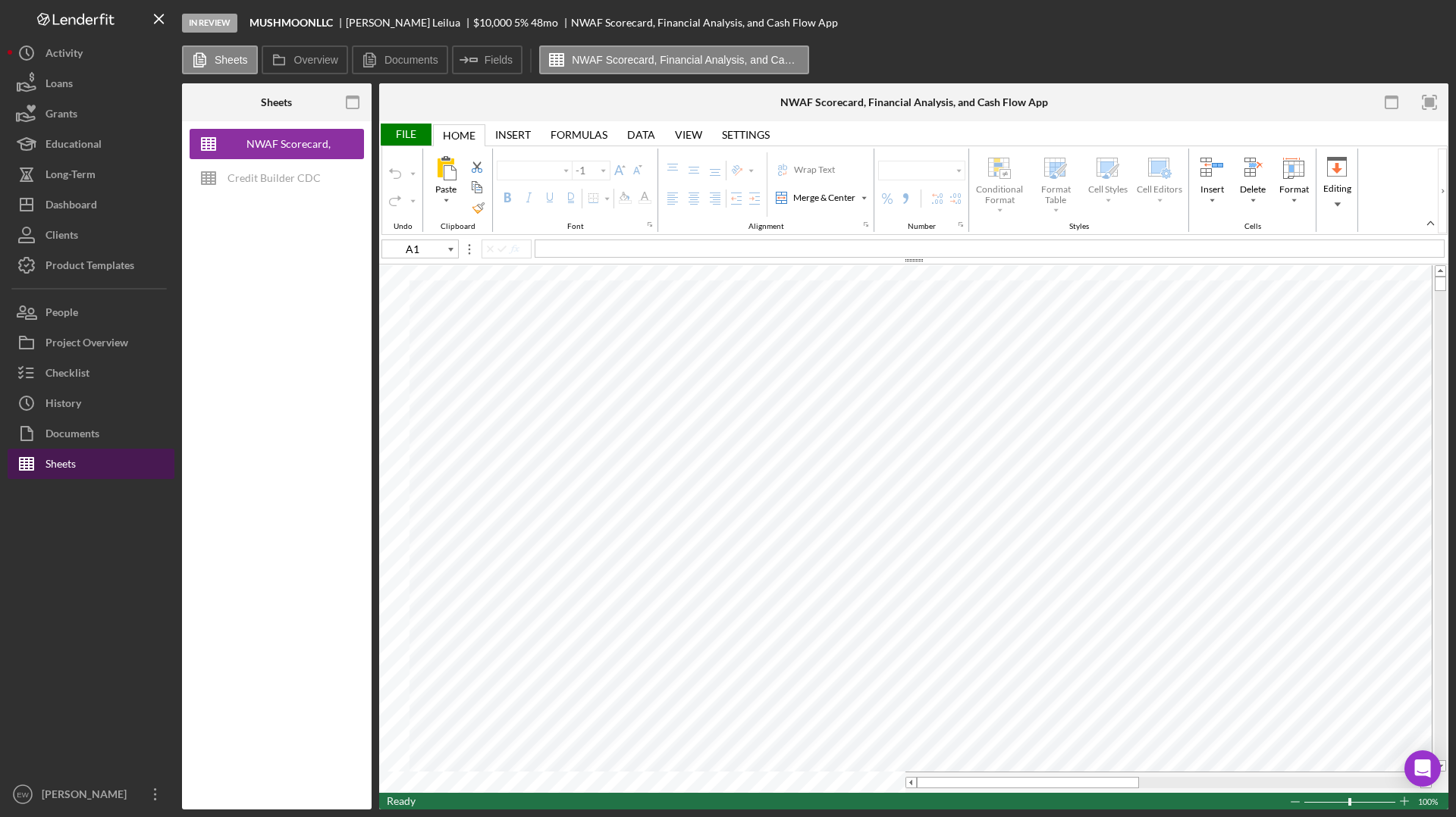
type input "Arial"
type input "10"
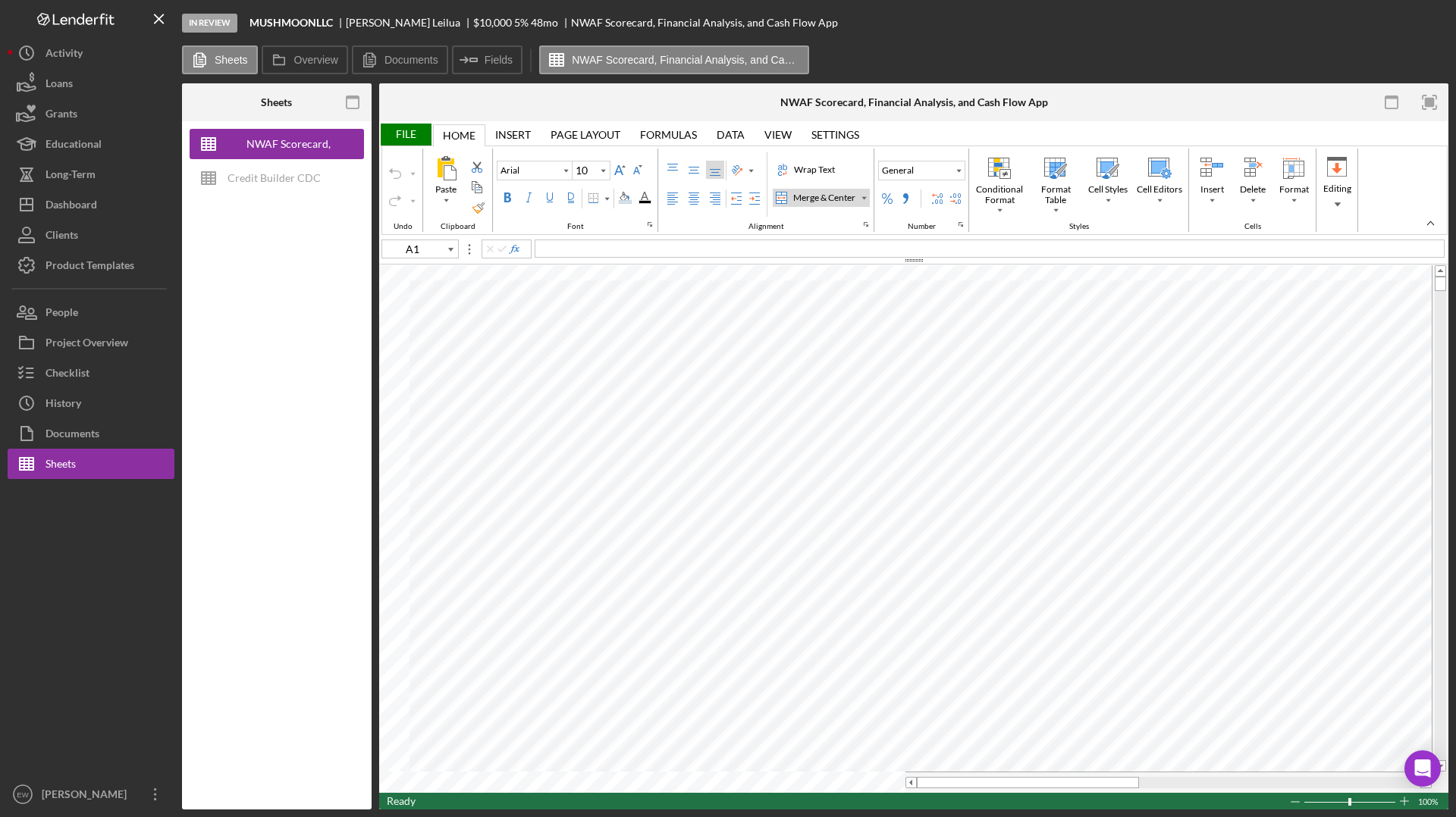
type input "G3"
click at [282, 168] on div "Credit Builder CDC" at bounding box center [274, 178] width 93 height 30
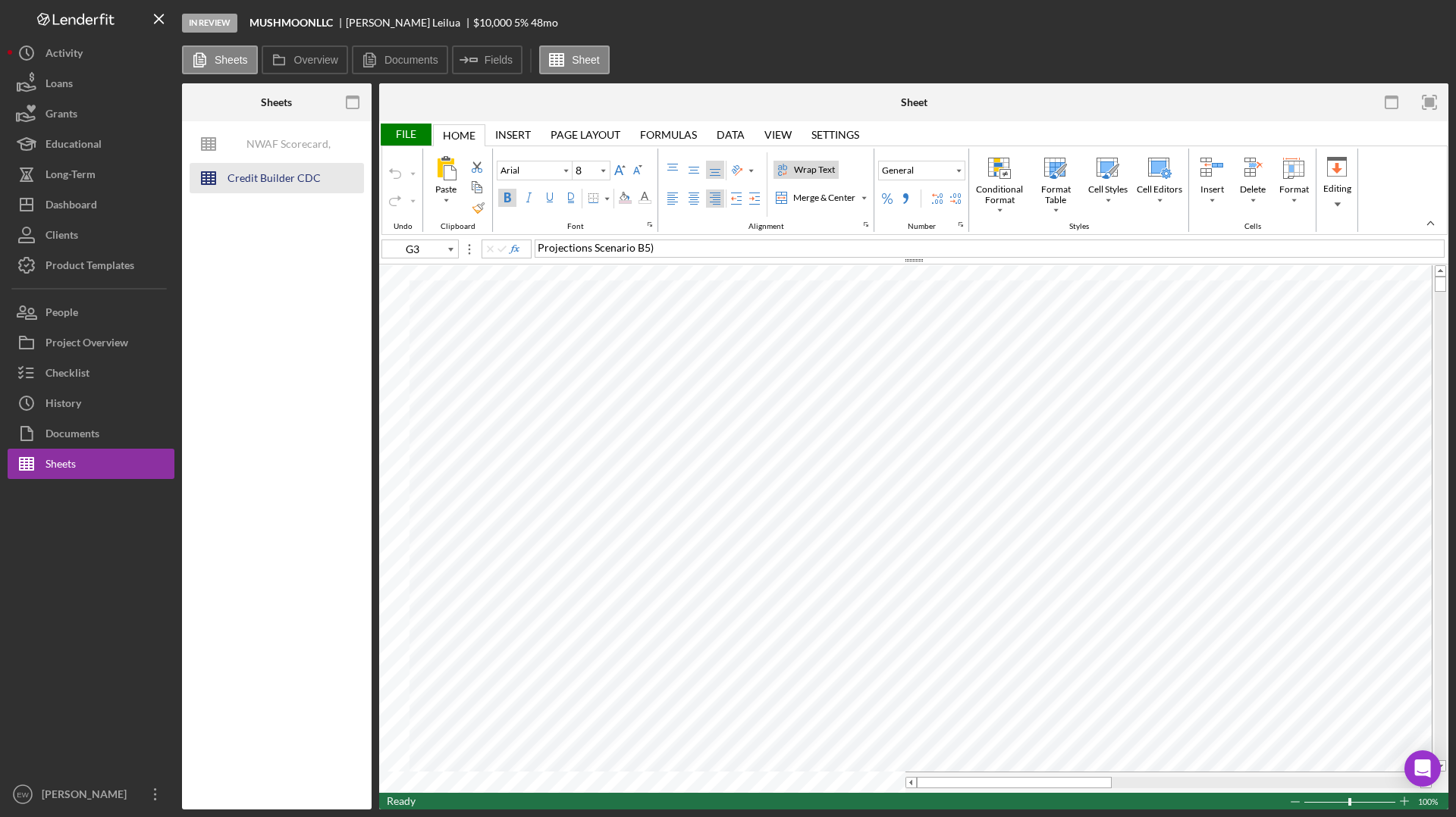
type input "10"
type input "C26"
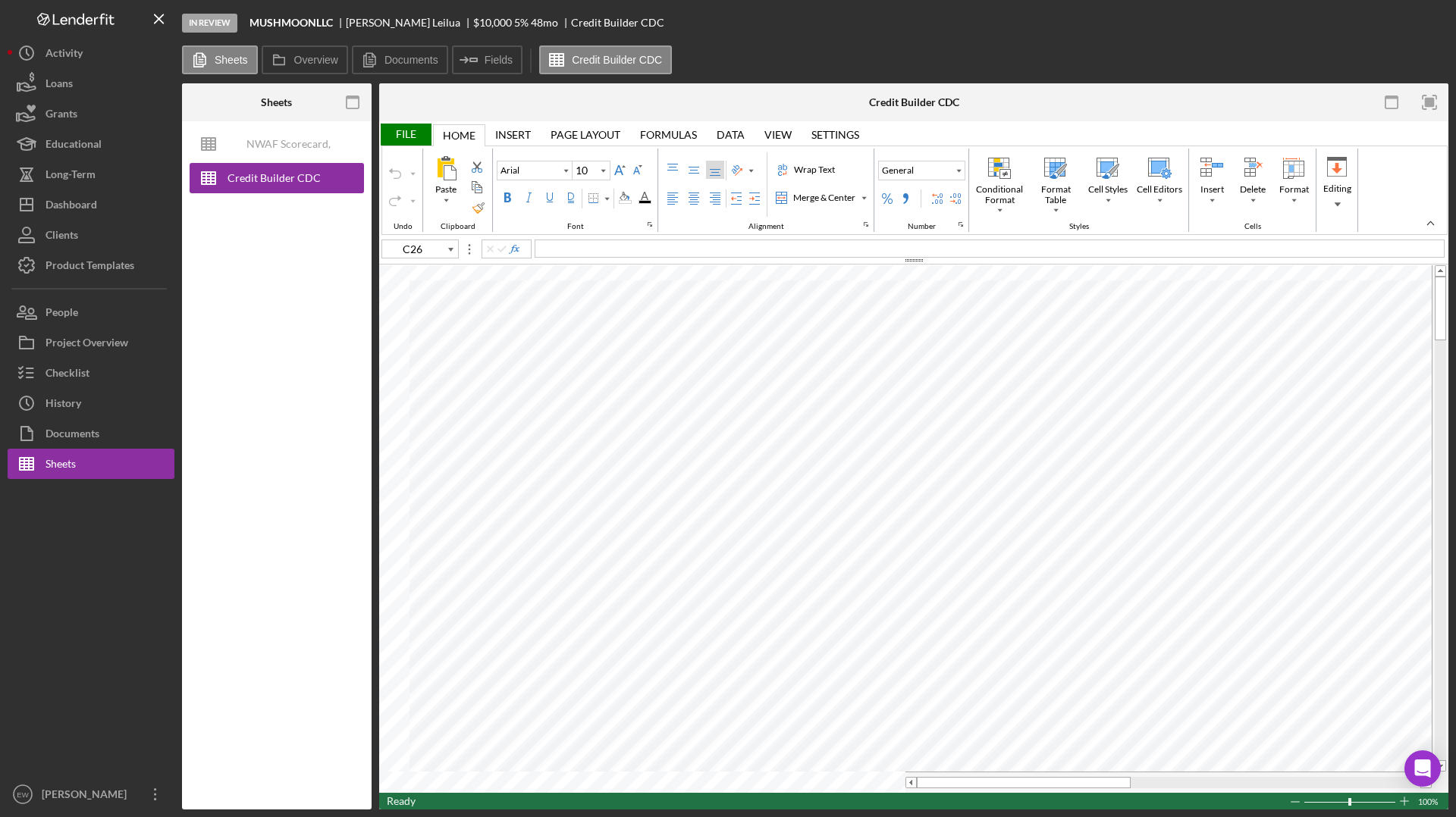
type input "Times New Roman"
type input "B1"
click at [420, 133] on div "File" at bounding box center [404, 134] width 52 height 22
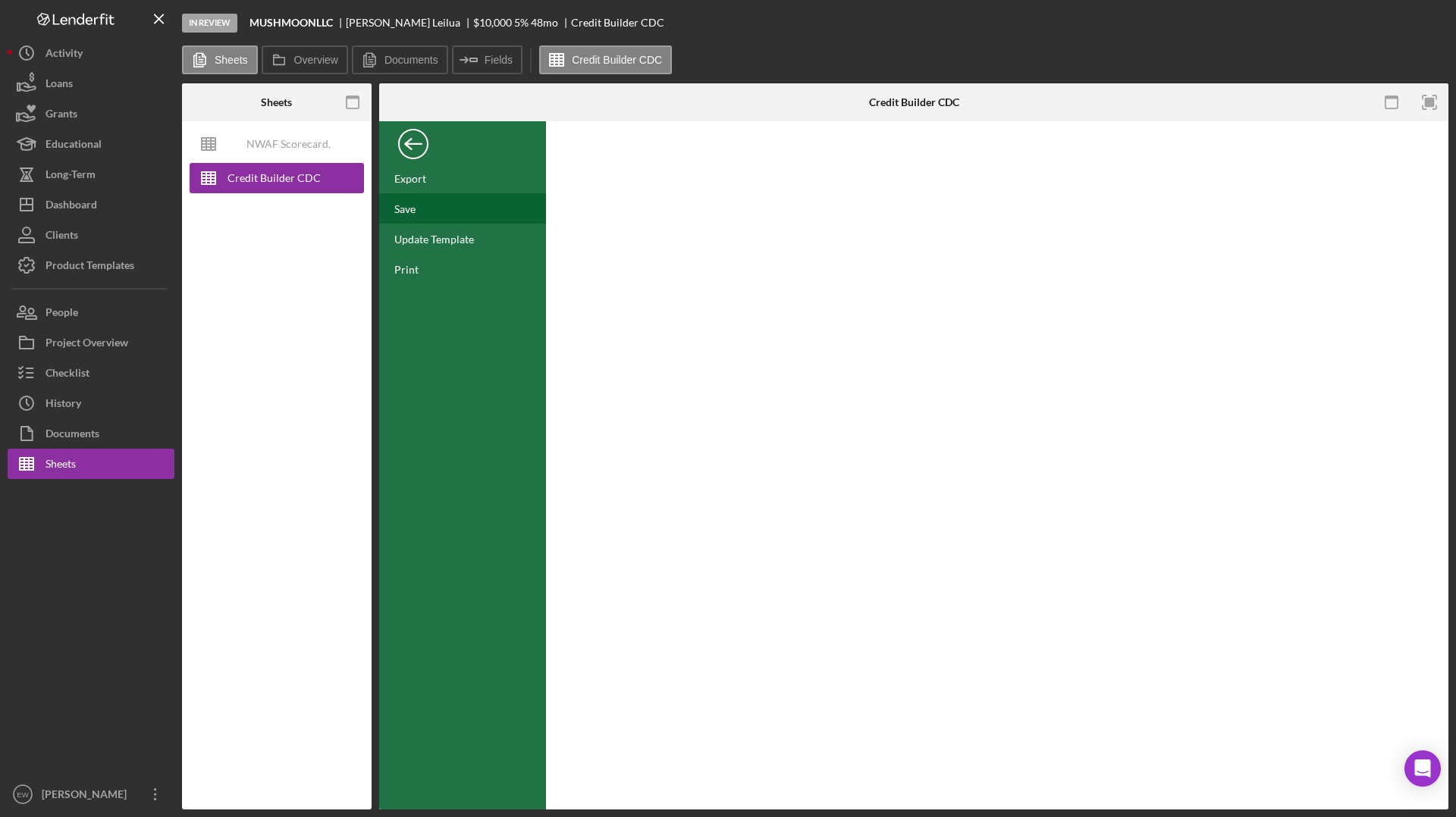
click at [418, 205] on div "Save" at bounding box center [462, 209] width 166 height 30
click at [75, 372] on div "Checklist" at bounding box center [68, 374] width 44 height 34
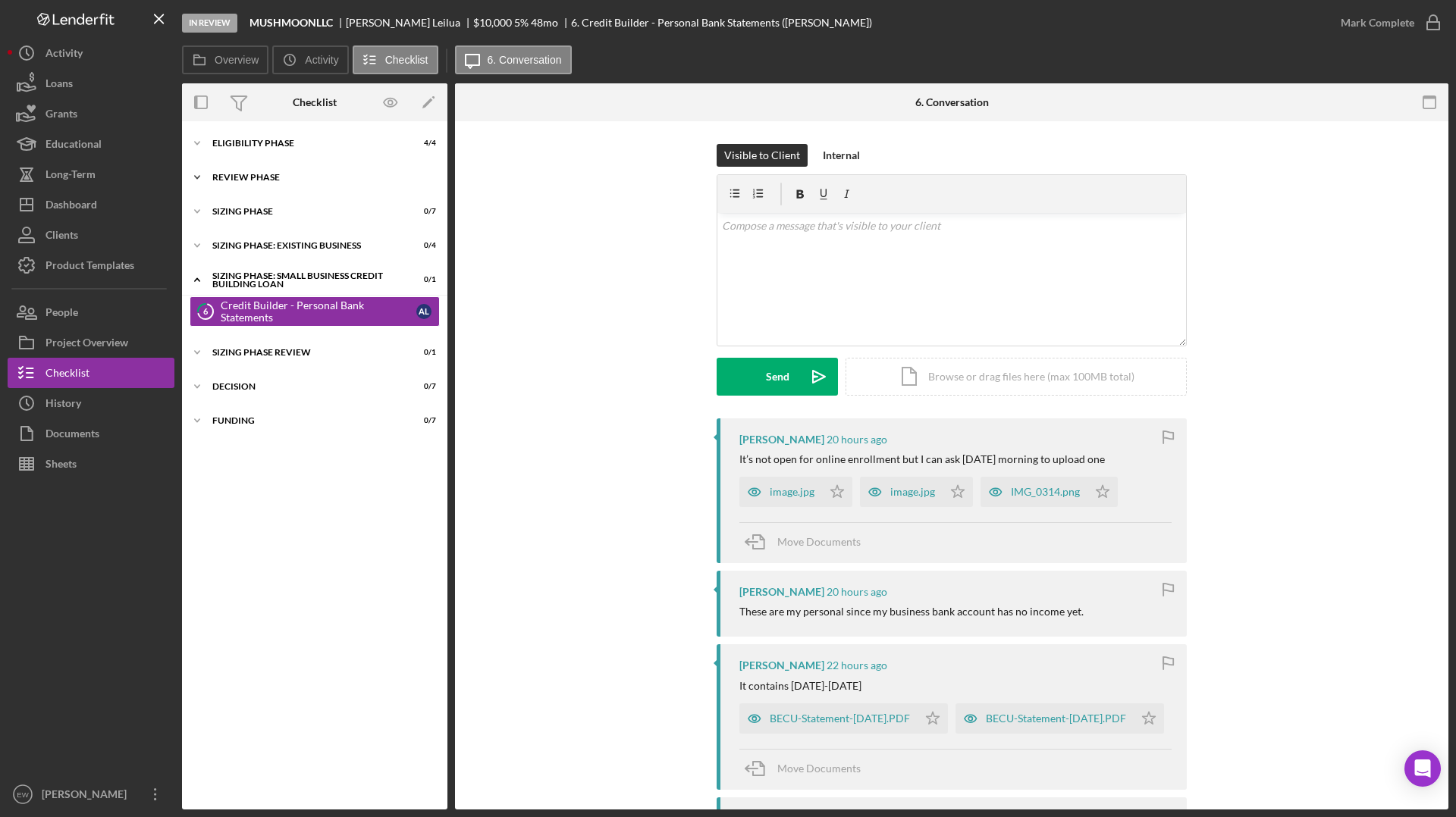
click at [336, 173] on div "REVIEW PHASE" at bounding box center [320, 177] width 216 height 9
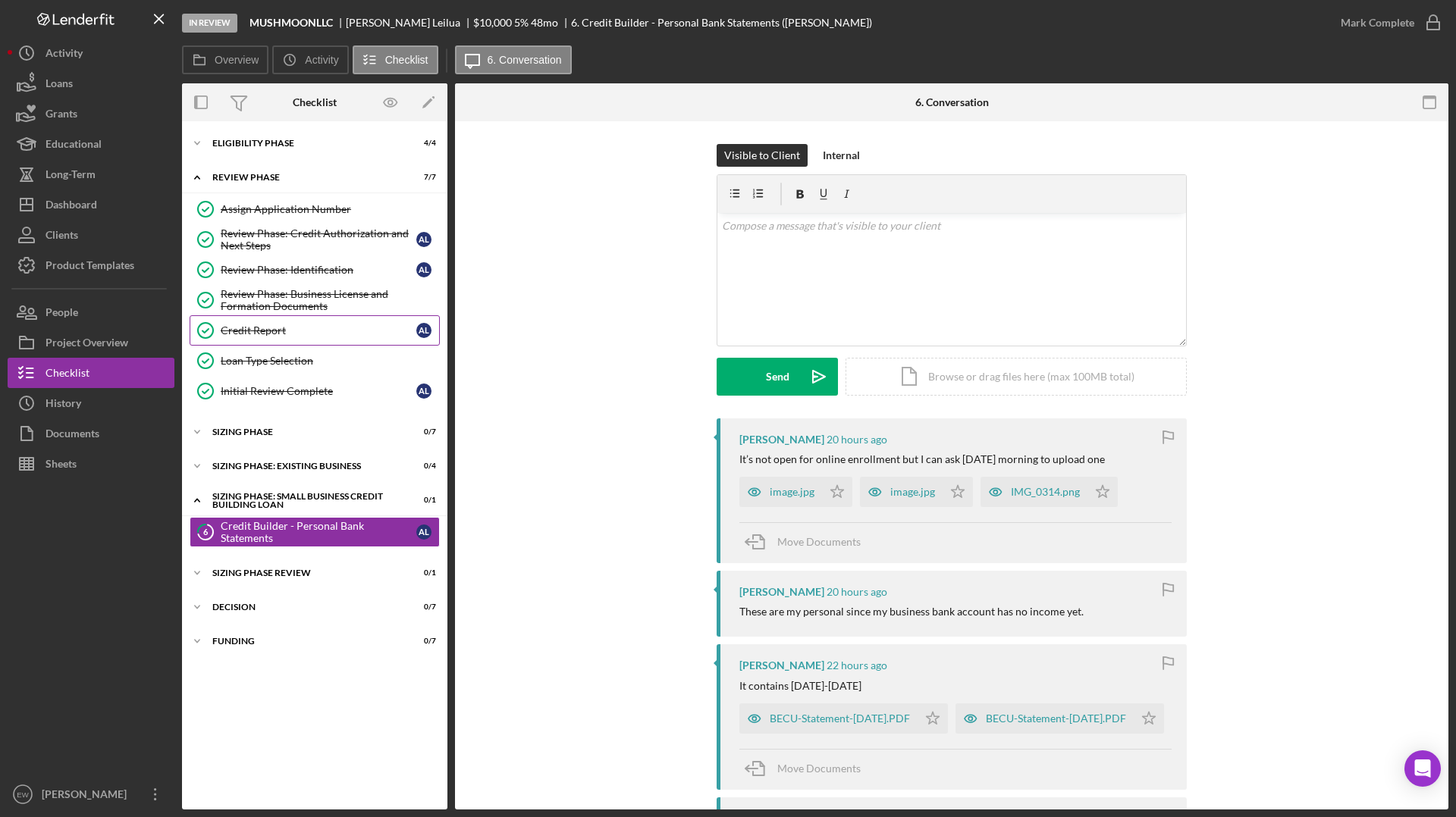
click at [294, 337] on link "Credit Report Credit Report A L" at bounding box center [314, 330] width 250 height 30
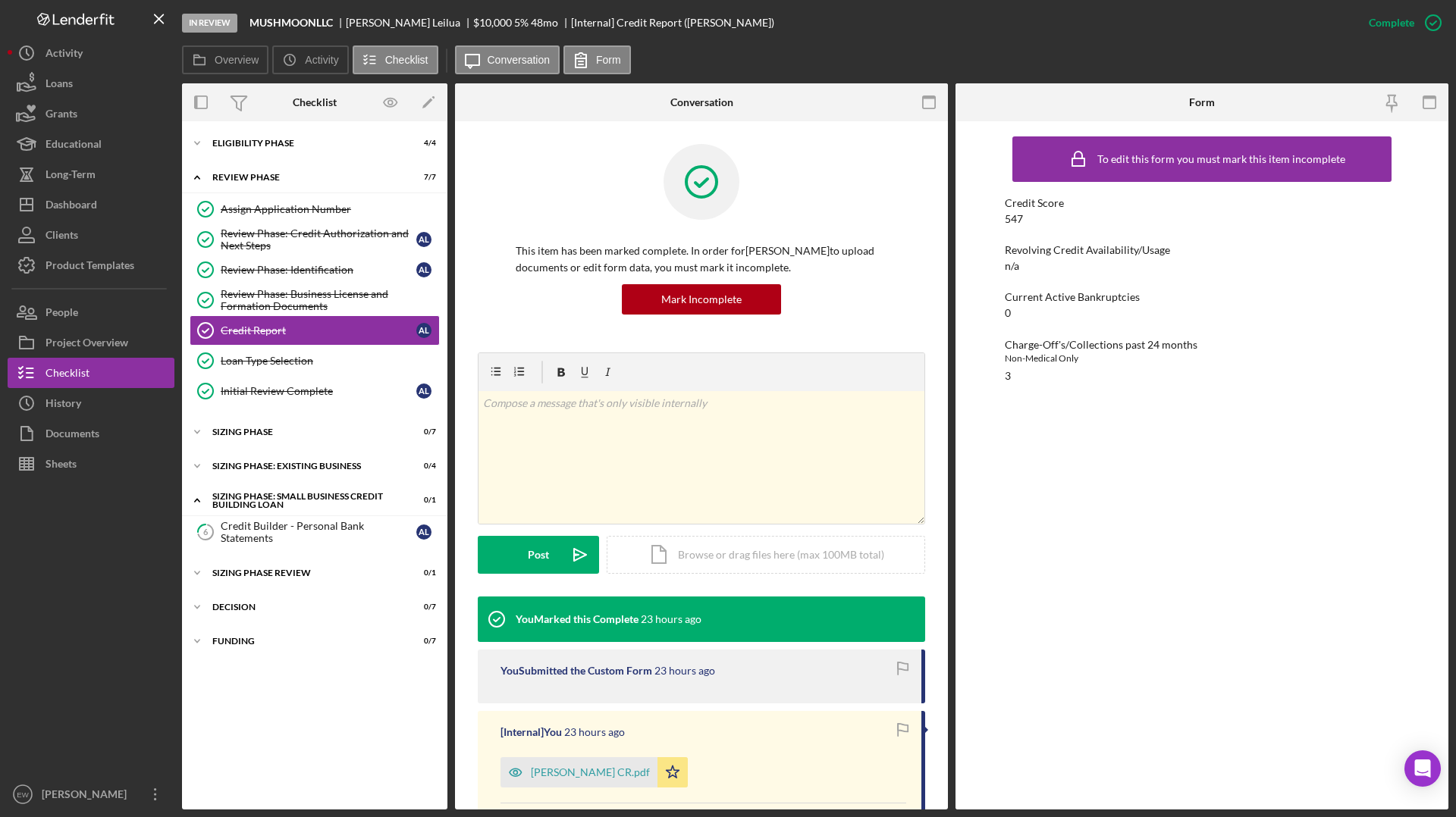
scroll to position [96, 0]
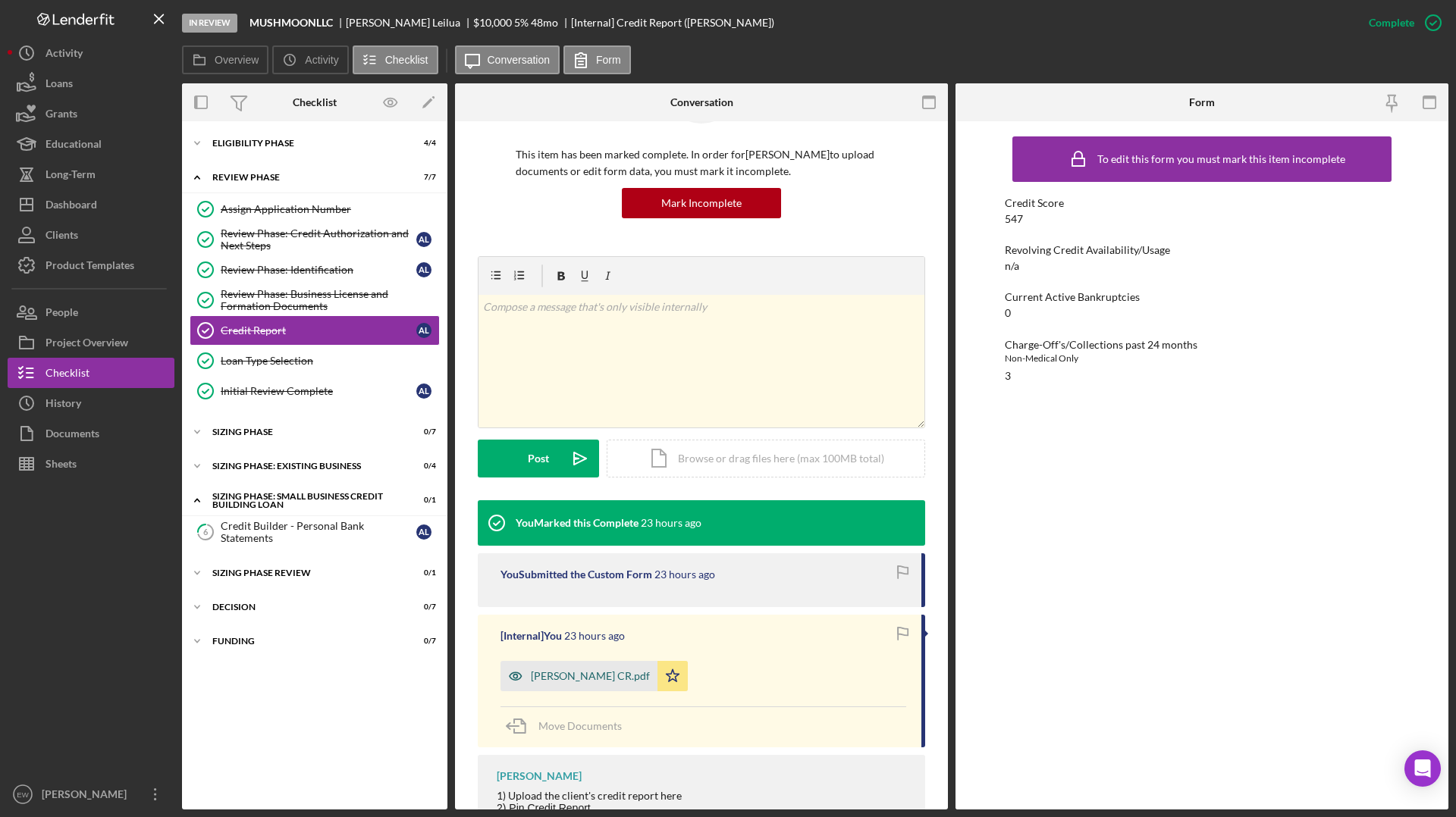
click at [571, 623] on div "[PERSON_NAME] CR.pdf" at bounding box center [590, 676] width 119 height 12
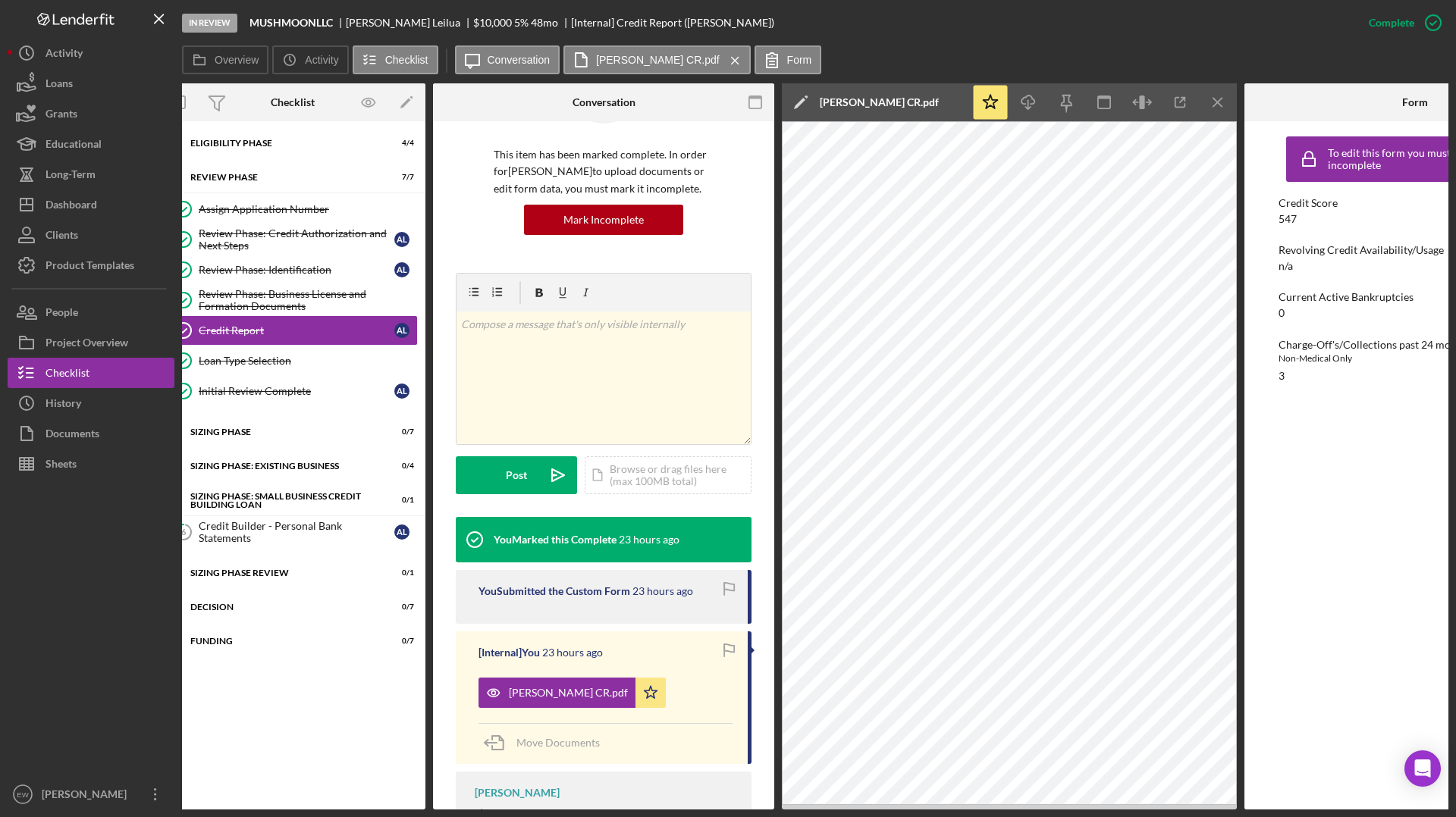
scroll to position [0, 23]
click at [279, 142] on div "Eligibility Phase" at bounding box center [297, 144] width 216 height 9
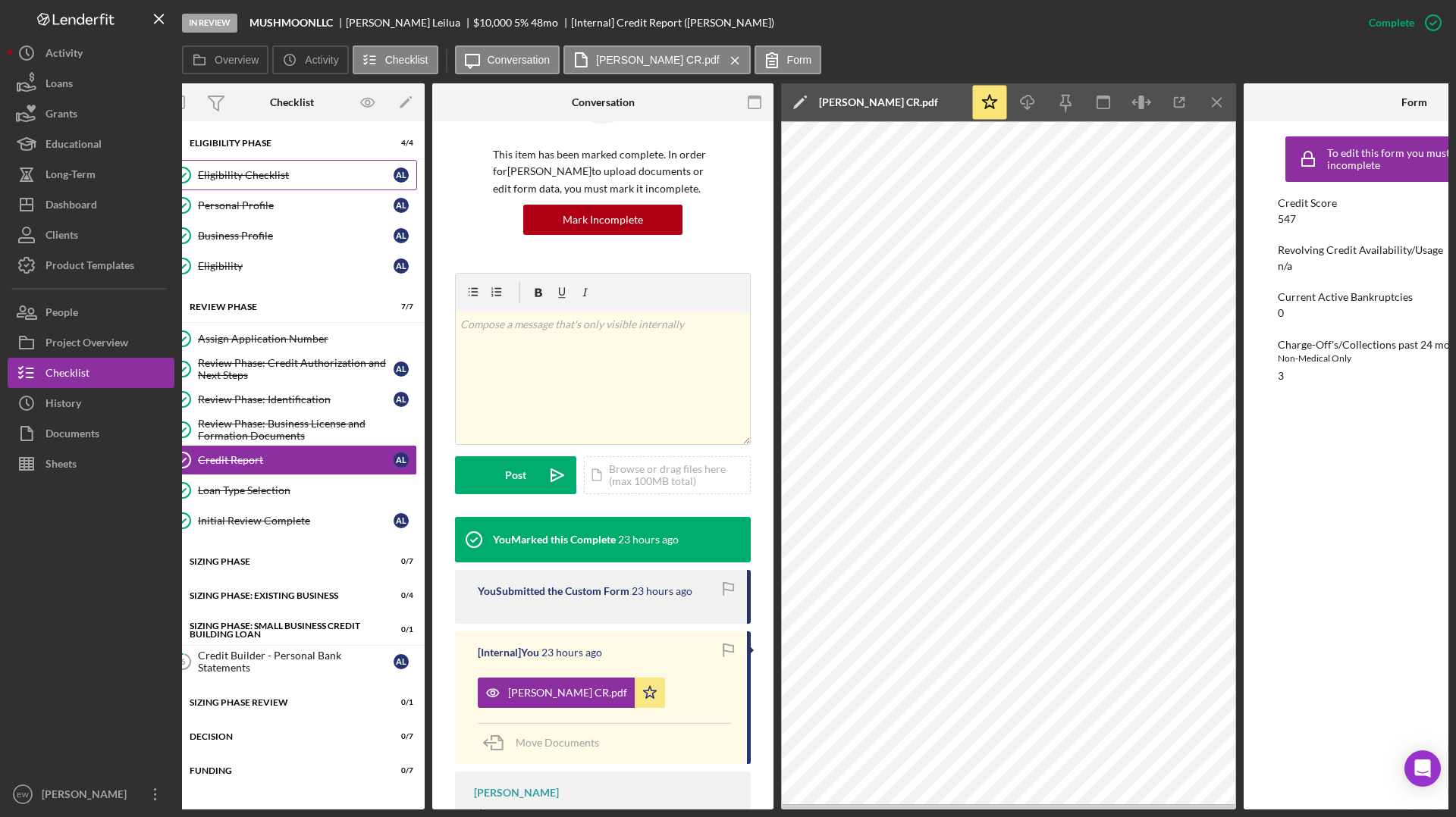
click at [314, 169] on div "Eligibility Checklist" at bounding box center [296, 175] width 196 height 12
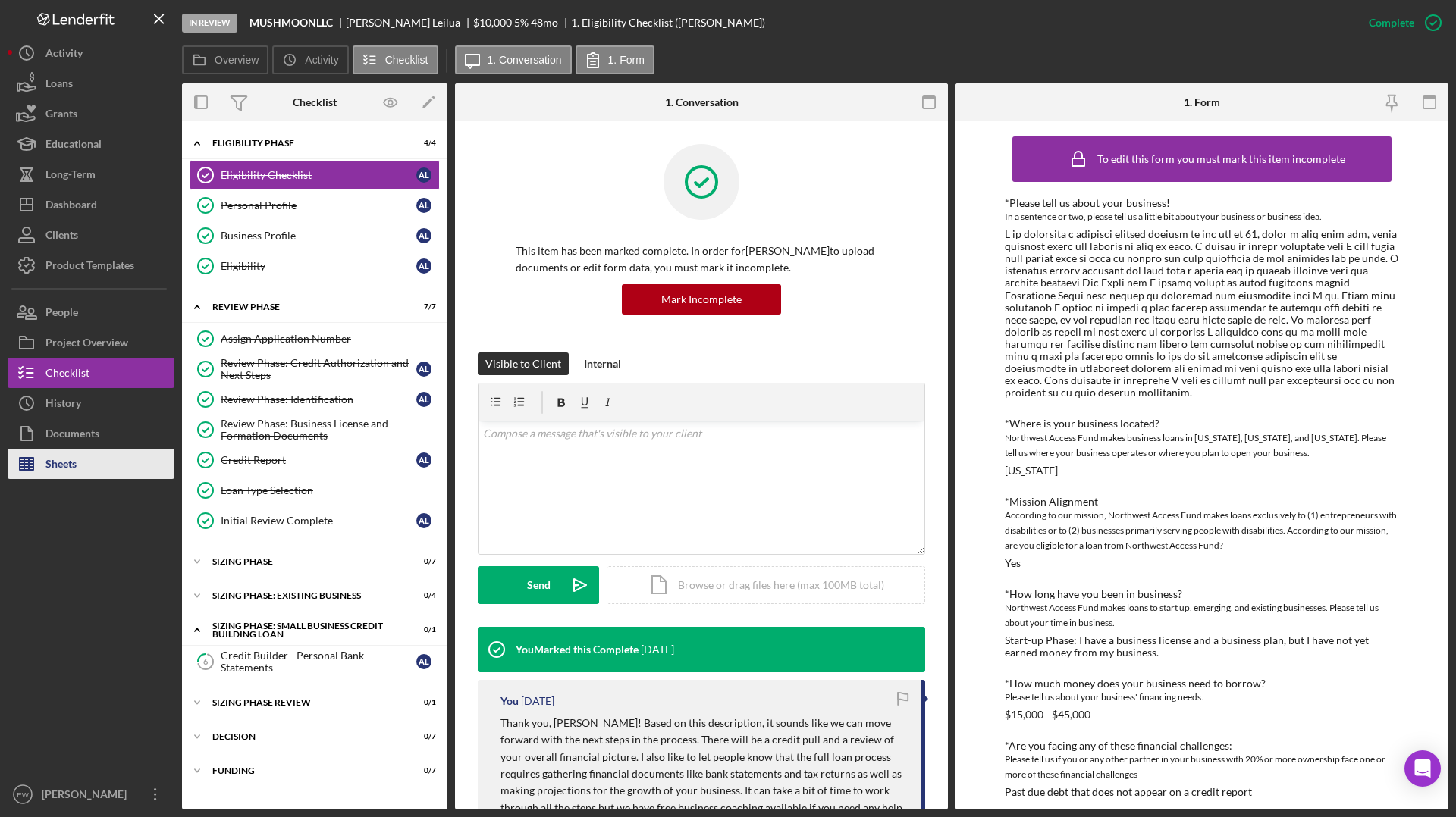
click at [85, 472] on button "Sheets" at bounding box center [91, 464] width 166 height 30
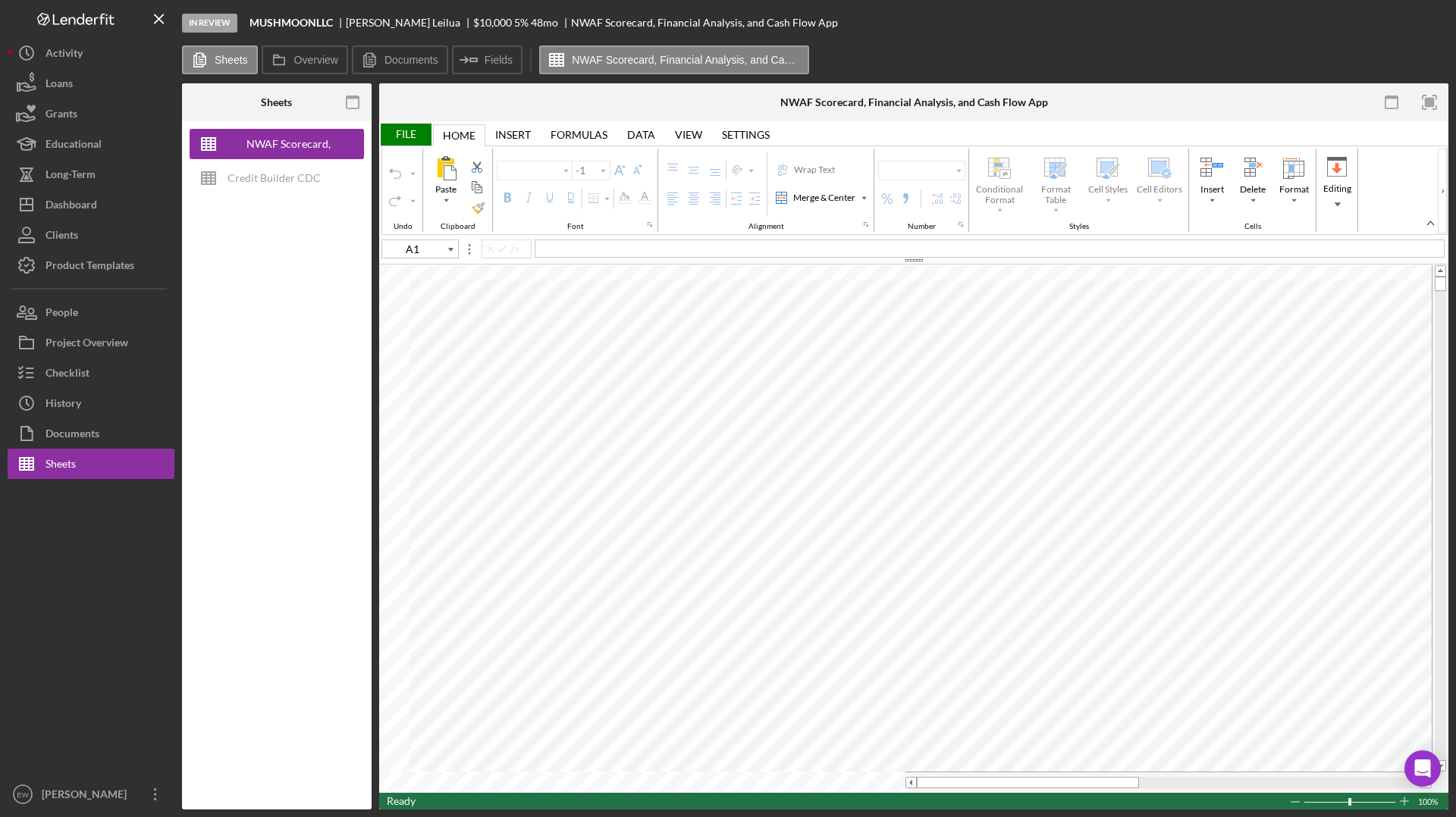
type input "Arial"
type input "10"
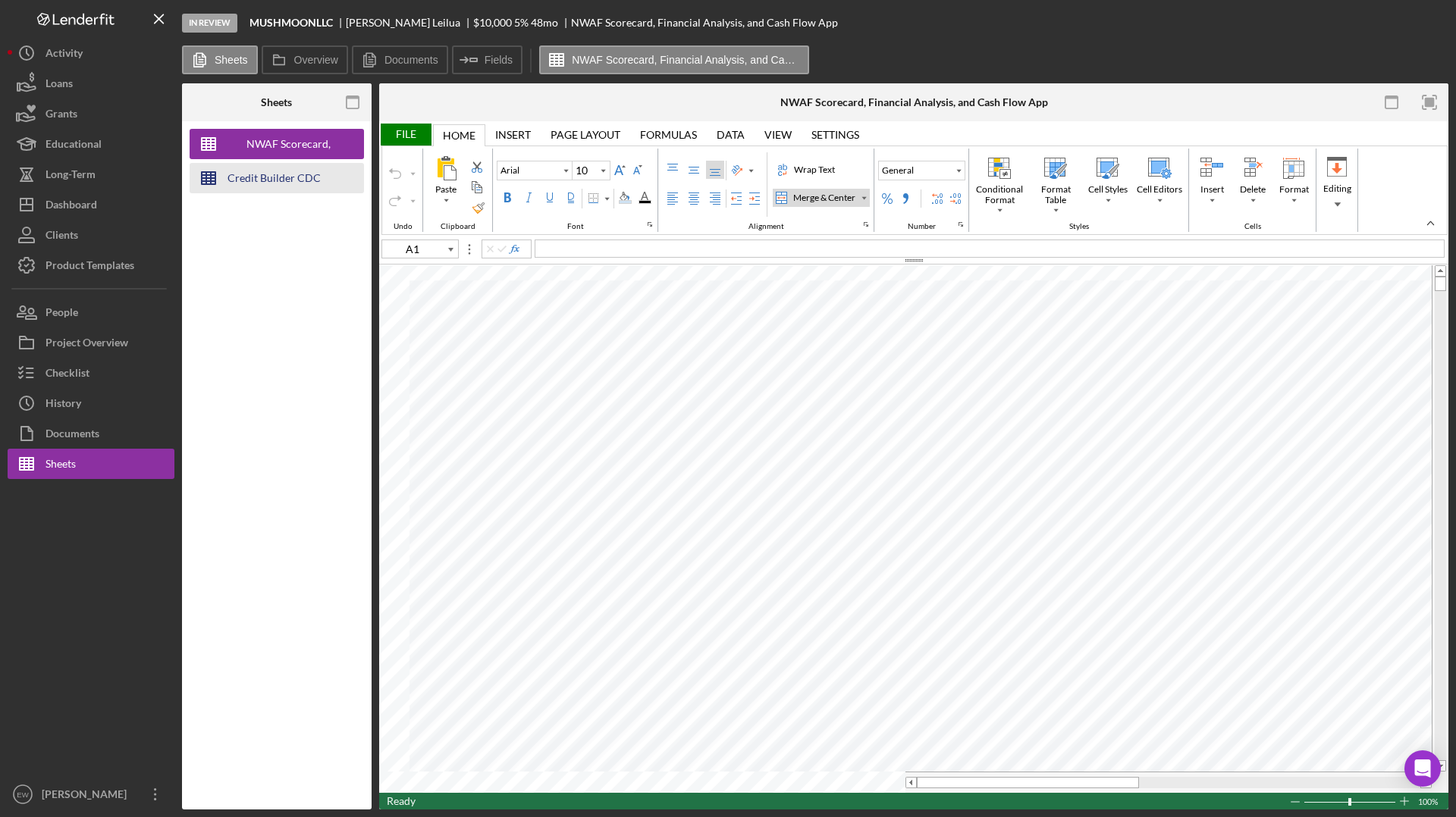
click at [297, 172] on div "Credit Builder CDC" at bounding box center [274, 178] width 93 height 30
type input "Times New Roman"
type input "B1"
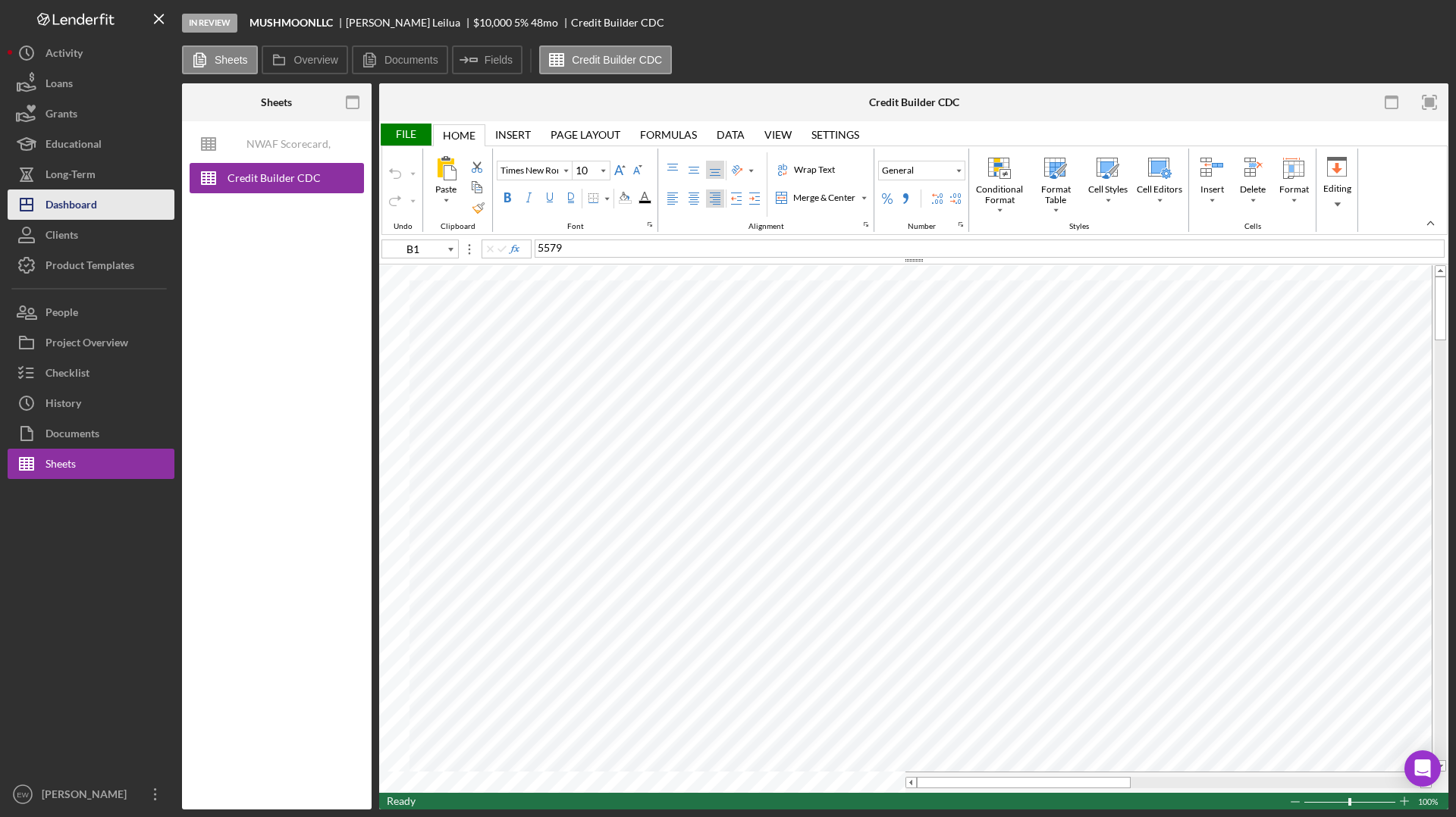
click at [90, 208] on div "Dashboard" at bounding box center [71, 206] width 52 height 34
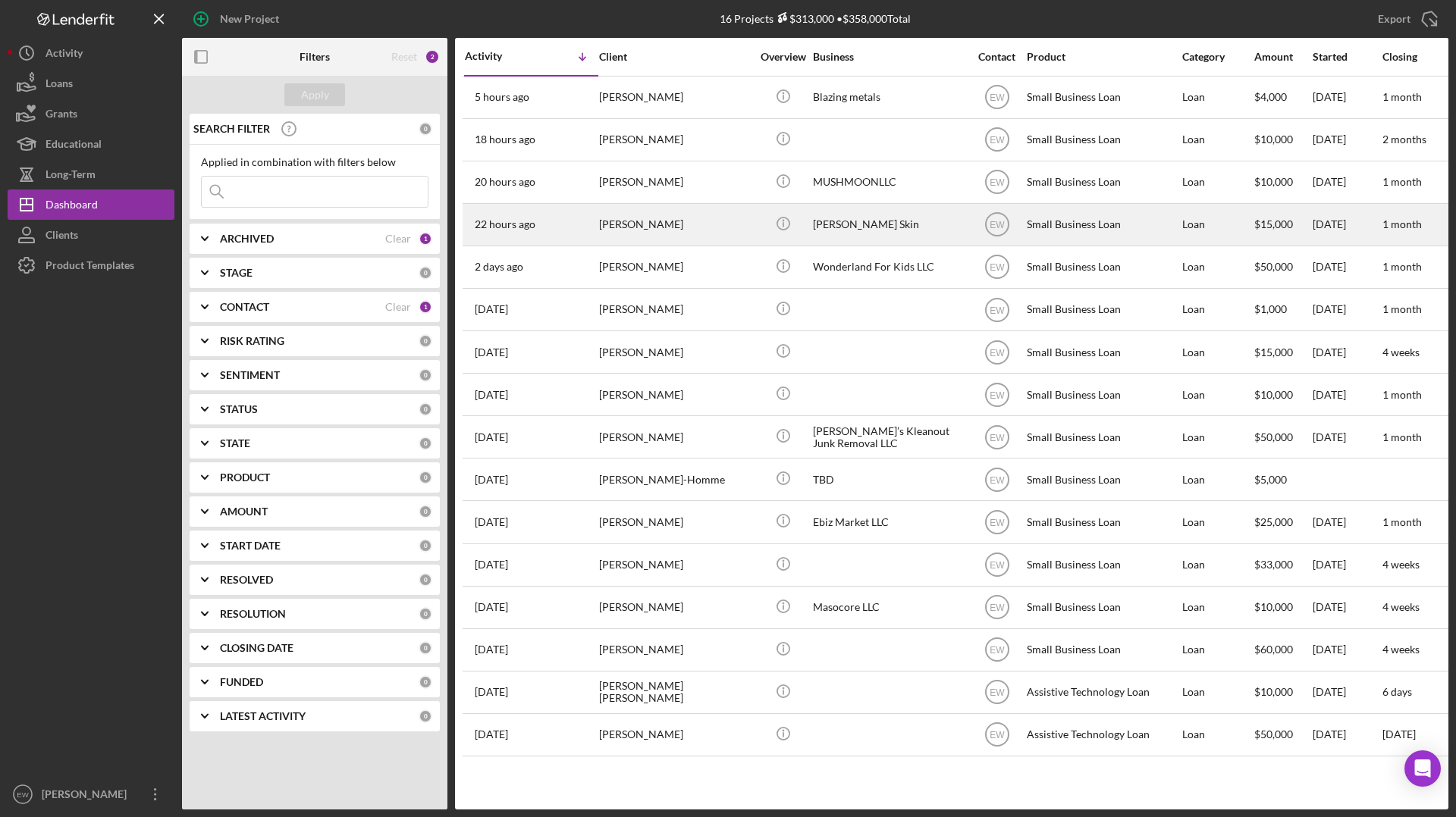
click at [579, 221] on div "22 hours ago [PERSON_NAME]" at bounding box center [531, 224] width 133 height 40
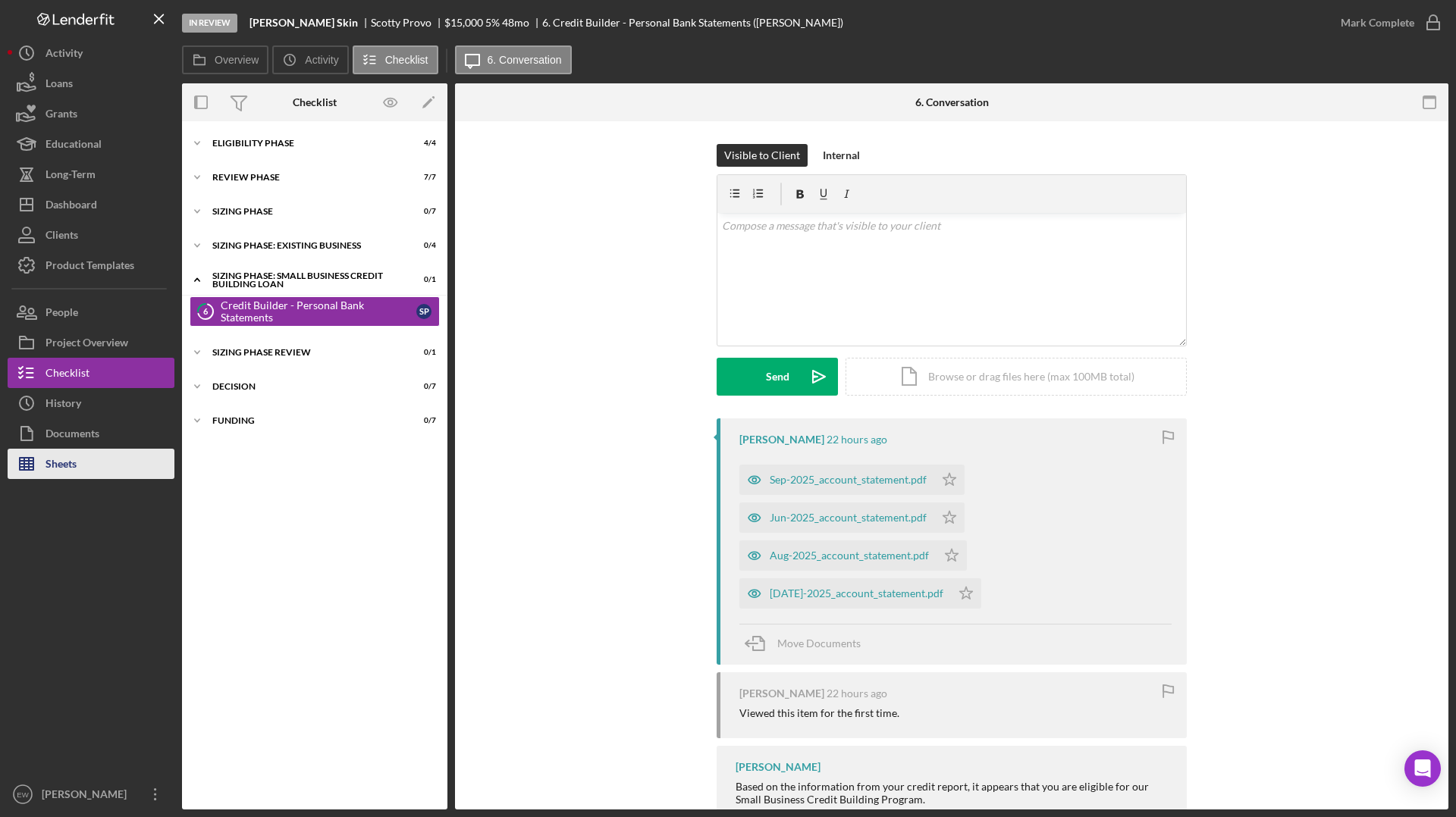
click at [105, 460] on button "Sheets" at bounding box center [91, 464] width 166 height 30
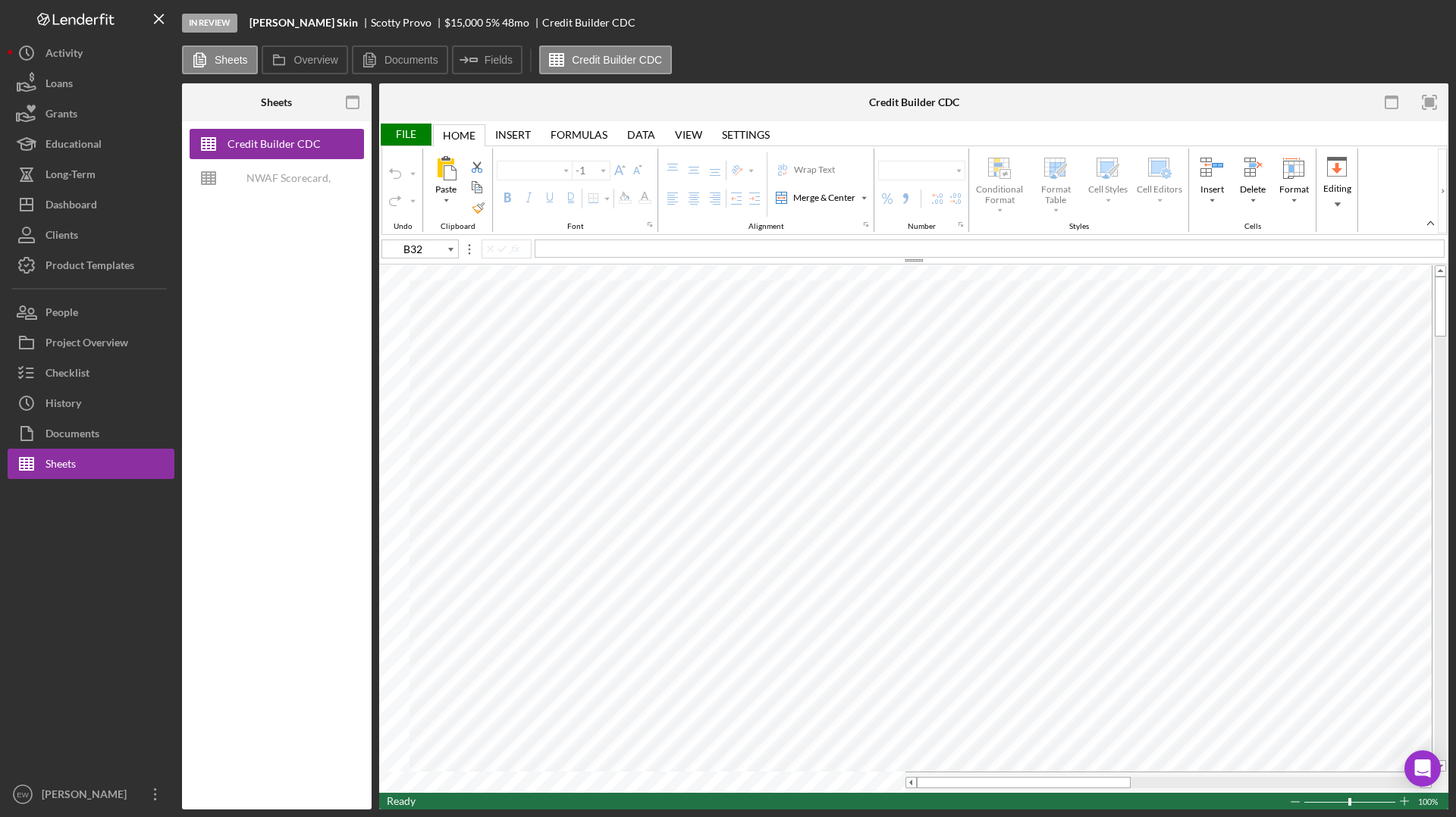
type input "Arial"
type input "10"
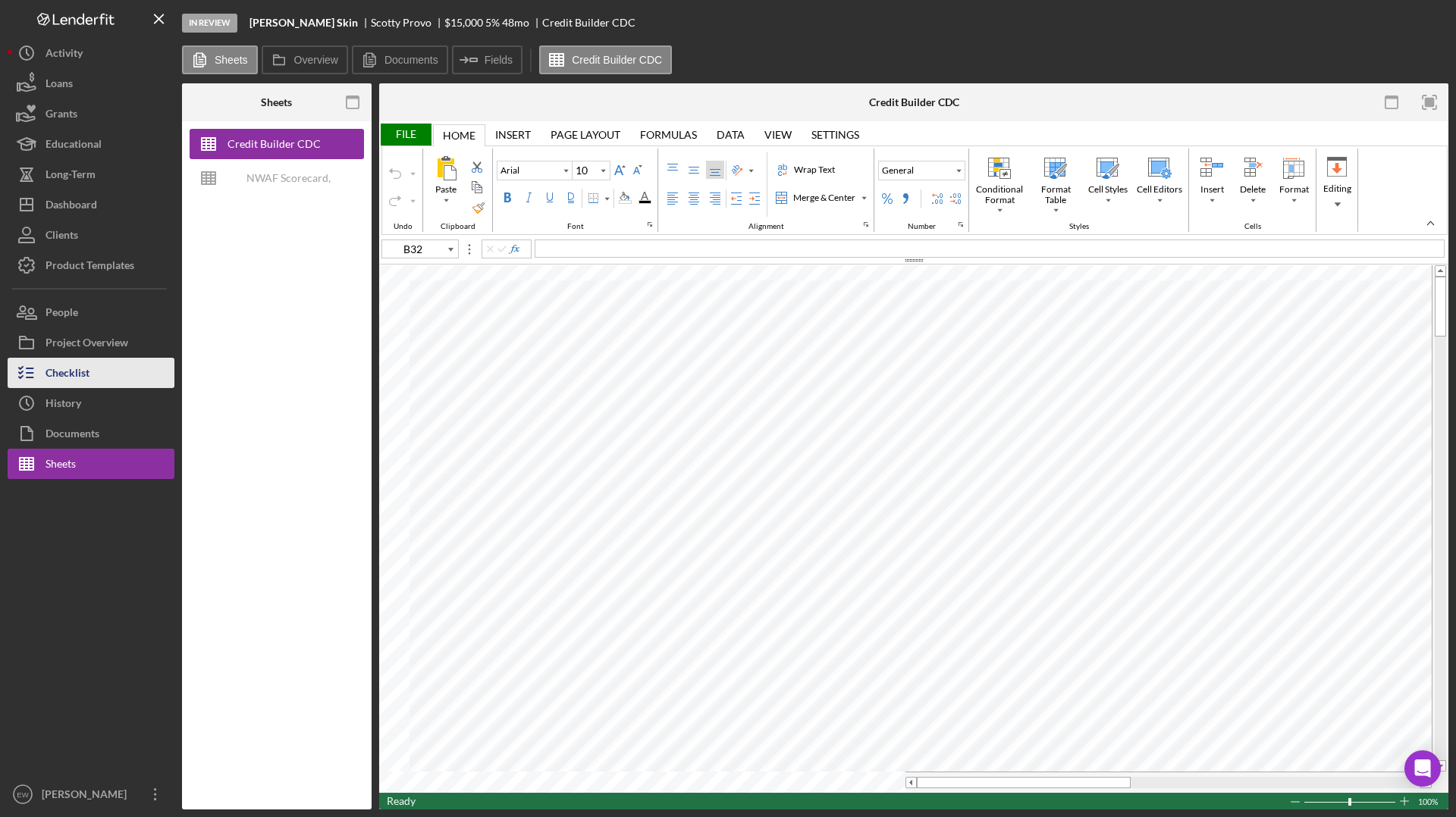
click at [98, 379] on button "Checklist" at bounding box center [91, 372] width 166 height 30
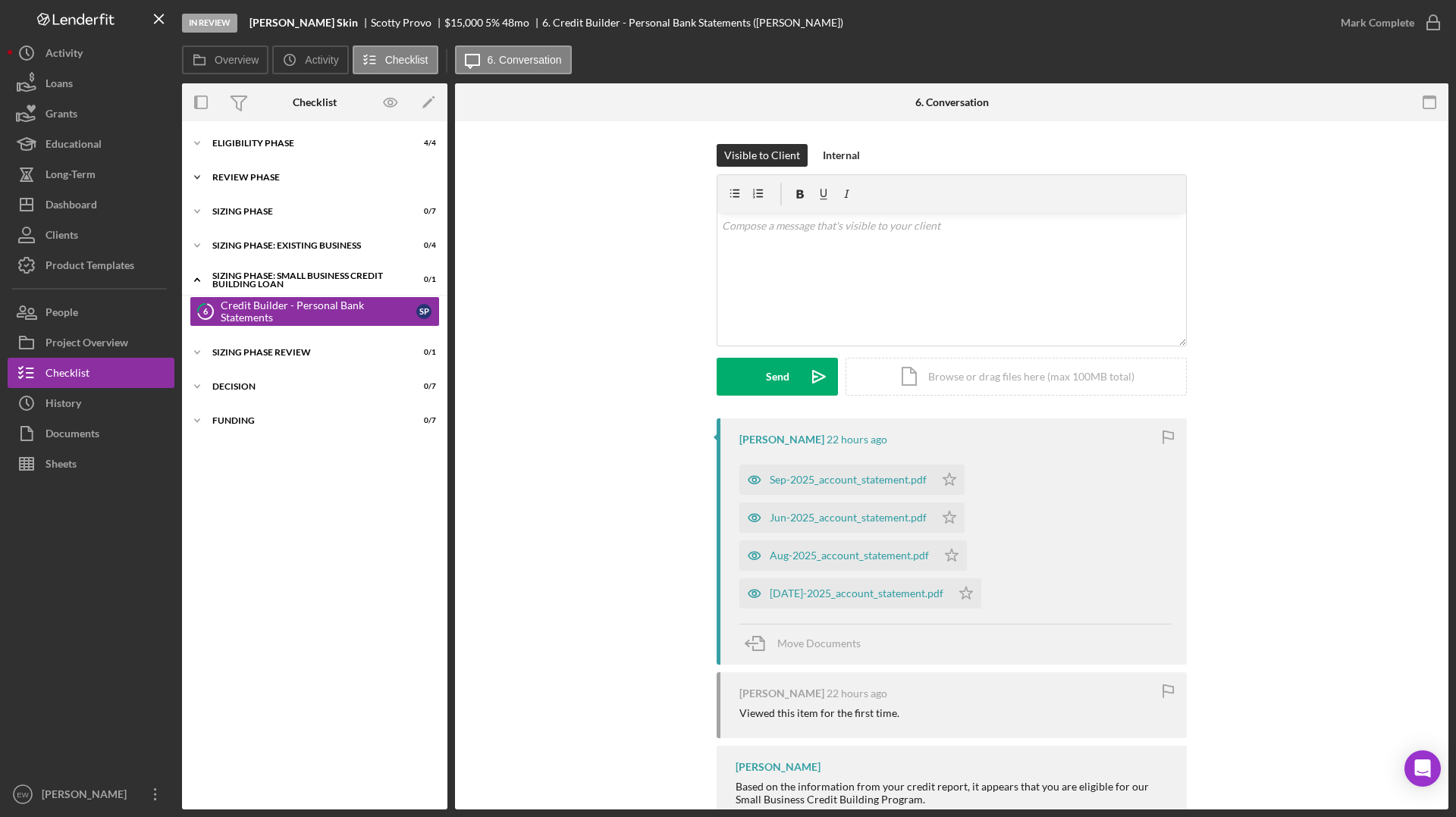
click at [312, 174] on div "REVIEW PHASE" at bounding box center [320, 177] width 216 height 9
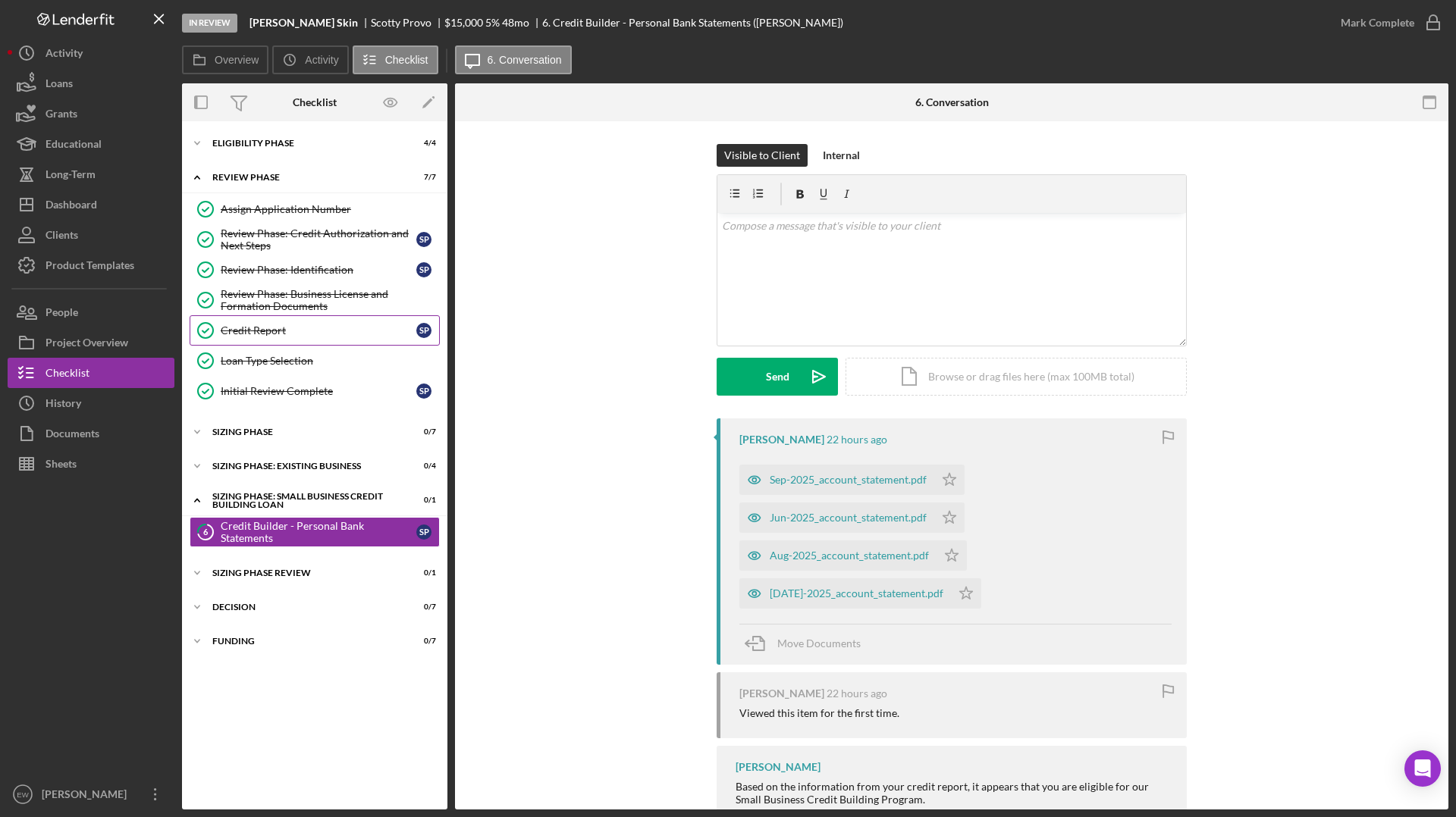
click at [292, 337] on link "Credit Report Credit Report S P" at bounding box center [314, 330] width 250 height 30
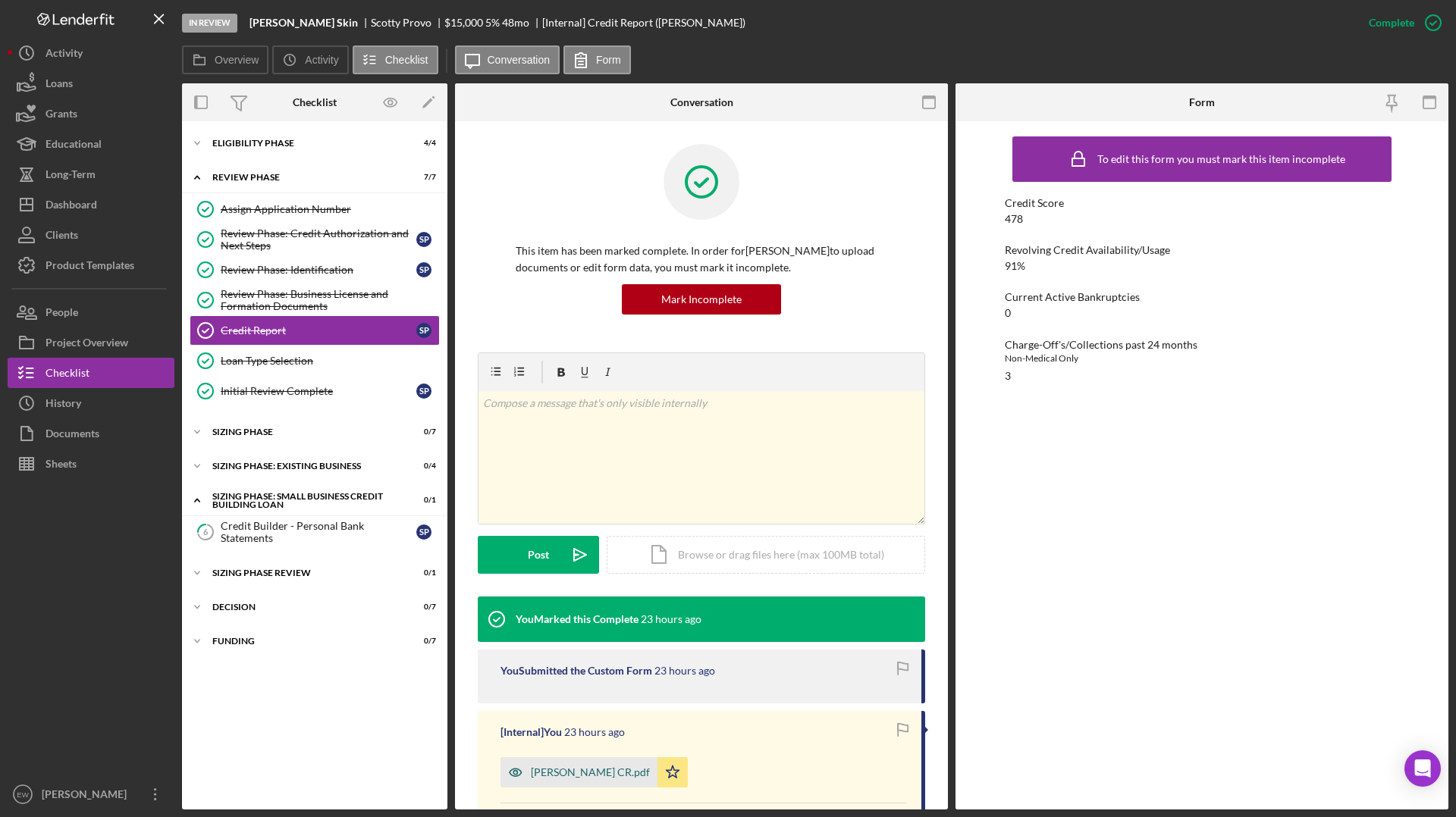
click at [558, 623] on div "[PERSON_NAME] CR.pdf" at bounding box center [590, 772] width 119 height 12
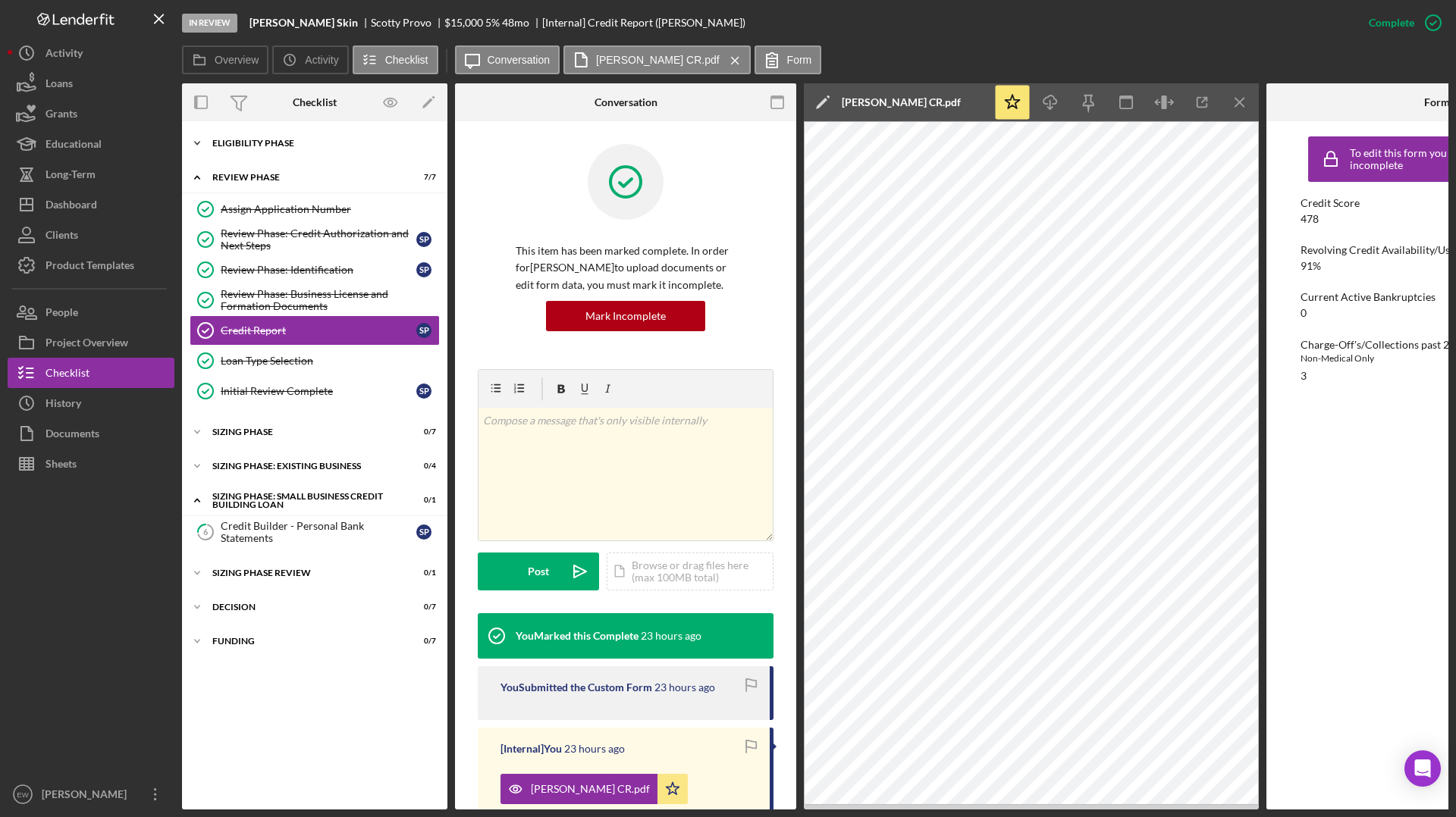
click at [284, 144] on div "Eligibility Phase" at bounding box center [320, 144] width 216 height 9
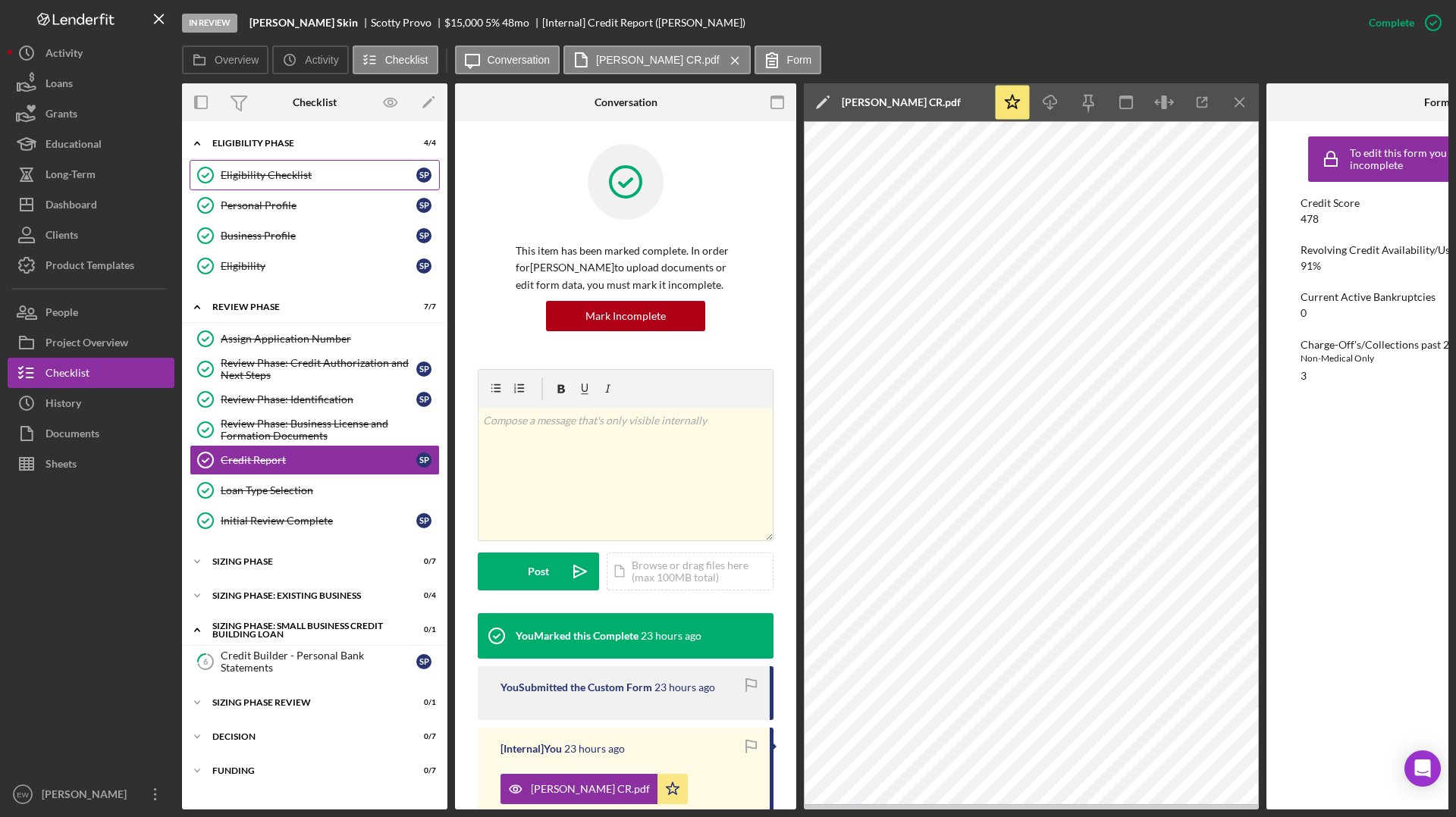
click at [289, 173] on div "Eligibility Checklist" at bounding box center [319, 175] width 196 height 12
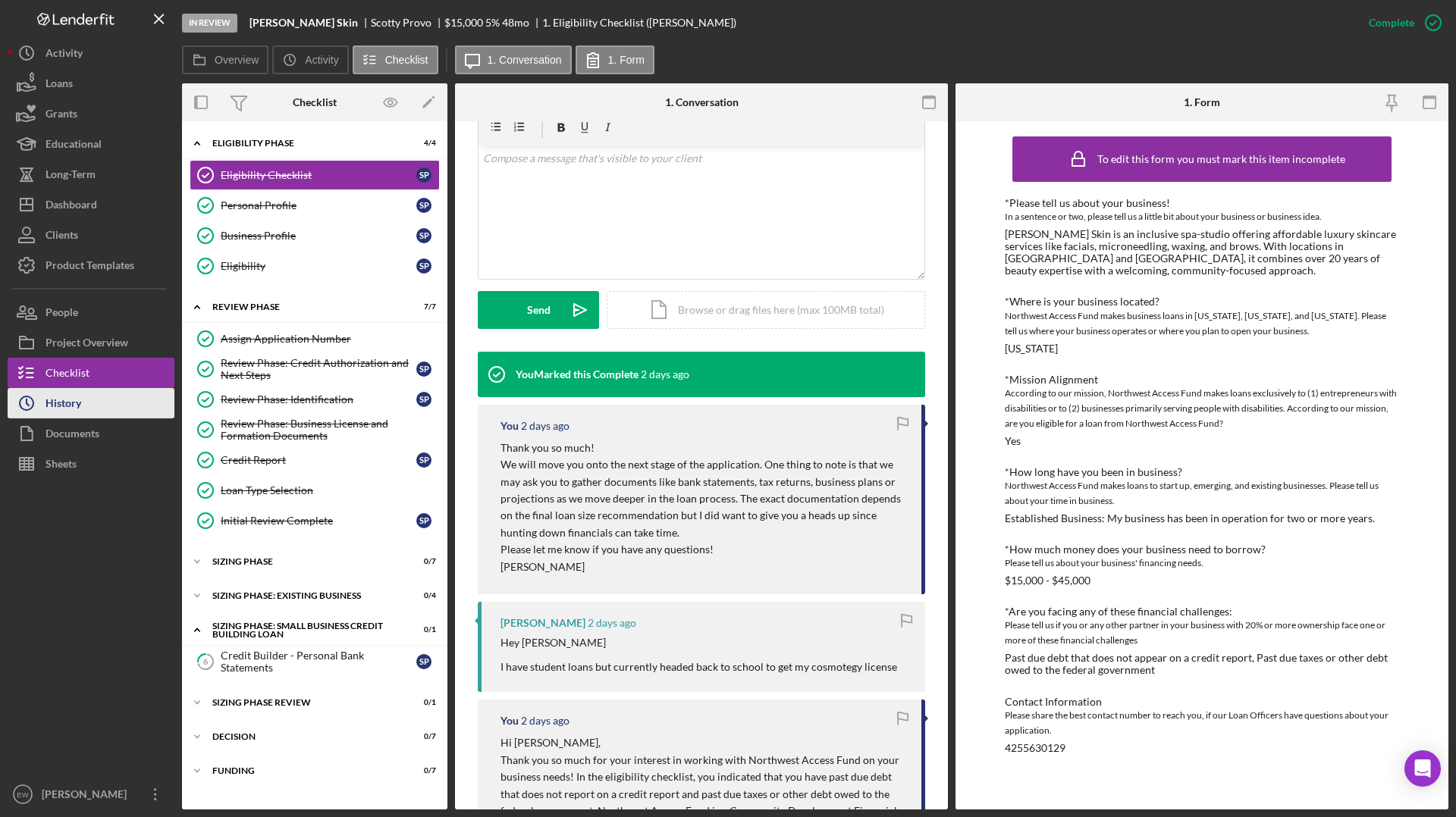
scroll to position [287, 0]
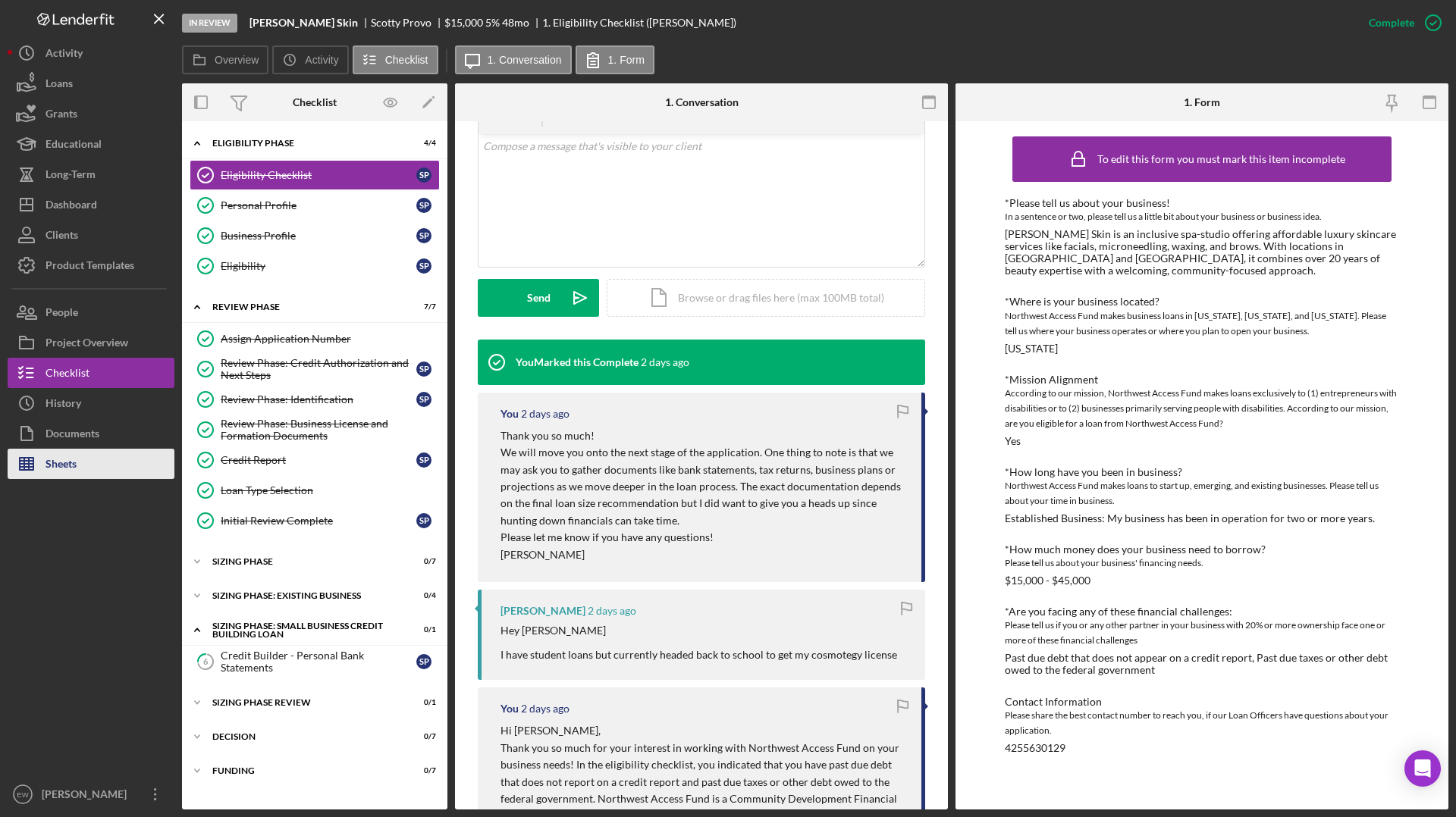
click at [92, 471] on button "Sheets" at bounding box center [91, 464] width 166 height 30
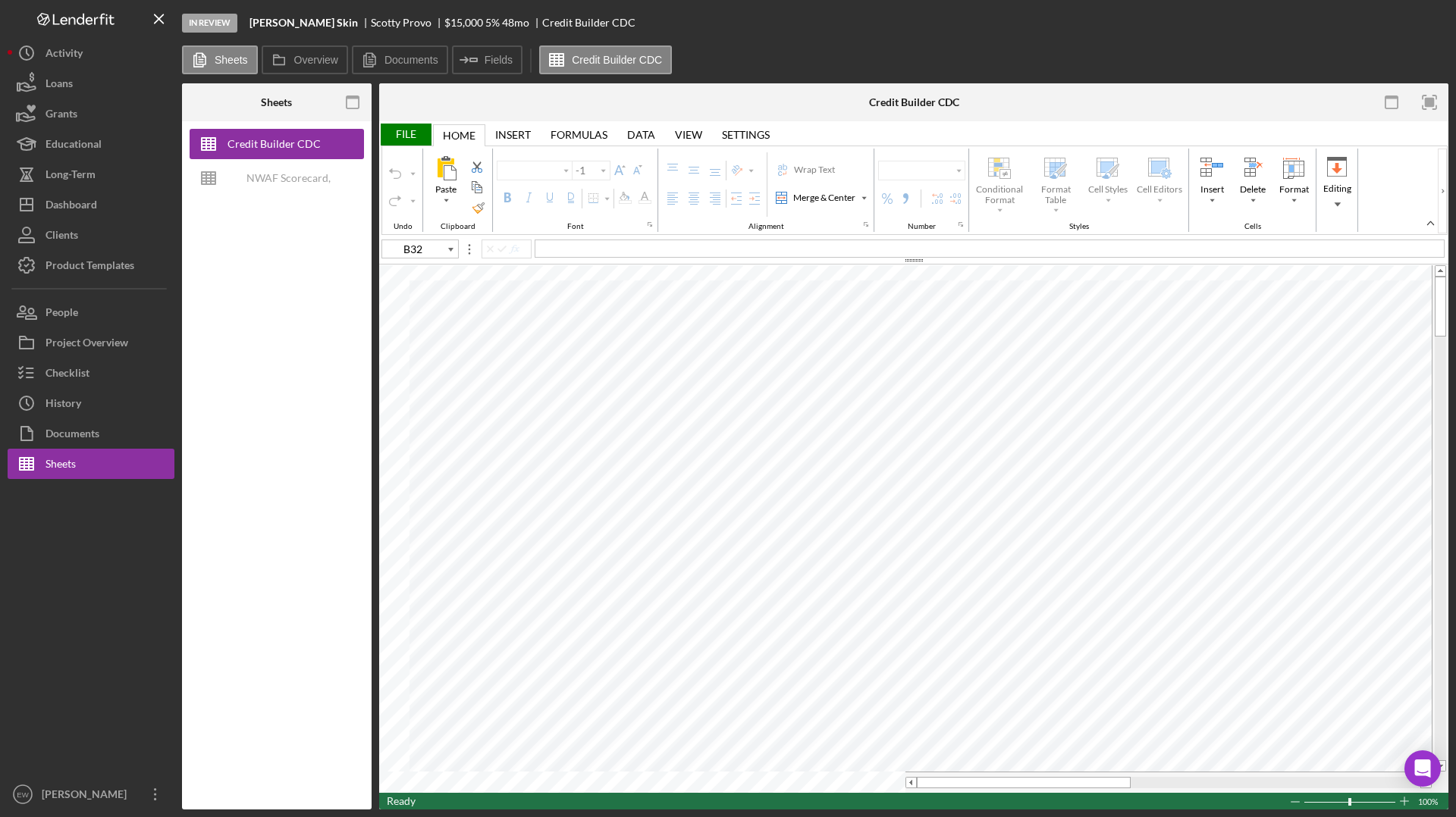
type input "Arial"
type input "10"
type input "F21"
type input "Times New Roman"
type input "A19"
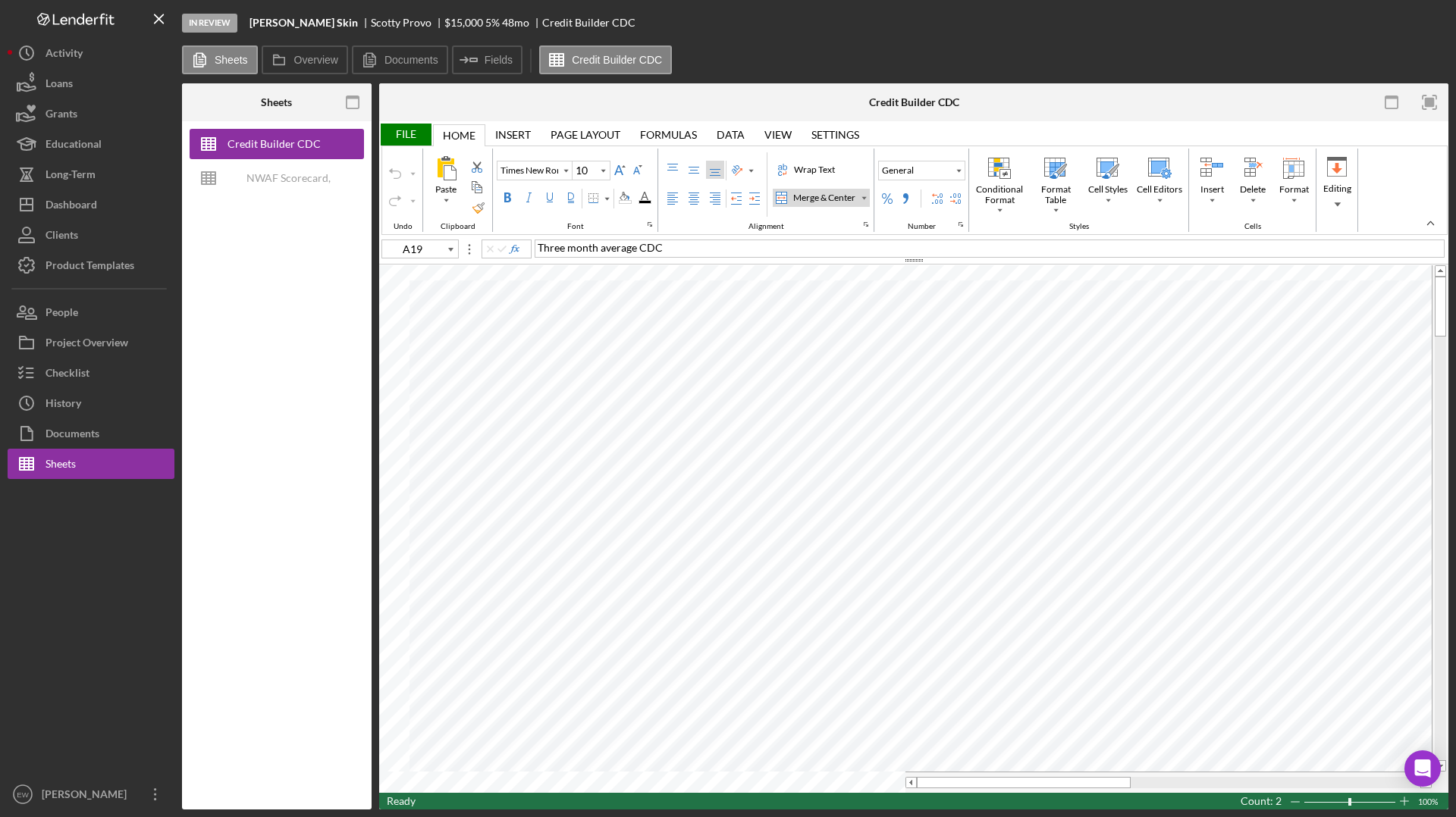
click at [518, 134] on div "Insert" at bounding box center [513, 135] width 35 height 12
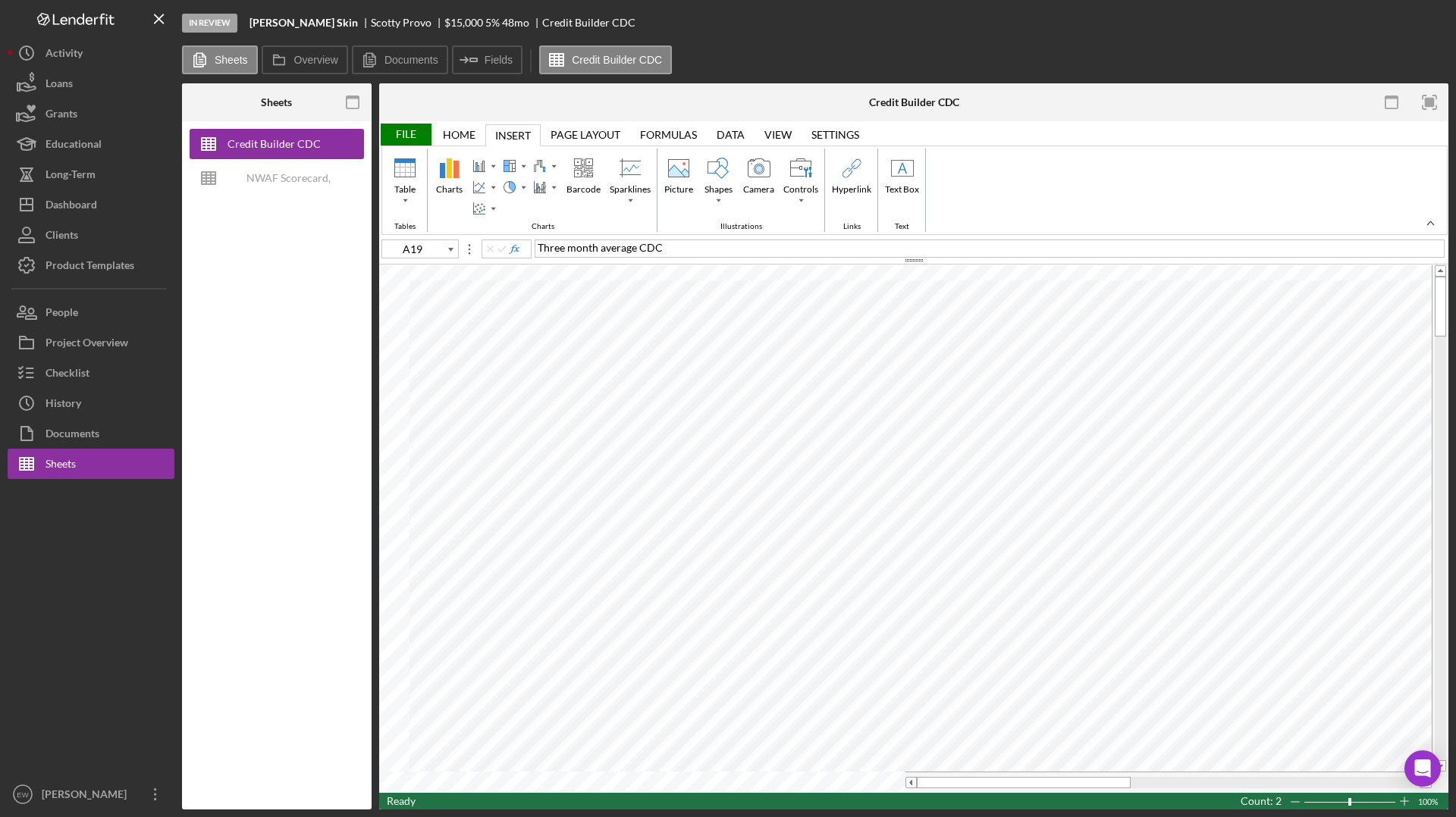
click at [460, 134] on div "Home" at bounding box center [459, 135] width 33 height 12
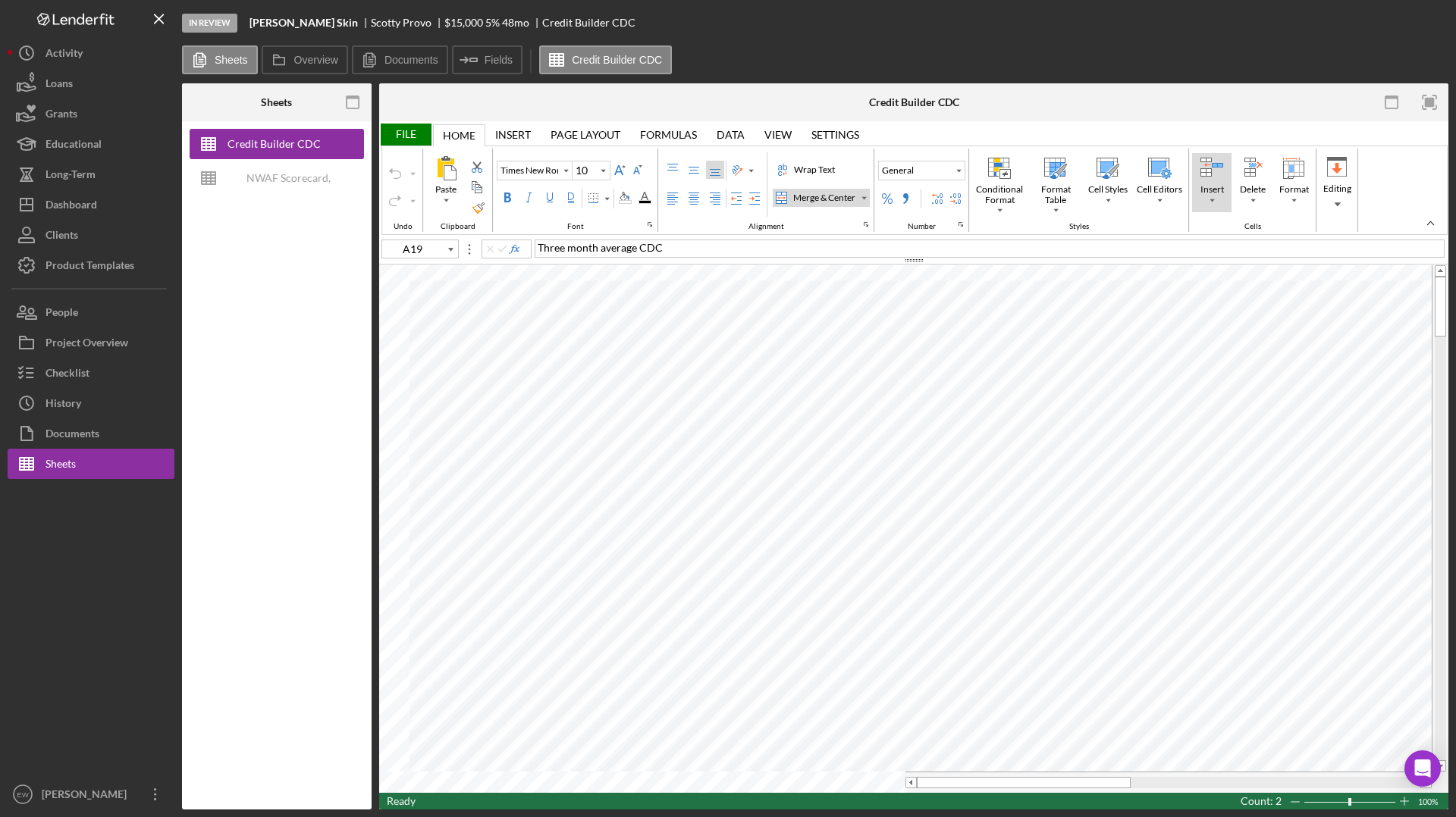
click at [1146, 193] on div "Insert" at bounding box center [1212, 188] width 30 height 13
click at [1146, 219] on div "Insert Cells..." at bounding box center [1268, 227] width 98 height 18
type input "Arial"
click at [1146, 196] on div "Insert" at bounding box center [1211, 200] width 8 height 8
click at [1146, 218] on div "Insert Cells..." at bounding box center [1268, 227] width 98 height 18
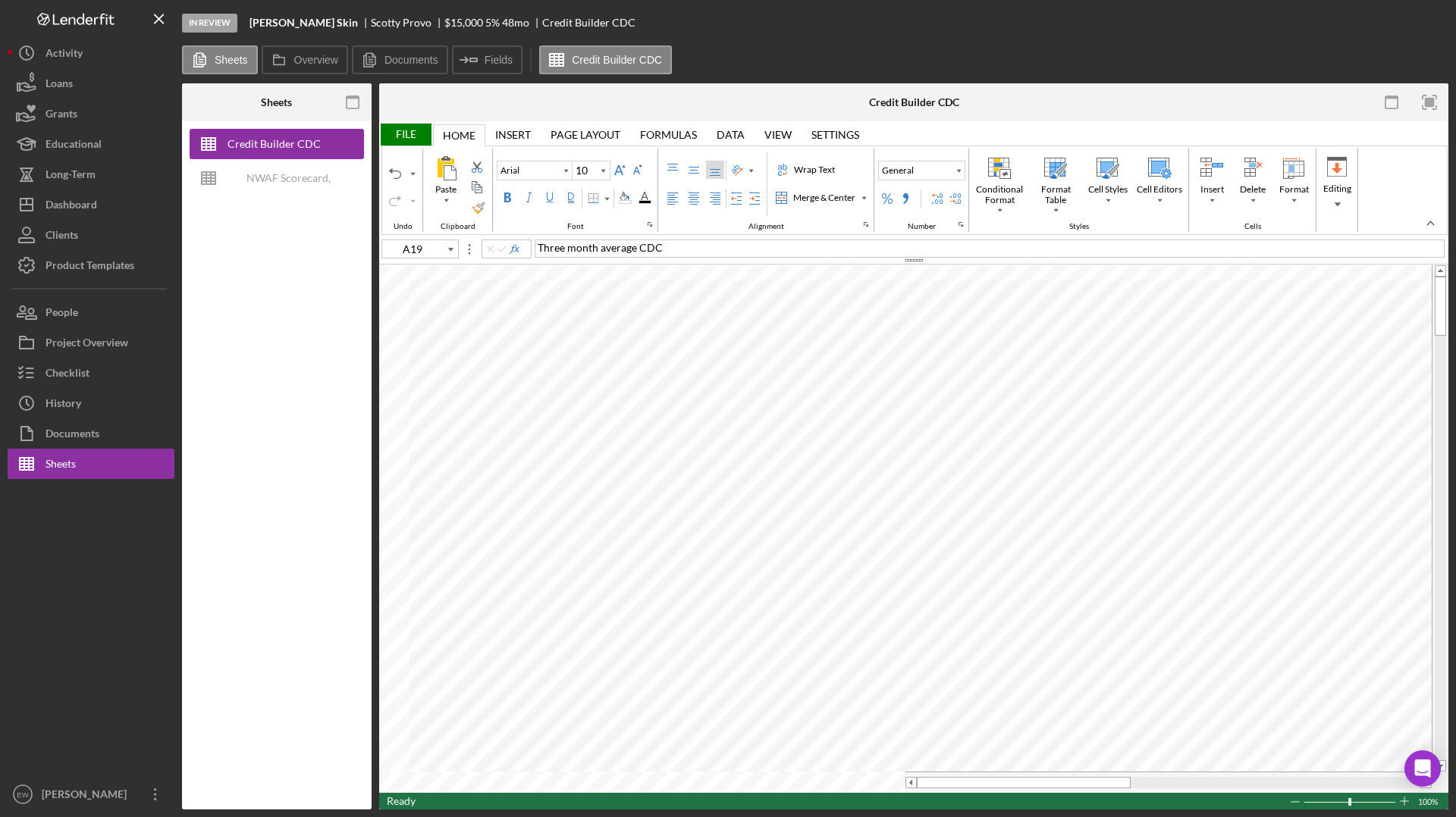
type input "A19"
type input "Times New Roman"
type input "C20"
type input "Arial"
type input "C21"
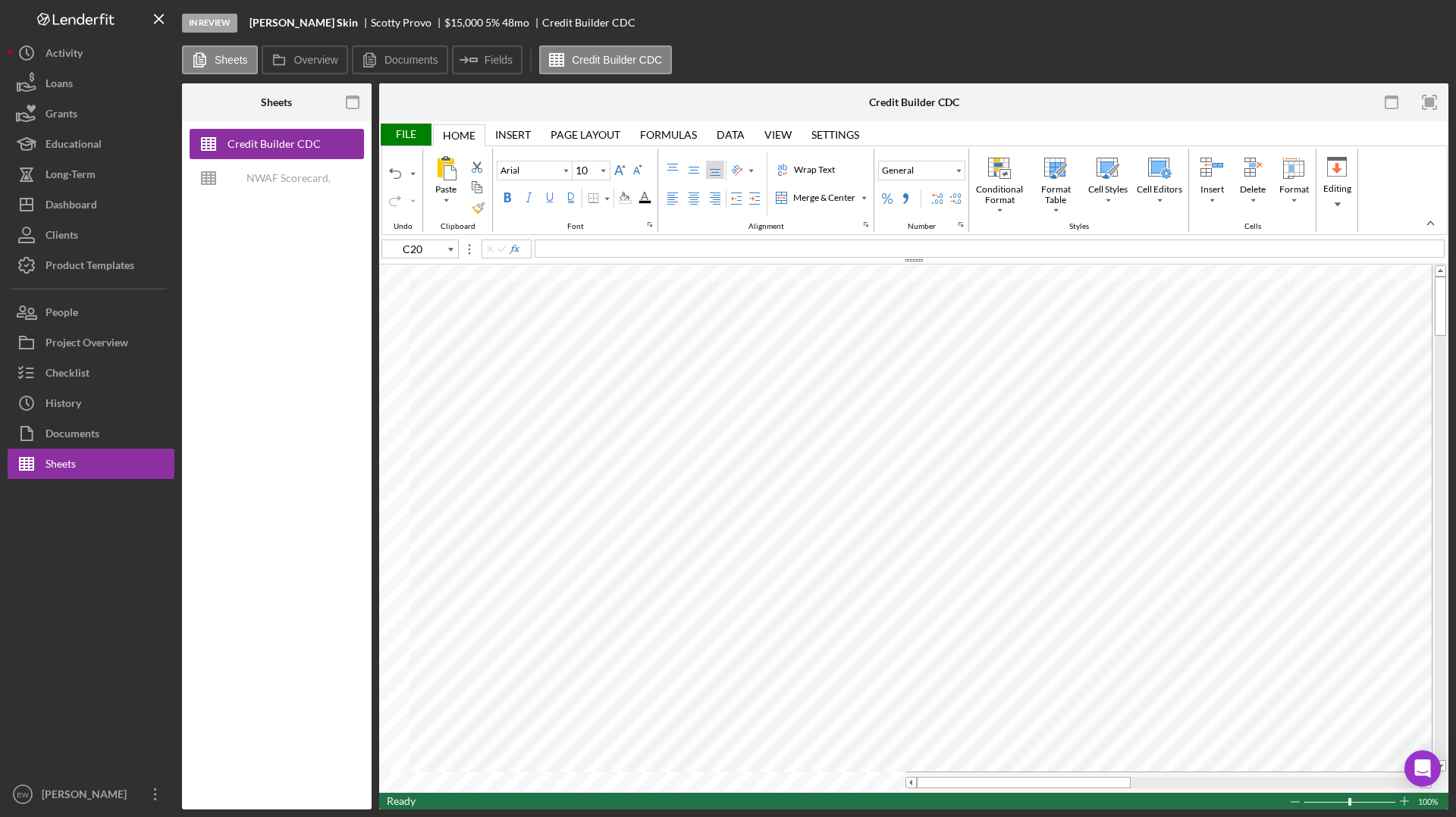
type input "Times New Roman"
click at [590, 246] on span "C16" at bounding box center [581, 247] width 19 height 13
type input "C22"
type input "Arial"
click at [407, 135] on div "File" at bounding box center [404, 134] width 52 height 22
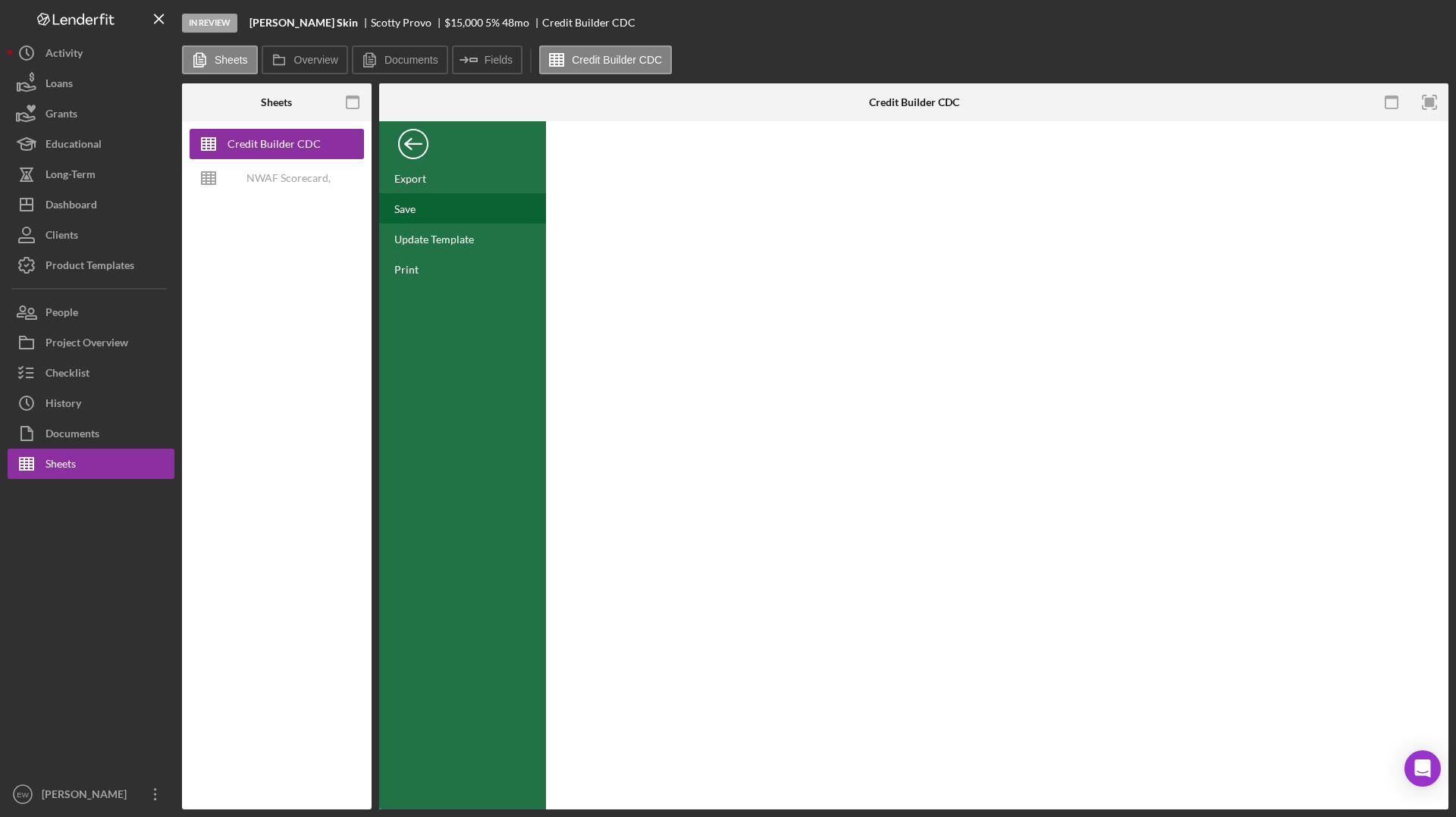
click at [406, 201] on div "Save" at bounding box center [462, 209] width 166 height 30
click at [105, 262] on div "Product Templates" at bounding box center [90, 267] width 89 height 34
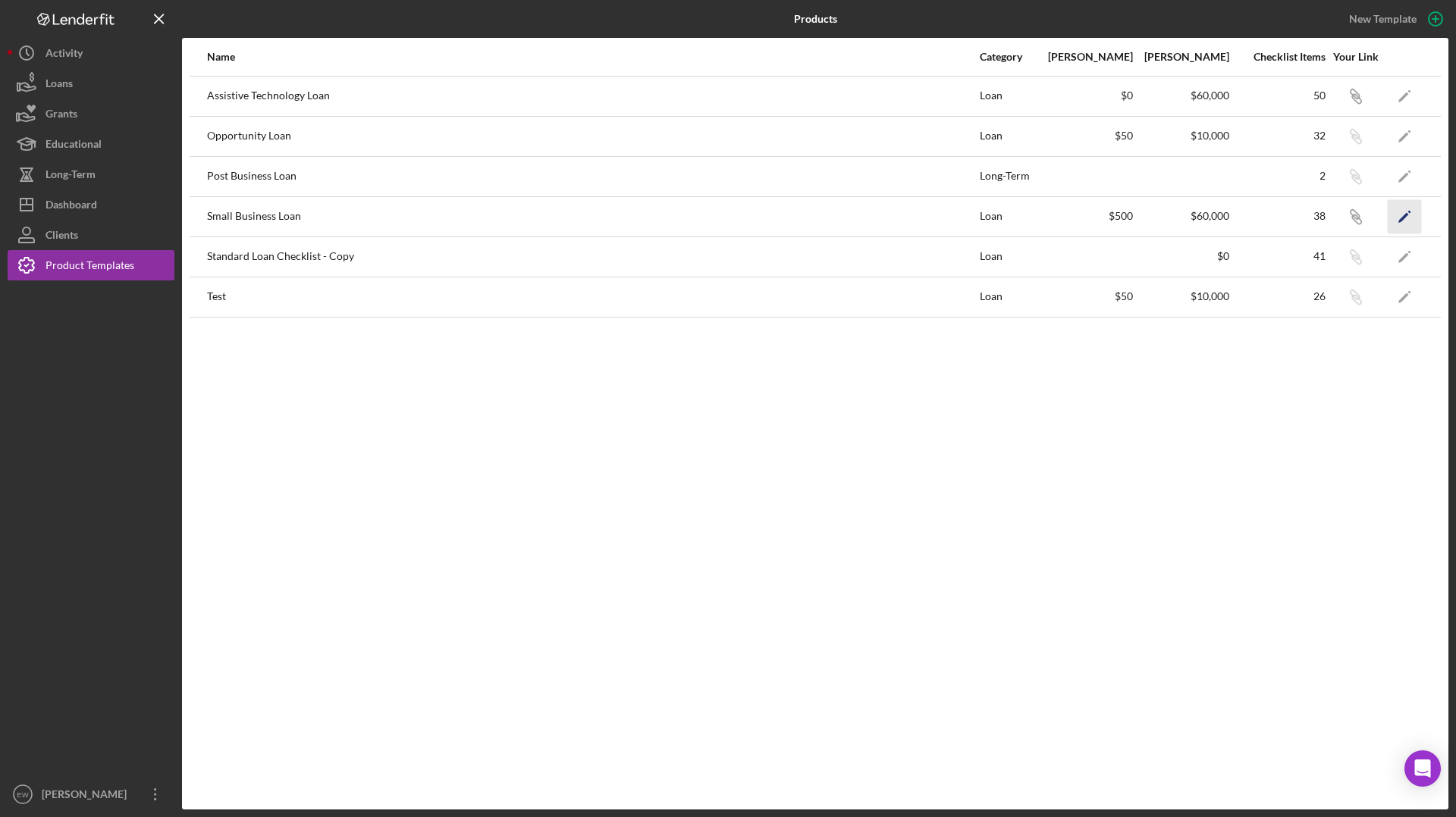
click at [1146, 219] on icon "Icon/Edit" at bounding box center [1404, 216] width 34 height 34
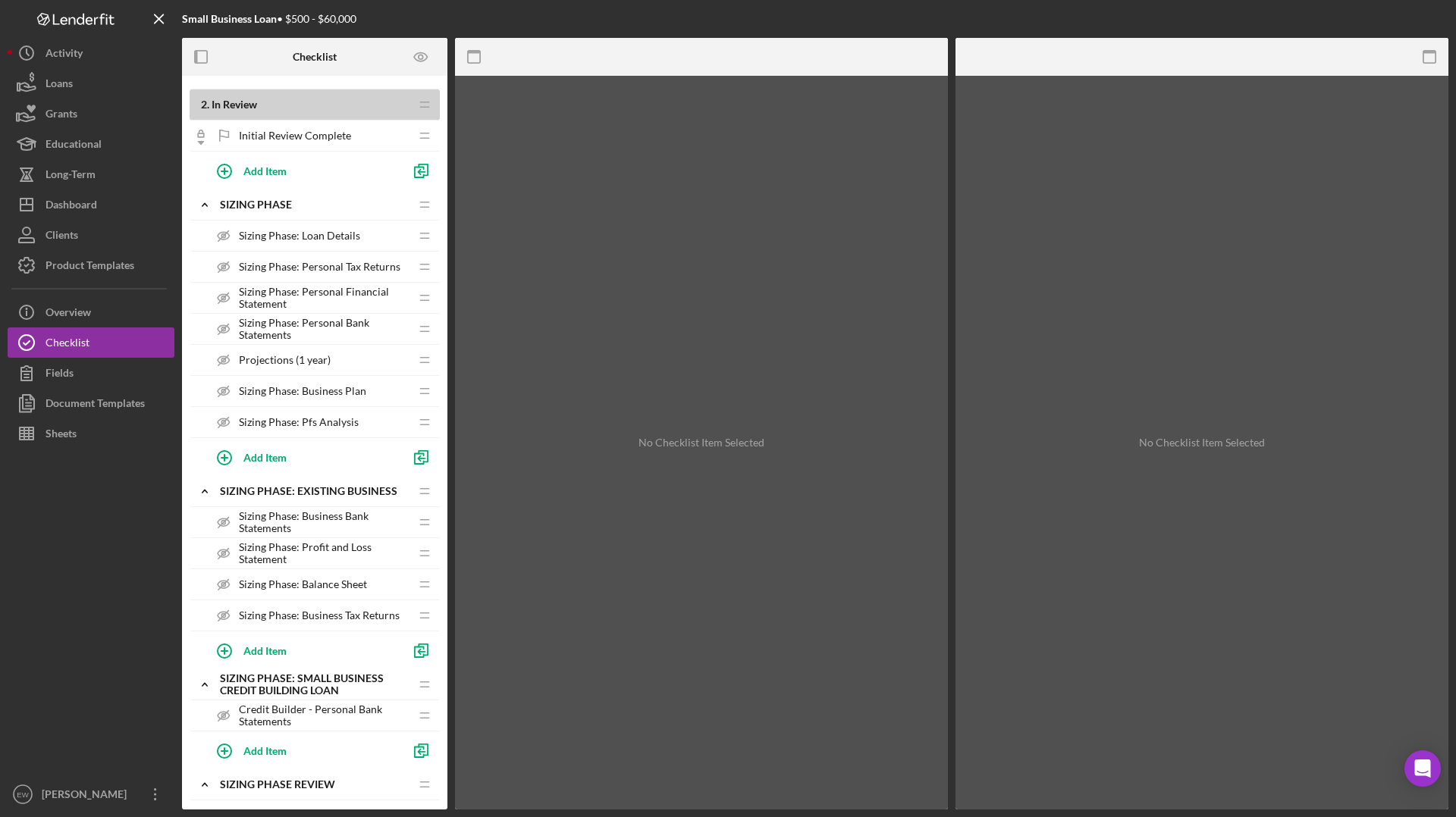
scroll to position [471, 0]
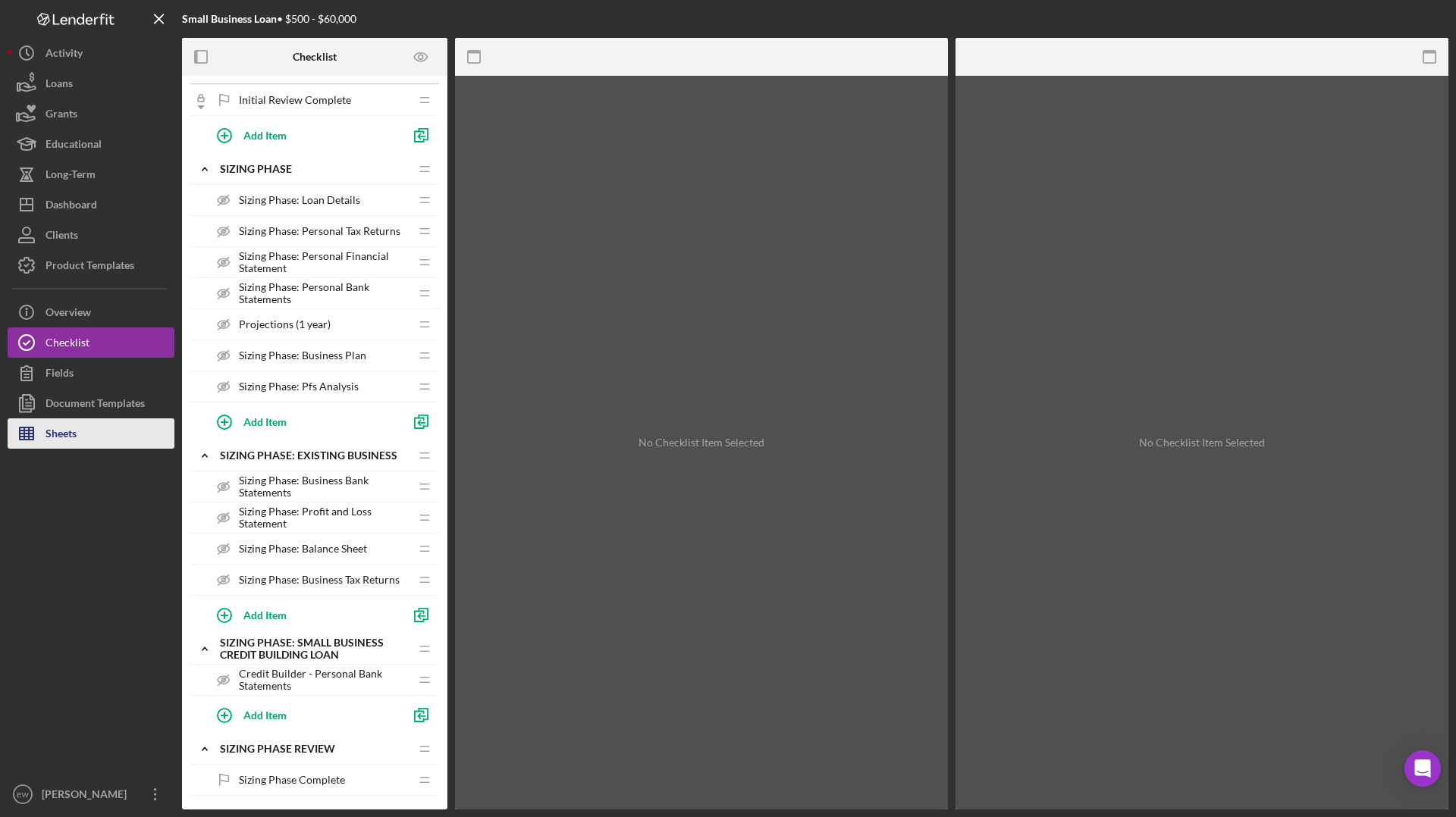
click at [29, 431] on line "button" at bounding box center [29, 434] width 0 height 12
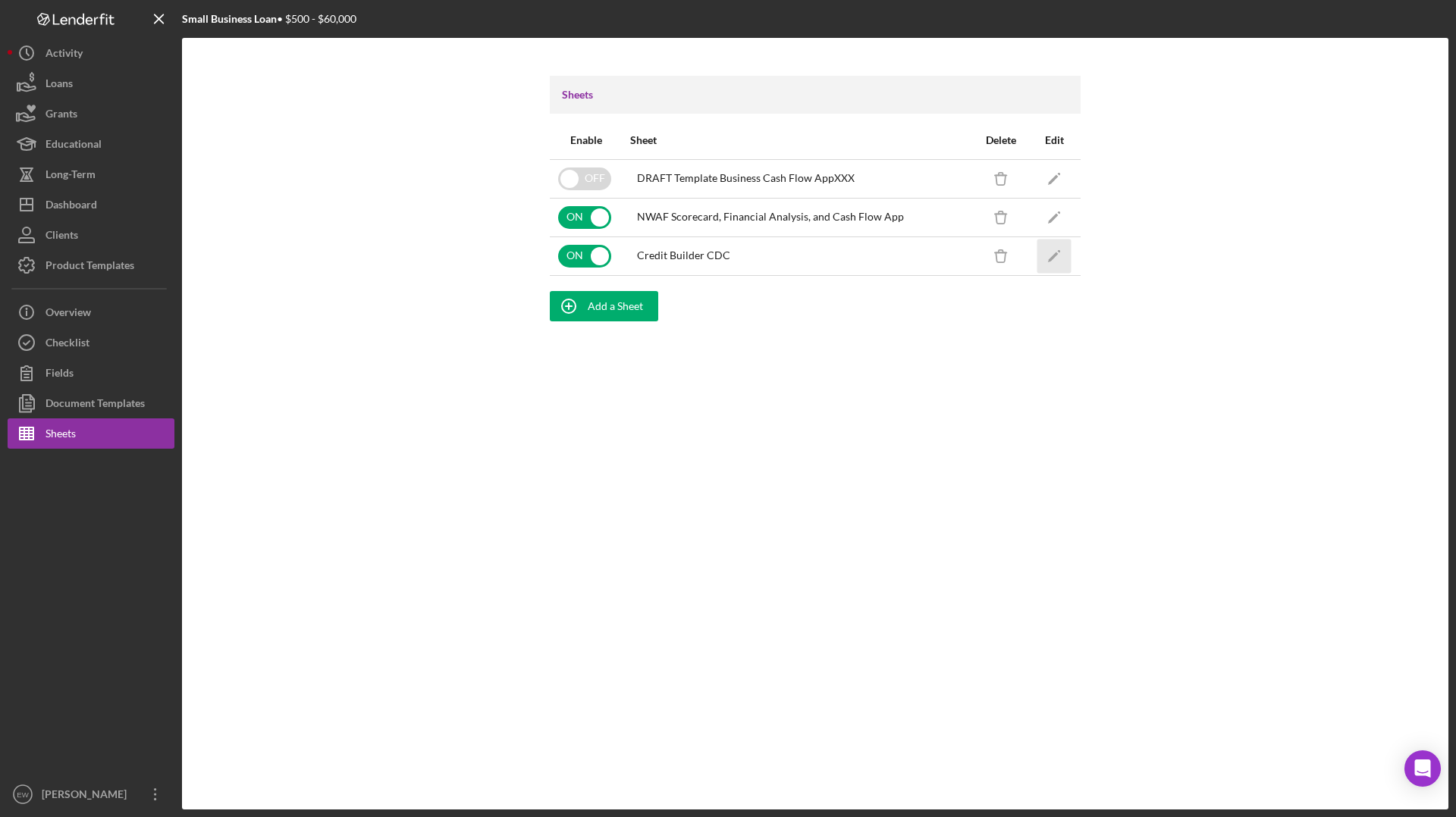
click at [1060, 250] on icon "Icon/Edit" at bounding box center [1054, 255] width 34 height 34
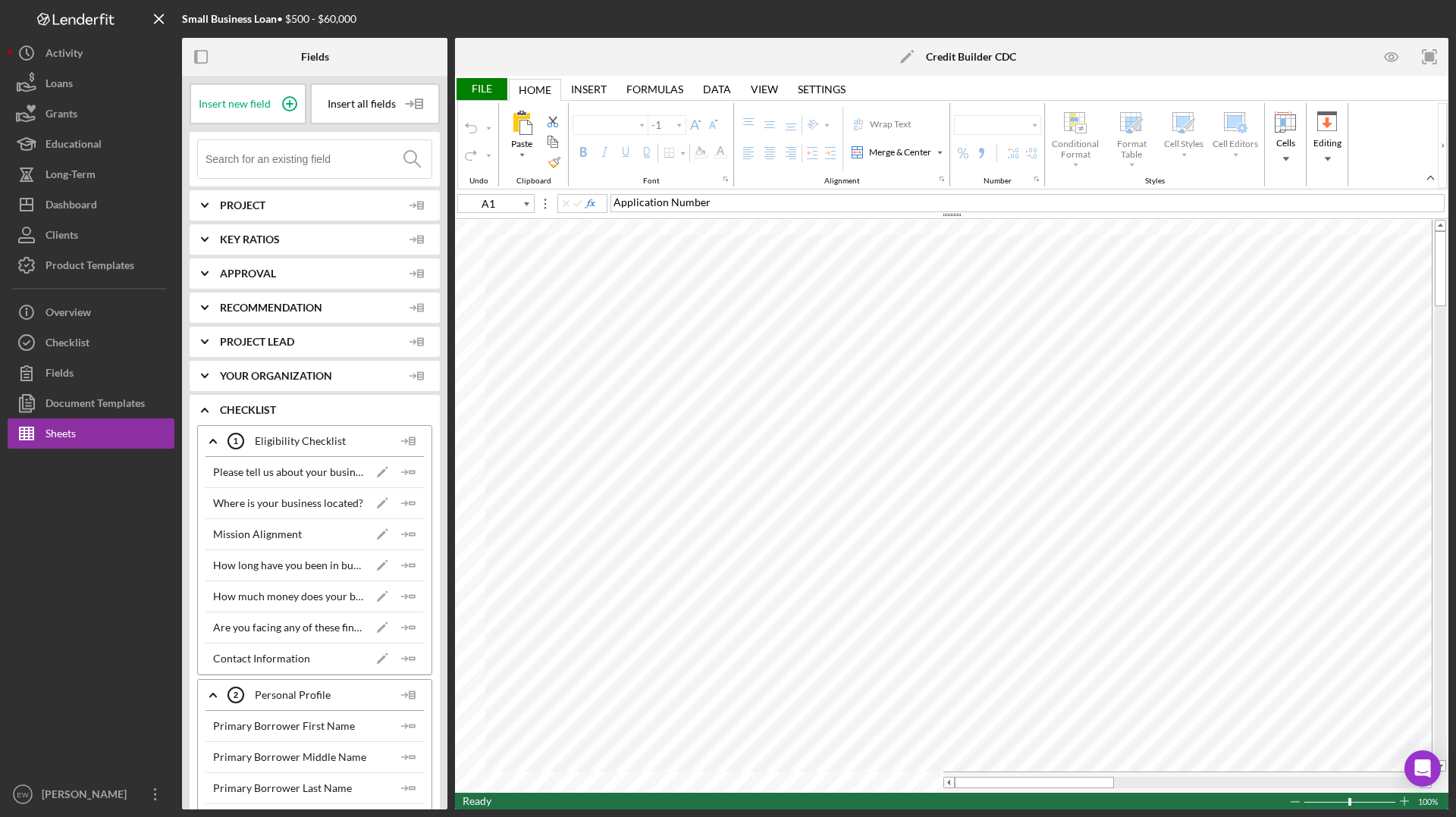
type input "Arial"
type input "10"
type input "Times New Roman"
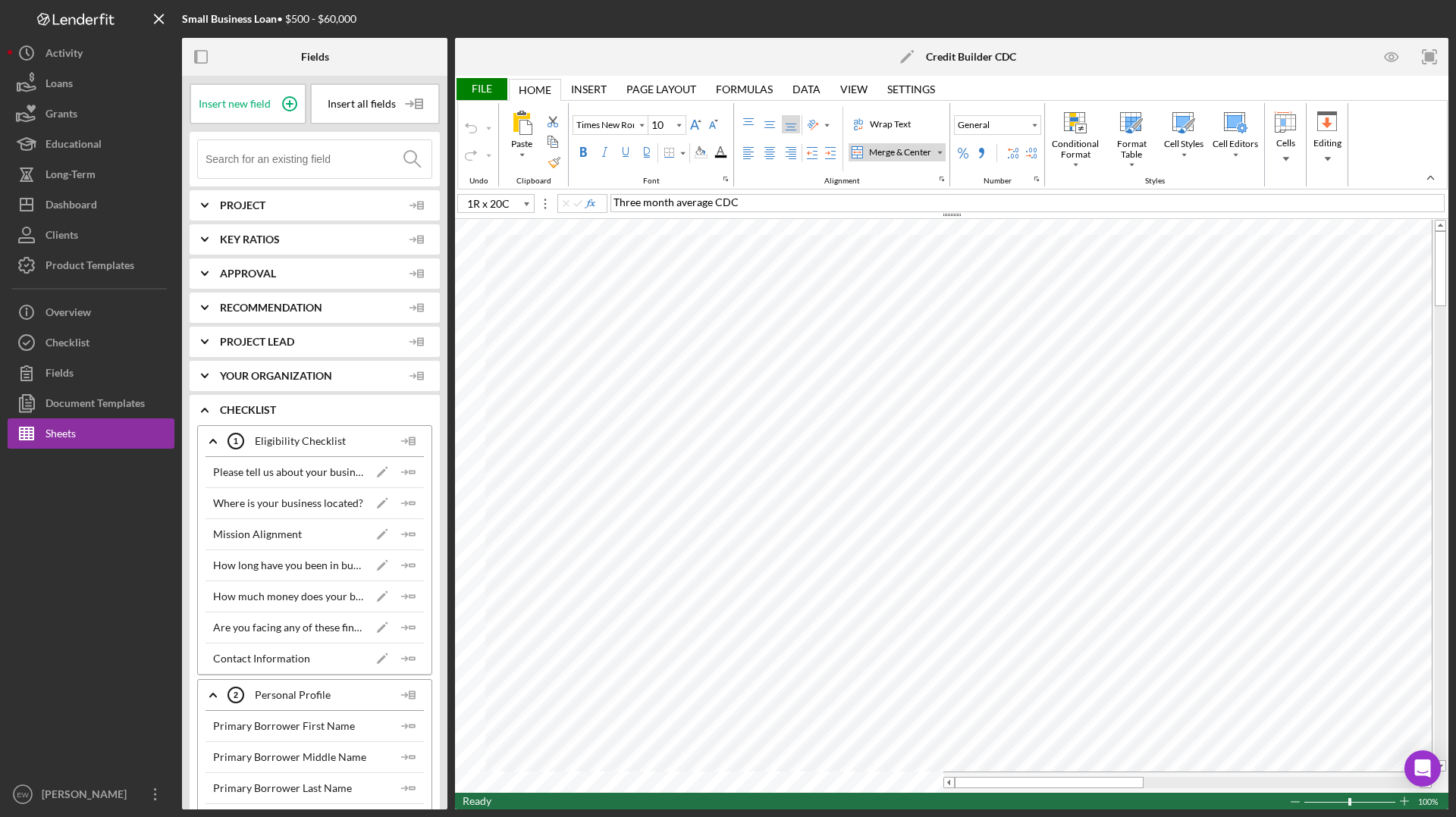
type input "A19"
click at [598, 85] on div "Insert" at bounding box center [588, 90] width 35 height 12
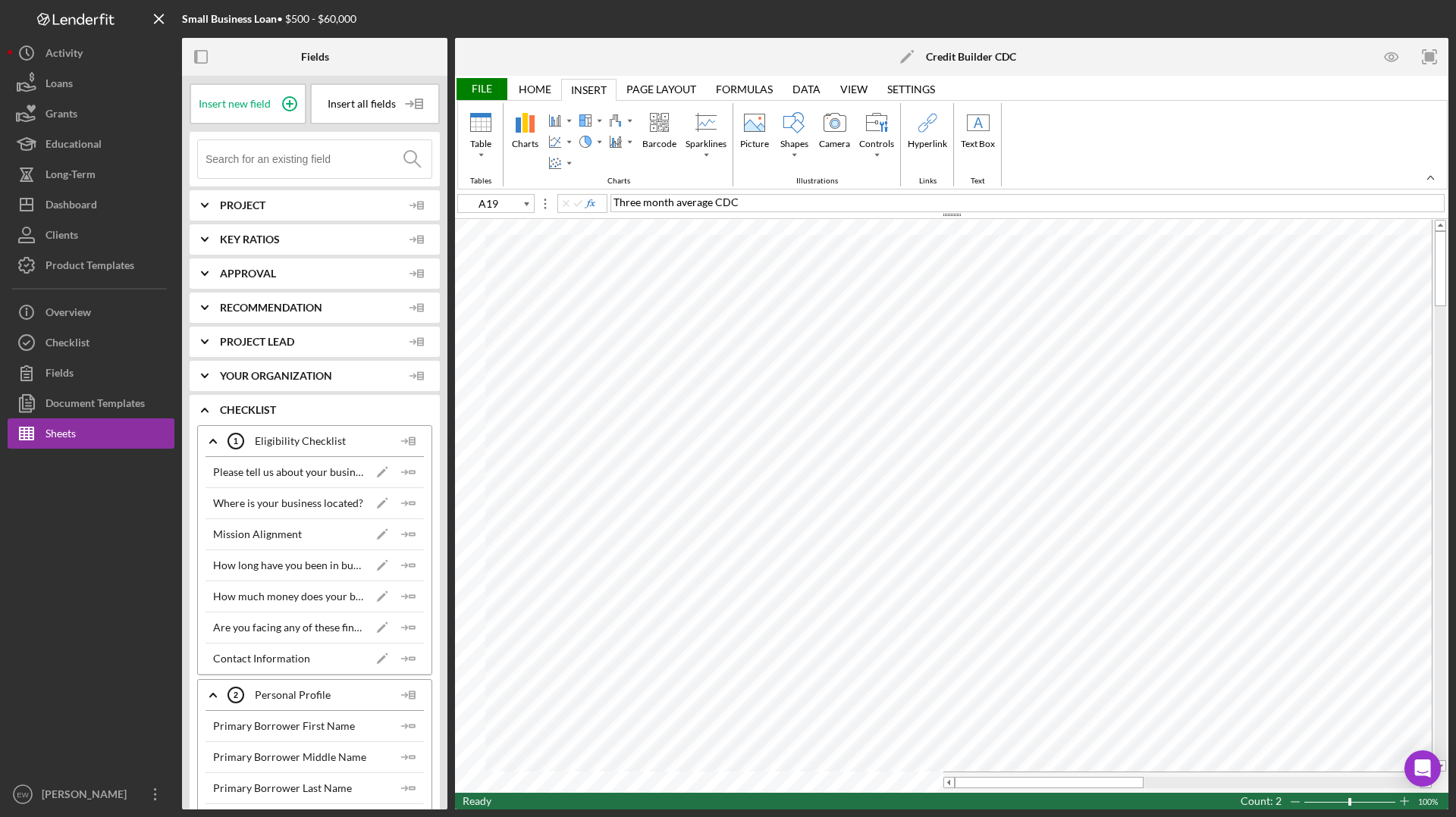
click at [533, 89] on div "Home" at bounding box center [535, 90] width 33 height 12
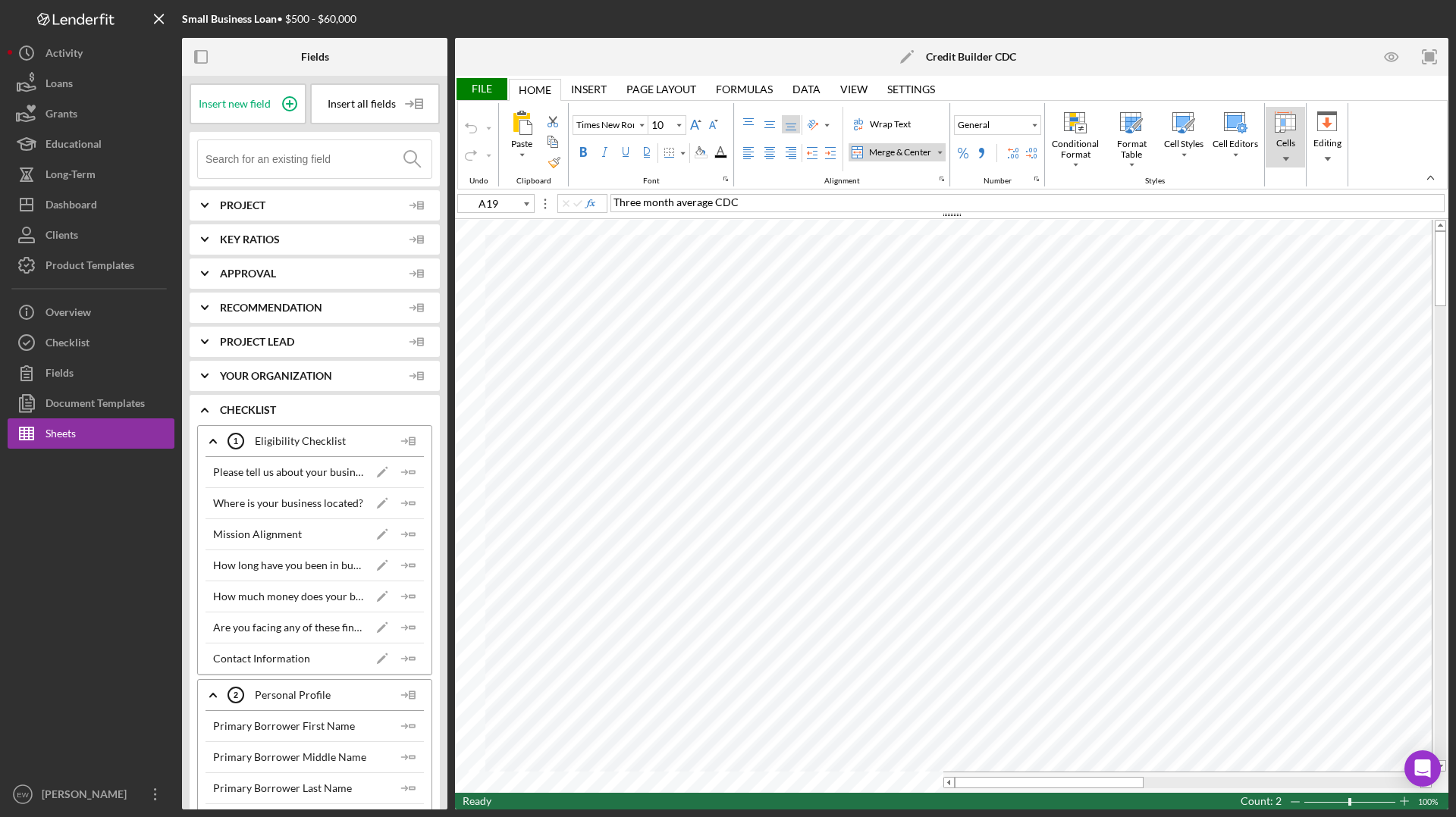
click at [1146, 153] on div "Cells" at bounding box center [1285, 158] width 27 height 11
click at [1146, 194] on div "Insert" at bounding box center [1297, 188] width 25 height 25
click at [1146, 276] on div "Insert Sheet Rows" at bounding box center [1341, 273] width 77 height 13
type input "Arial"
click at [1146, 195] on div "Insert" at bounding box center [1297, 188] width 25 height 25
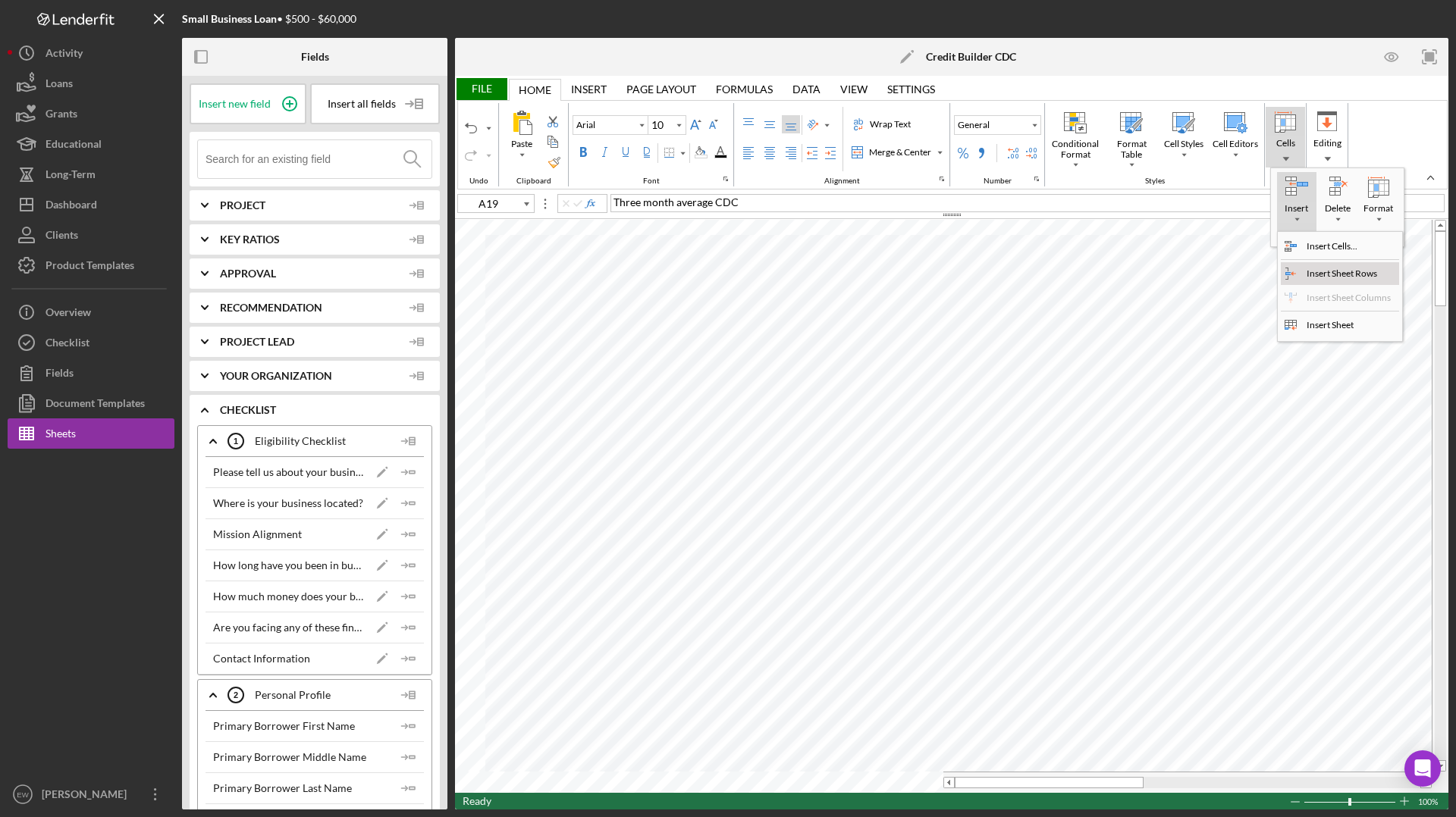
click at [1146, 276] on div "Insert Sheet Rows" at bounding box center [1341, 273] width 77 height 13
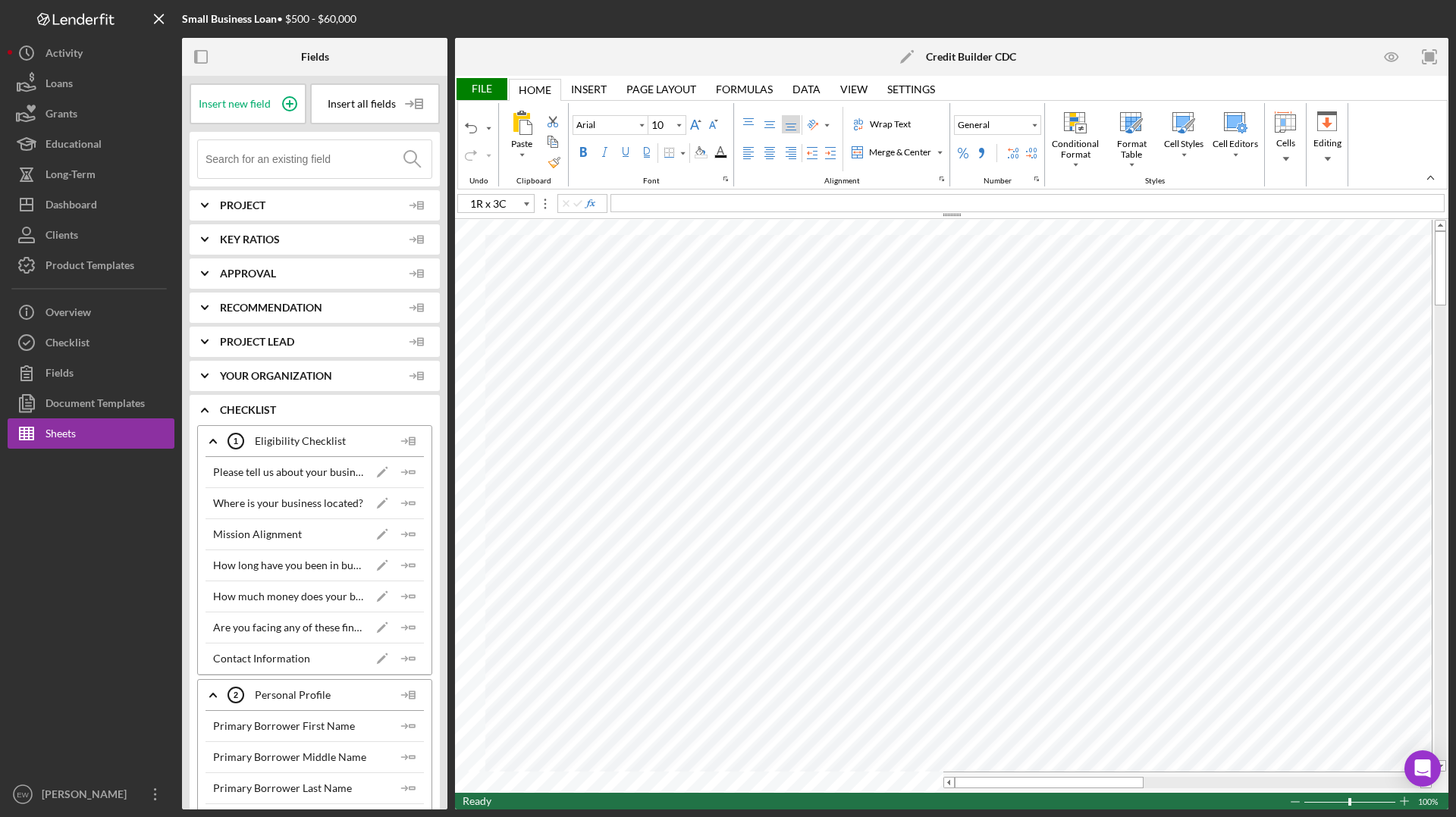
type input "C19"
type input "Times New Roman"
type input "D22"
type input "Arial"
type input "C21"
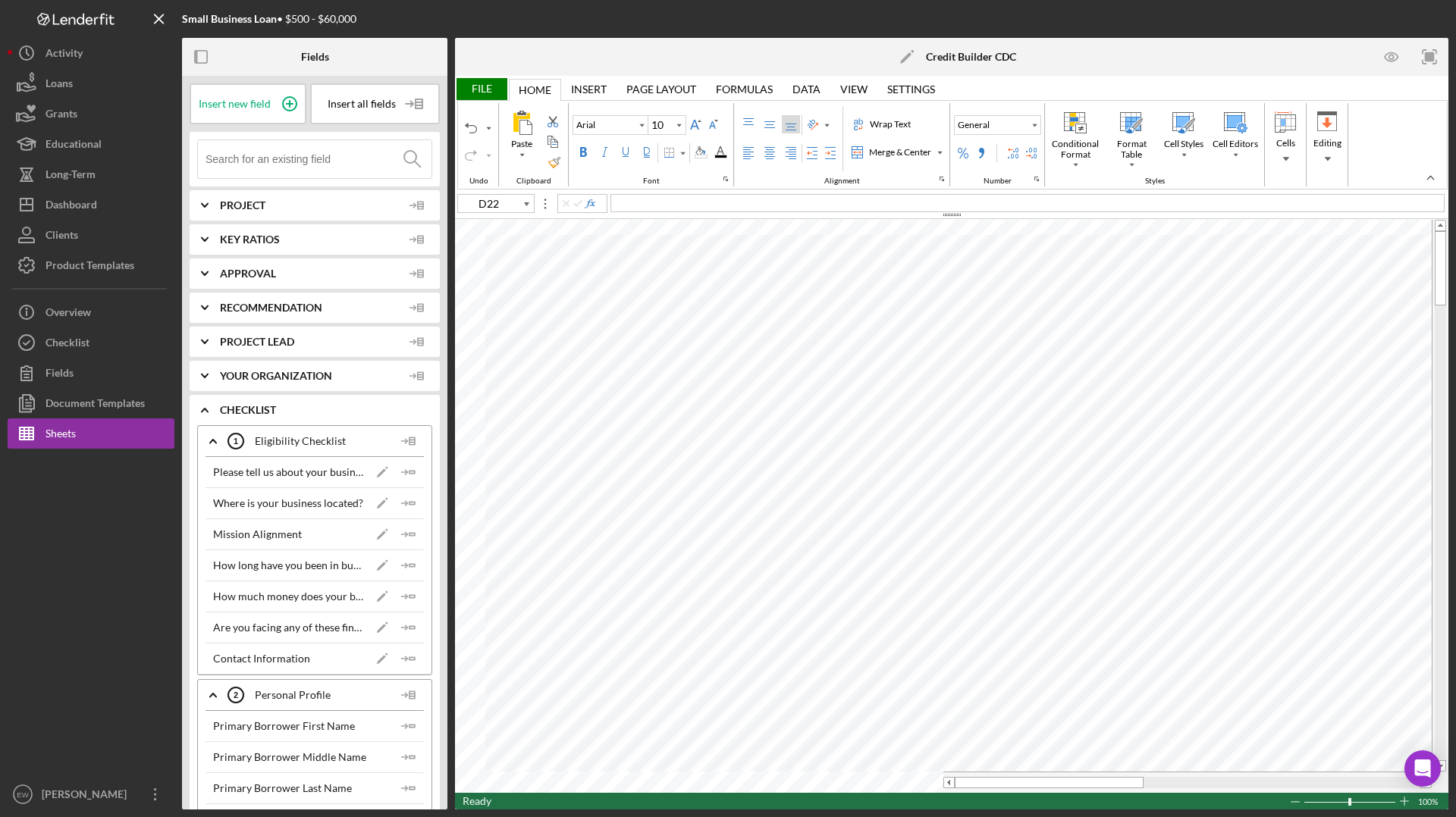
type input "Times New Roman"
click at [668, 204] on span "/" at bounding box center [669, 202] width 4 height 13
type input "C22"
type input "Arial"
type input "D9"
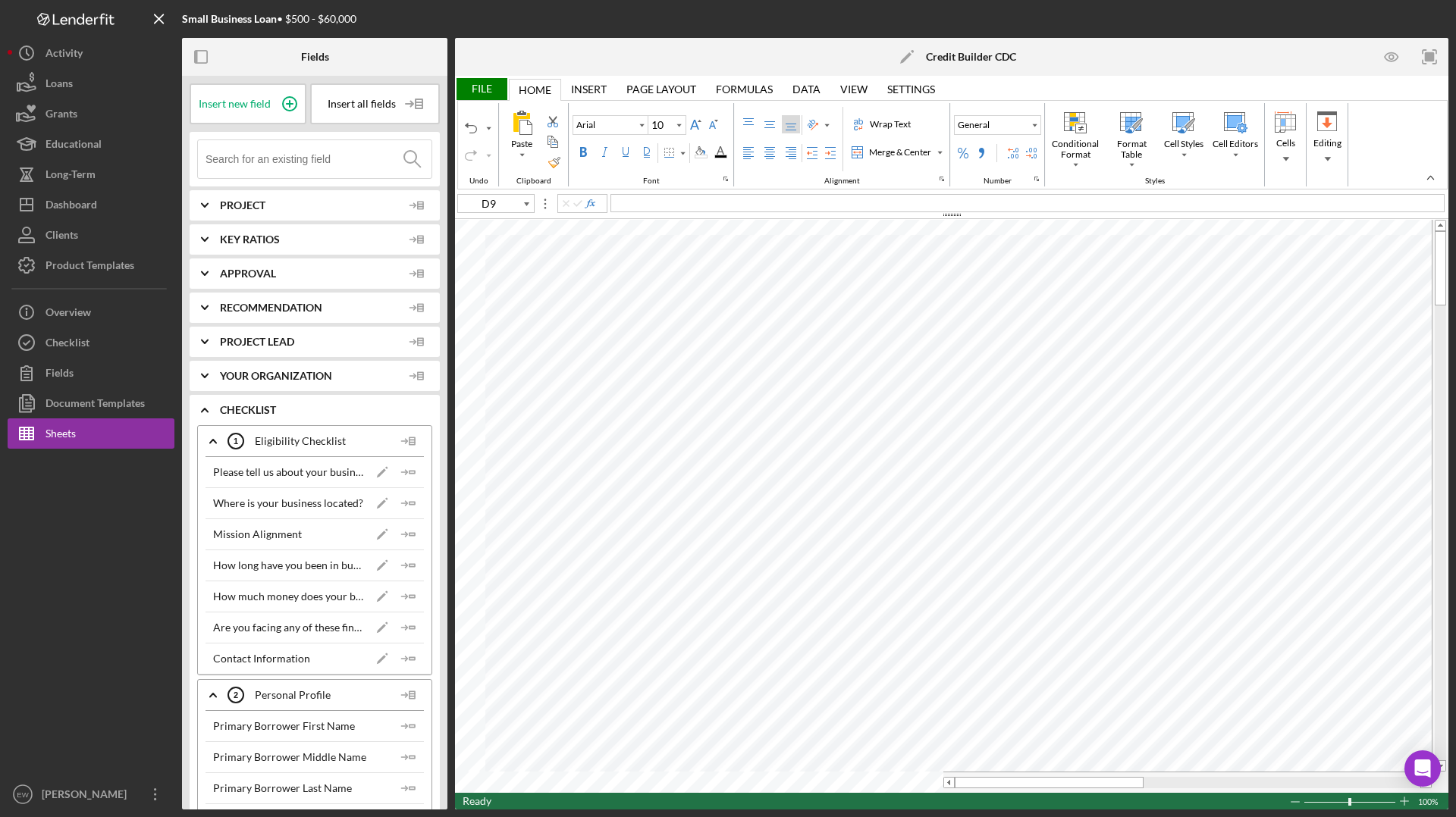
click at [483, 86] on div "File" at bounding box center [481, 89] width 52 height 22
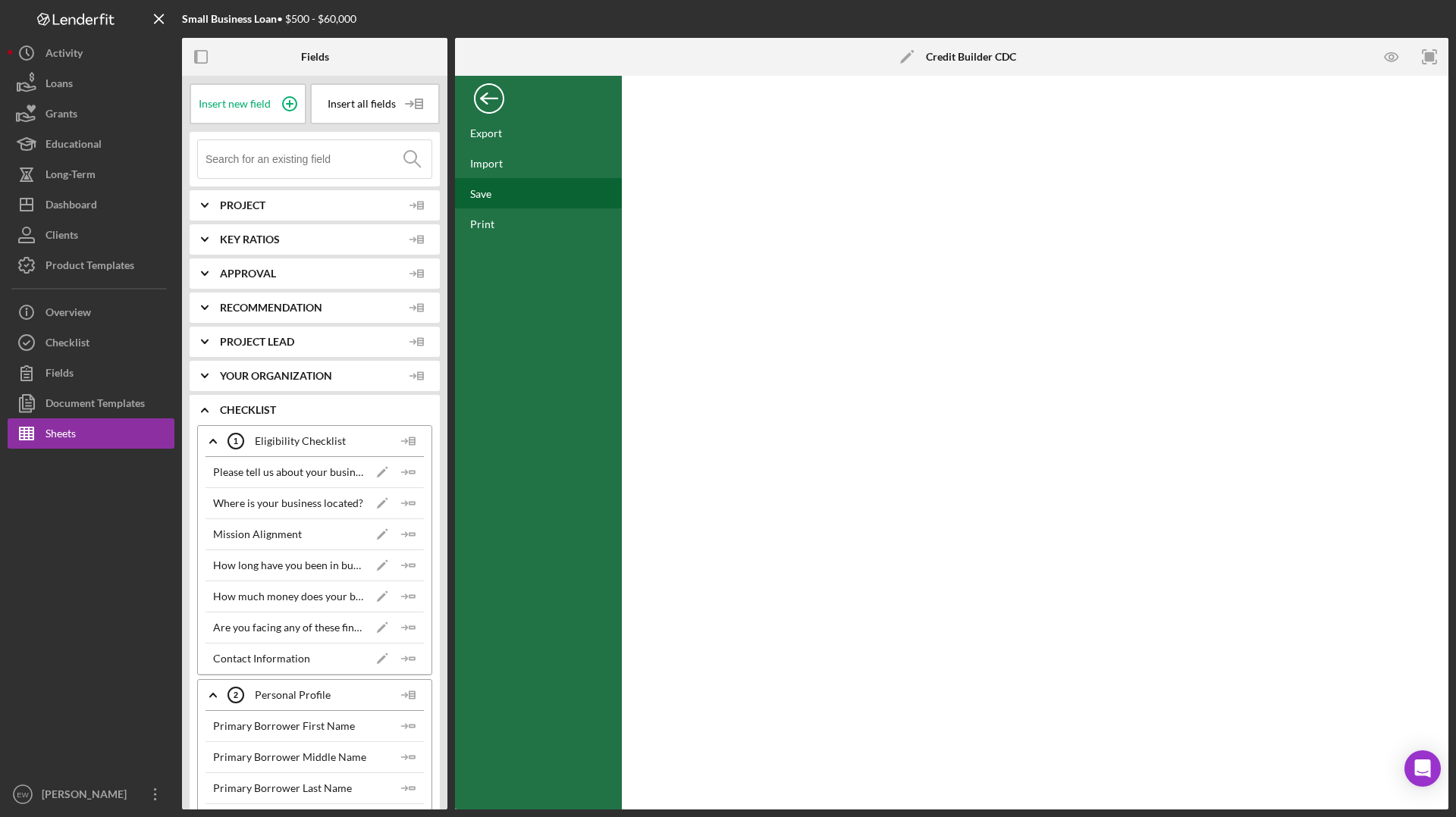
click at [505, 199] on div "Save" at bounding box center [538, 193] width 166 height 30
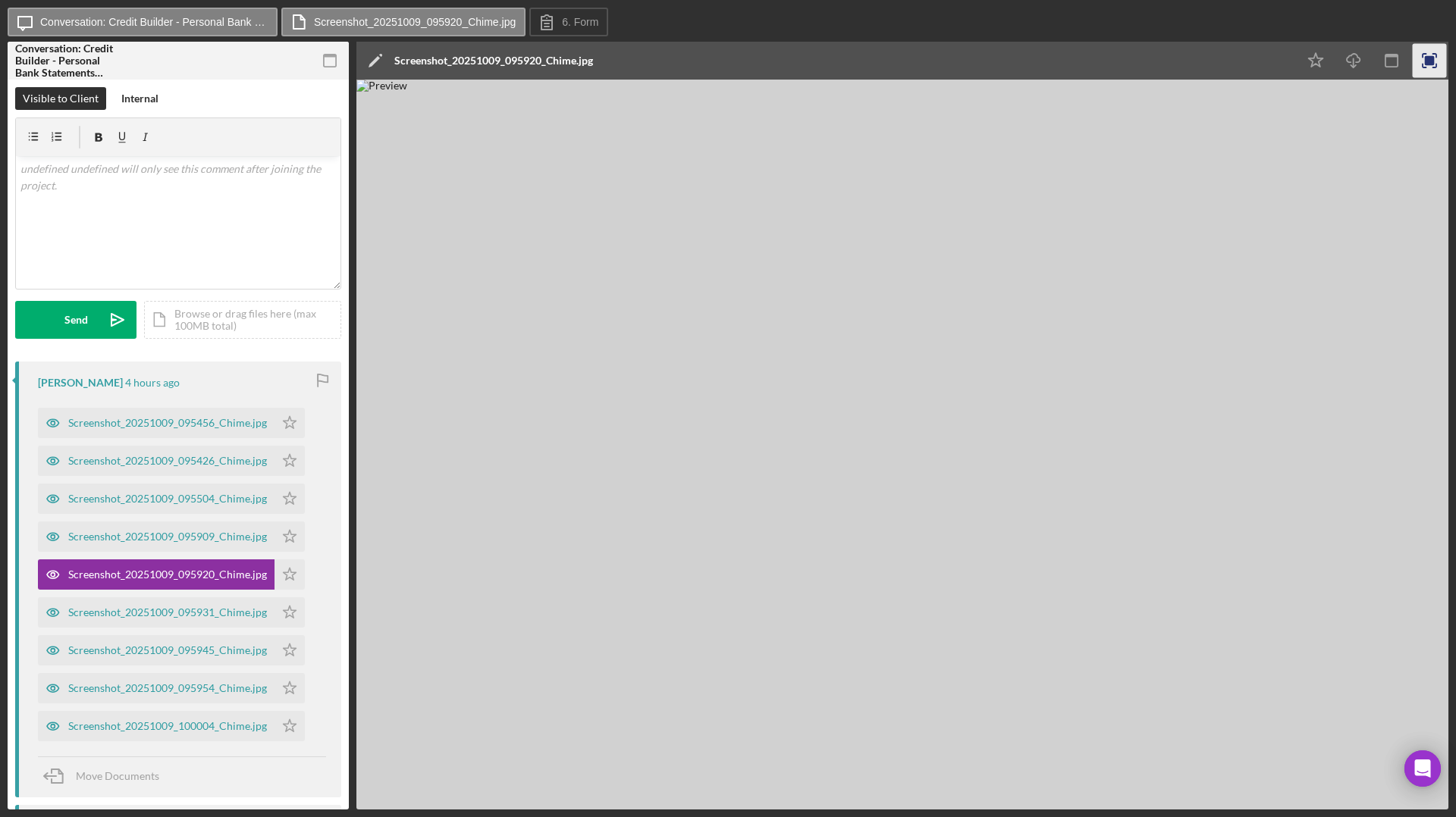
click at [1146, 61] on icon "button" at bounding box center [1430, 61] width 34 height 34
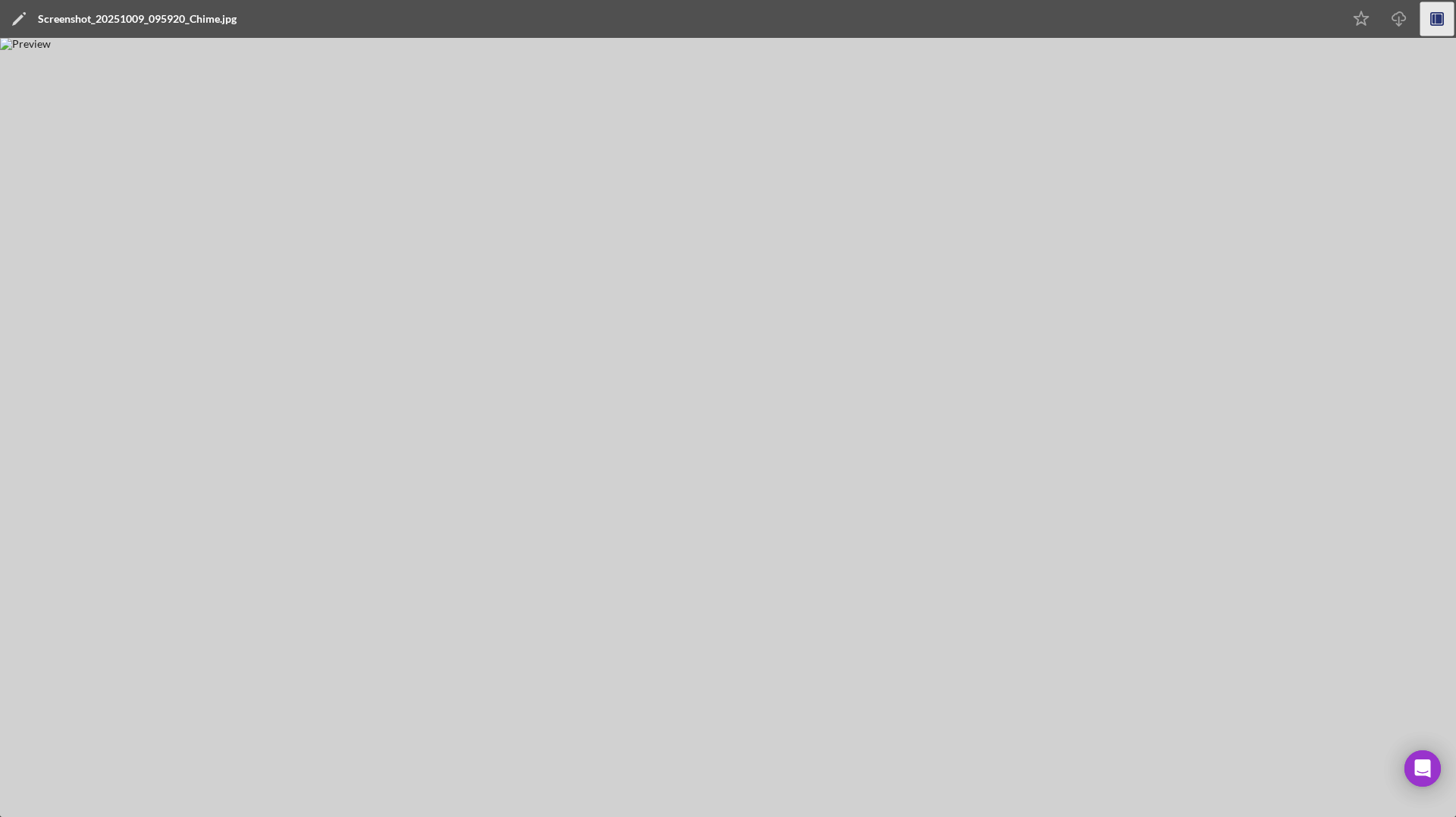
click at [1146, 21] on icon "button" at bounding box center [1438, 18] width 6 height 10
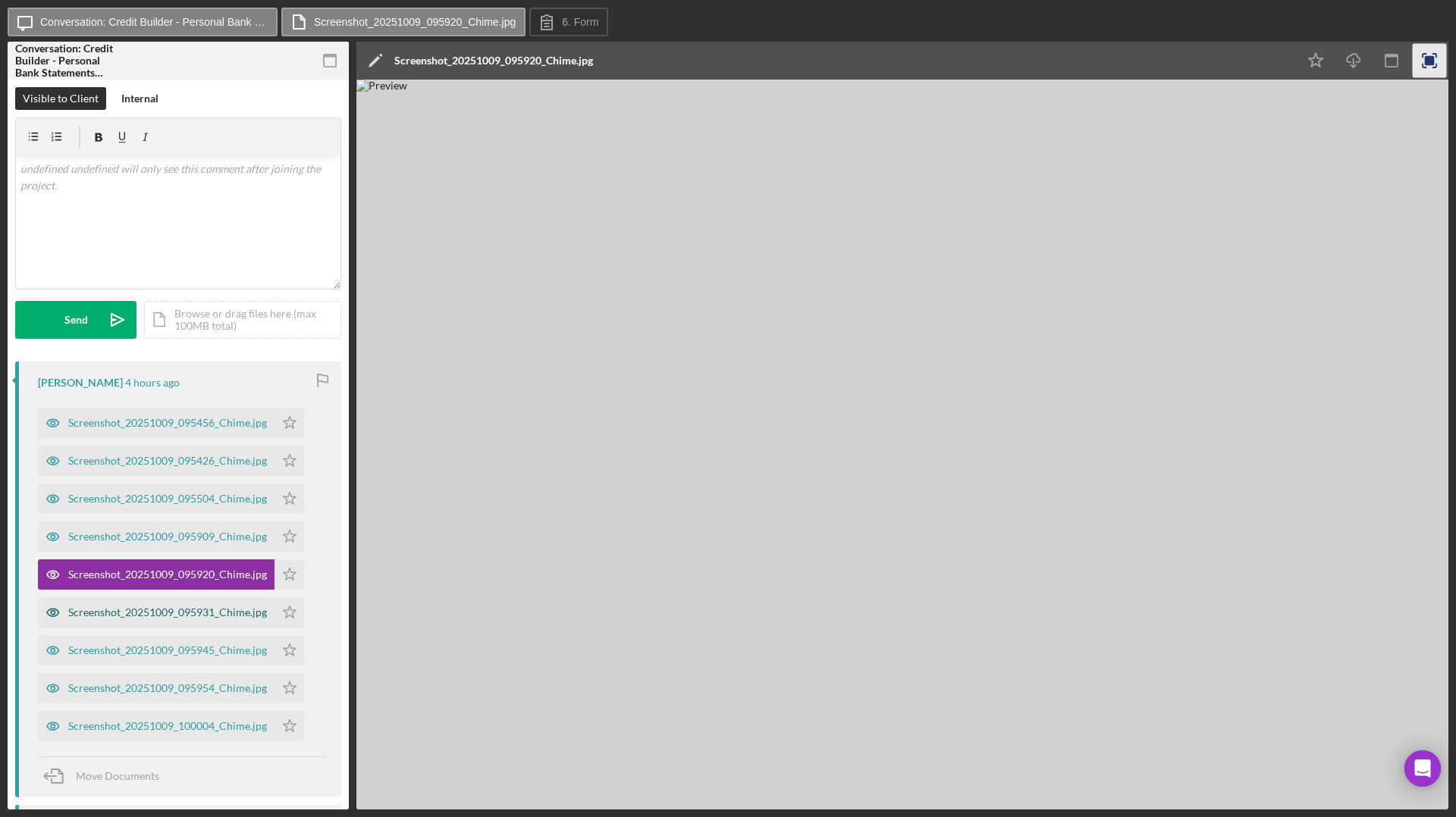
click at [183, 613] on div "Screenshot_20251009_095931_Chime.jpg" at bounding box center [167, 613] width 199 height 12
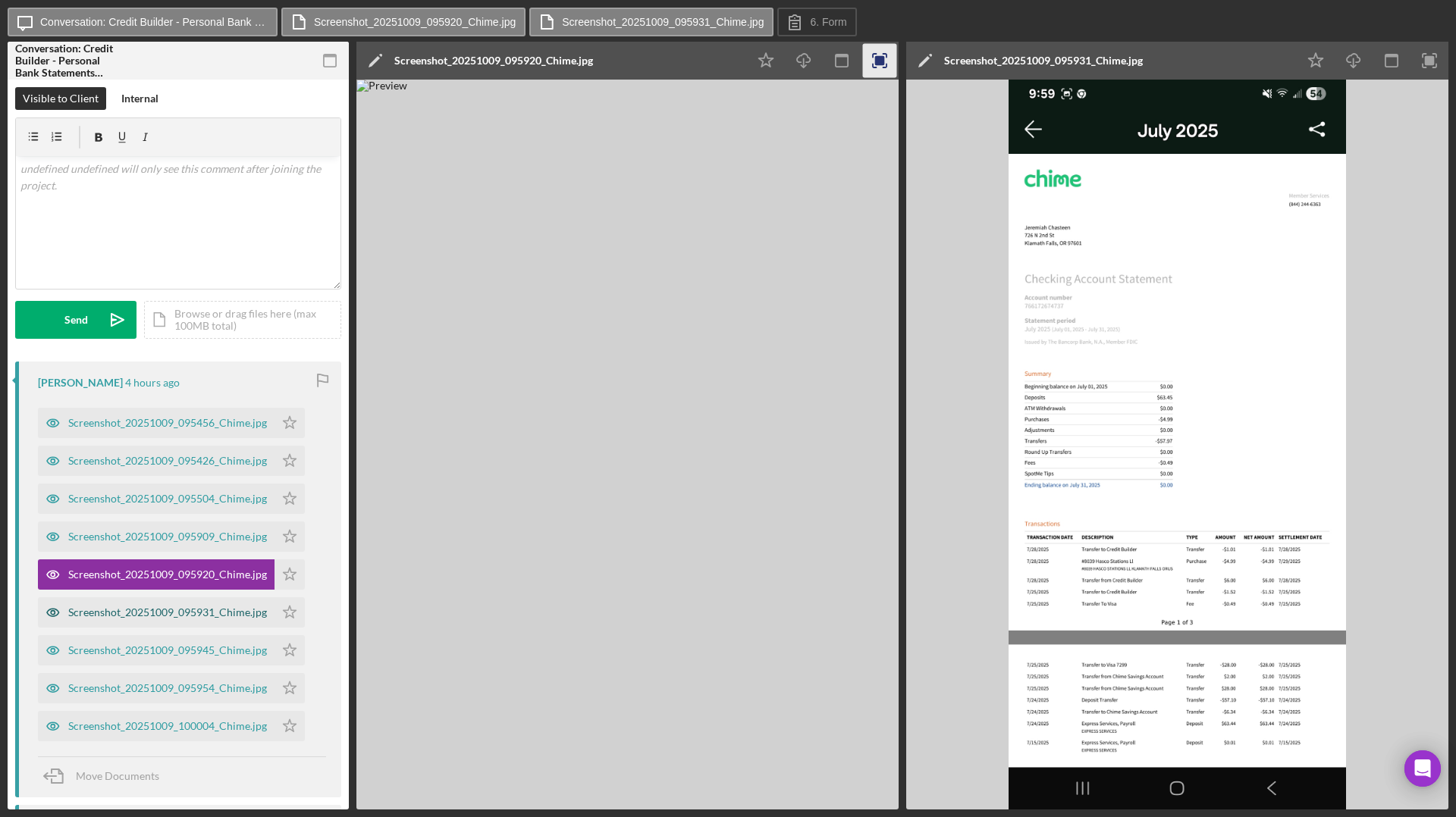
click at [137, 622] on div "Screenshot_20251009_095931_Chime.jpg" at bounding box center [156, 612] width 237 height 30
click at [137, 615] on div "Screenshot_20251009_095931_Chime.jpg" at bounding box center [167, 613] width 199 height 12
click at [132, 623] on div "Screenshot_20251009_095945_Chime.jpg" at bounding box center [167, 651] width 199 height 12
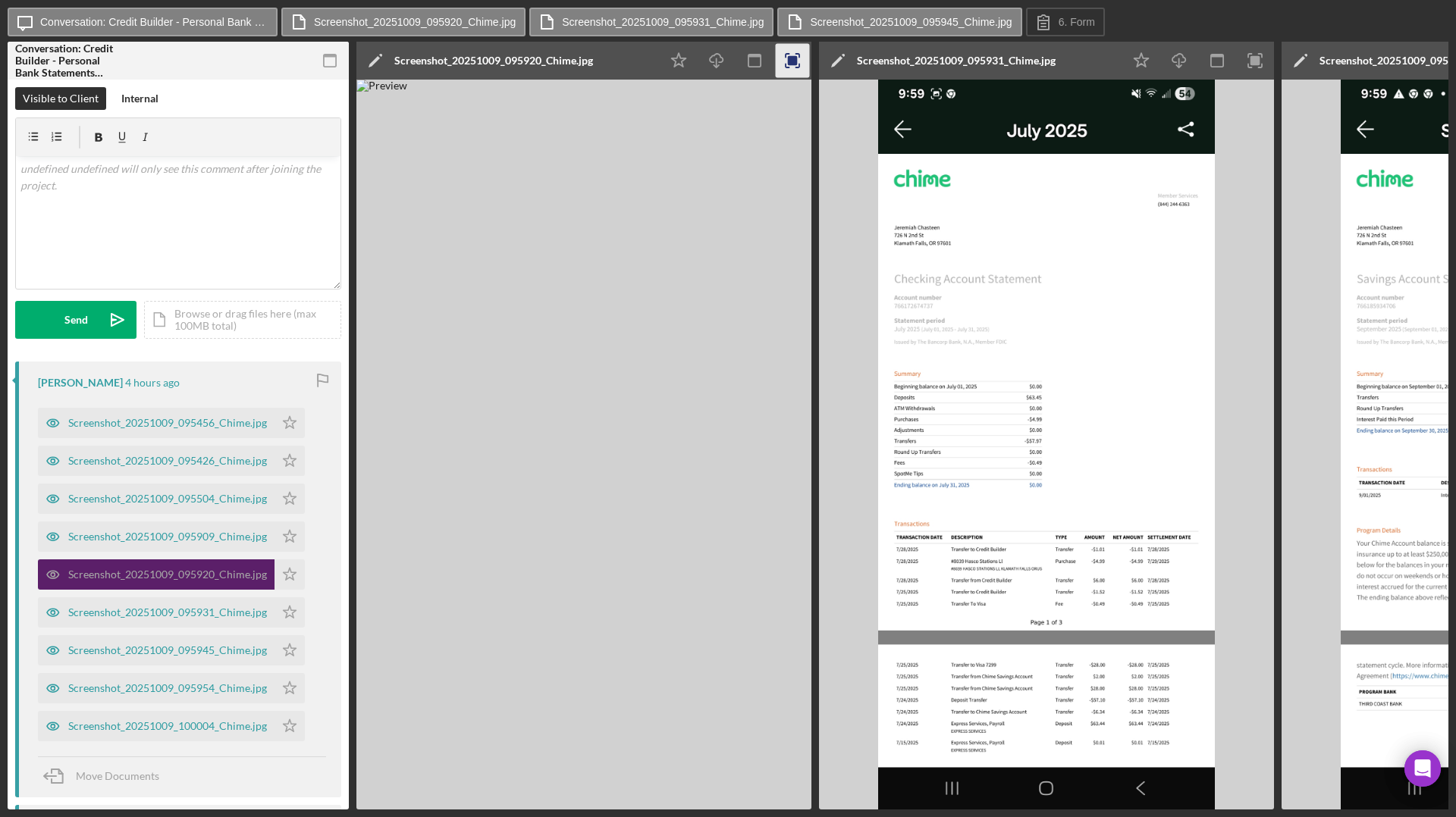
click at [221, 570] on div "Screenshot_20251009_095920_Chime.jpg" at bounding box center [167, 575] width 199 height 12
click at [204, 610] on div "Screenshot_20251009_095931_Chime.jpg" at bounding box center [167, 613] width 199 height 12
click at [166, 623] on div "Screenshot_20251009_095945_Chime.jpg" at bounding box center [167, 651] width 199 height 12
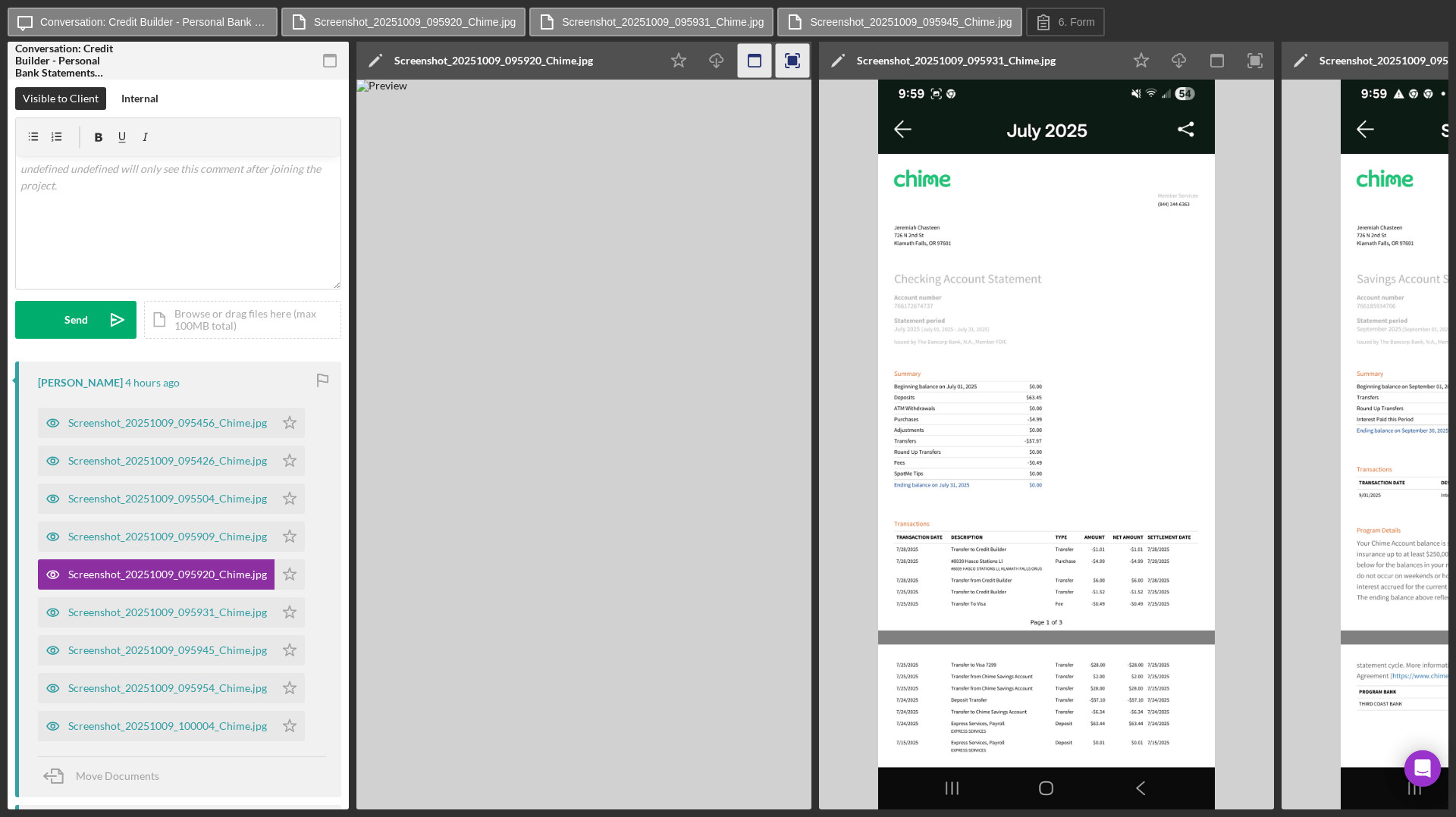
click at [759, 63] on icon "button" at bounding box center [755, 61] width 34 height 34
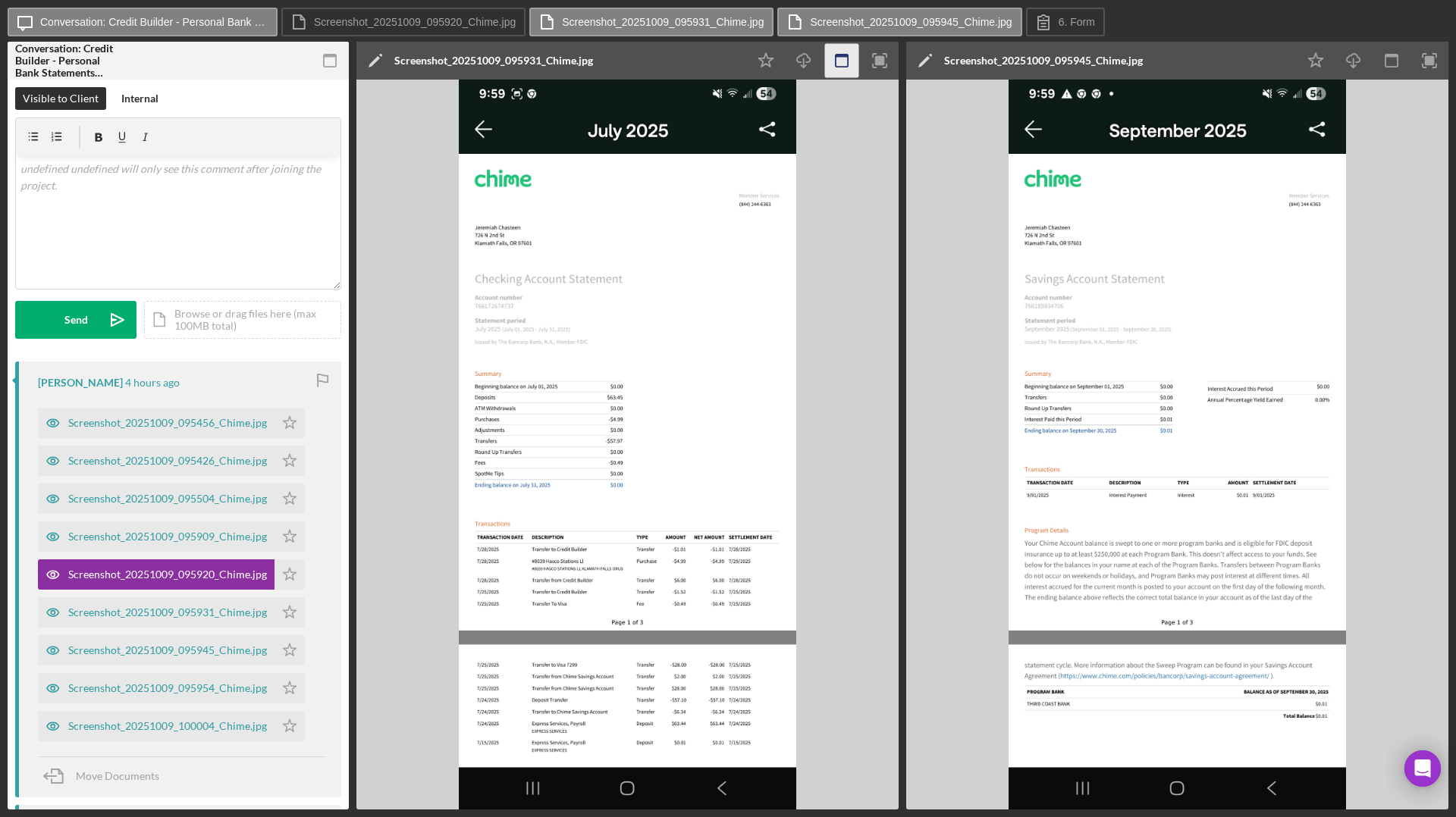
click at [855, 55] on icon "button" at bounding box center [842, 61] width 34 height 34
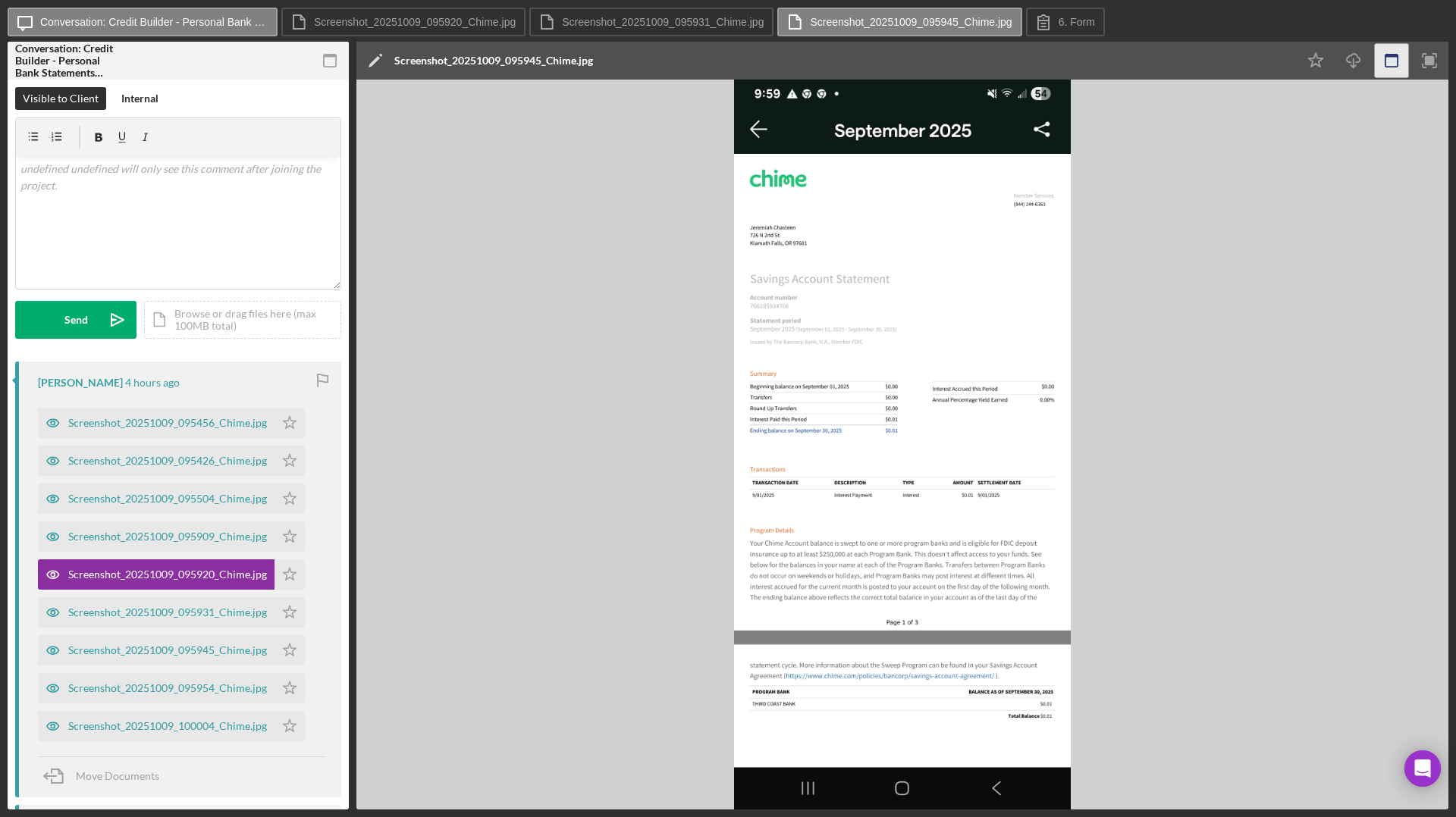
click at [1146, 76] on icon "button" at bounding box center [1392, 61] width 34 height 34
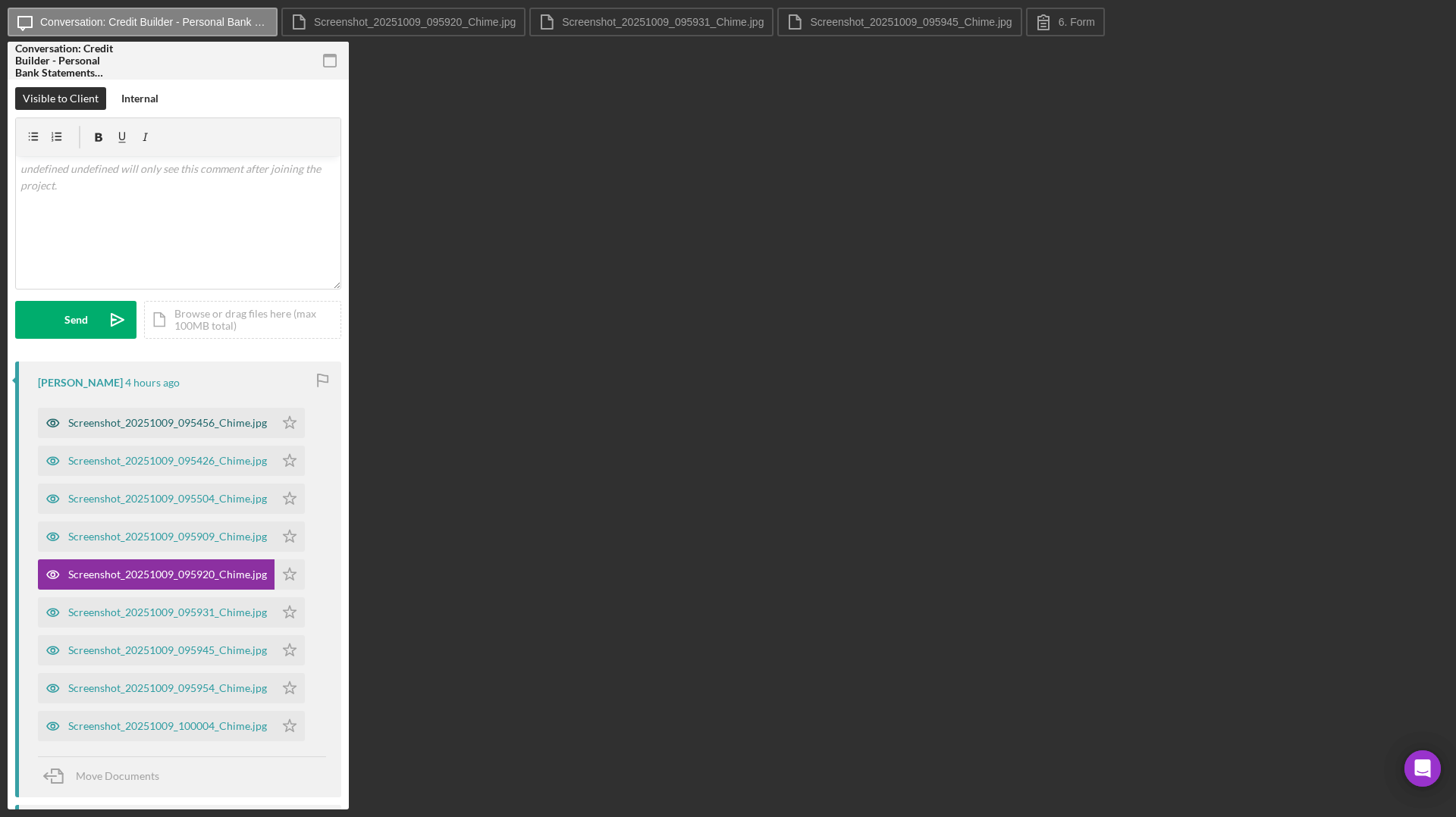
click at [188, 423] on div "Screenshot_20251009_095456_Chime.jpg" at bounding box center [167, 423] width 199 height 12
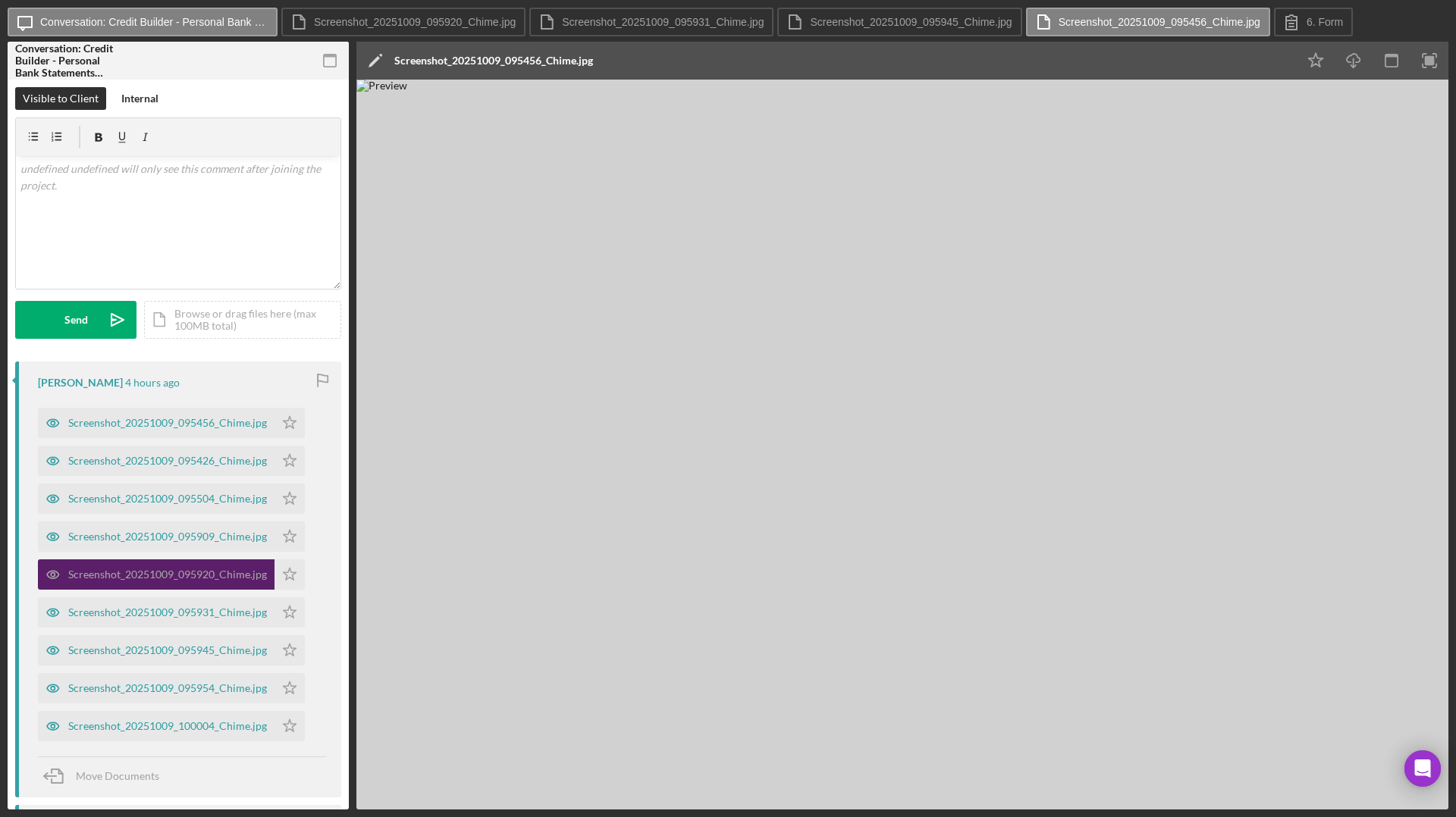
click at [191, 570] on div "Screenshot_20251009_095920_Chime.jpg" at bounding box center [167, 575] width 199 height 12
click at [182, 421] on div "Screenshot_20251009_095456_Chime.jpg" at bounding box center [167, 423] width 199 height 12
click at [181, 427] on div "Screenshot_20251009_095456_Chime.jpg" at bounding box center [167, 423] width 199 height 12
click at [1146, 71] on icon "button" at bounding box center [1392, 61] width 34 height 34
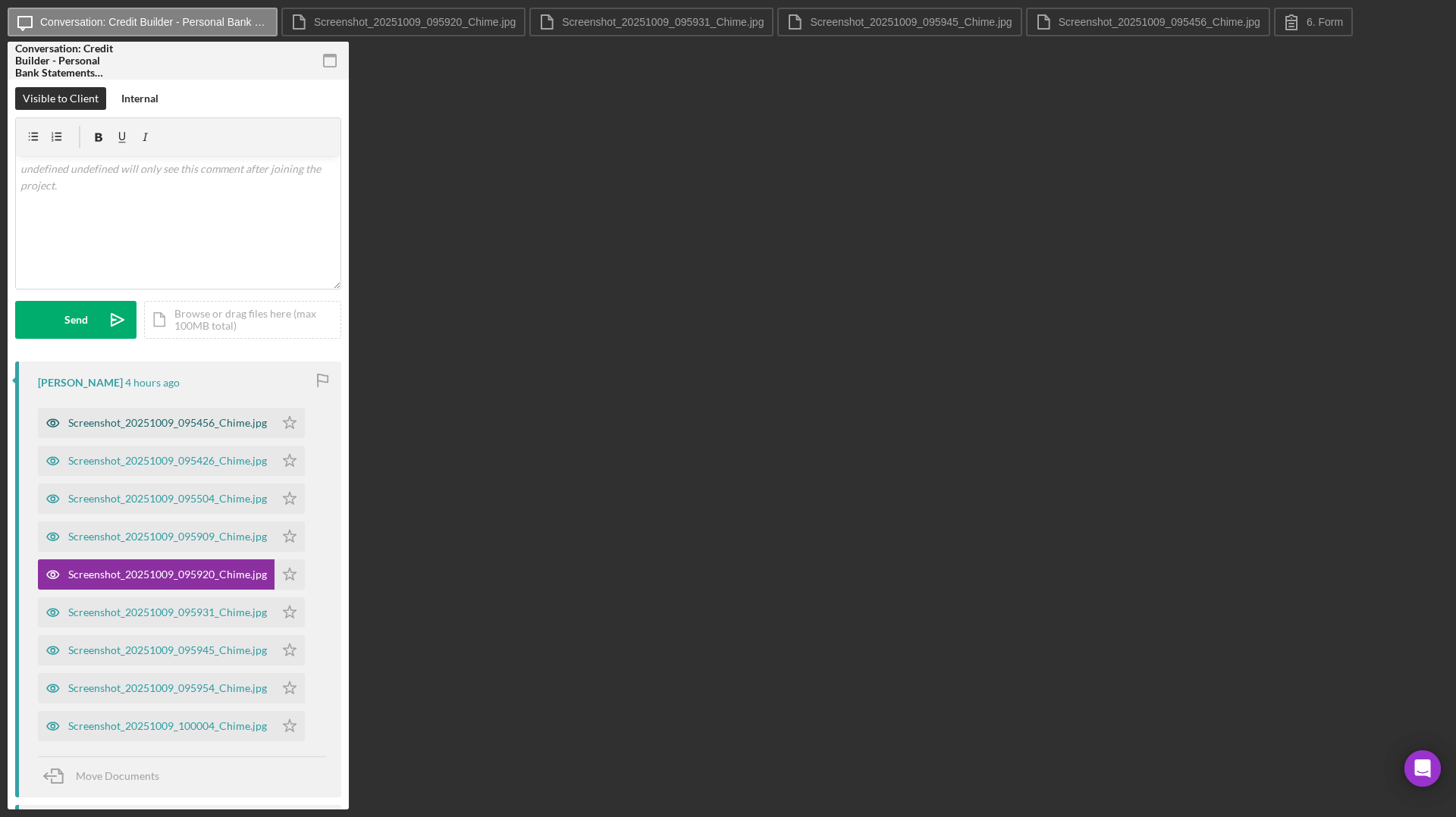
click at [232, 428] on div "Screenshot_20251009_095456_Chime.jpg" at bounding box center [167, 423] width 199 height 12
click at [456, 16] on label "Screenshot_20251009_095920_Chime.jpg" at bounding box center [414, 22] width 202 height 12
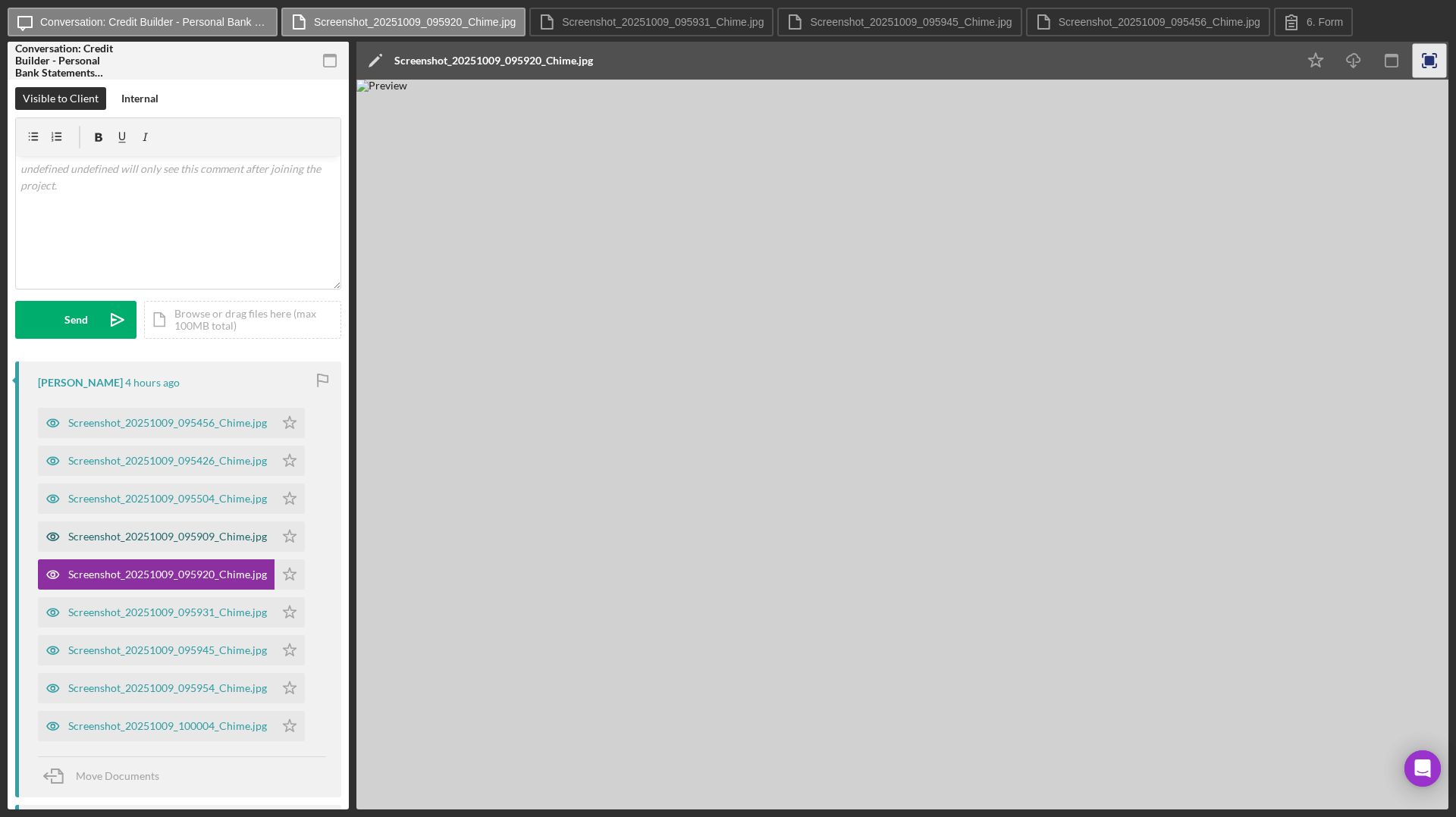
click at [157, 536] on div "Screenshot_20251009_095909_Chime.jpg" at bounding box center [167, 537] width 199 height 12
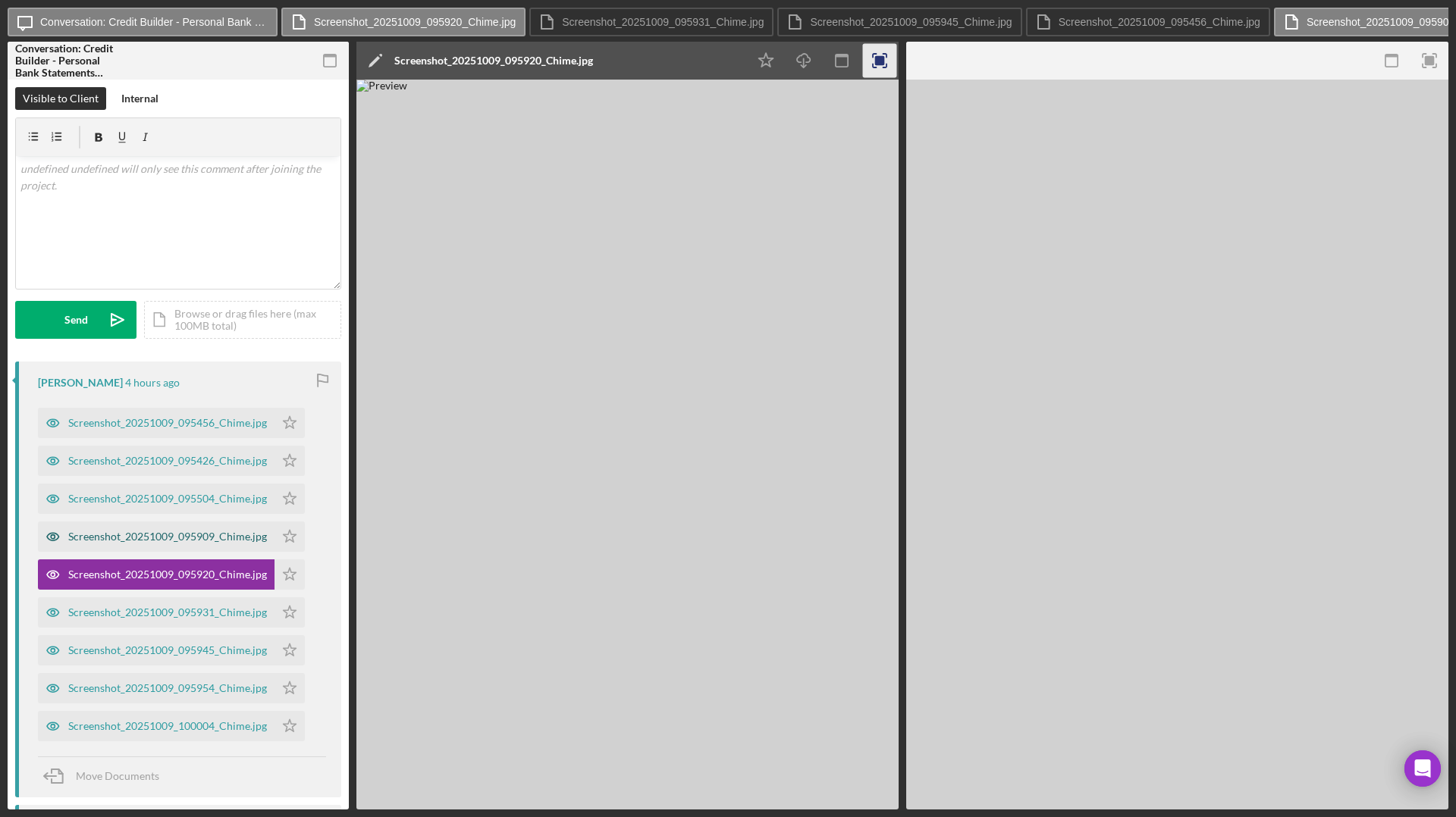
click at [157, 536] on div "Screenshot_20251009_095909_Chime.jpg" at bounding box center [167, 537] width 199 height 12
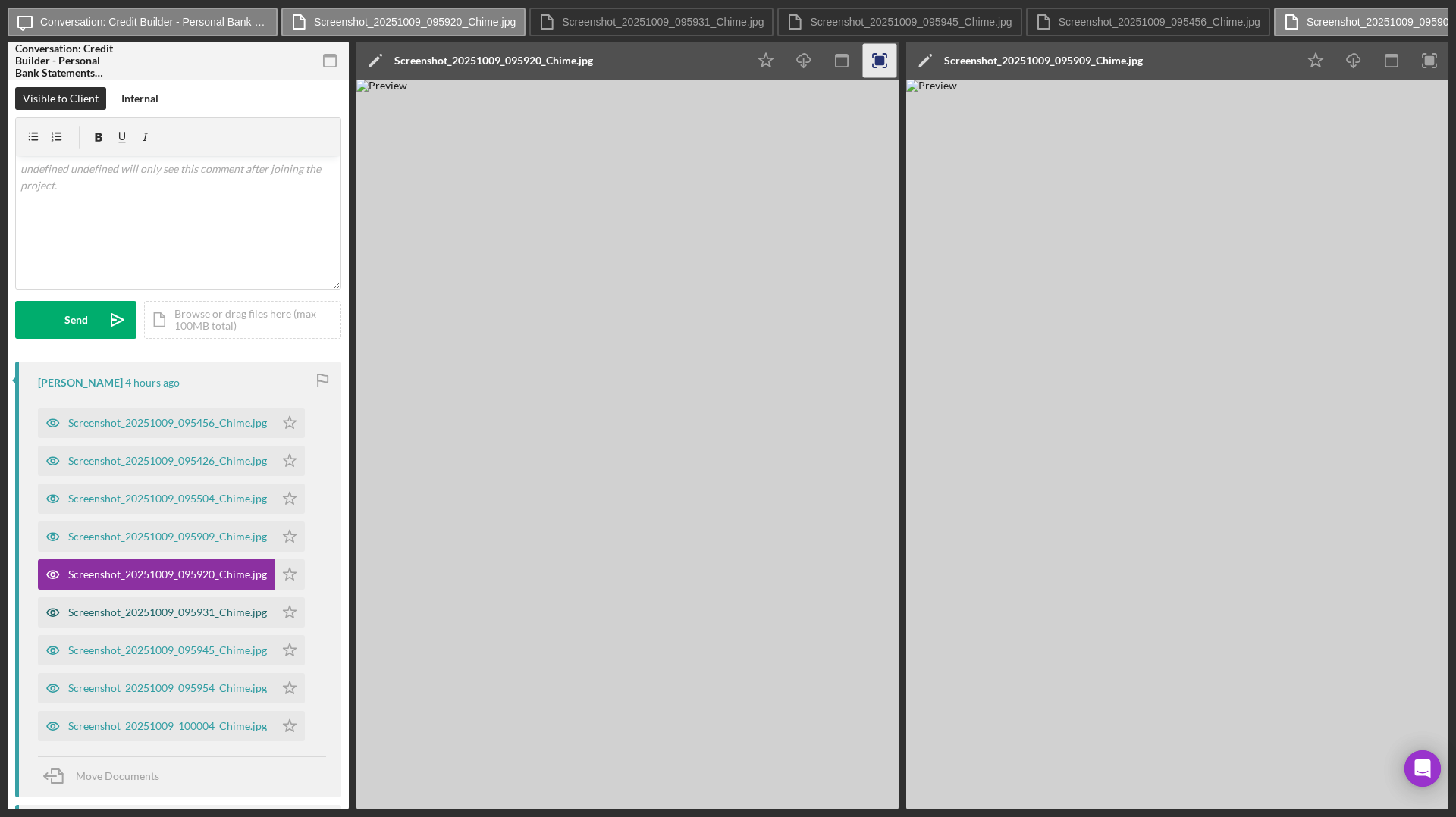
click at [141, 613] on div "Screenshot_20251009_095931_Chime.jpg" at bounding box center [167, 613] width 199 height 12
click at [846, 63] on icon "button" at bounding box center [842, 61] width 34 height 34
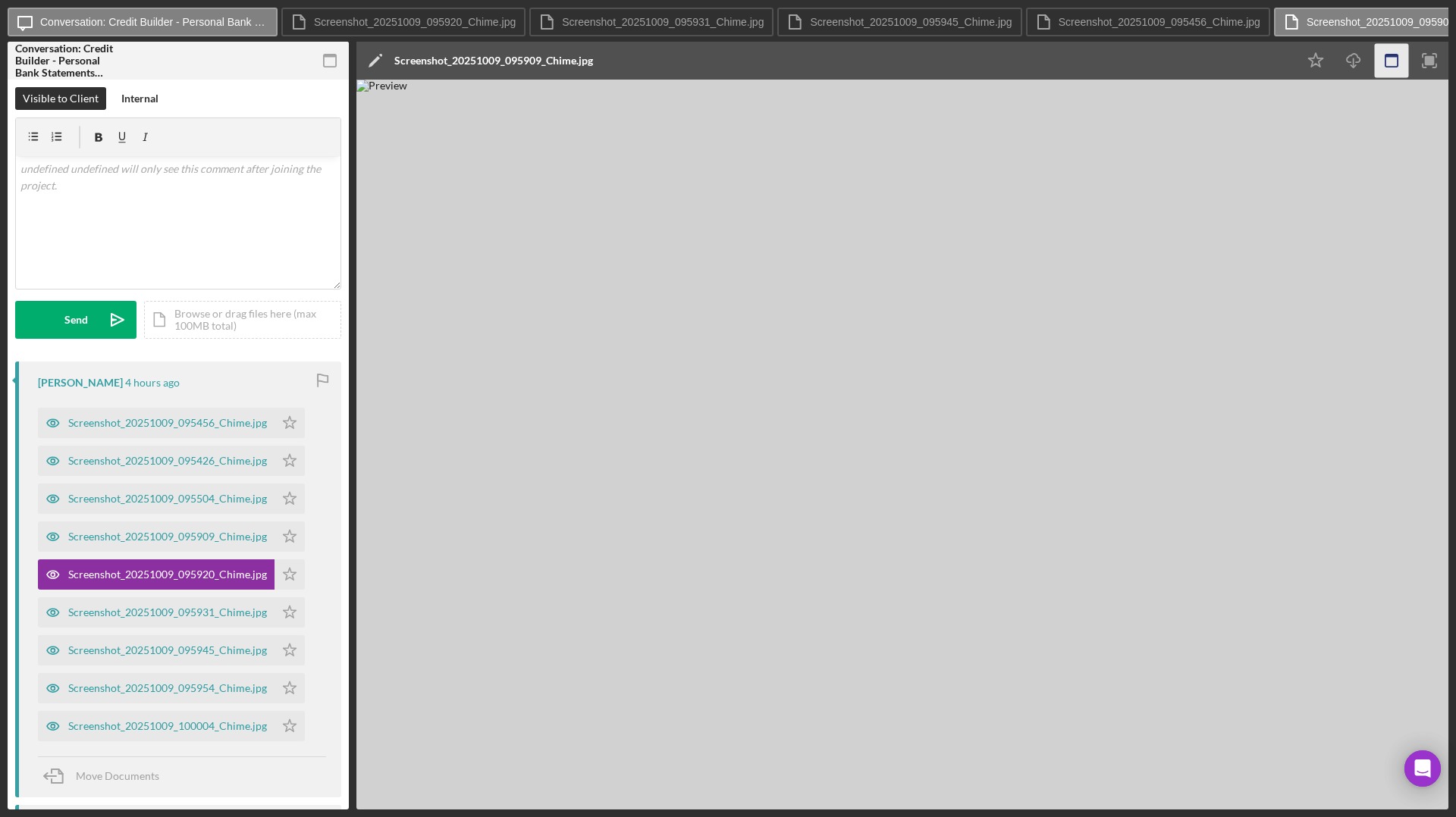
click at [1146, 56] on rect "button" at bounding box center [1392, 55] width 12 height 3
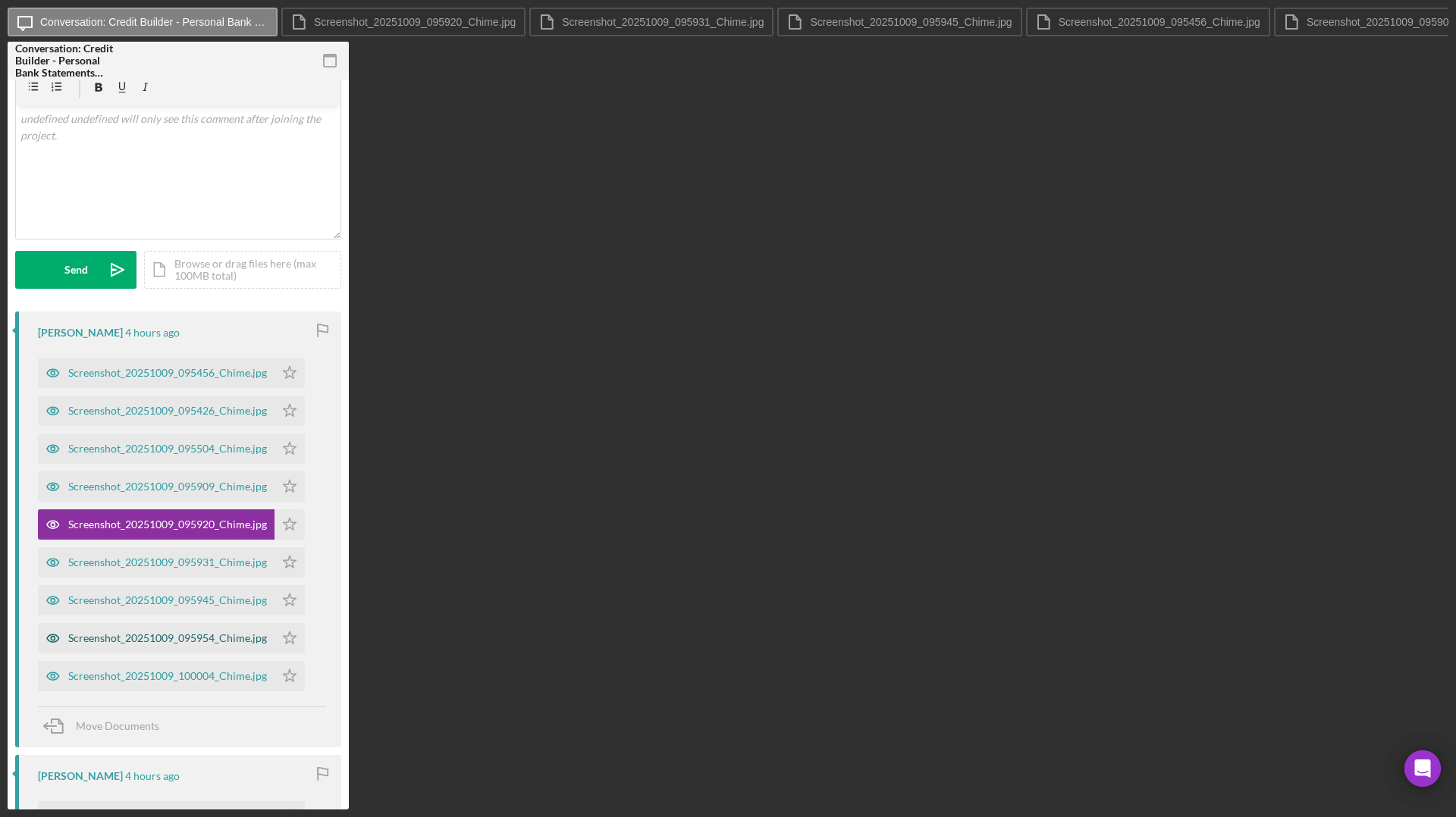
scroll to position [51, 0]
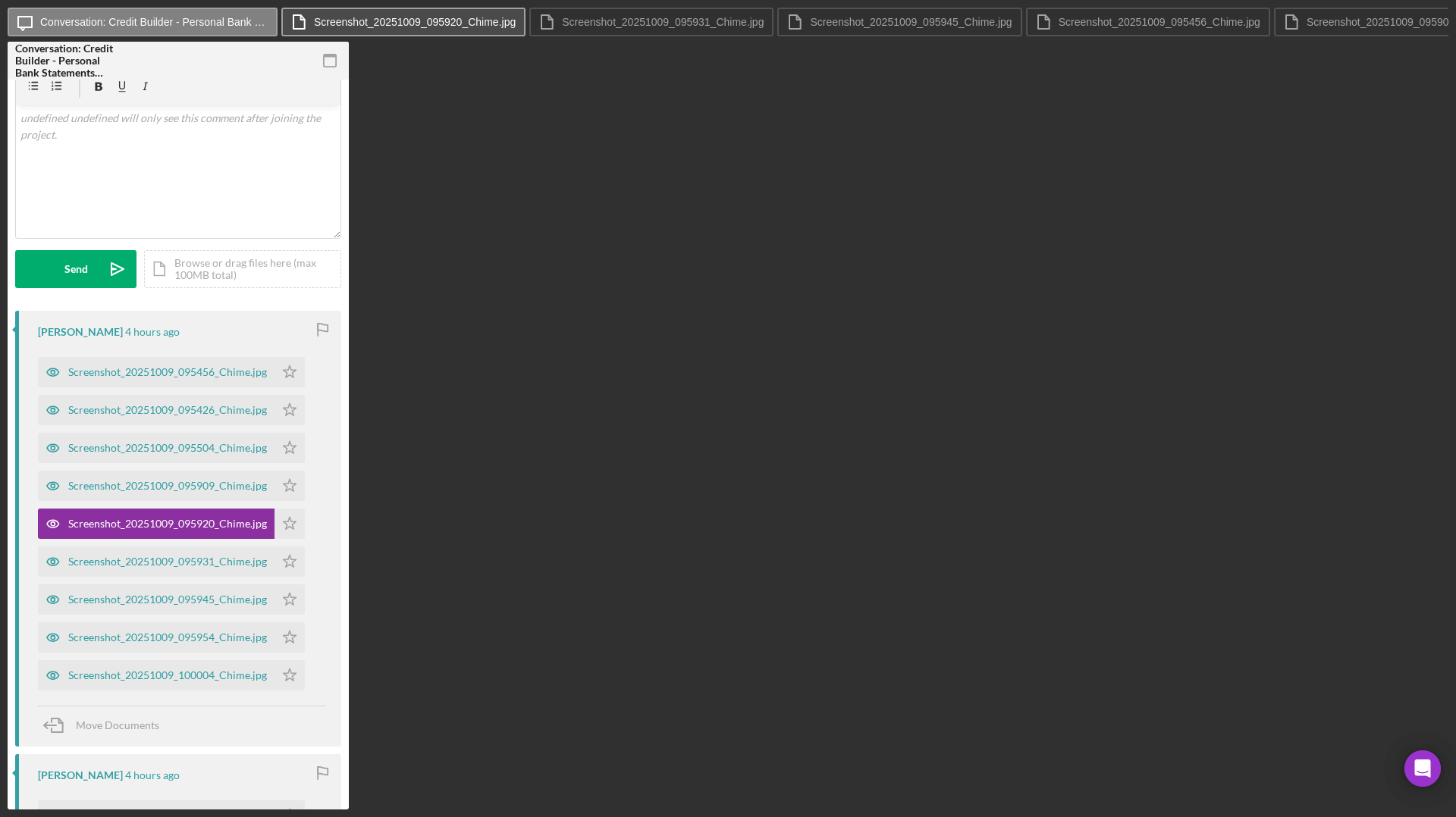
click at [444, 26] on label "Screenshot_20251009_095920_Chime.jpg" at bounding box center [414, 22] width 202 height 12
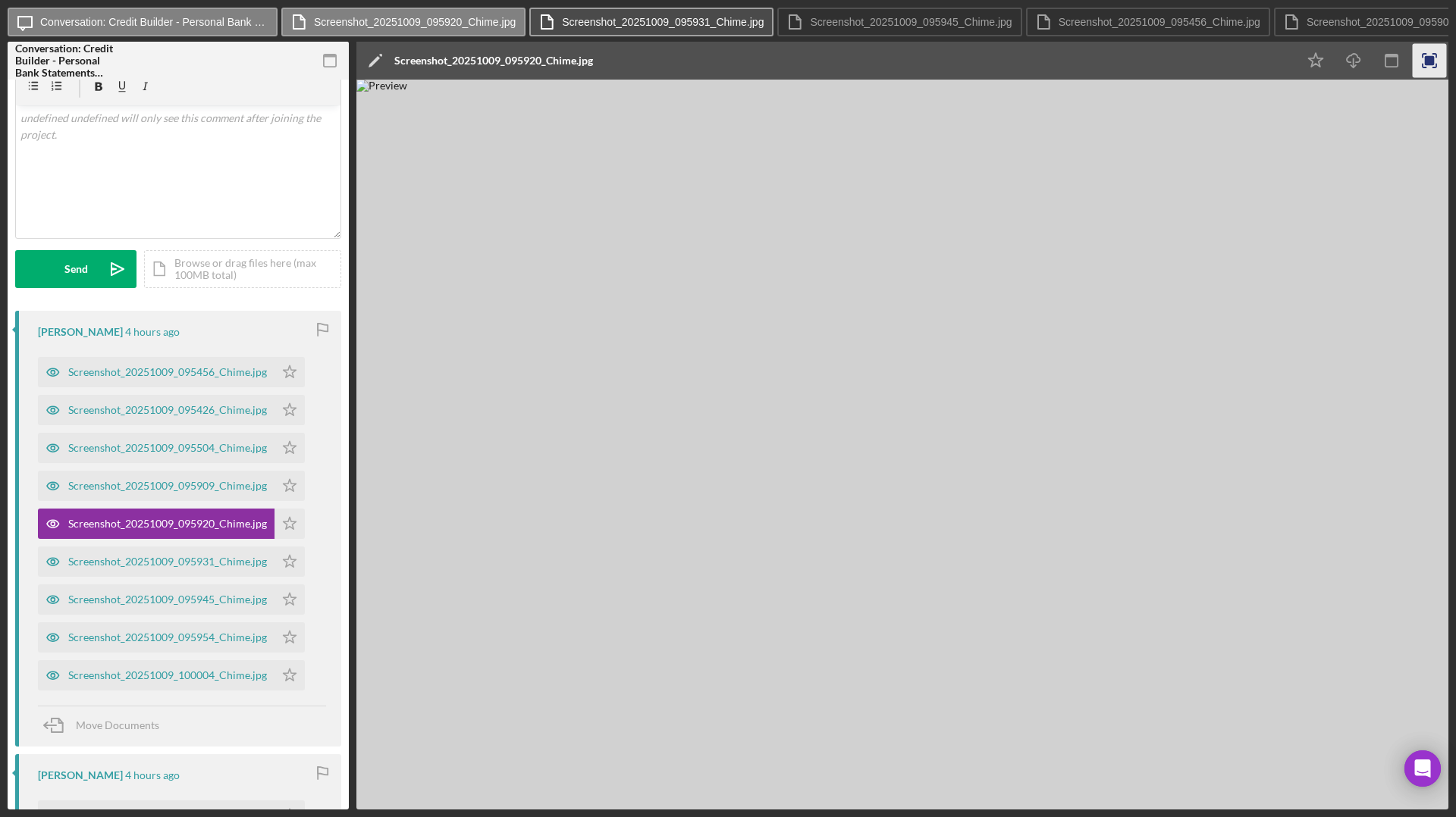
click at [607, 27] on button "Screenshot_20251009_095931_Chime.jpg" at bounding box center [651, 22] width 244 height 29
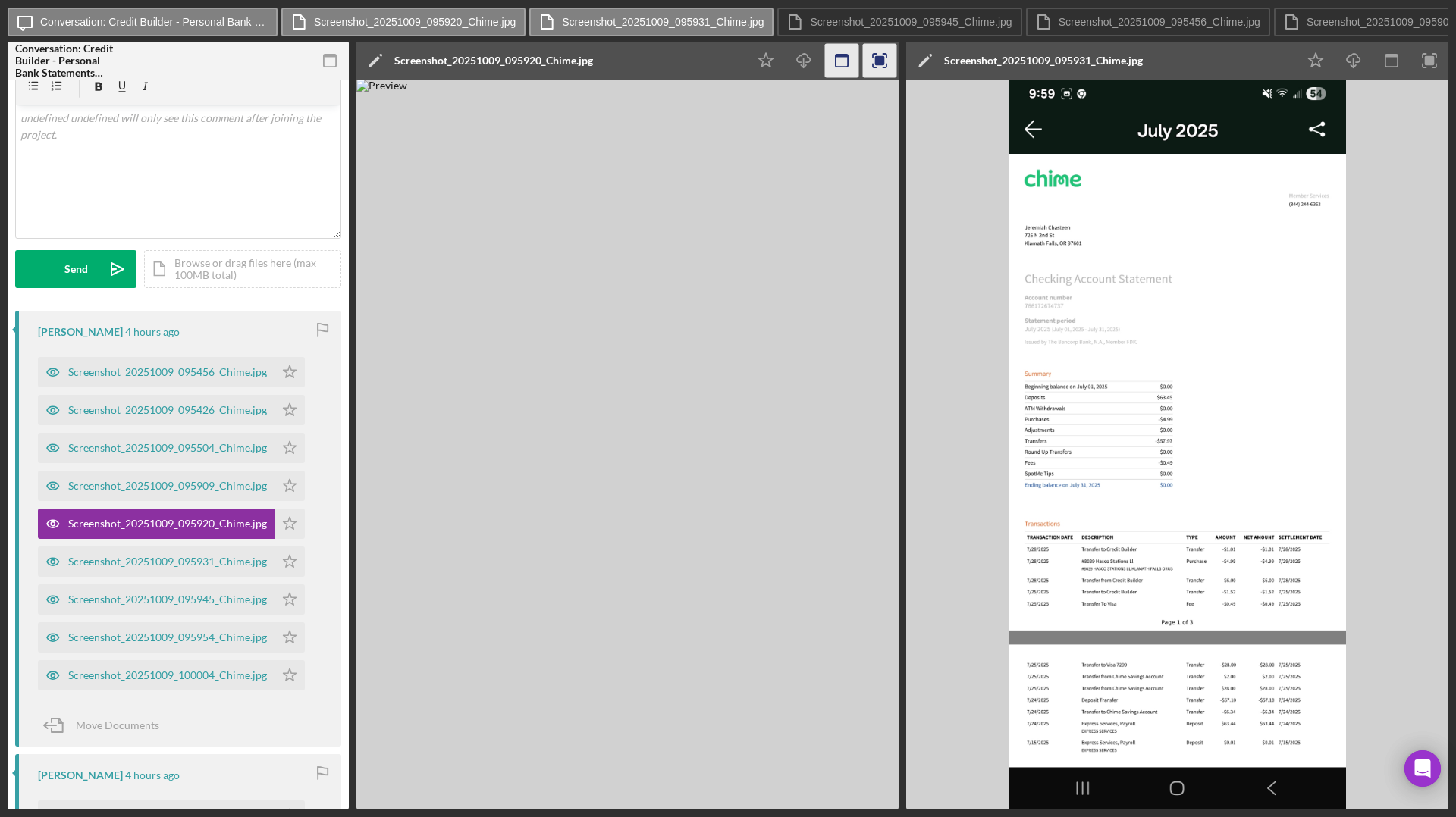
click at [844, 61] on icon "button" at bounding box center [842, 61] width 34 height 34
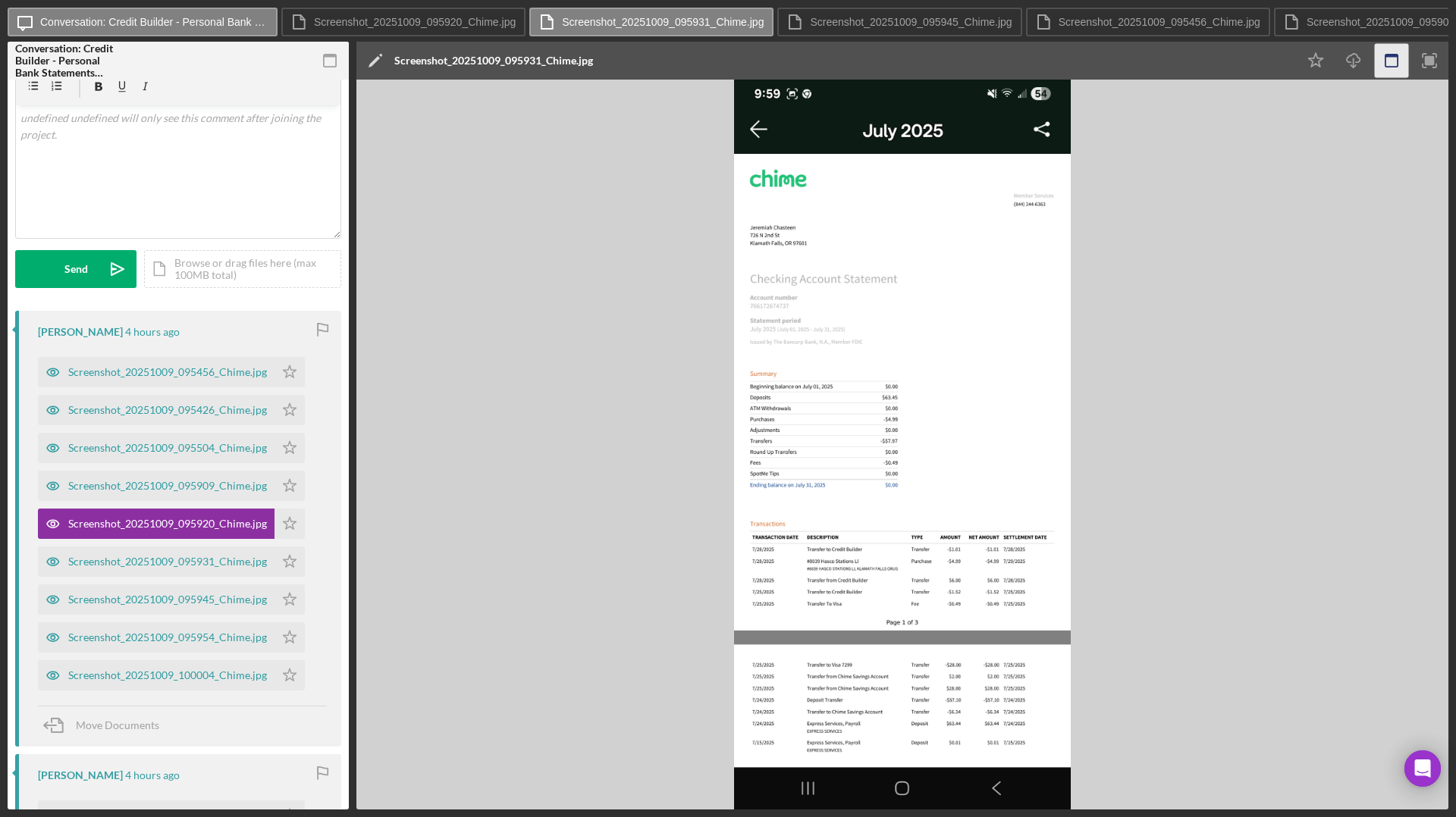
click at [1146, 62] on icon "button" at bounding box center [1392, 61] width 34 height 34
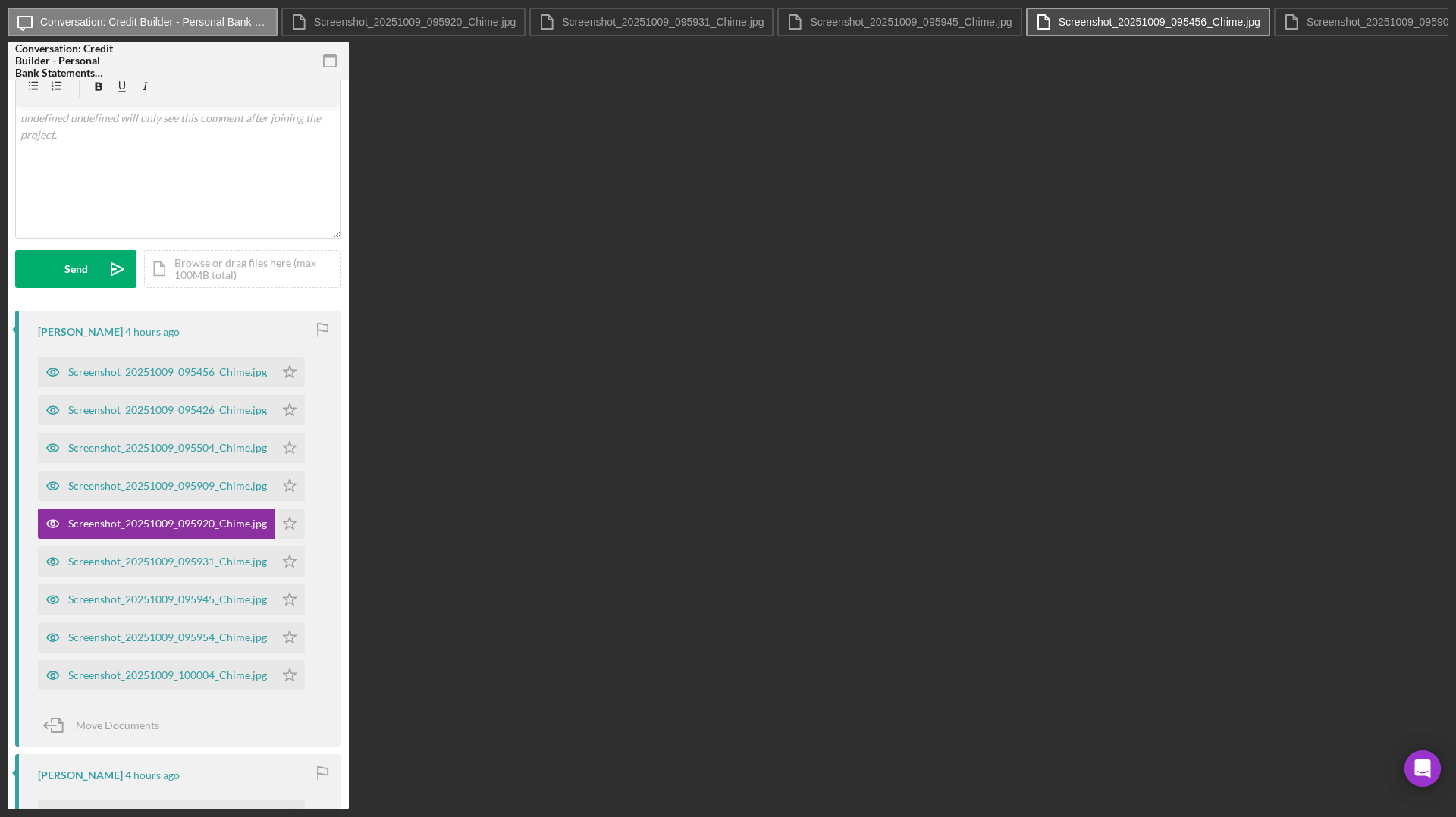
click at [1143, 22] on label "Screenshot_20251009_095456_Chime.jpg" at bounding box center [1159, 22] width 202 height 12
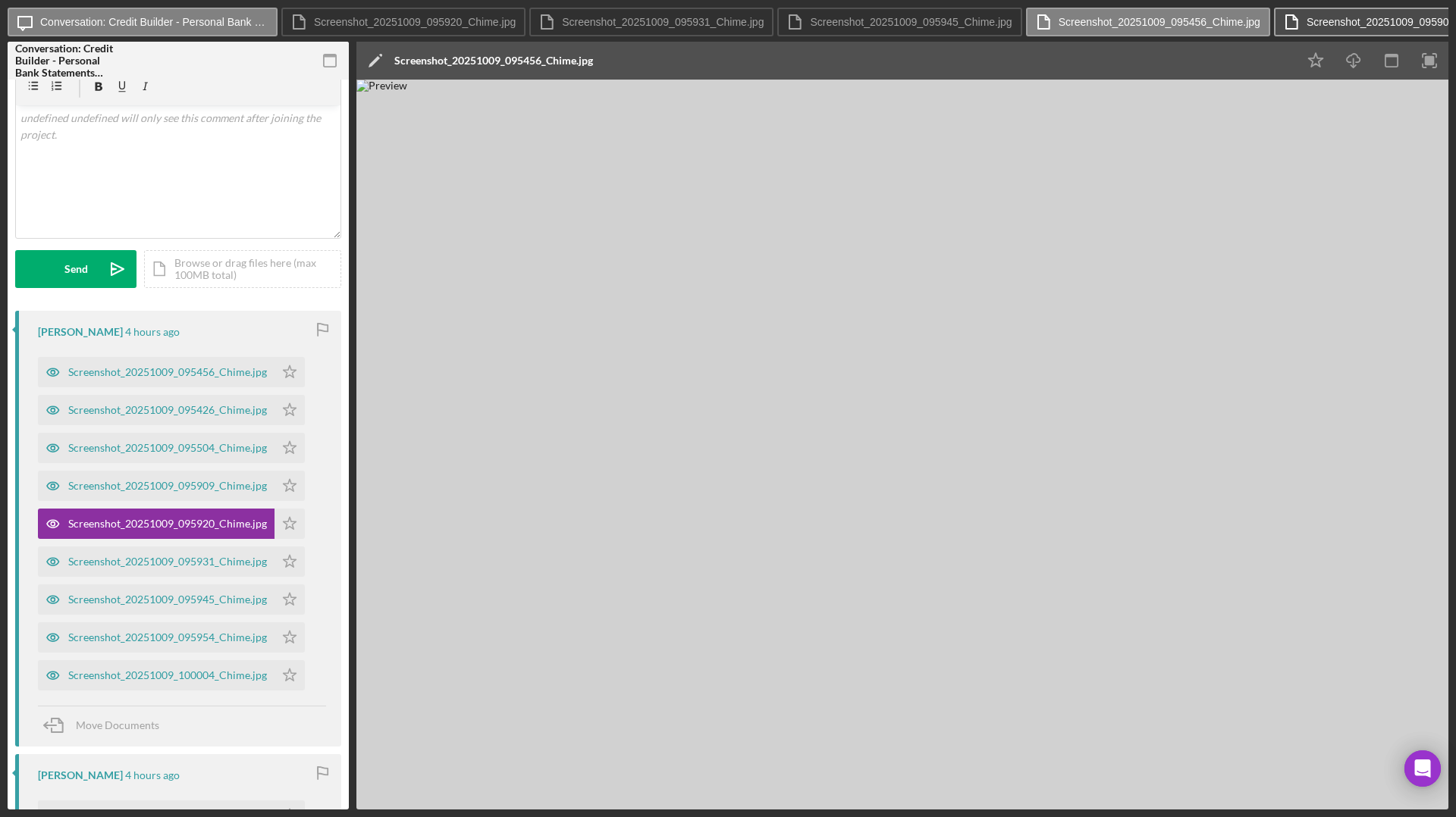
click at [1146, 28] on button "Screenshot_20251009_095909_Chime.jpg" at bounding box center [1395, 22] width 244 height 29
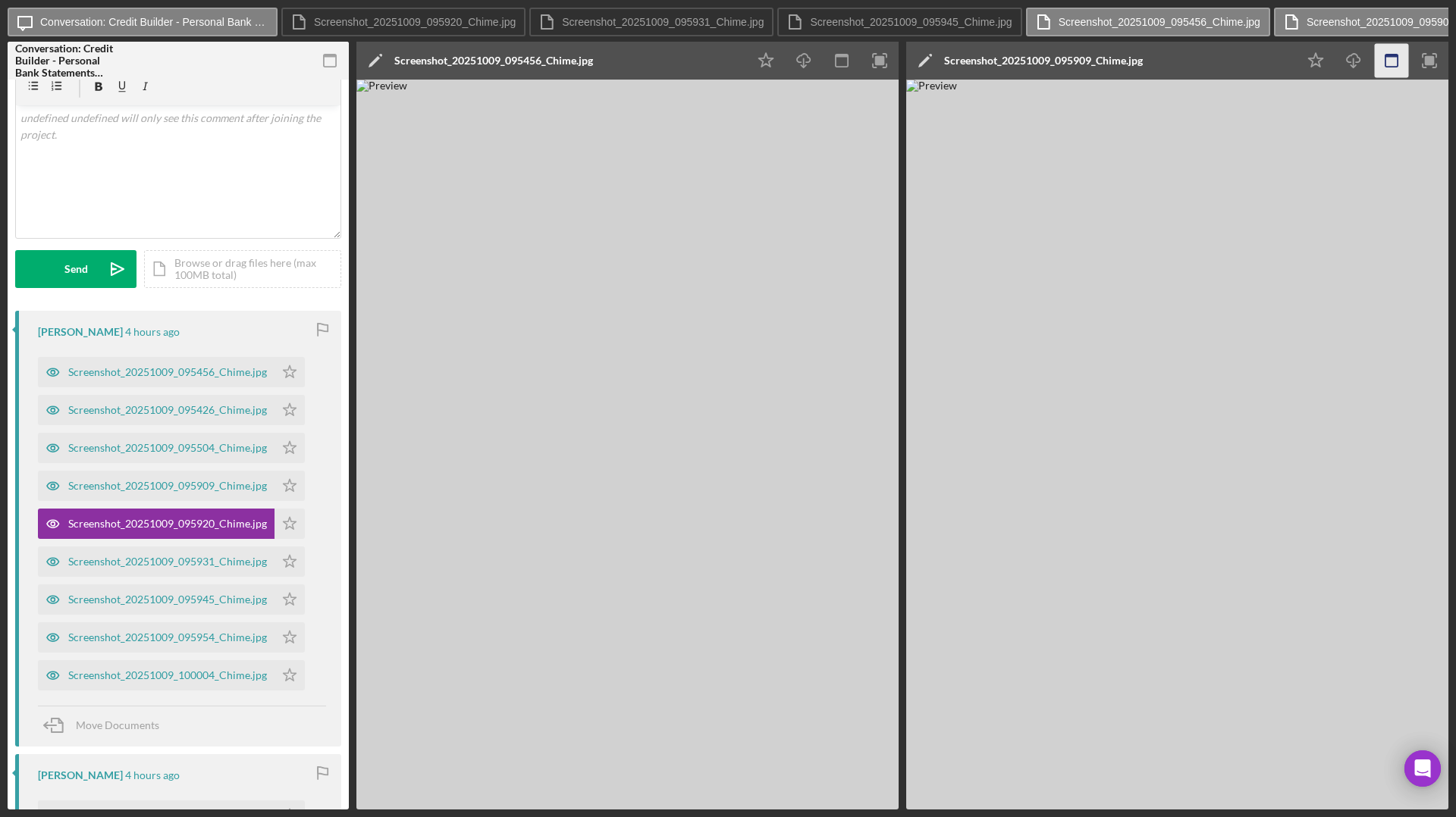
click at [1146, 63] on icon "button" at bounding box center [1392, 61] width 34 height 34
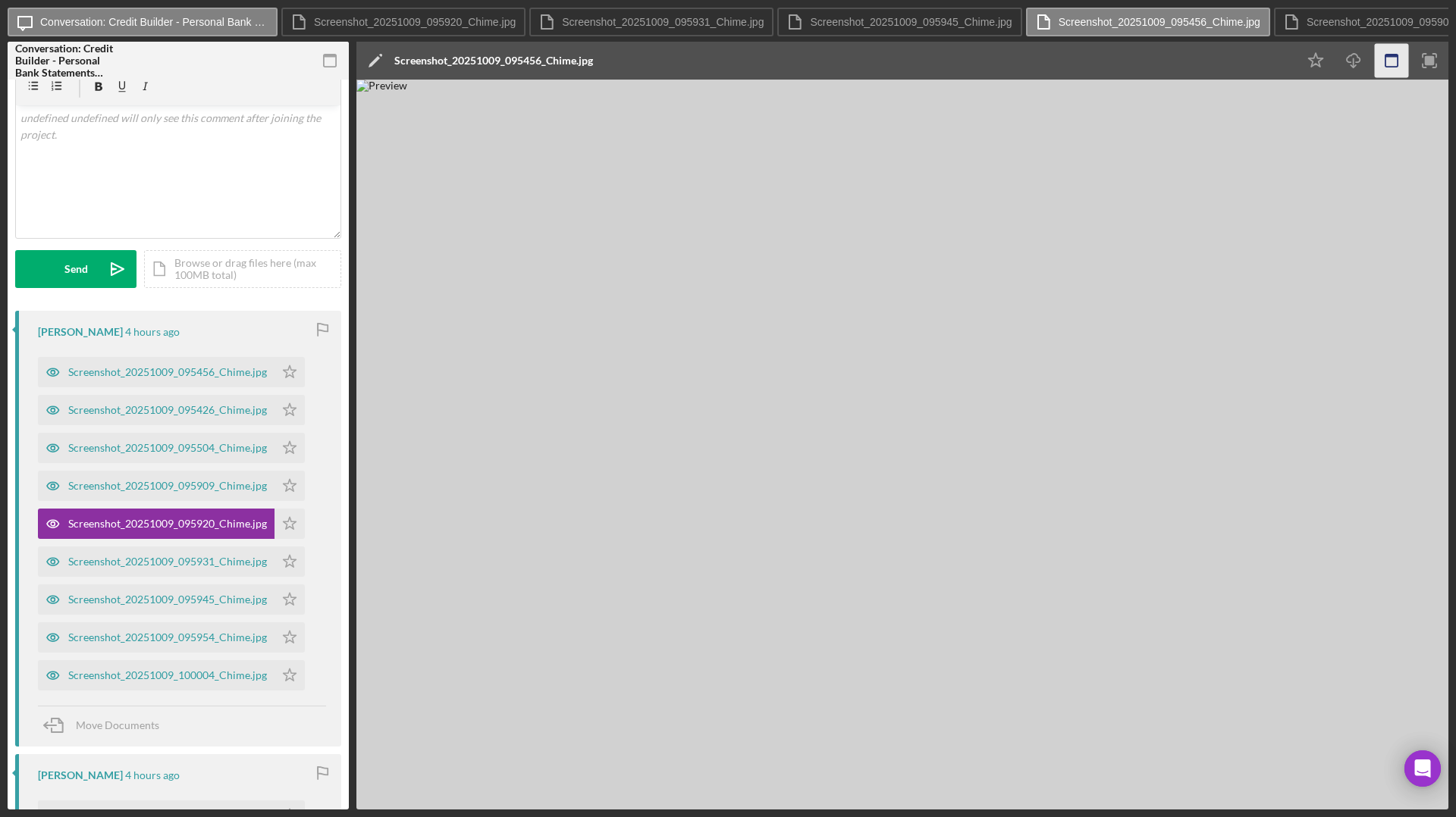
click at [1146, 58] on icon "button" at bounding box center [1392, 61] width 34 height 34
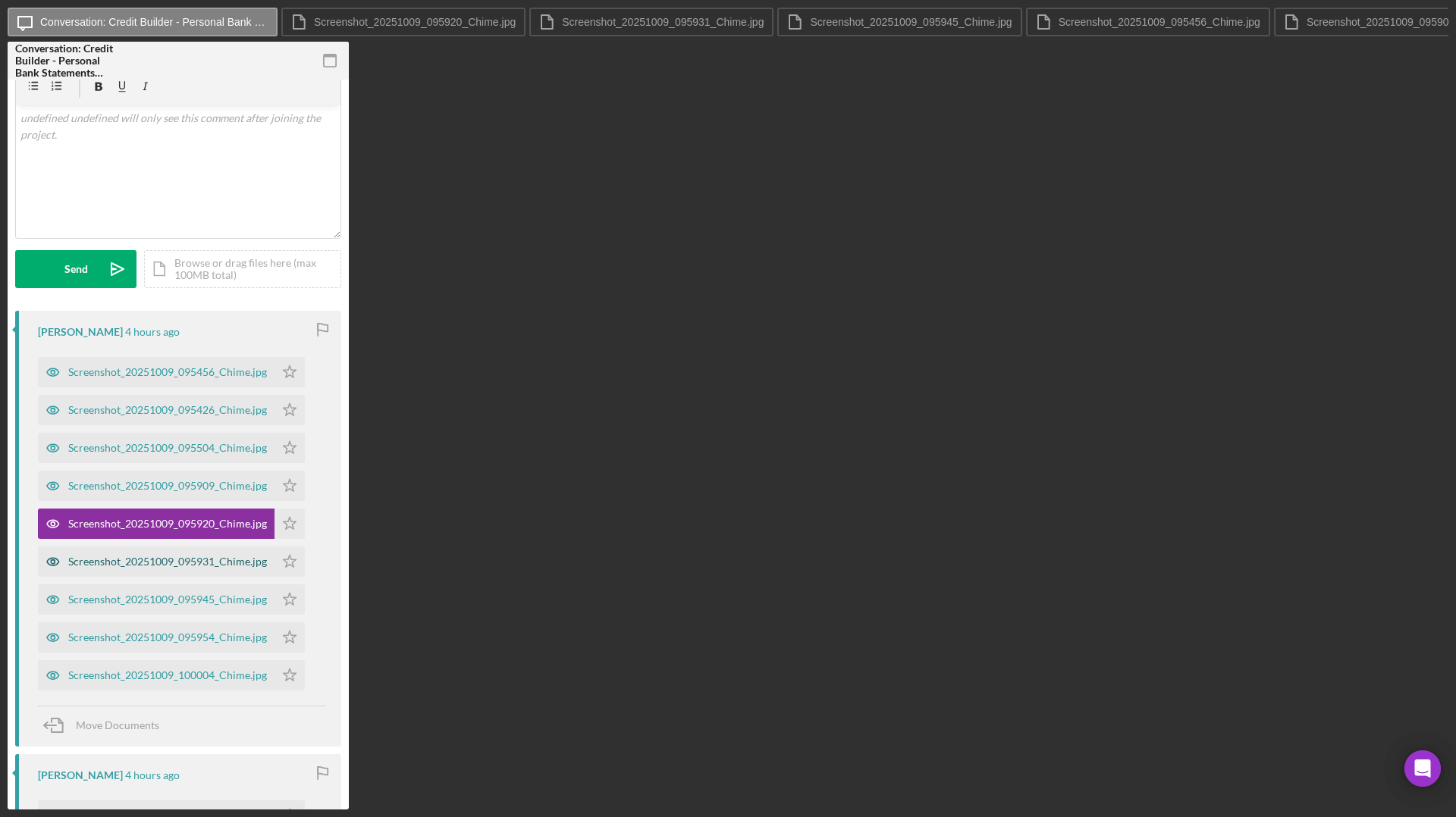
click at [144, 570] on div "Screenshot_20251009_095931_Chime.jpg" at bounding box center [156, 562] width 237 height 30
click at [146, 602] on div "Screenshot_20251009_095945_Chime.jpg" at bounding box center [167, 600] width 199 height 12
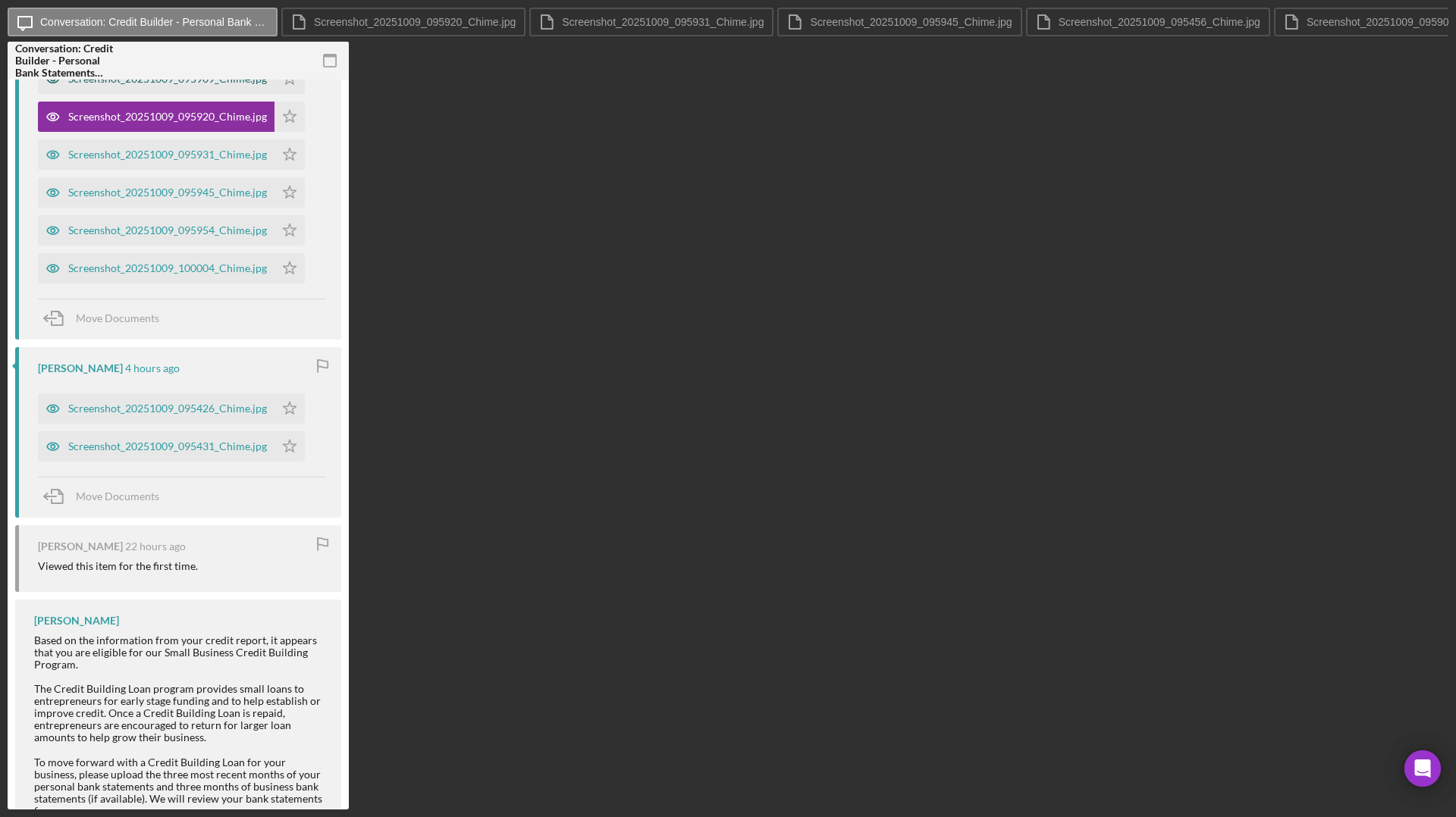
scroll to position [467, 0]
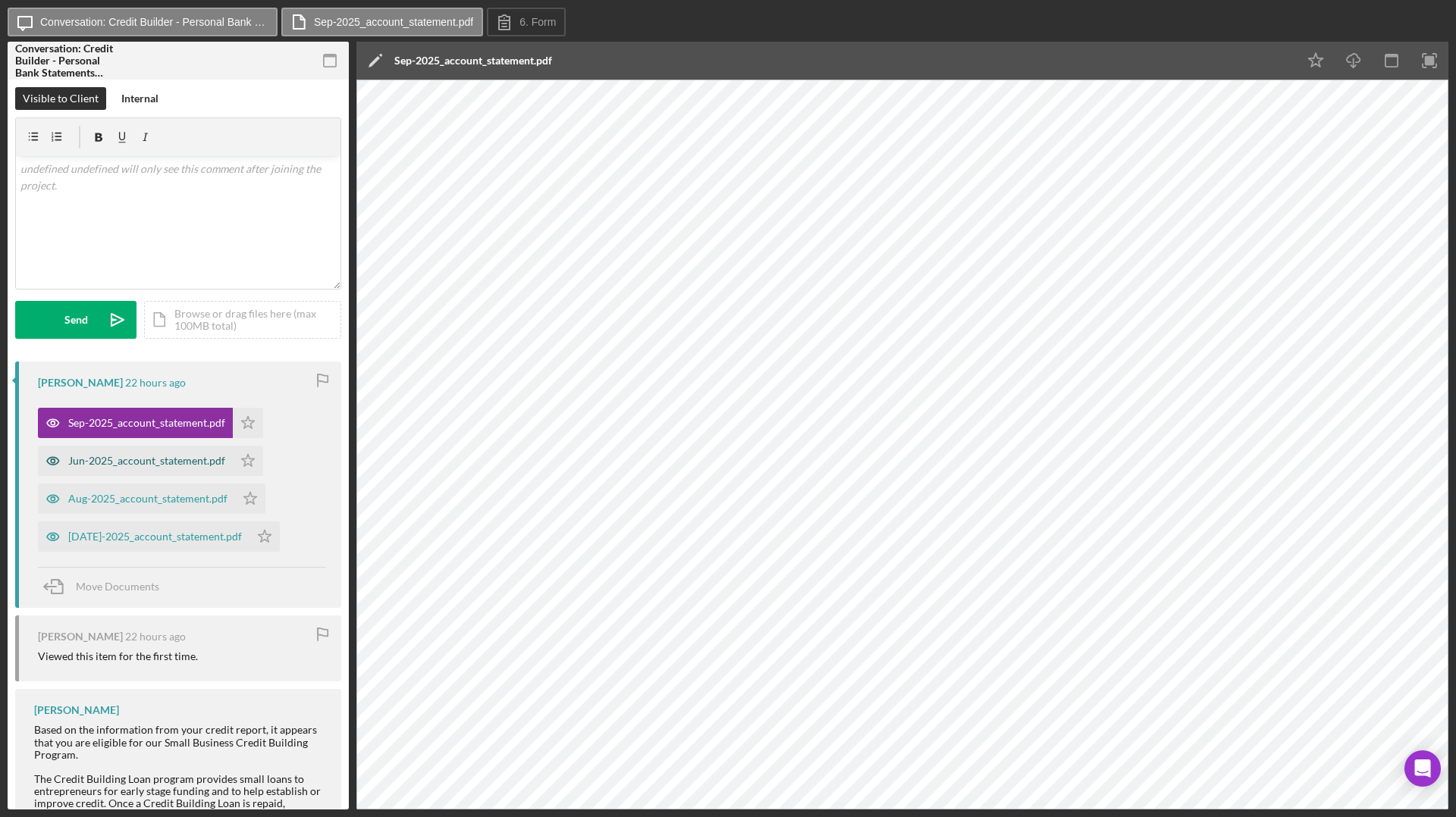
click at [144, 465] on div "Jun-2025_account_statement.pdf" at bounding box center [146, 461] width 157 height 12
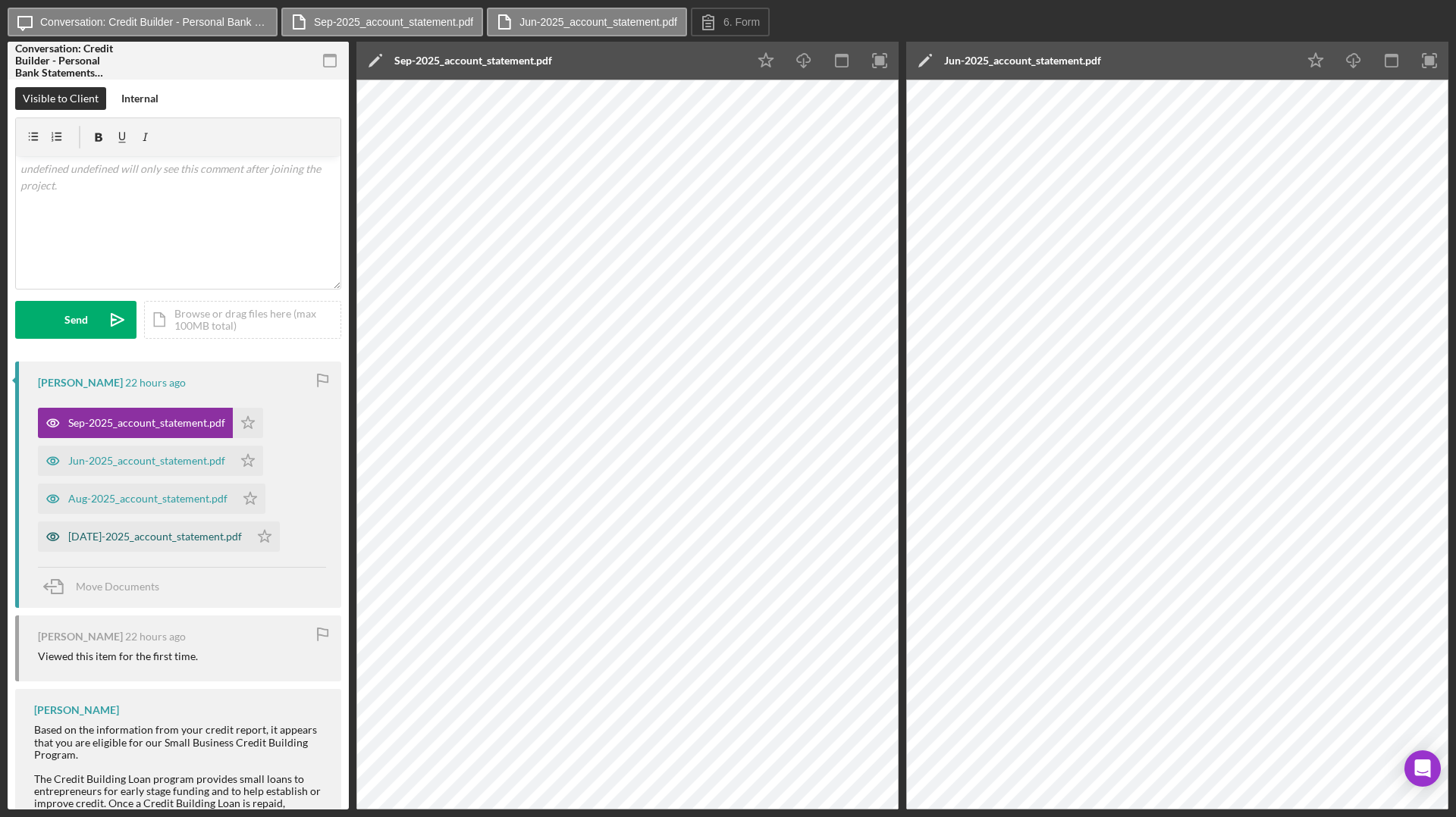
click at [117, 532] on div "[DATE]-2025_account_statement.pdf" at bounding box center [154, 537] width 174 height 12
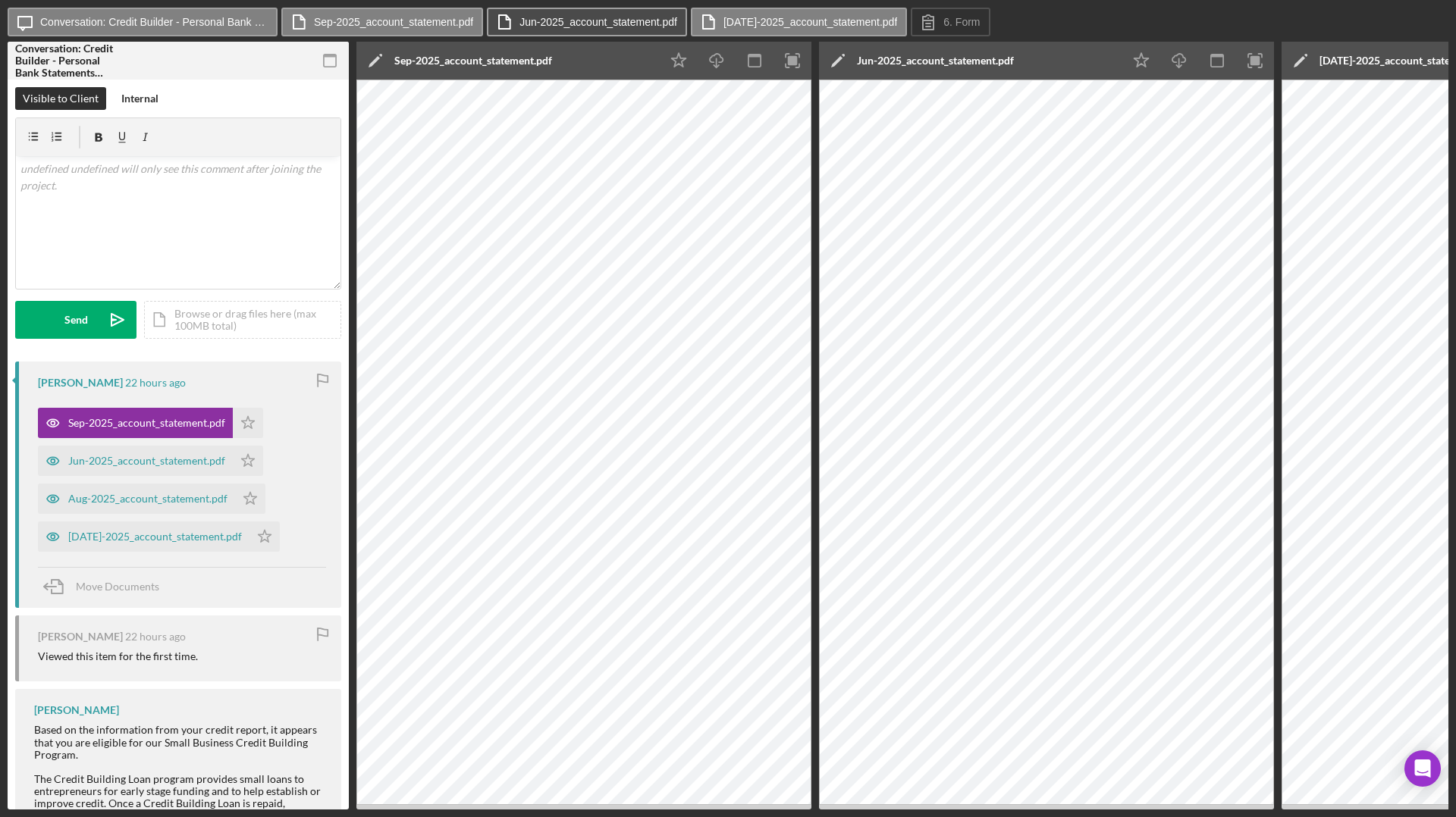
click at [628, 19] on label "Jun-2025_account_statement.pdf" at bounding box center [598, 22] width 158 height 12
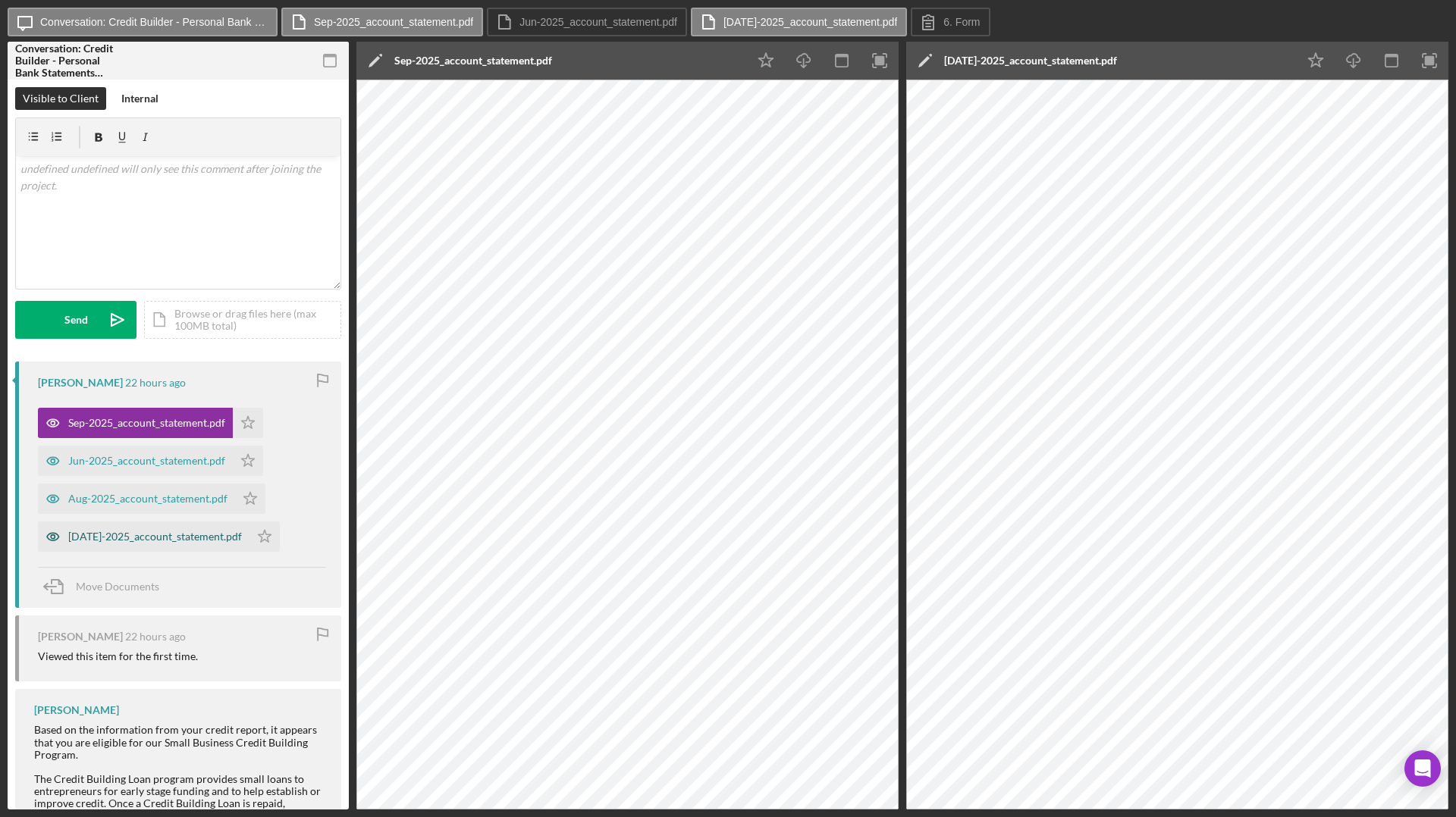
click at [148, 538] on div "[DATE]-2025_account_statement.pdf" at bounding box center [154, 537] width 174 height 12
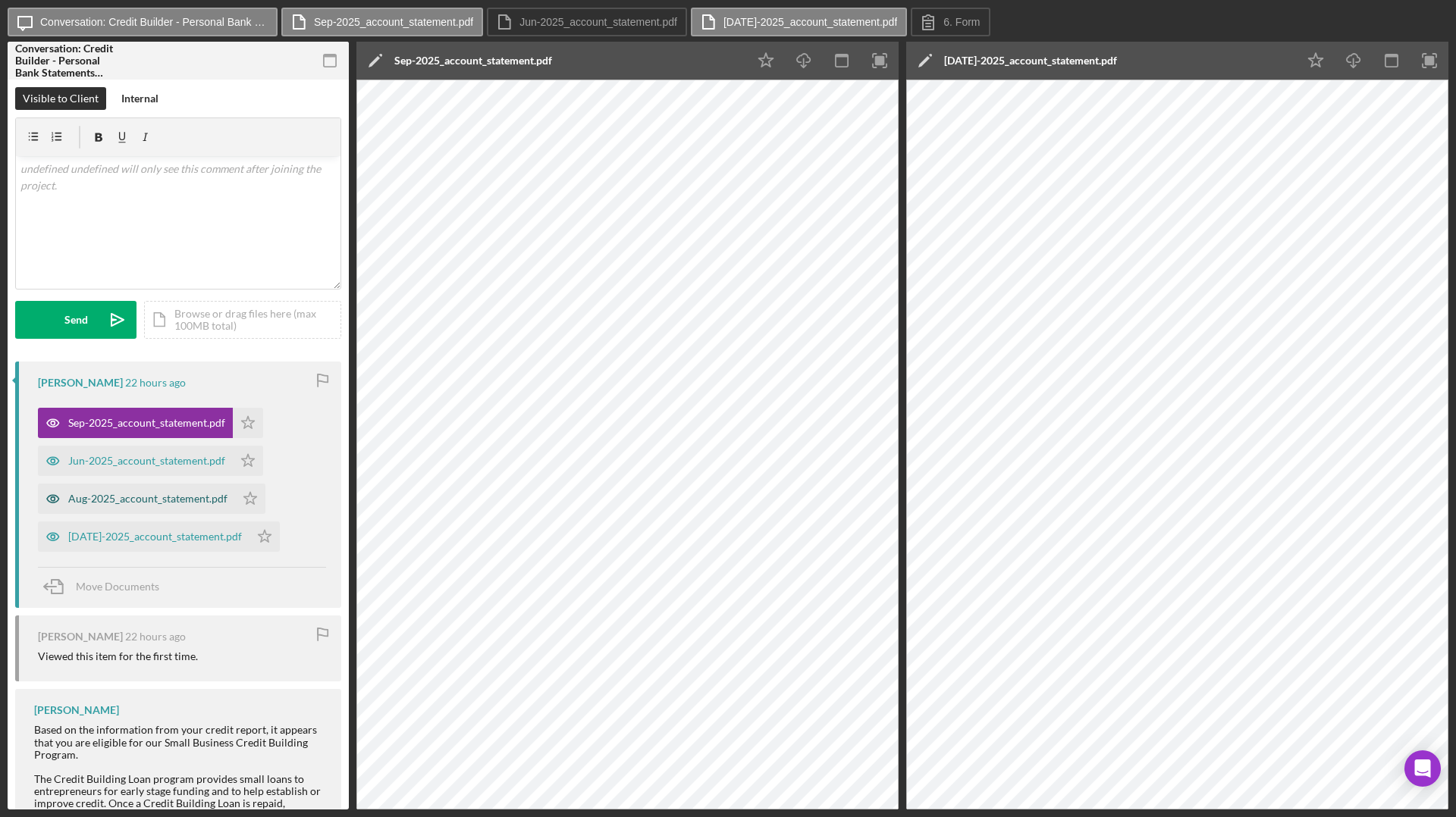
click at [150, 497] on div "Aug-2025_account_statement.pdf" at bounding box center [147, 499] width 159 height 12
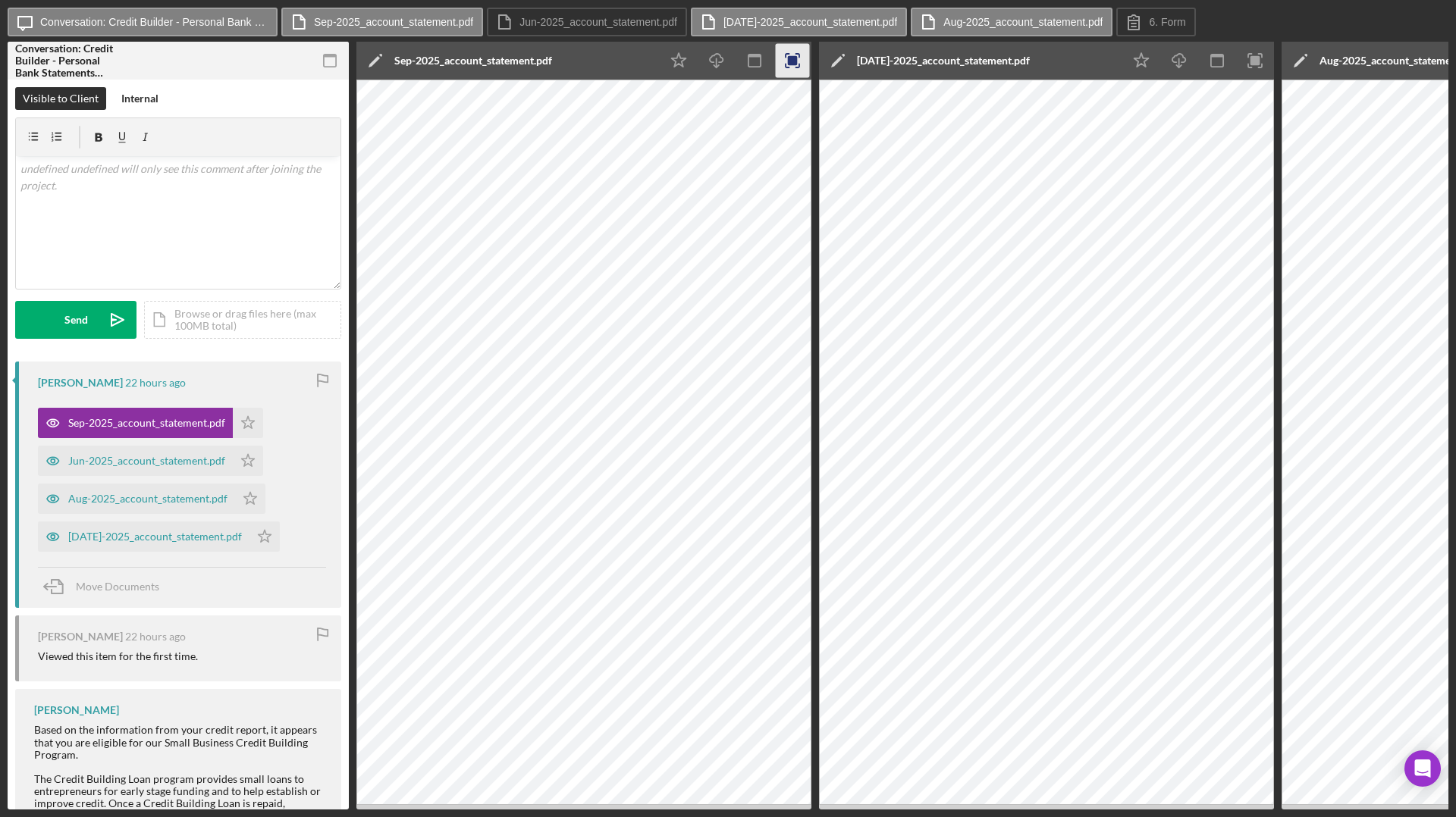
click at [796, 65] on icon "button" at bounding box center [793, 61] width 34 height 34
